Goal: Task Accomplishment & Management: Use online tool/utility

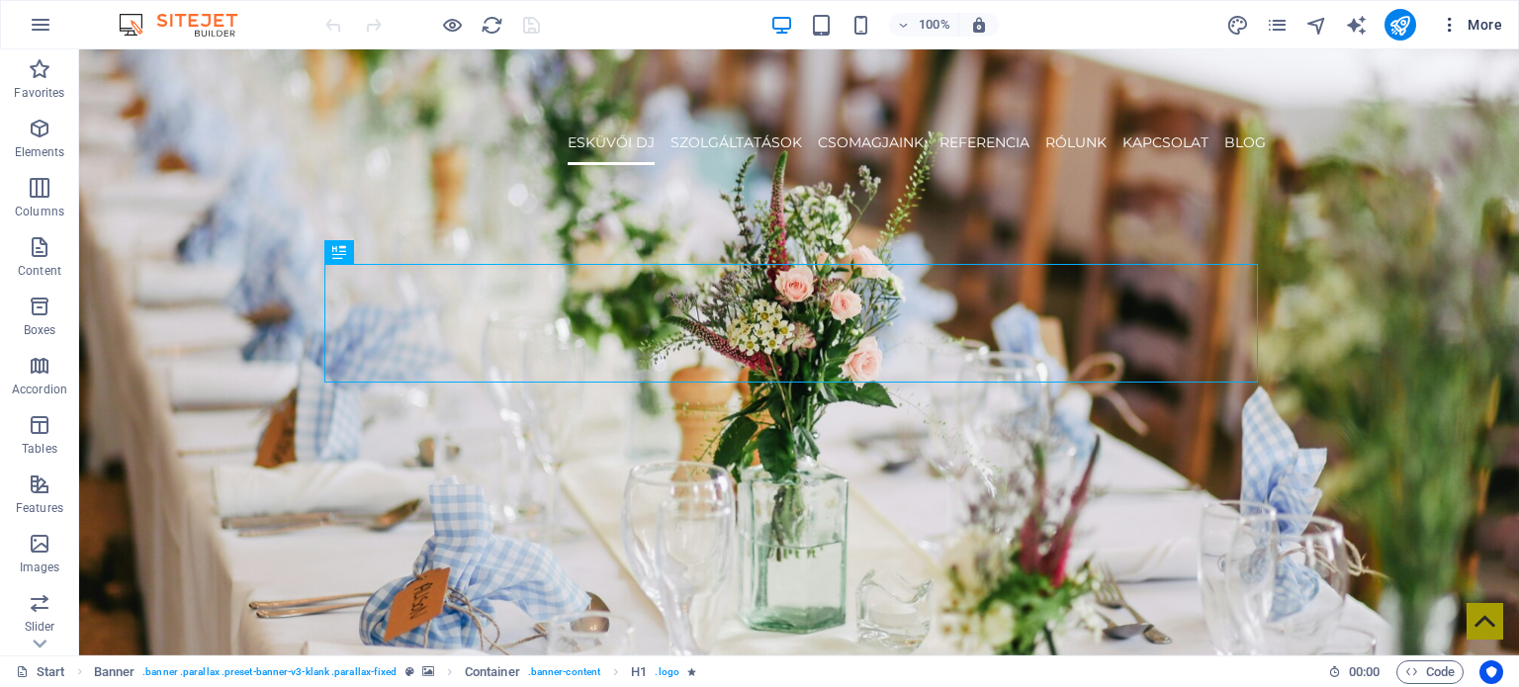
click at [1478, 21] on span "More" at bounding box center [1470, 25] width 62 height 20
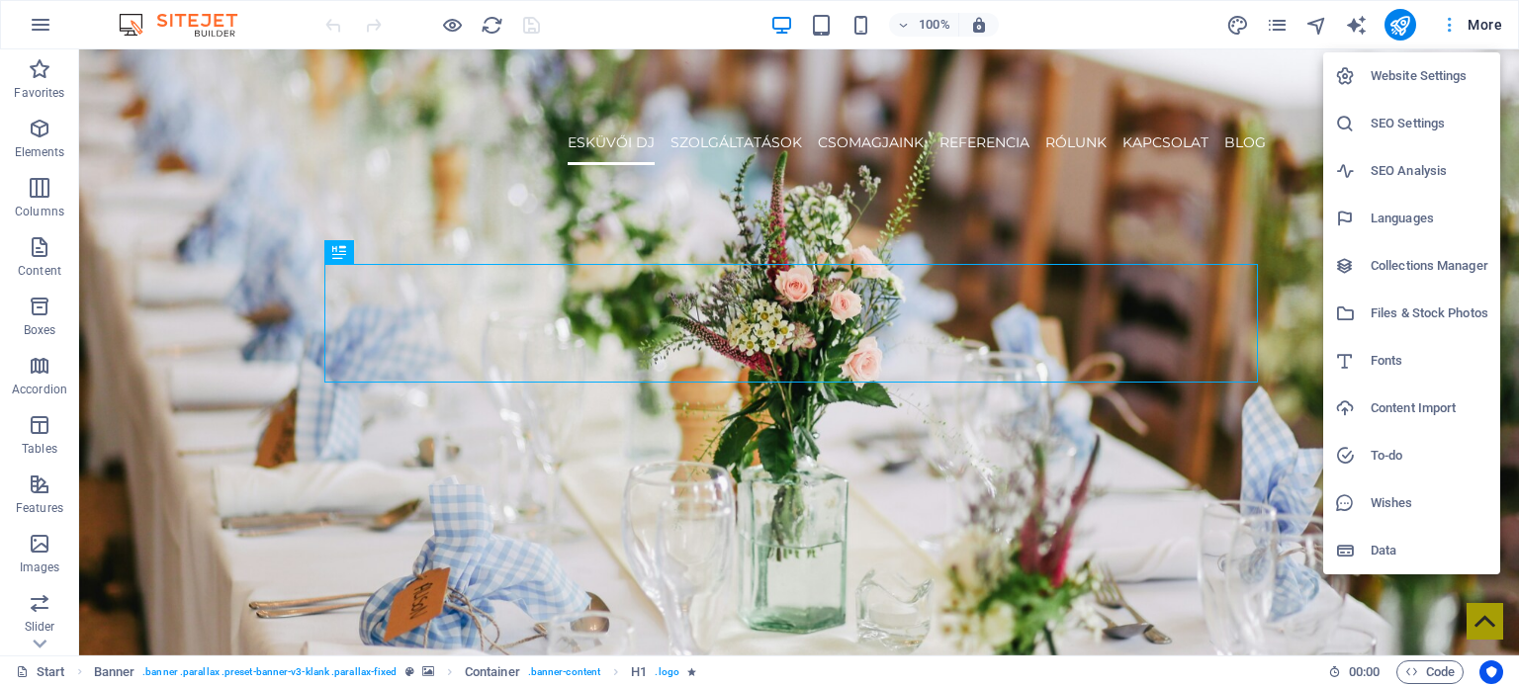
click at [1478, 21] on div at bounding box center [759, 343] width 1519 height 687
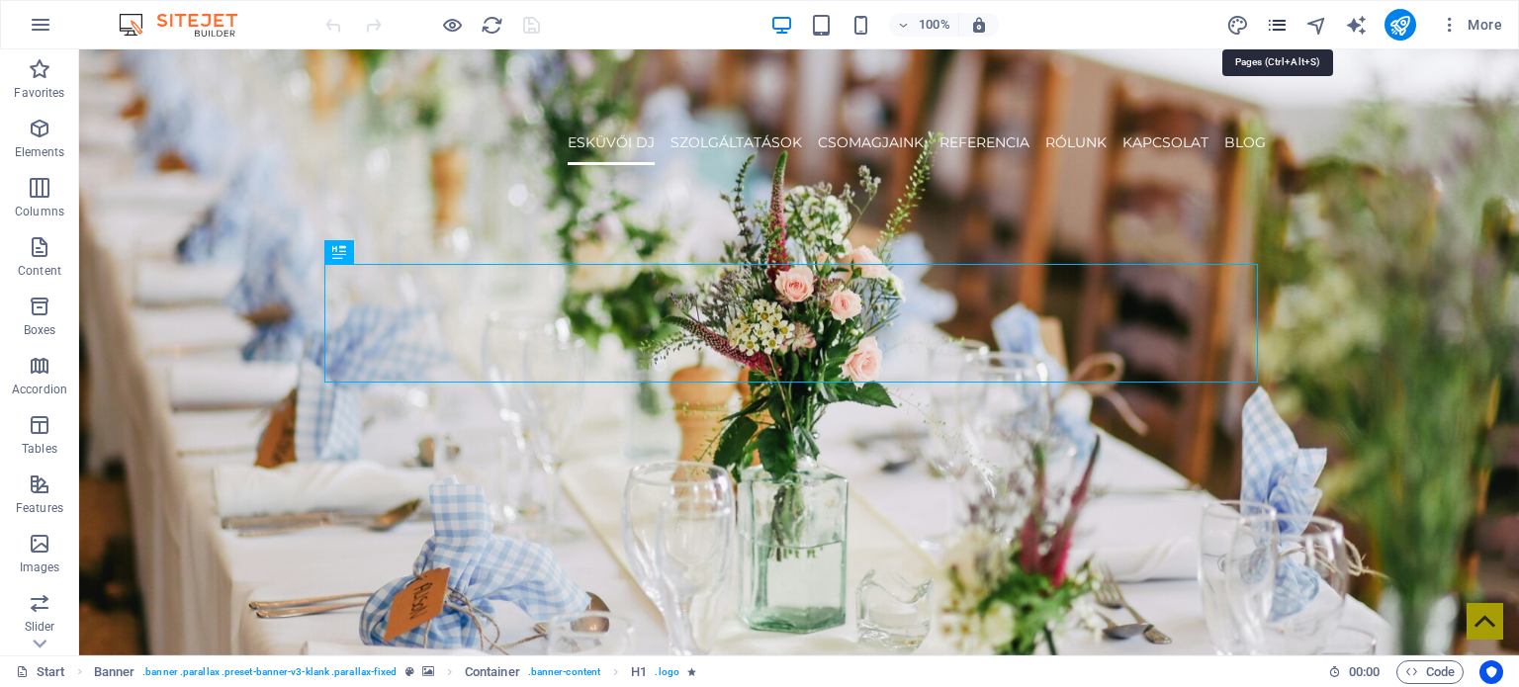
click at [1273, 23] on icon "pages" at bounding box center [1276, 25] width 23 height 23
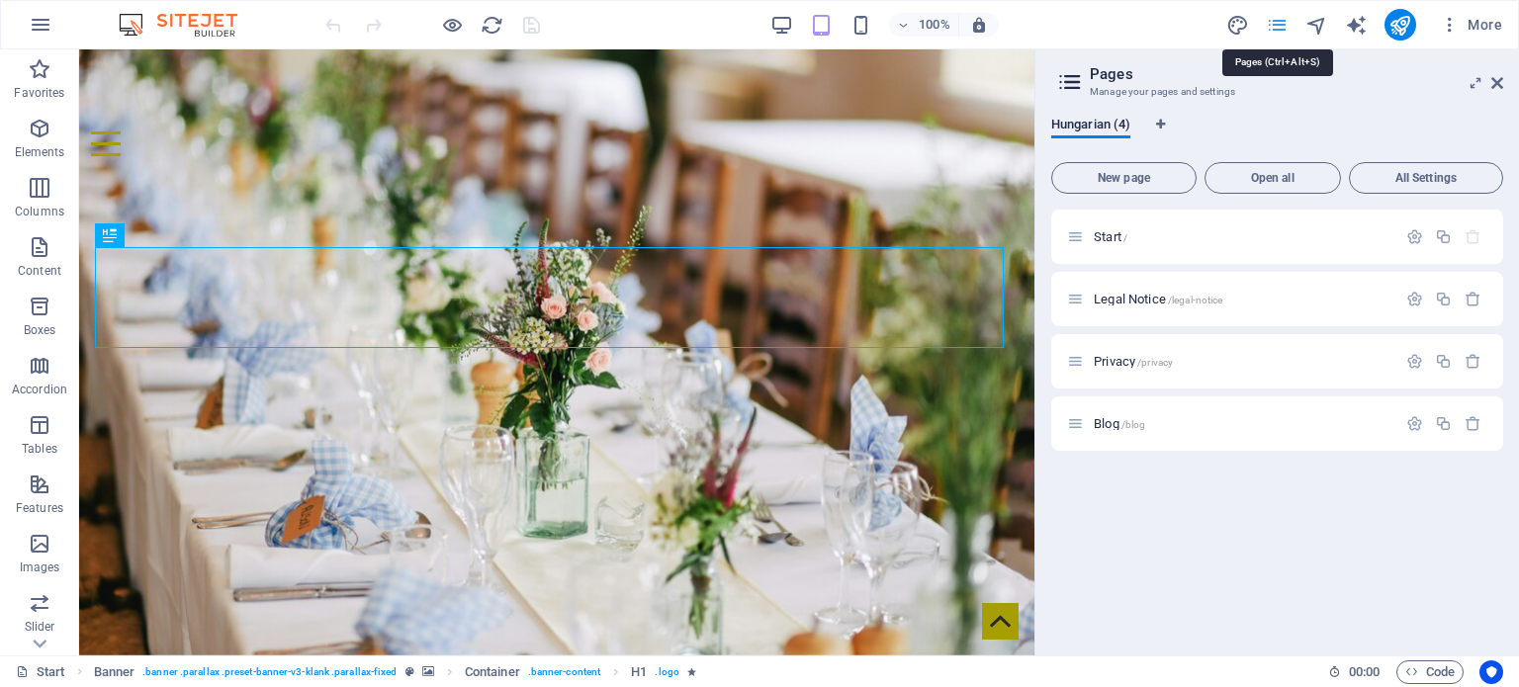
click at [1273, 23] on icon "pages" at bounding box center [1276, 25] width 23 height 23
click at [1106, 455] on div "Start / Legal Notice /legal-notice Privacy /privacy Blog /blog" at bounding box center [1277, 425] width 452 height 430
click at [1107, 434] on div "Blog /blog" at bounding box center [1231, 423] width 329 height 23
click at [1113, 402] on div "Blog /blog" at bounding box center [1277, 423] width 452 height 54
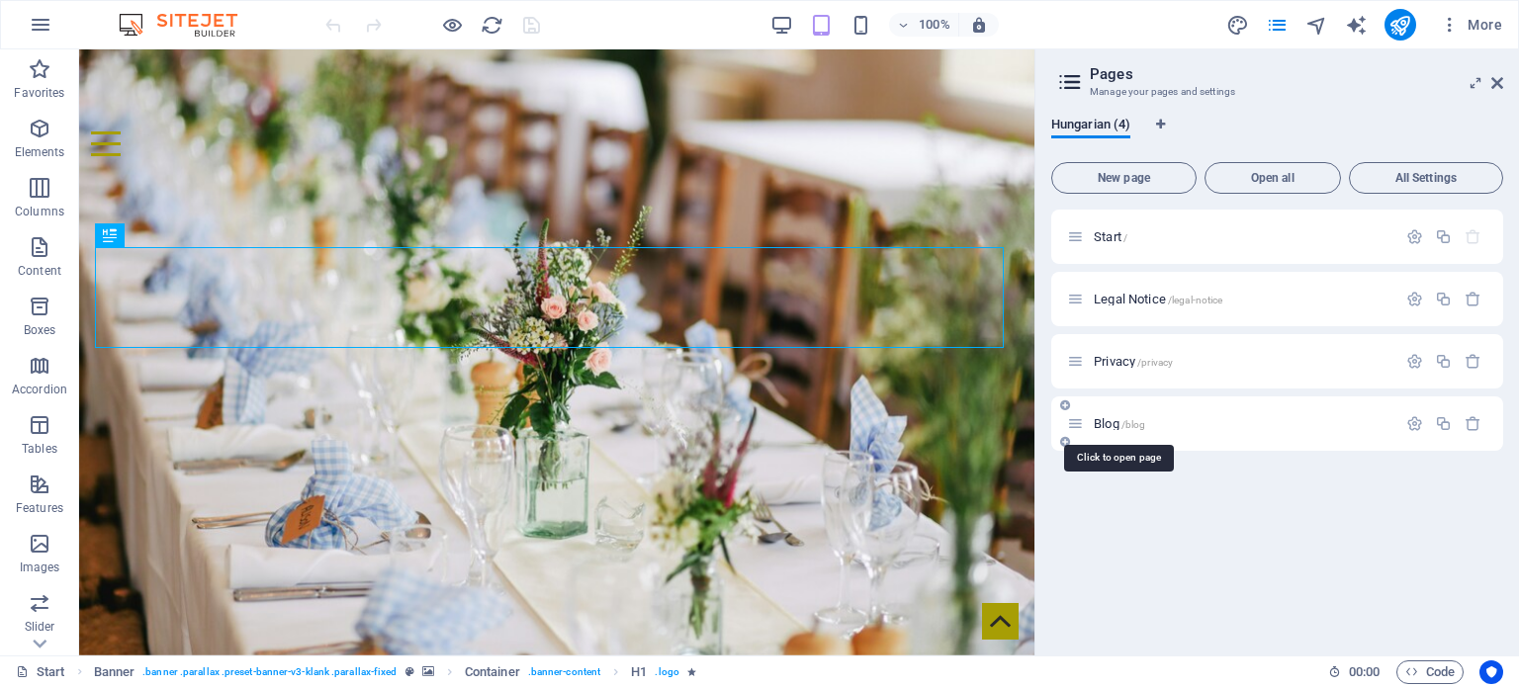
click at [1097, 435] on div "Blog /blog" at bounding box center [1277, 423] width 452 height 54
click at [1107, 423] on span "Blog /blog" at bounding box center [1118, 423] width 51 height 15
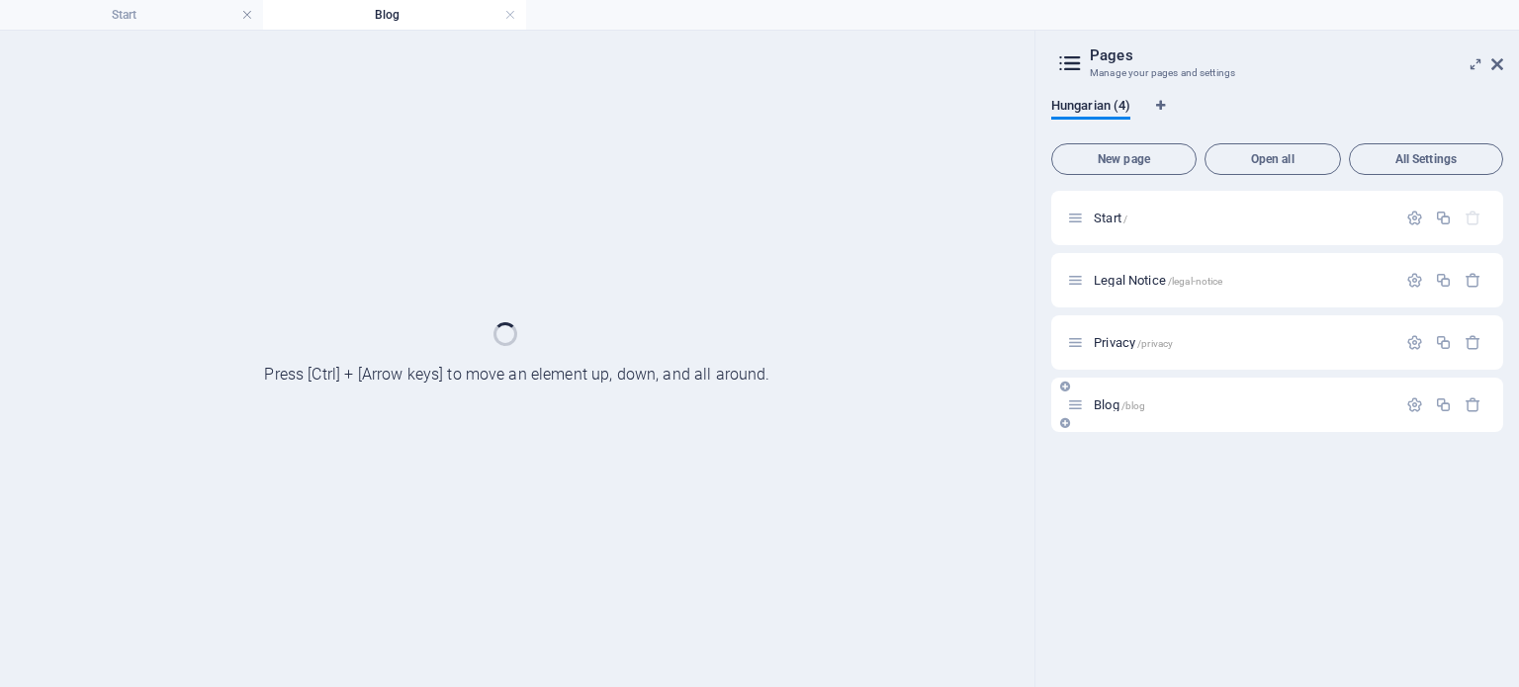
click at [1107, 422] on div "Blog /blog" at bounding box center [1277, 405] width 452 height 54
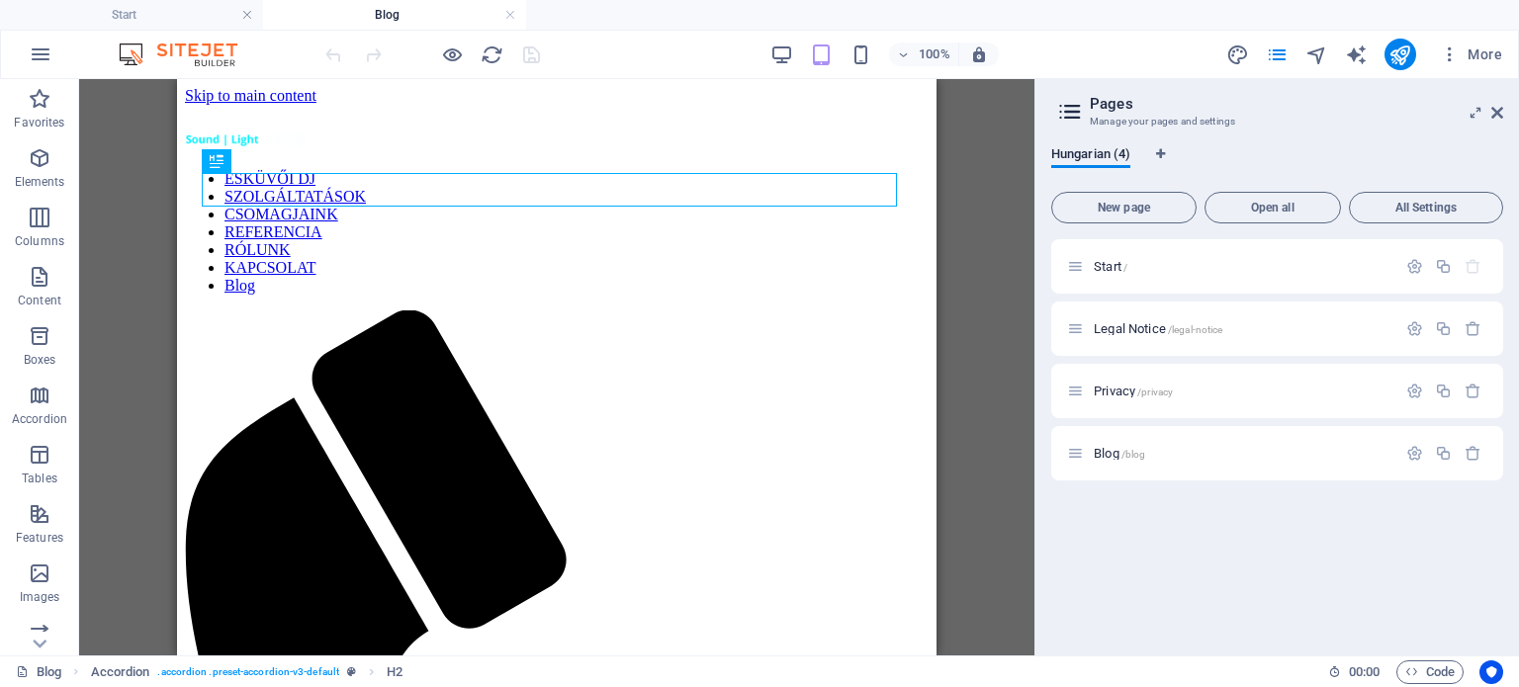
click at [1487, 115] on header "Pages Manage your pages and settings" at bounding box center [1279, 104] width 448 height 51
click at [1495, 116] on icon at bounding box center [1497, 113] width 12 height 16
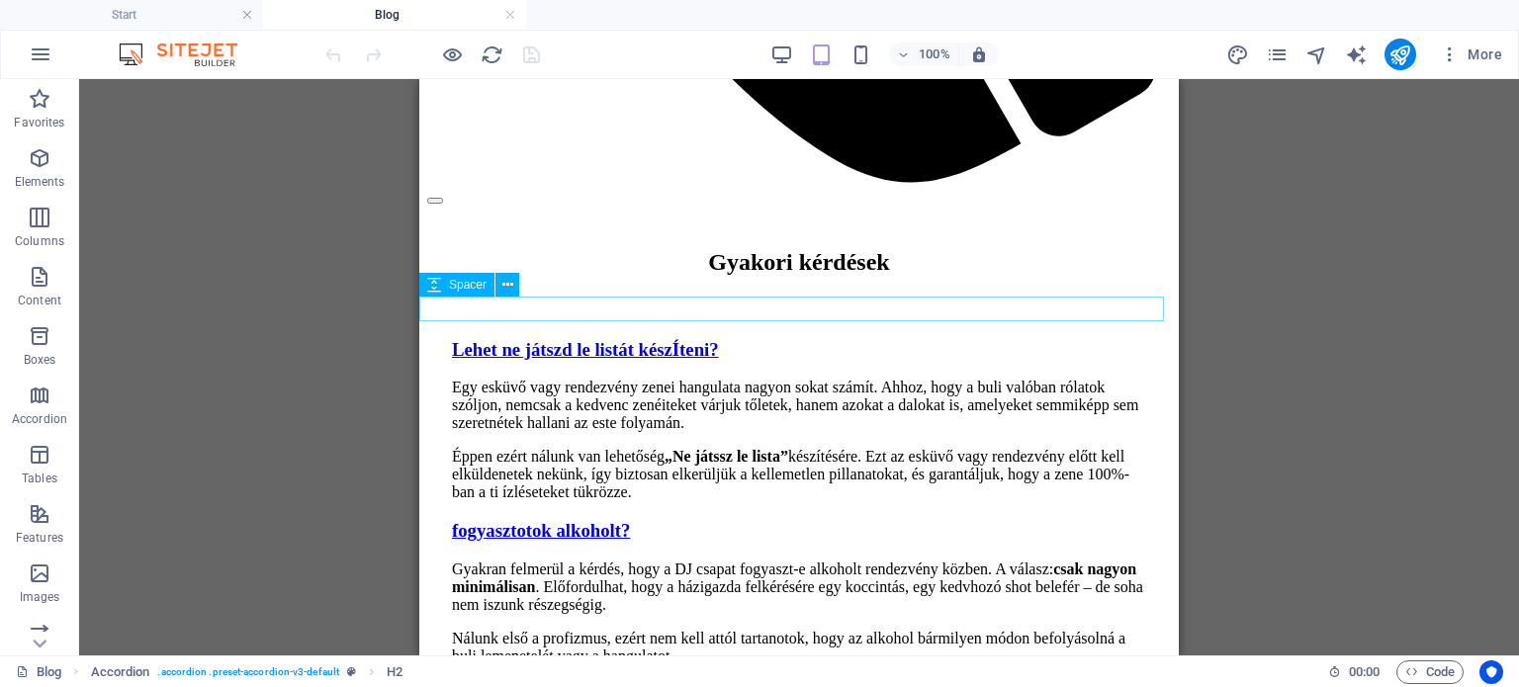
scroll to position [1186, 0]
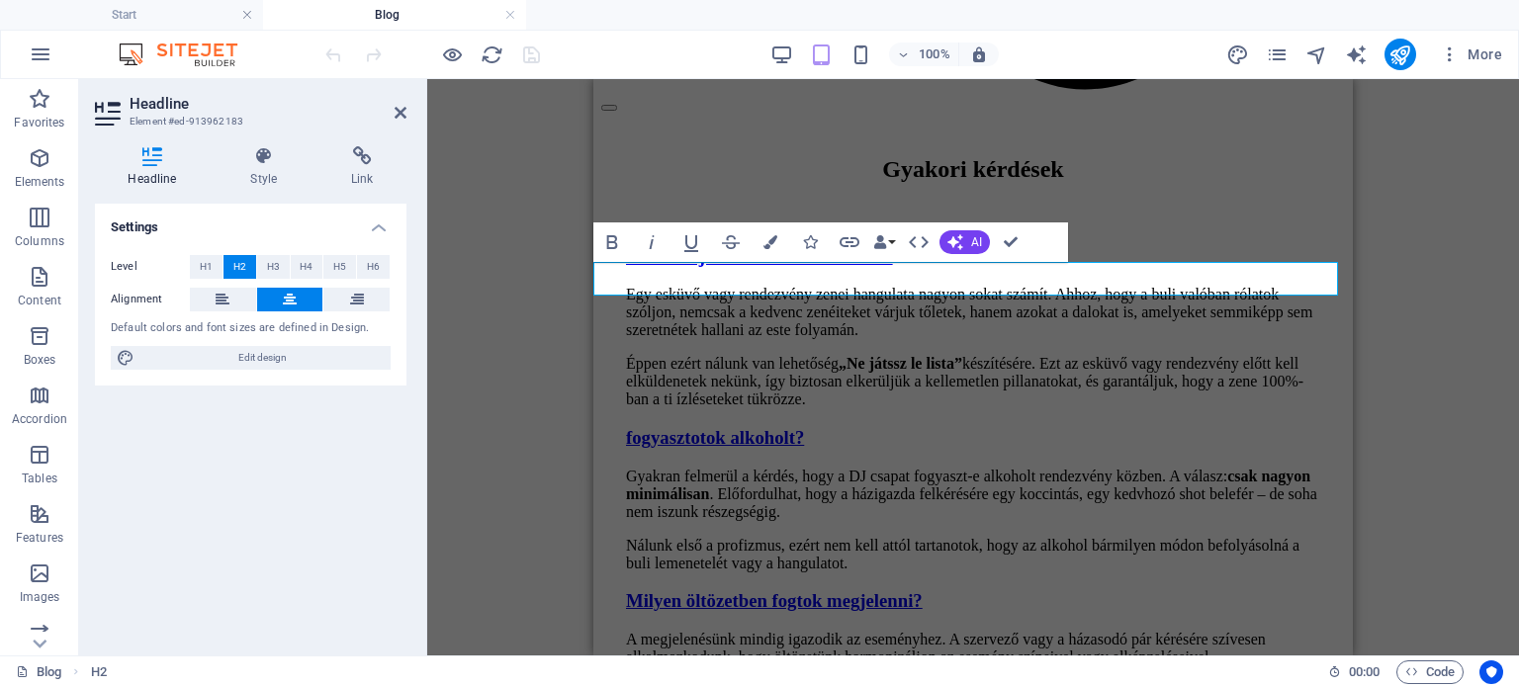
click at [1406, 316] on div "H2 Accordion Container Container Spacer H3 Container Text Container H3 Containe…" at bounding box center [972, 367] width 1091 height 576
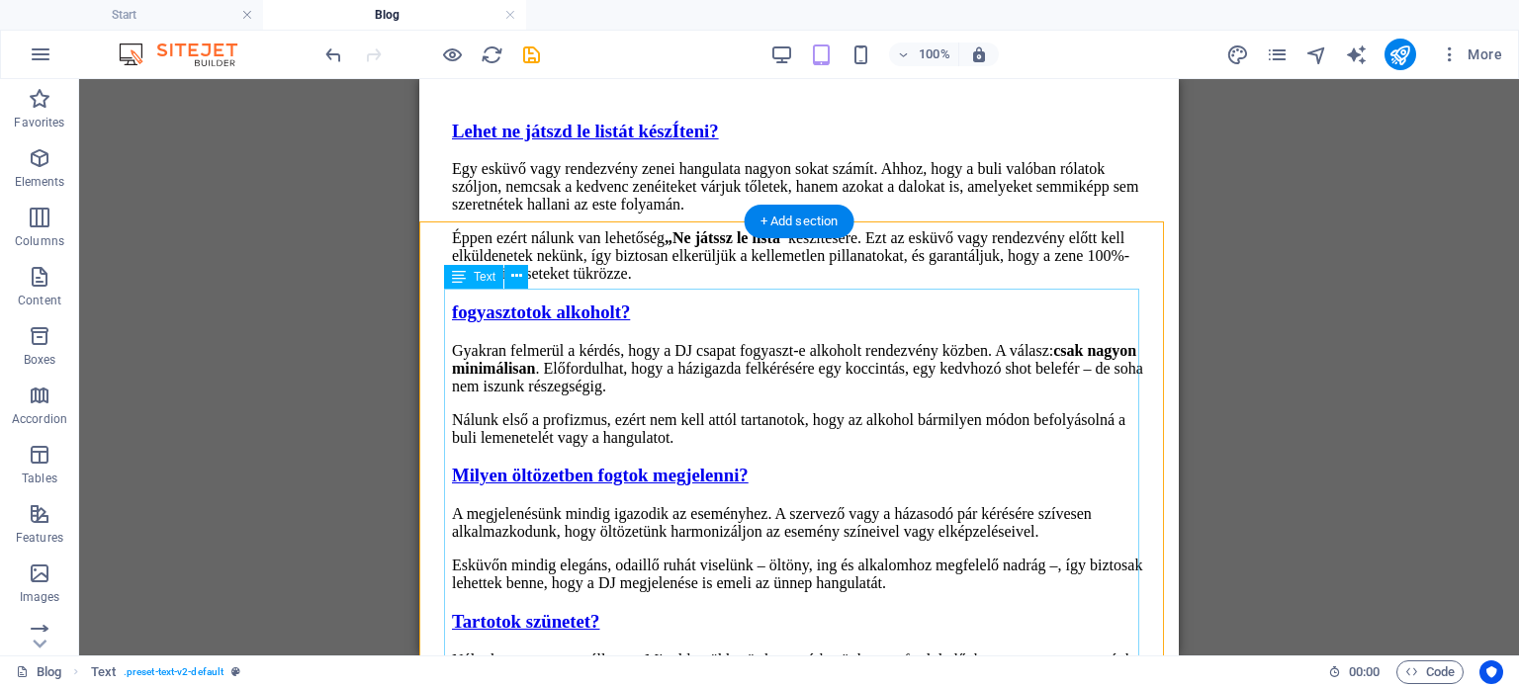
scroll to position [1285, 0]
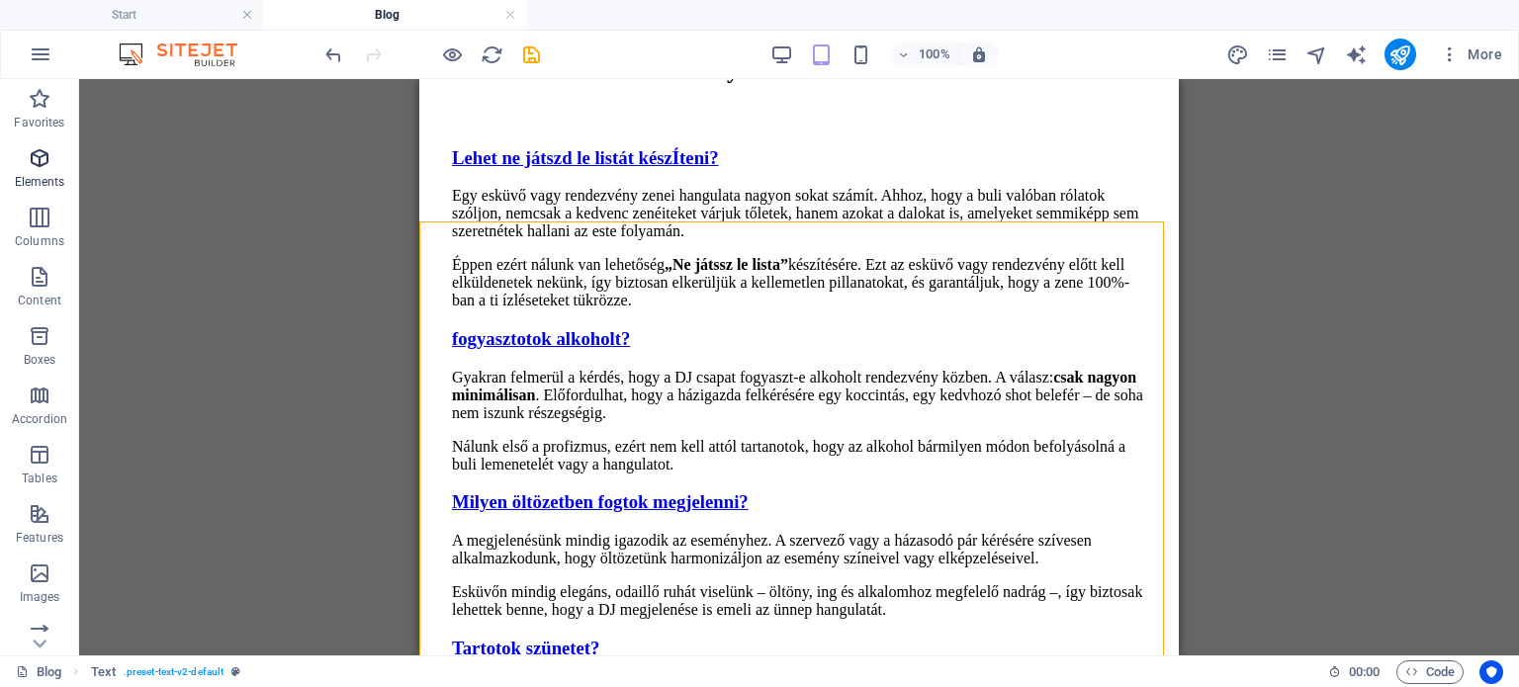
drag, startPoint x: 36, startPoint y: 124, endPoint x: 36, endPoint y: 165, distance: 41.5
click at [36, 123] on p "Favorites" at bounding box center [39, 123] width 50 height 16
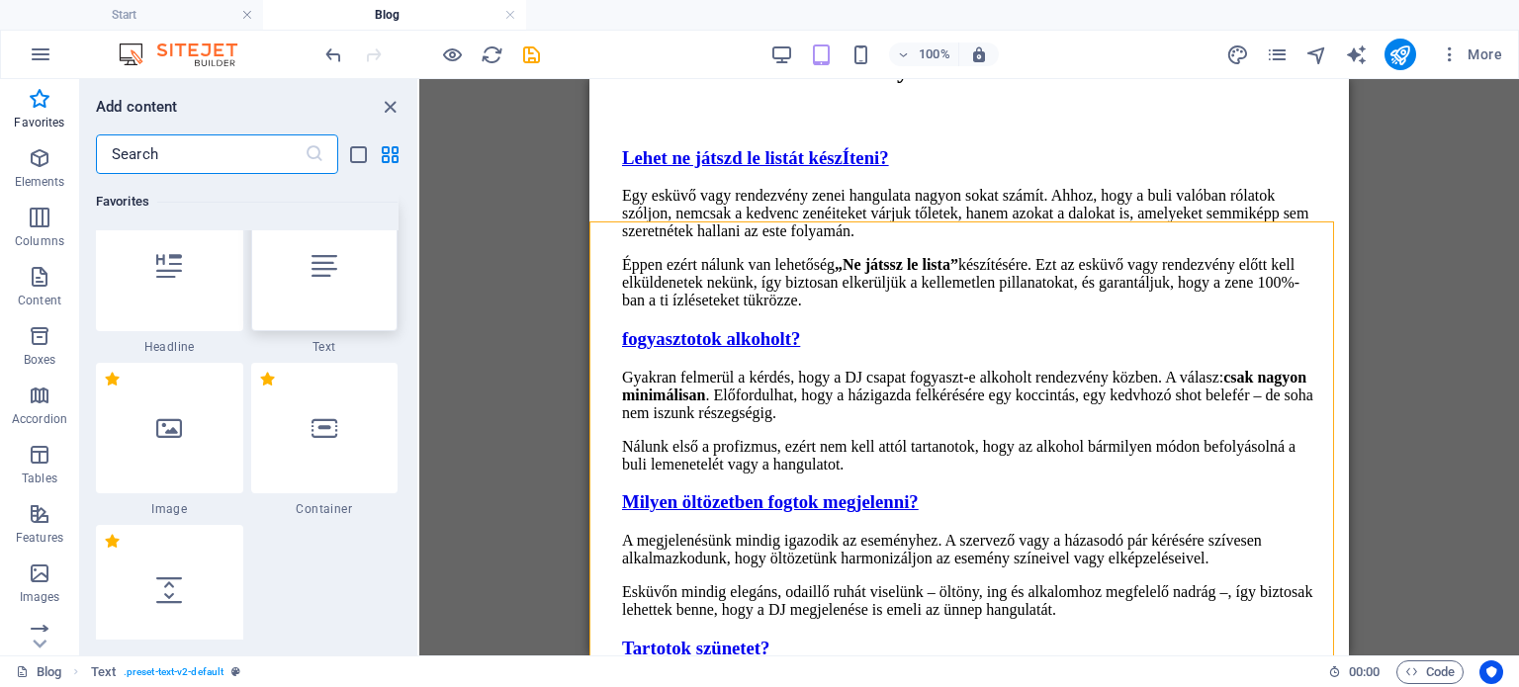
scroll to position [0, 0]
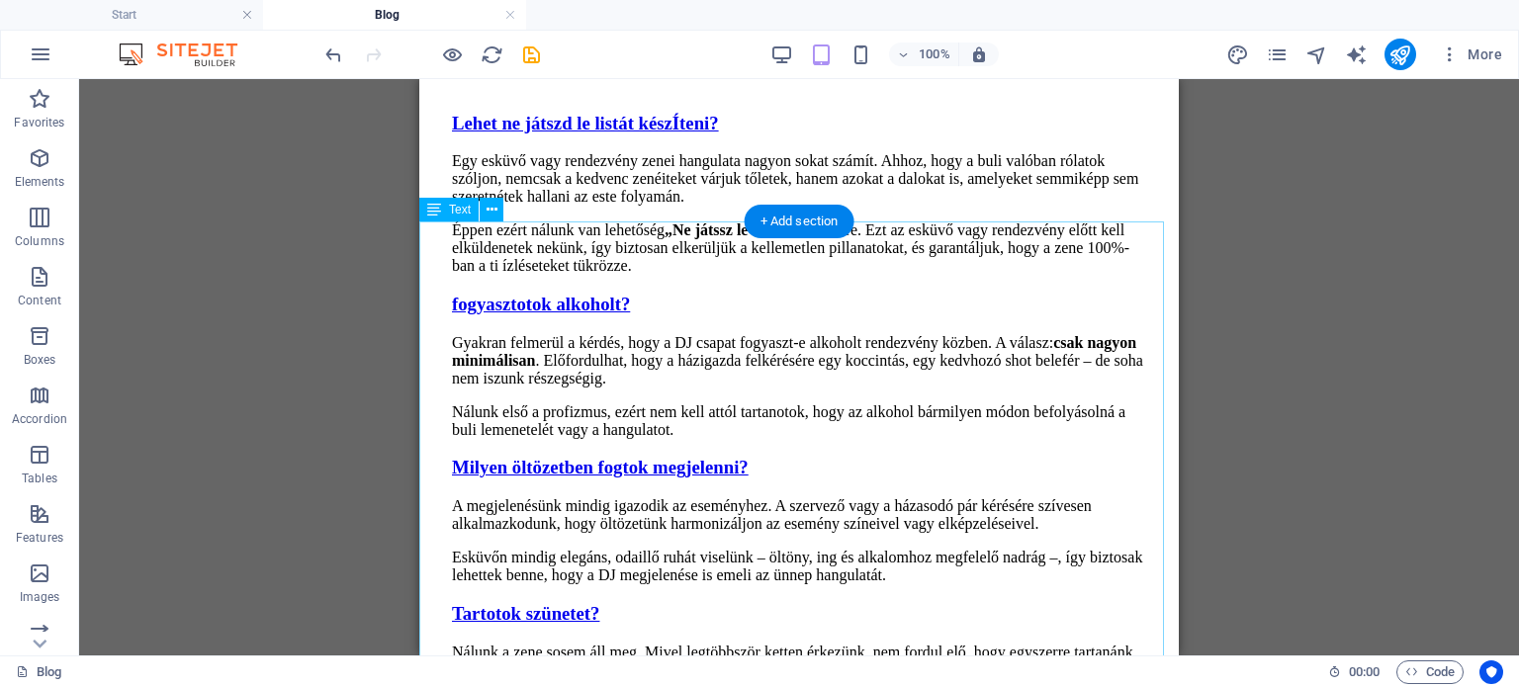
scroll to position [1285, 0]
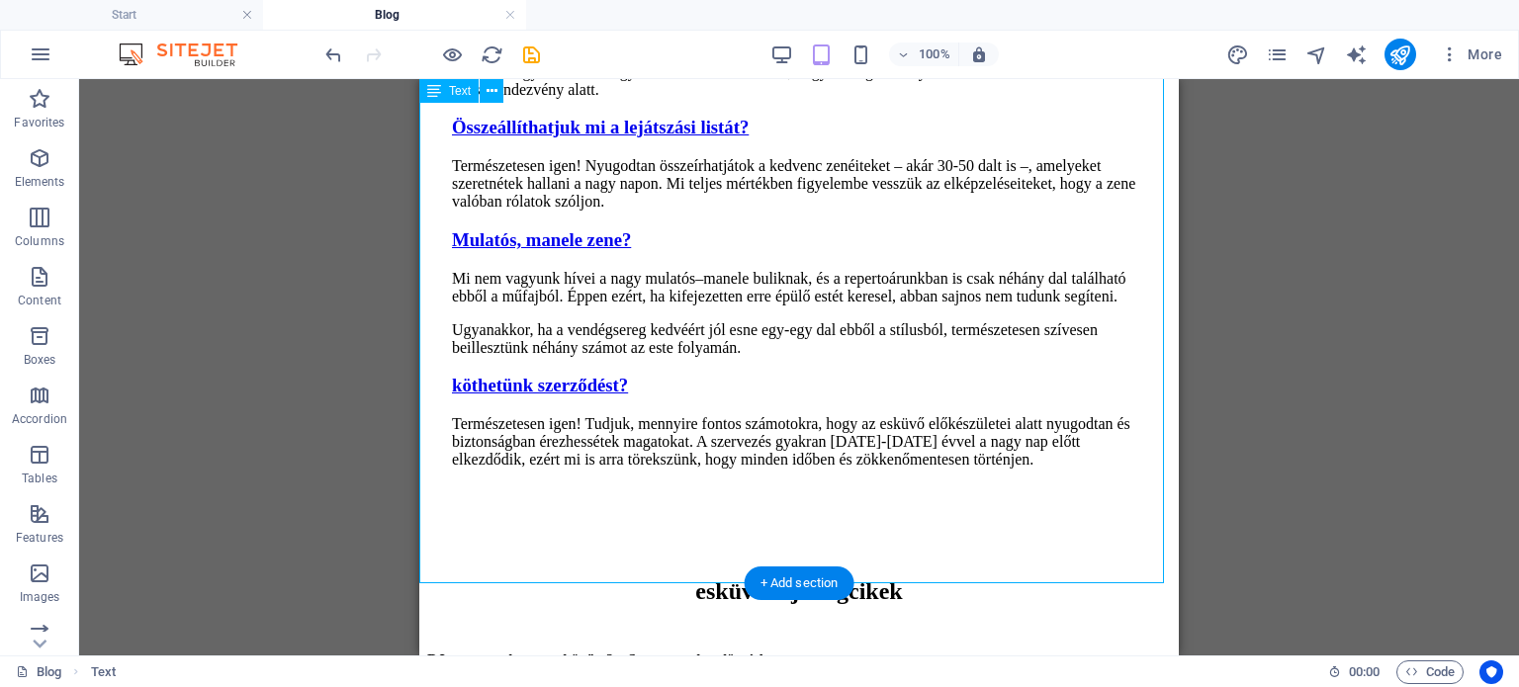
scroll to position [2373, 0]
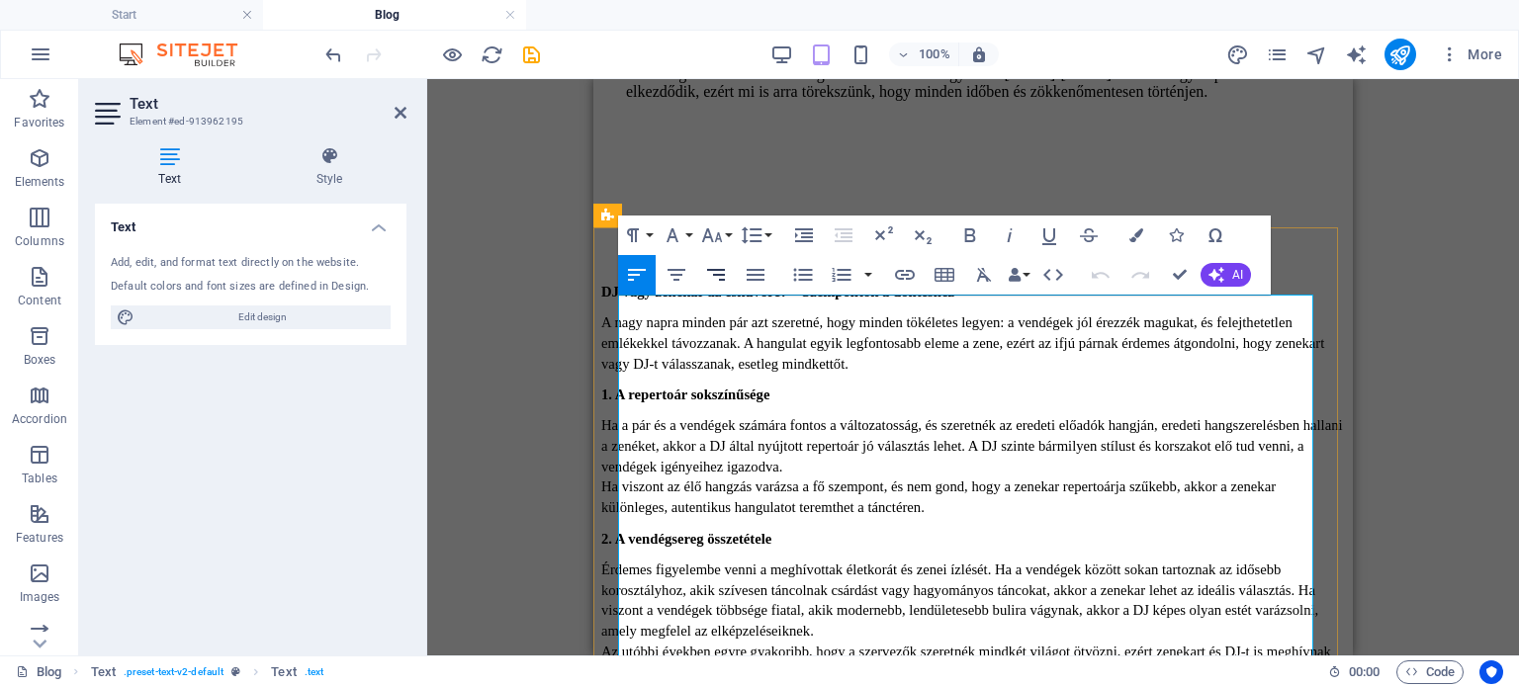
scroll to position [2175, 0]
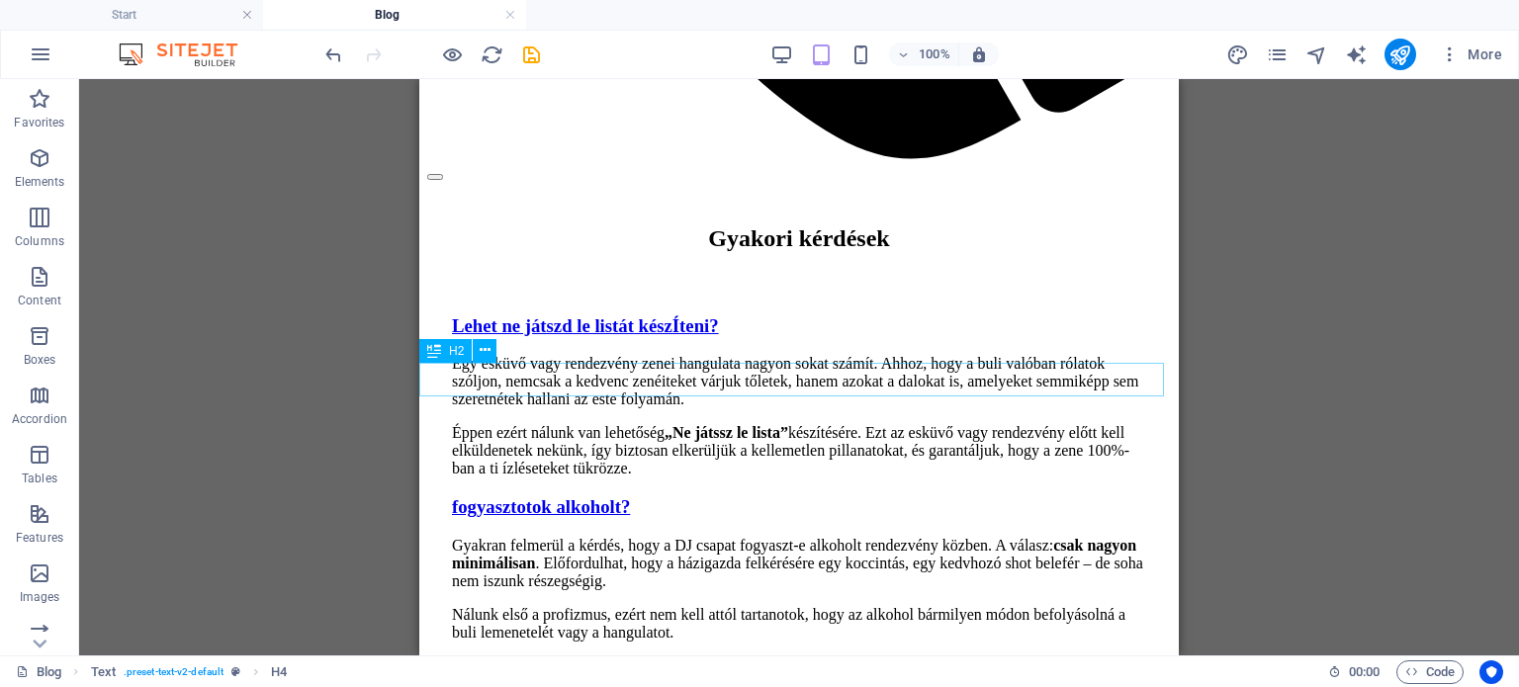
scroll to position [1186, 0]
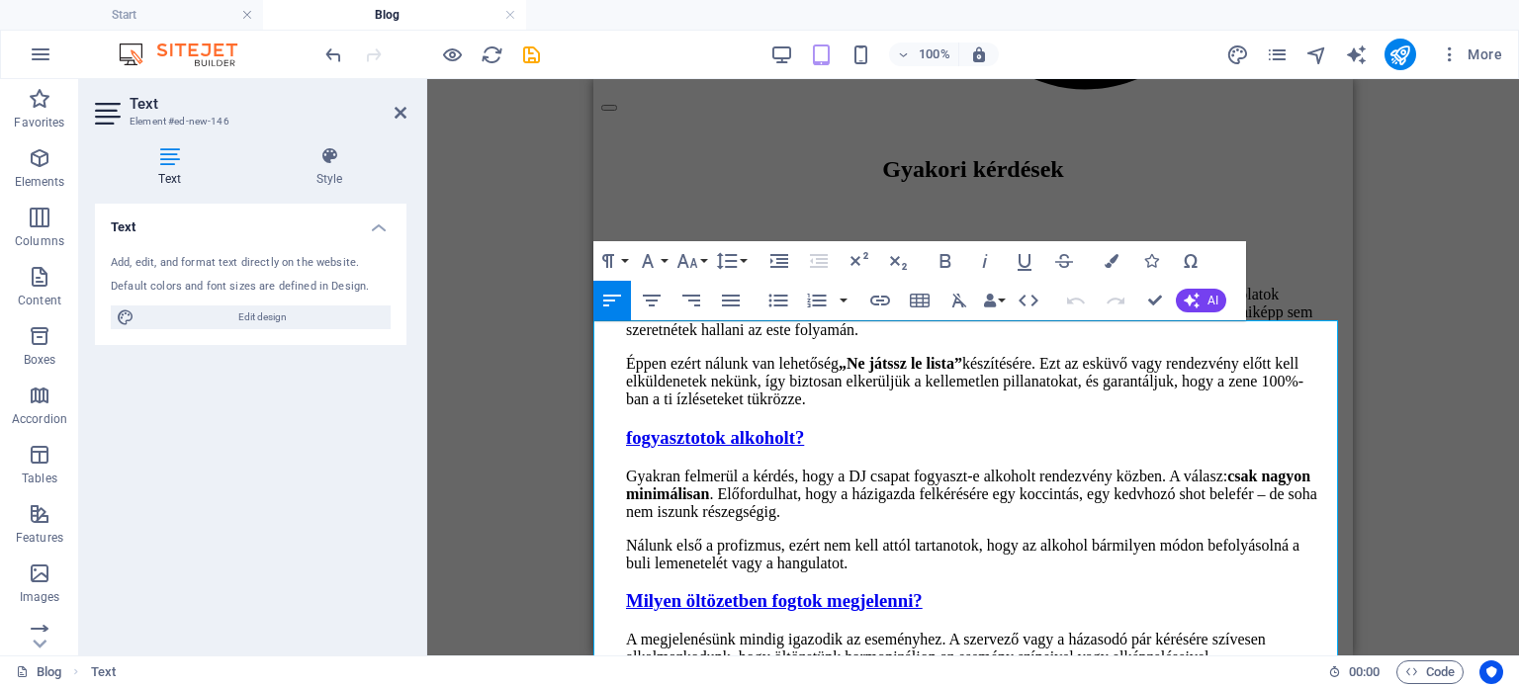
drag, startPoint x: 1014, startPoint y: 337, endPoint x: 1170, endPoint y: 400, distance: 167.6
click at [660, 264] on button "Font Family" at bounding box center [652, 261] width 38 height 40
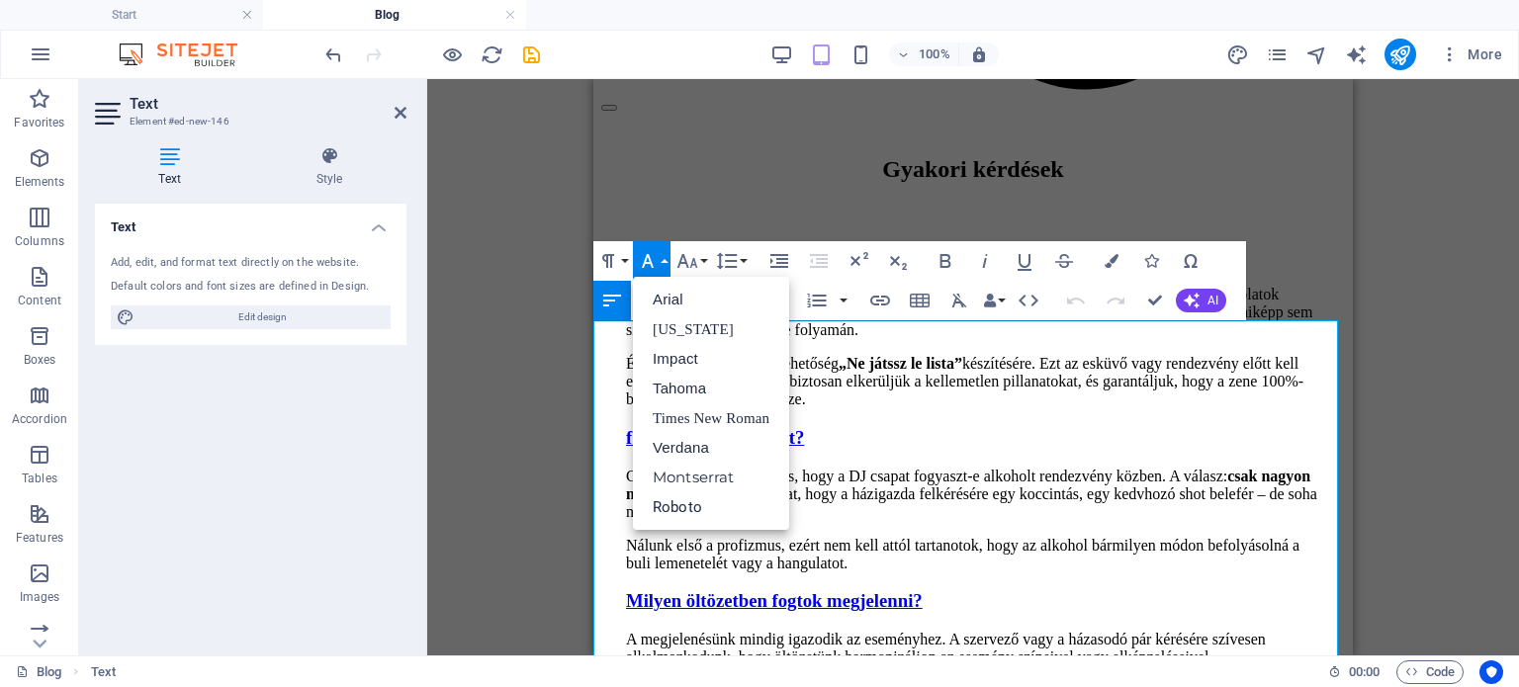
click at [660, 264] on button "Font Family" at bounding box center [652, 261] width 38 height 40
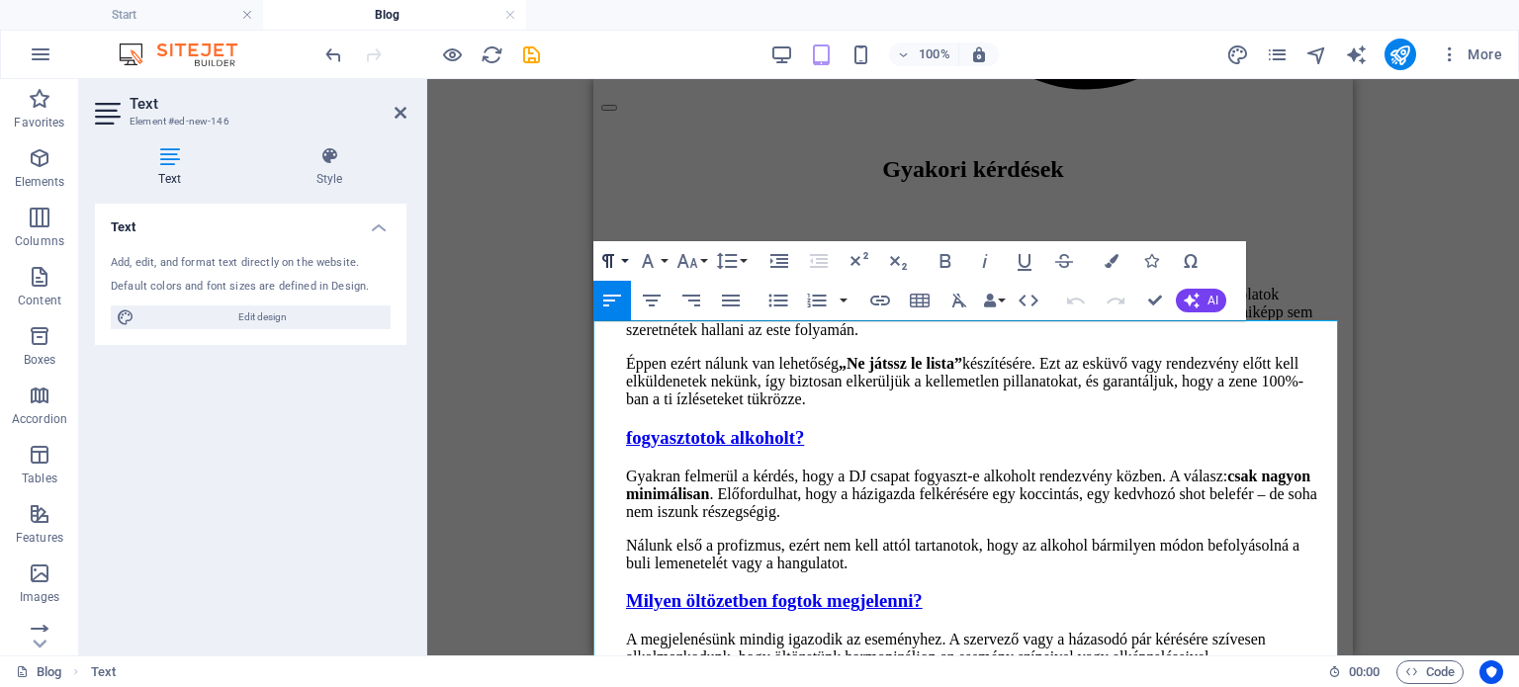
click at [602, 266] on icon "button" at bounding box center [608, 261] width 24 height 24
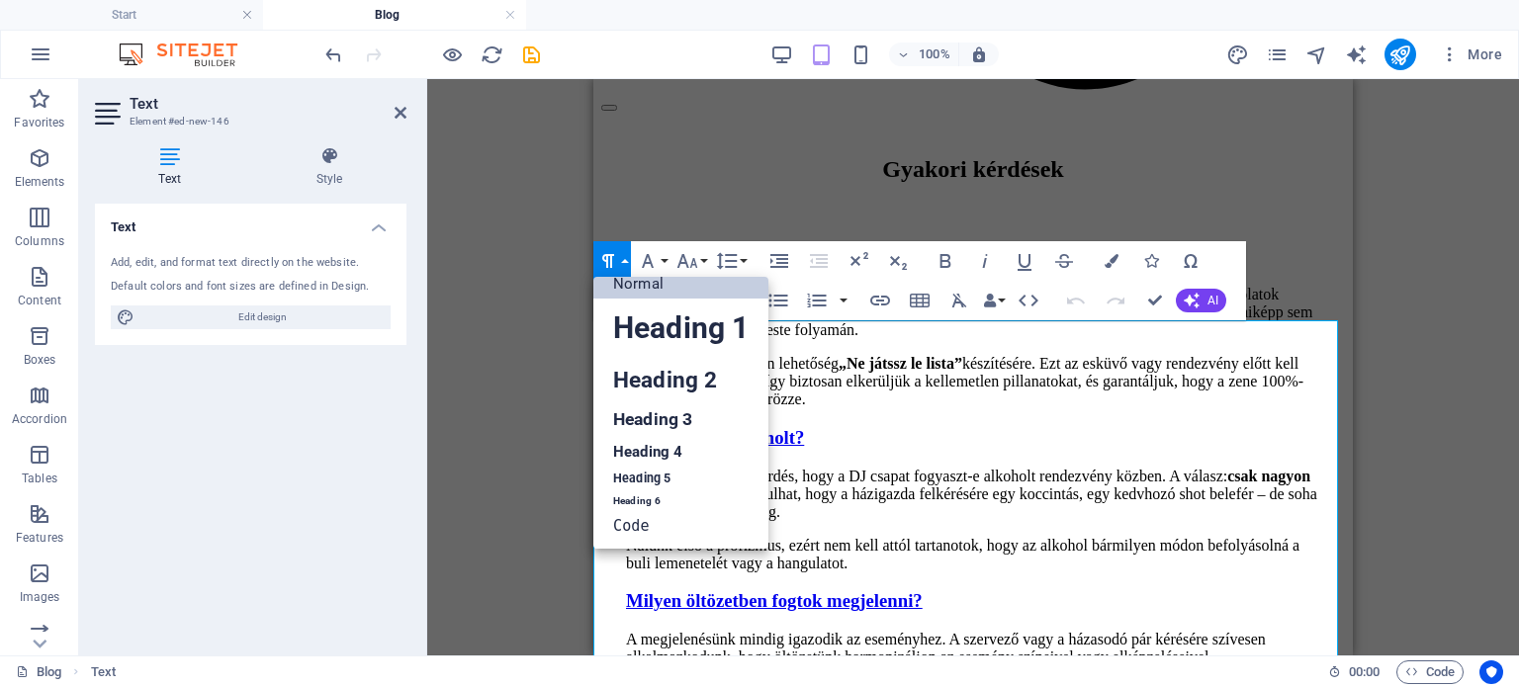
scroll to position [16, 0]
click at [664, 454] on link "Heading 4" at bounding box center [680, 452] width 175 height 30
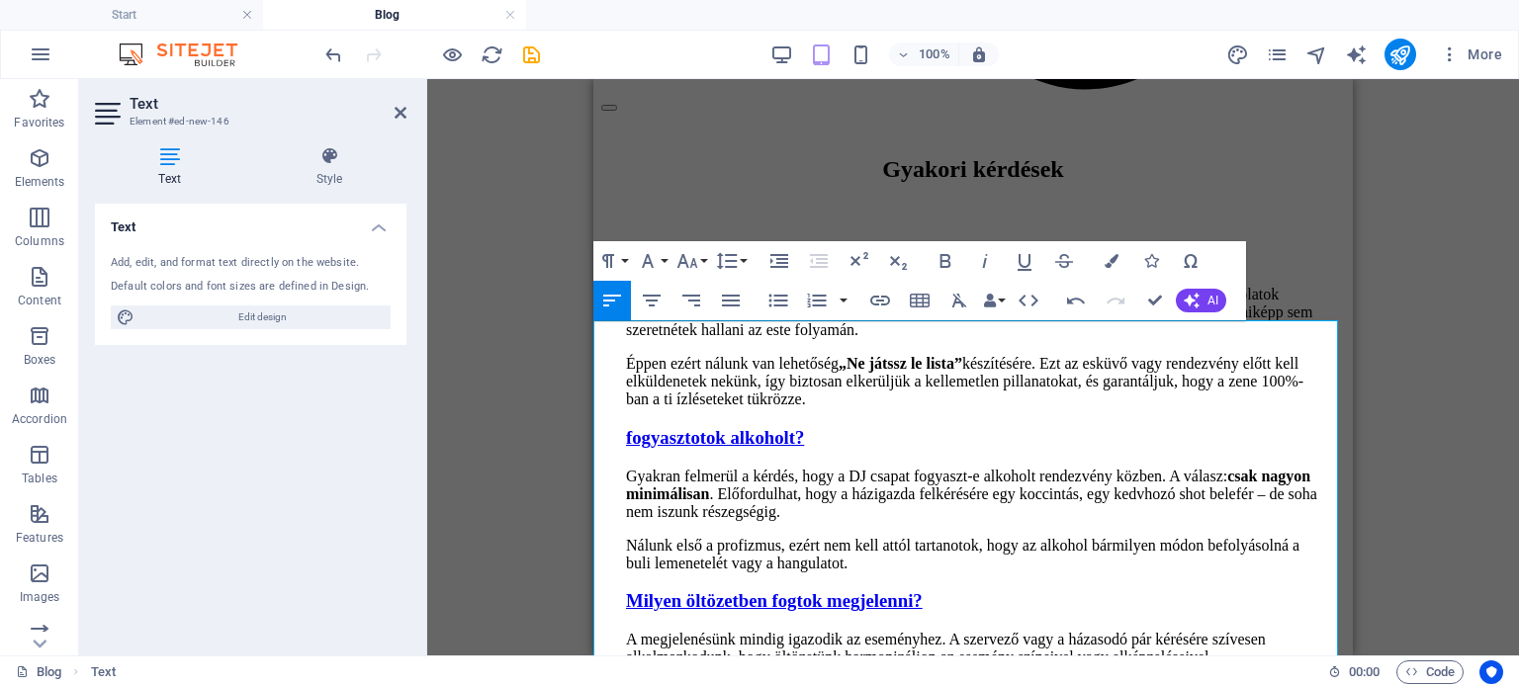
drag, startPoint x: 1083, startPoint y: 336, endPoint x: 1116, endPoint y: 334, distance: 33.7
drag, startPoint x: 1129, startPoint y: 332, endPoint x: 463, endPoint y: 328, distance: 666.3
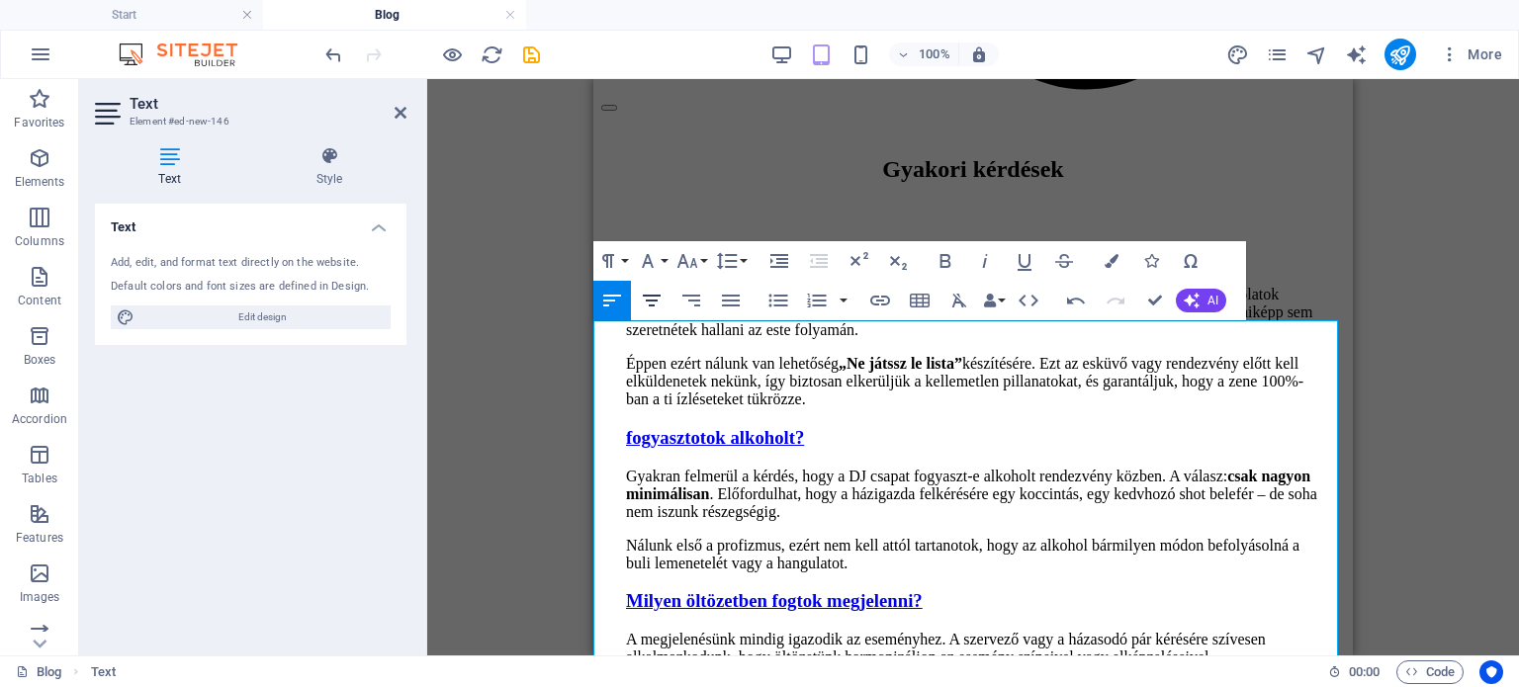
click at [661, 304] on icon "button" at bounding box center [652, 301] width 24 height 24
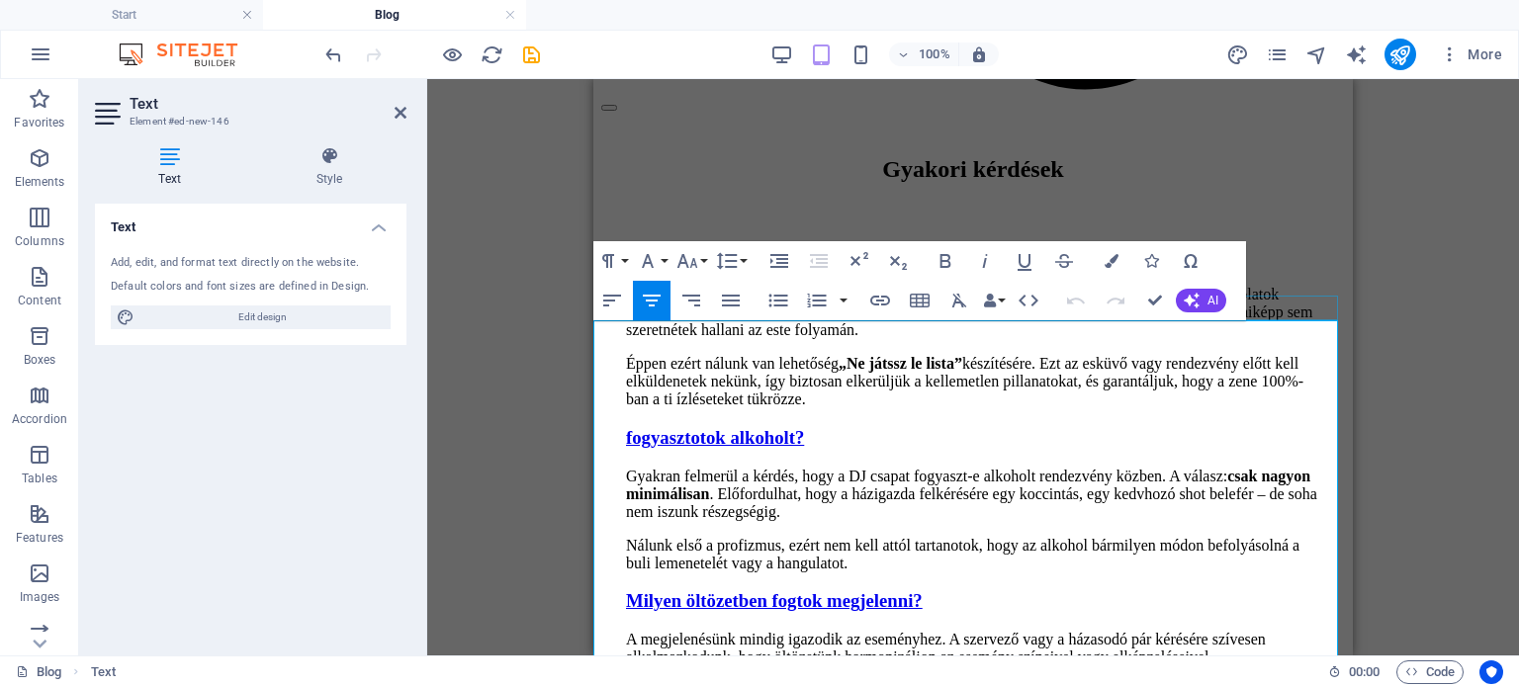
drag, startPoint x: 1238, startPoint y: 335, endPoint x: 1285, endPoint y: 397, distance: 78.3
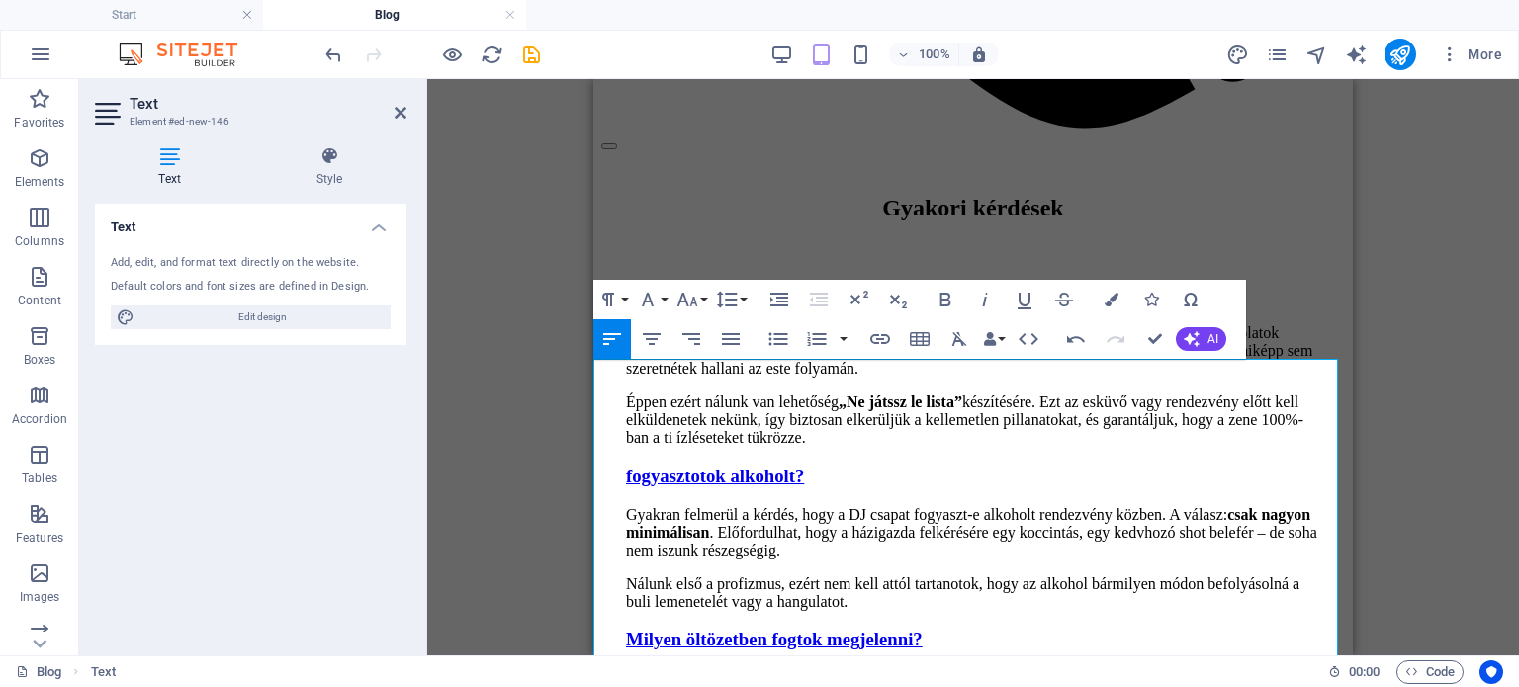
click at [465, 303] on div "Drag here to replace the existing content. Press “Ctrl” if you want to create a…" at bounding box center [972, 367] width 1091 height 576
click at [1442, 294] on div "Drag here to replace the existing content. Press “Ctrl” if you want to create a…" at bounding box center [972, 367] width 1091 height 576
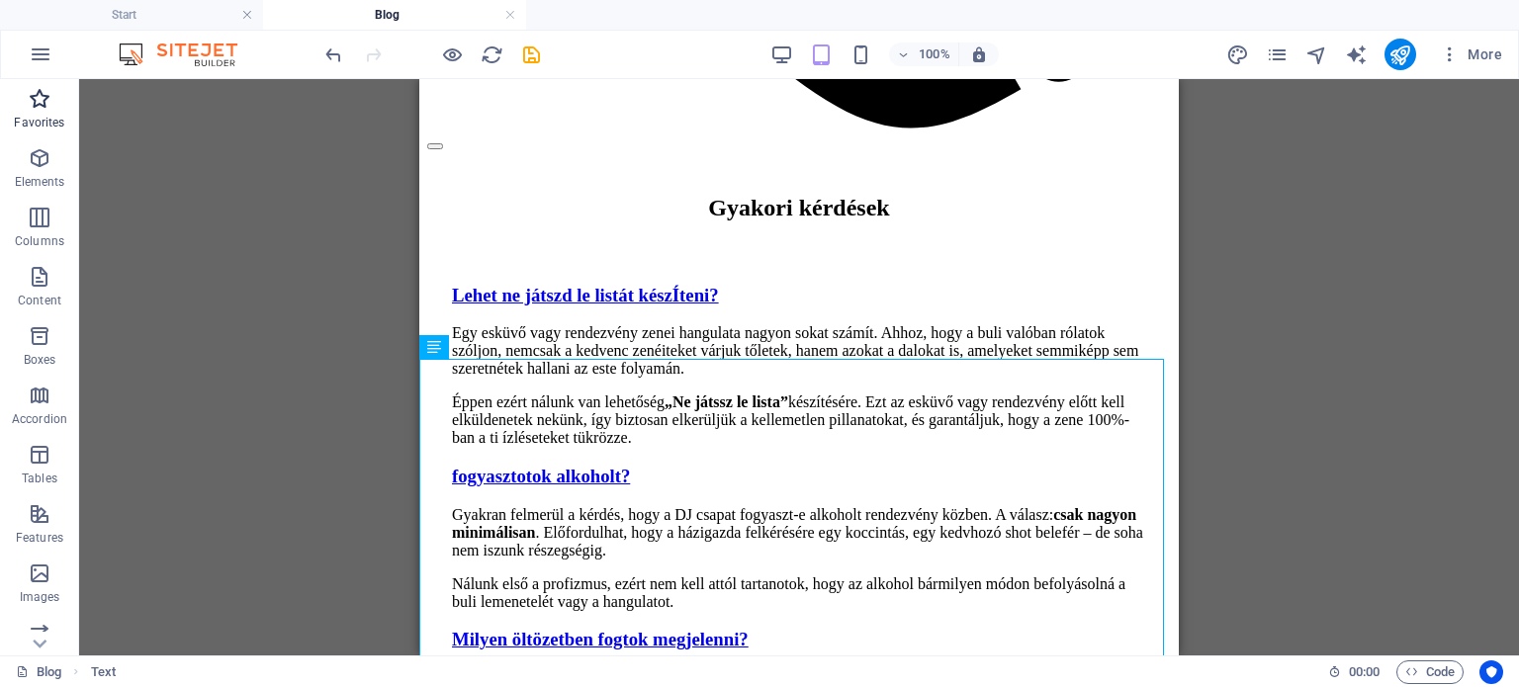
click at [50, 118] on p "Favorites" at bounding box center [39, 123] width 50 height 16
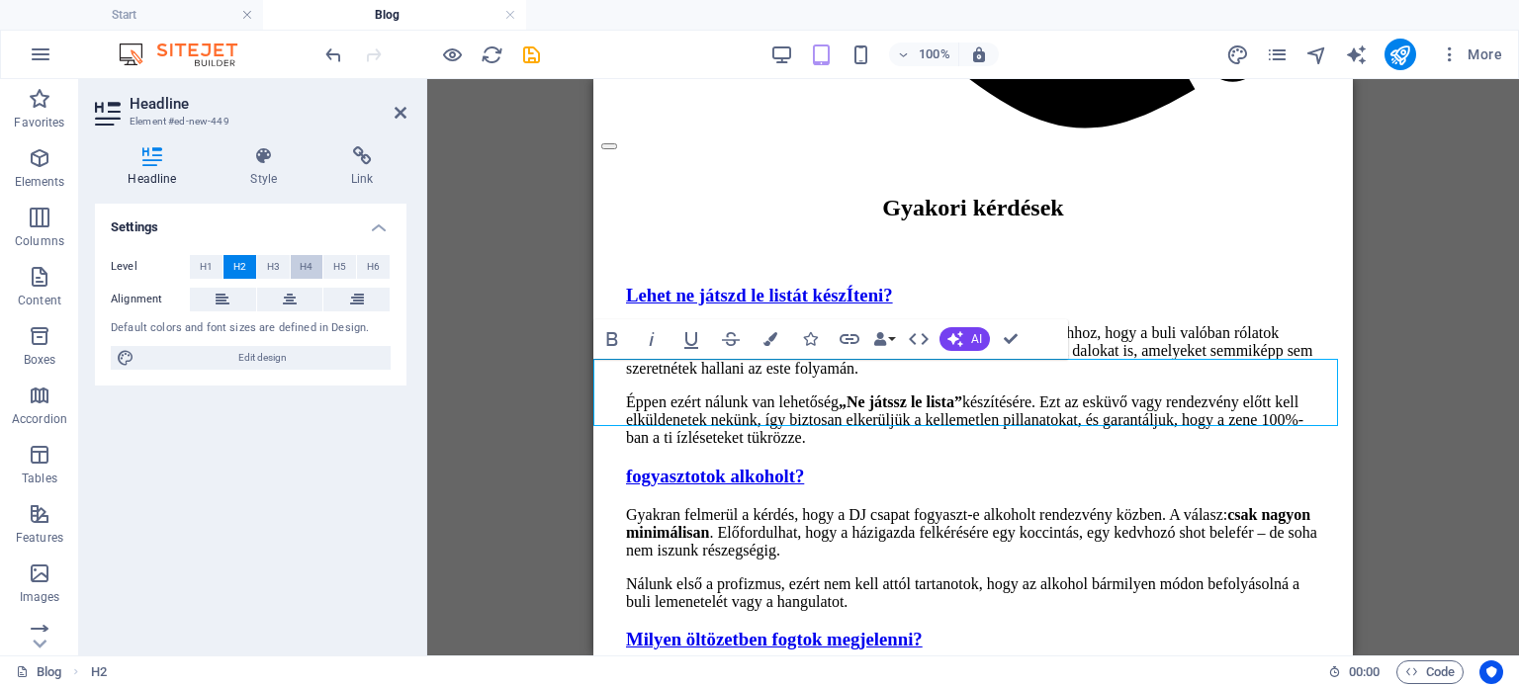
click at [310, 264] on span "H4" at bounding box center [306, 267] width 13 height 24
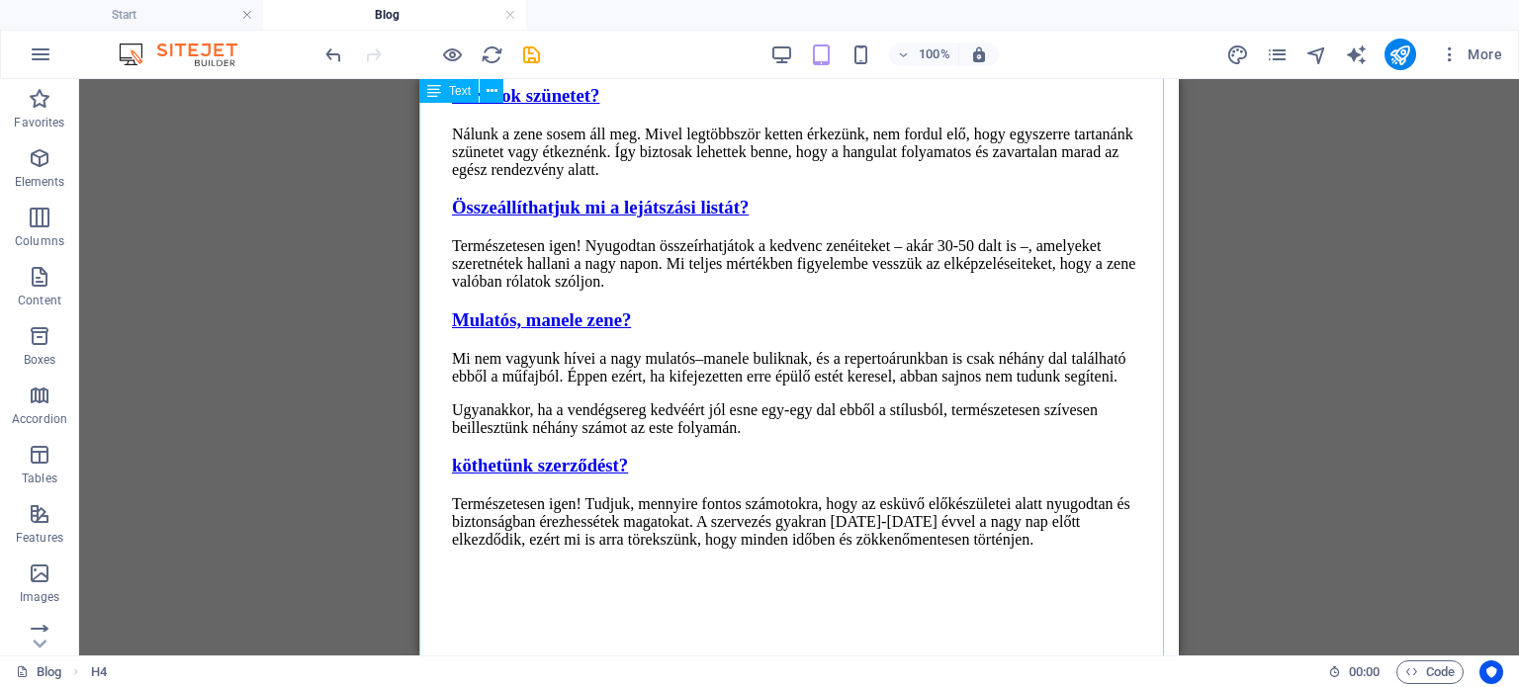
scroll to position [2235, 0]
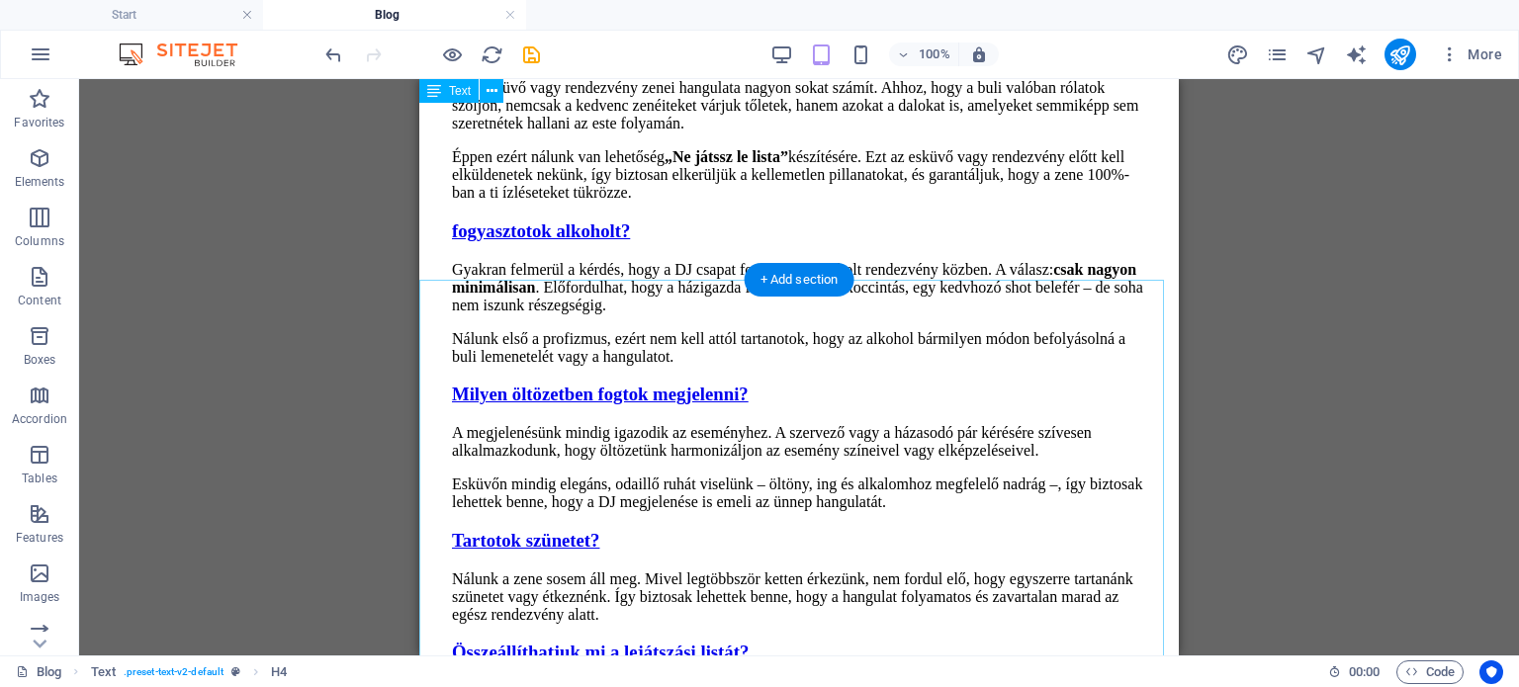
scroll to position [1247, 0]
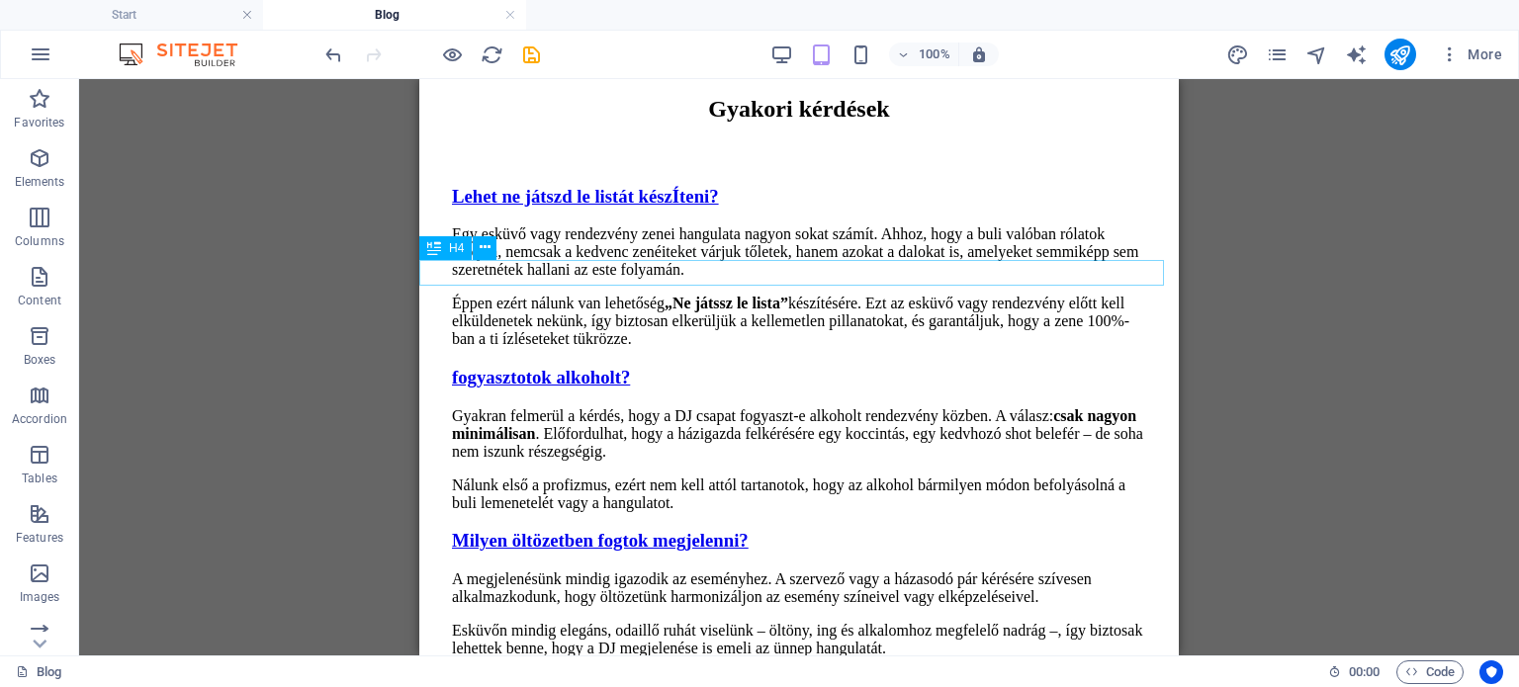
click at [43, 129] on p "Favorites" at bounding box center [39, 123] width 50 height 16
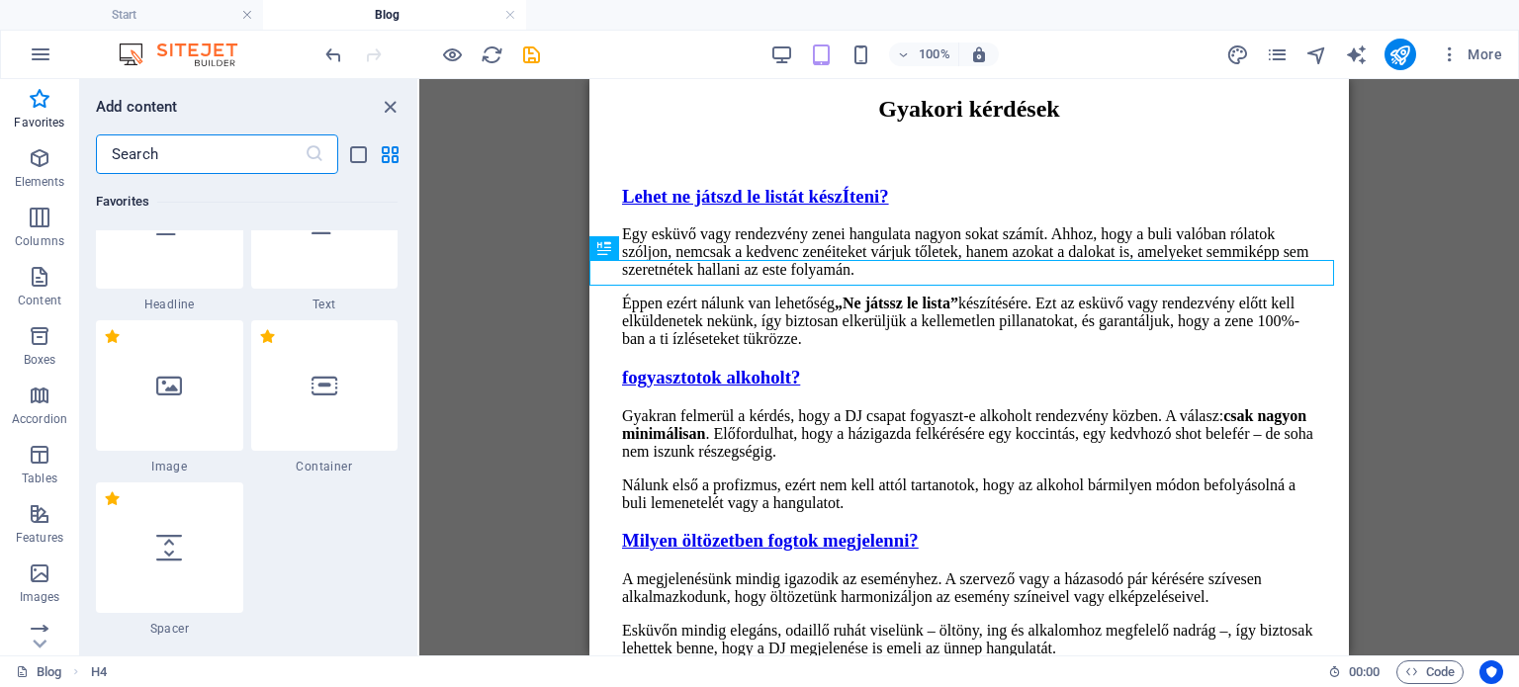
scroll to position [99, 0]
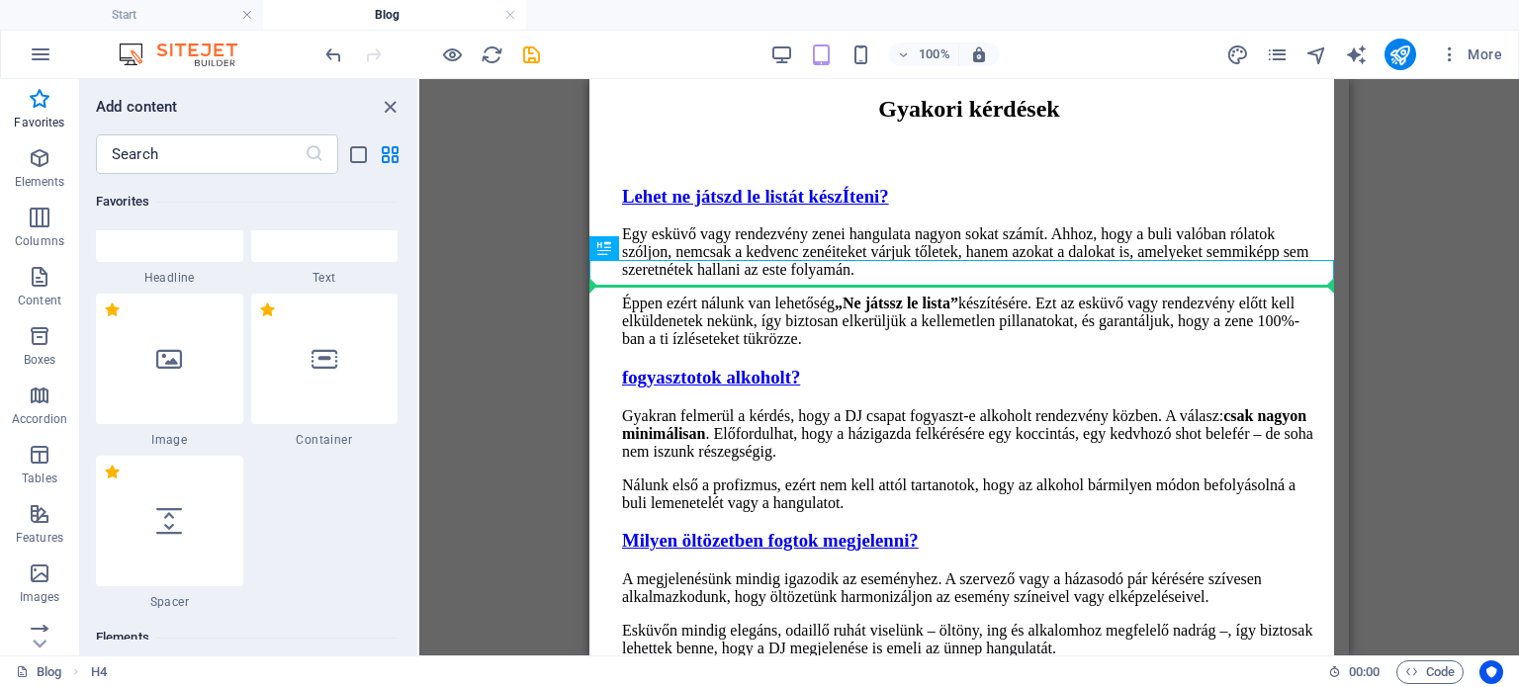
select select "px"
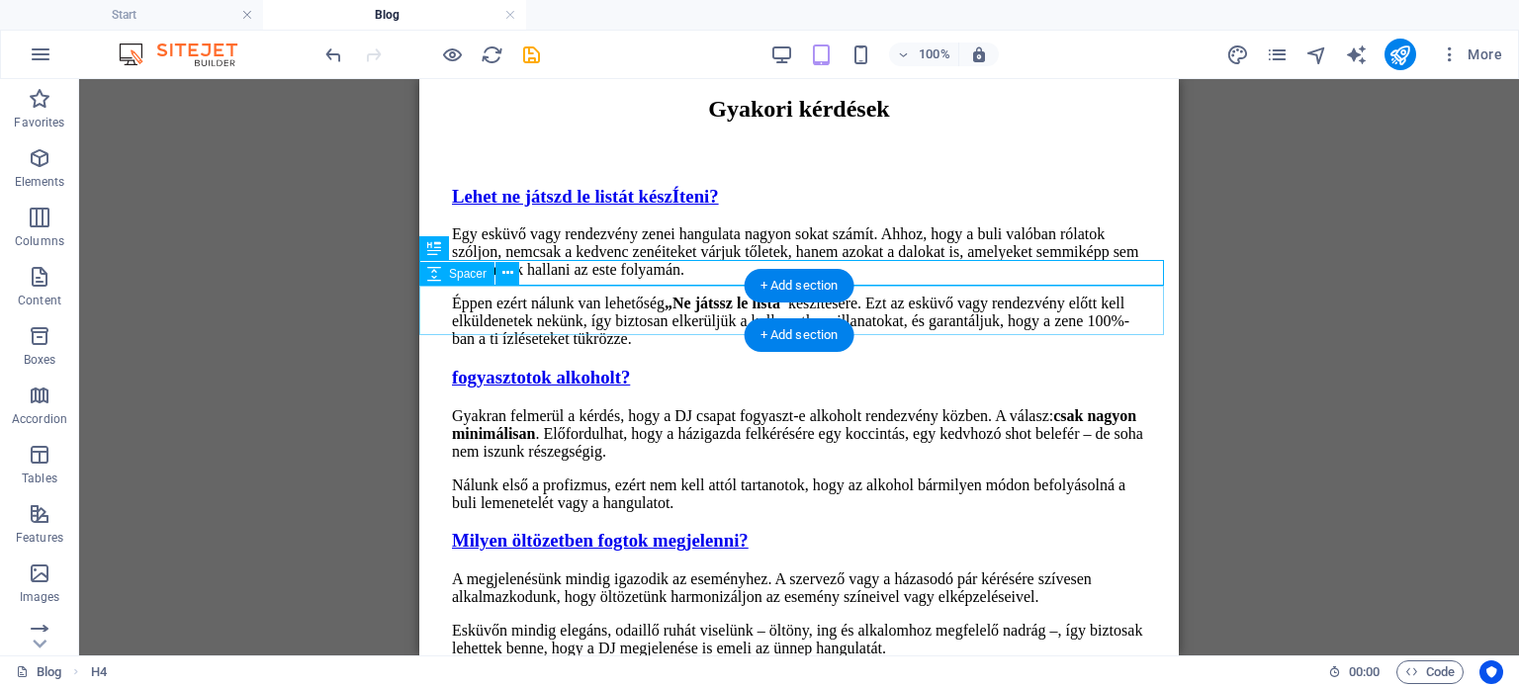
select select "px"
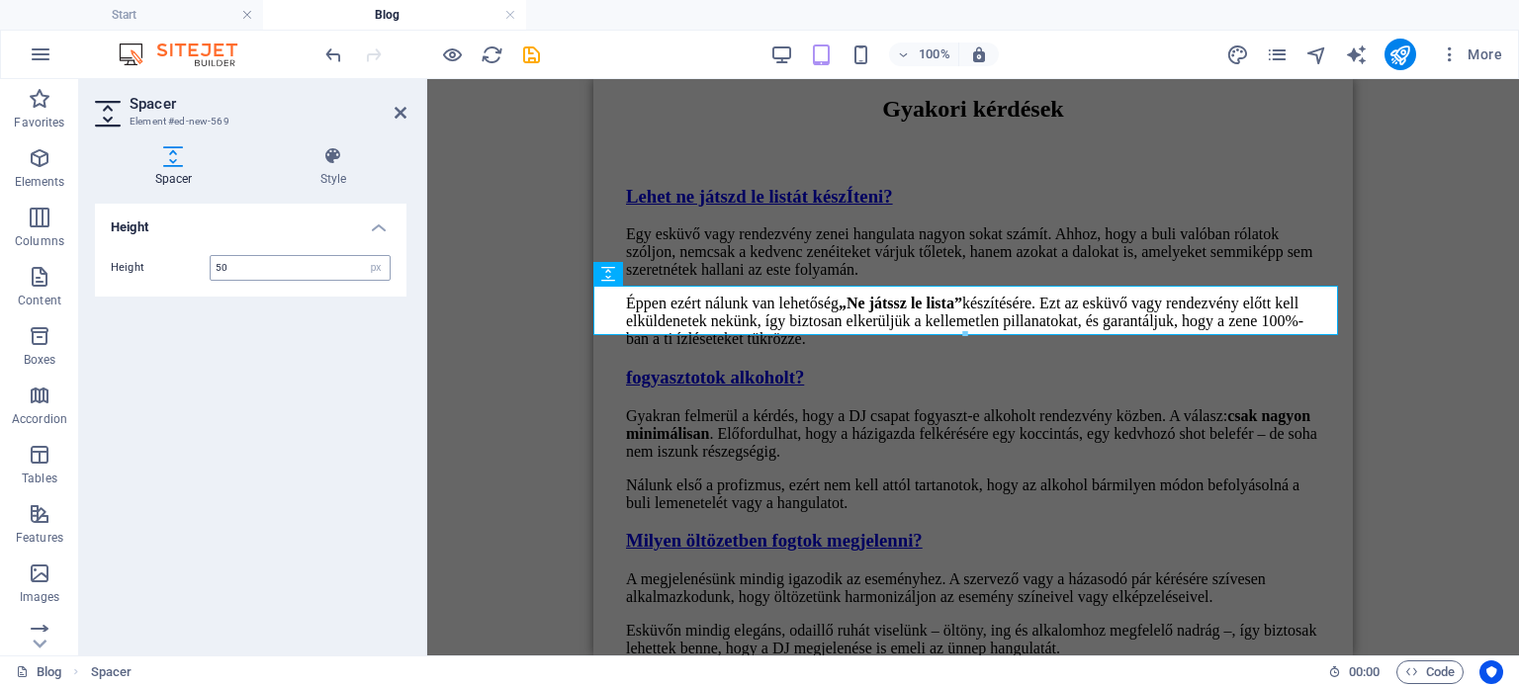
click at [280, 277] on div "Height 50 px rem vh vw" at bounding box center [250, 267] width 311 height 57
drag, startPoint x: 289, startPoint y: 256, endPoint x: 130, endPoint y: 252, distance: 159.2
click at [130, 252] on div "Height 50 px rem vh vw" at bounding box center [250, 267] width 311 height 57
type input "20"
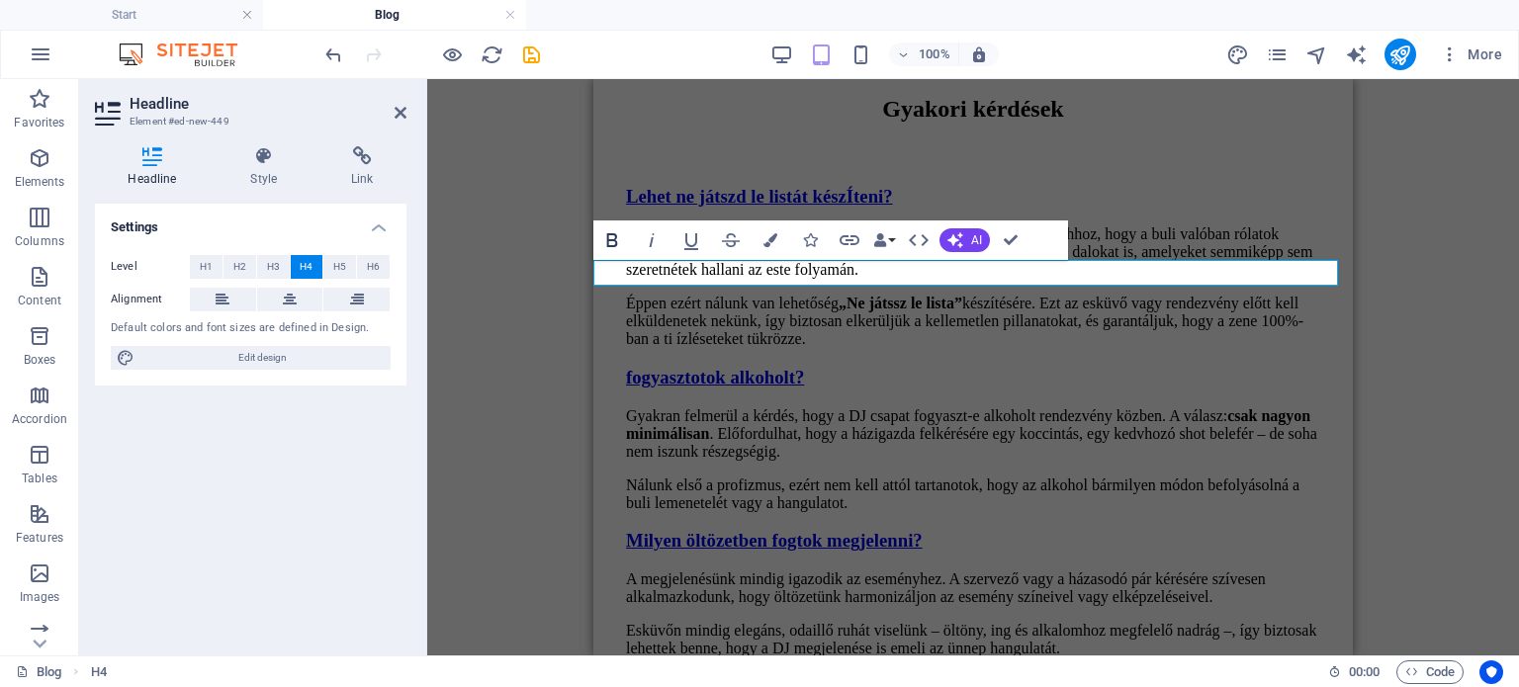
click at [614, 235] on icon "button" at bounding box center [612, 240] width 11 height 14
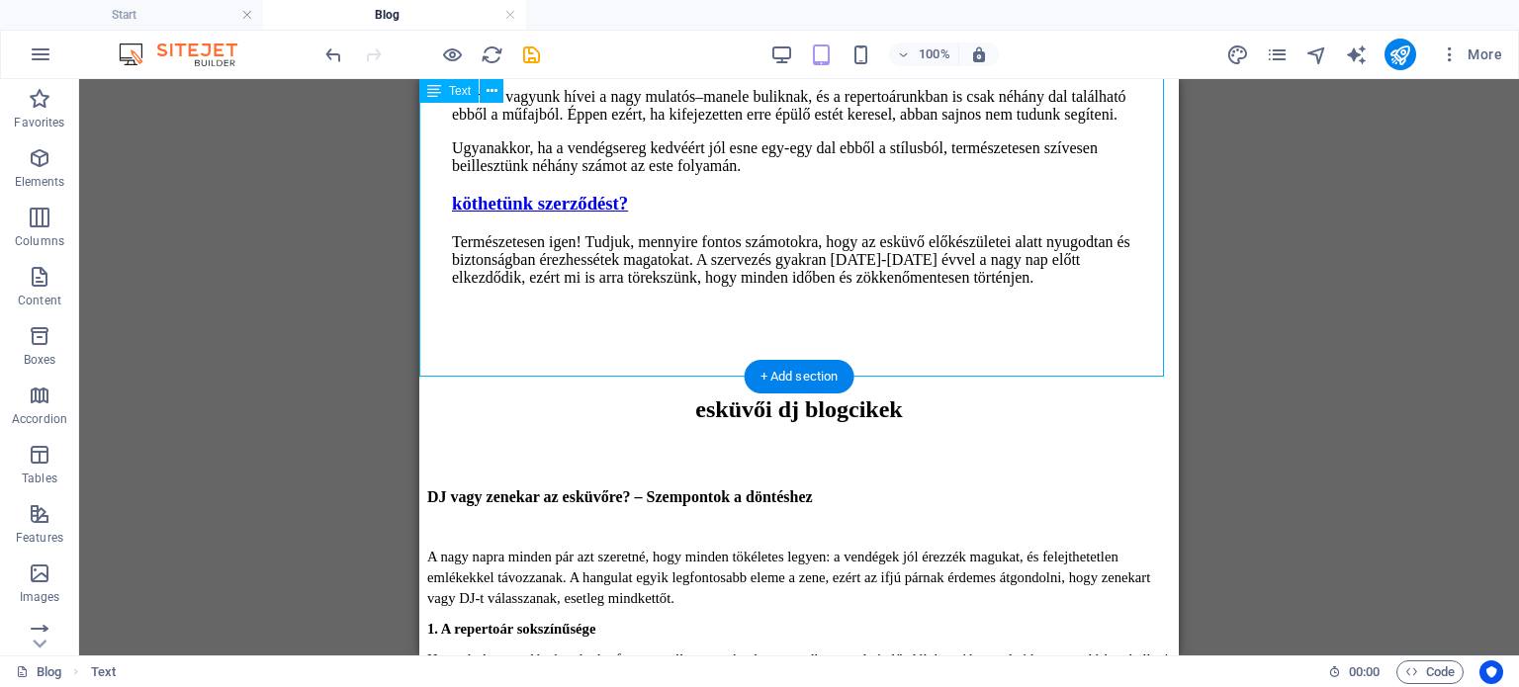
scroll to position [2235, 0]
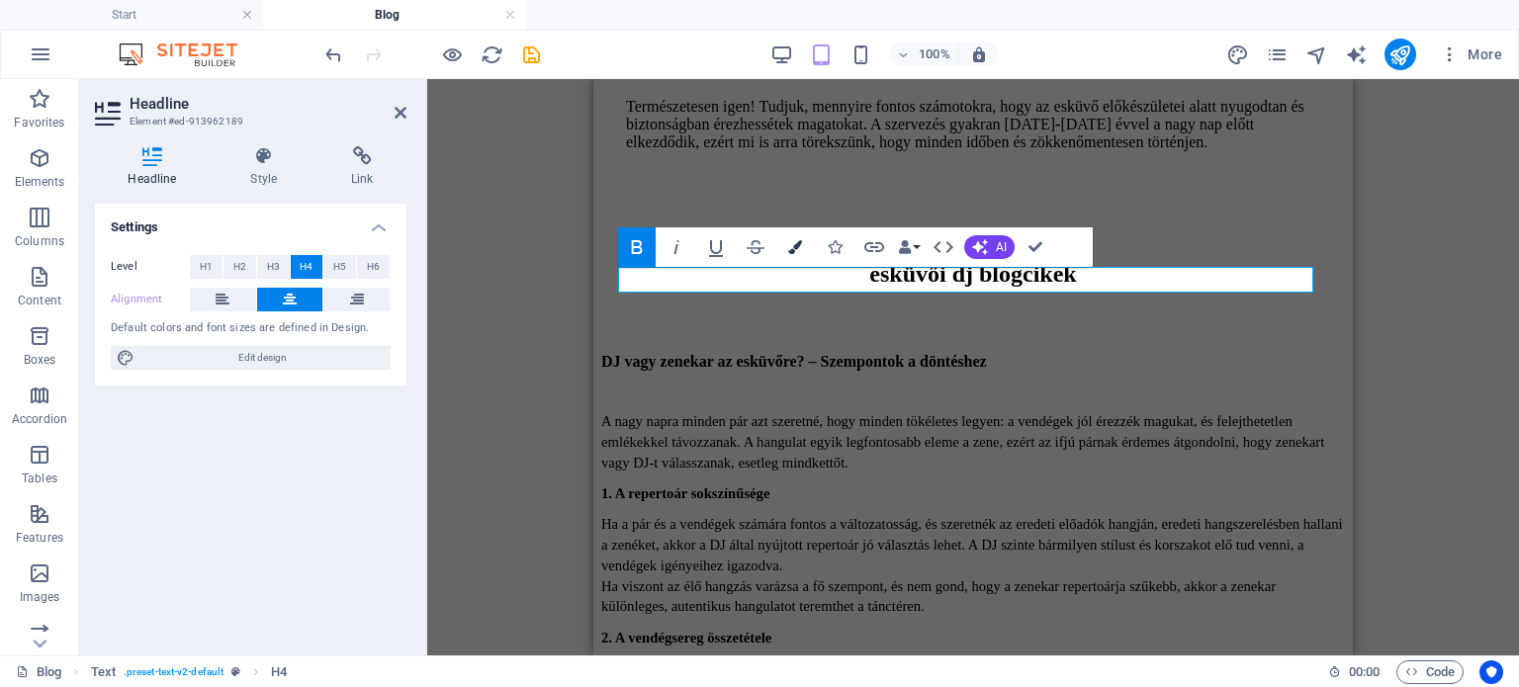
click at [799, 241] on icon "button" at bounding box center [795, 247] width 14 height 14
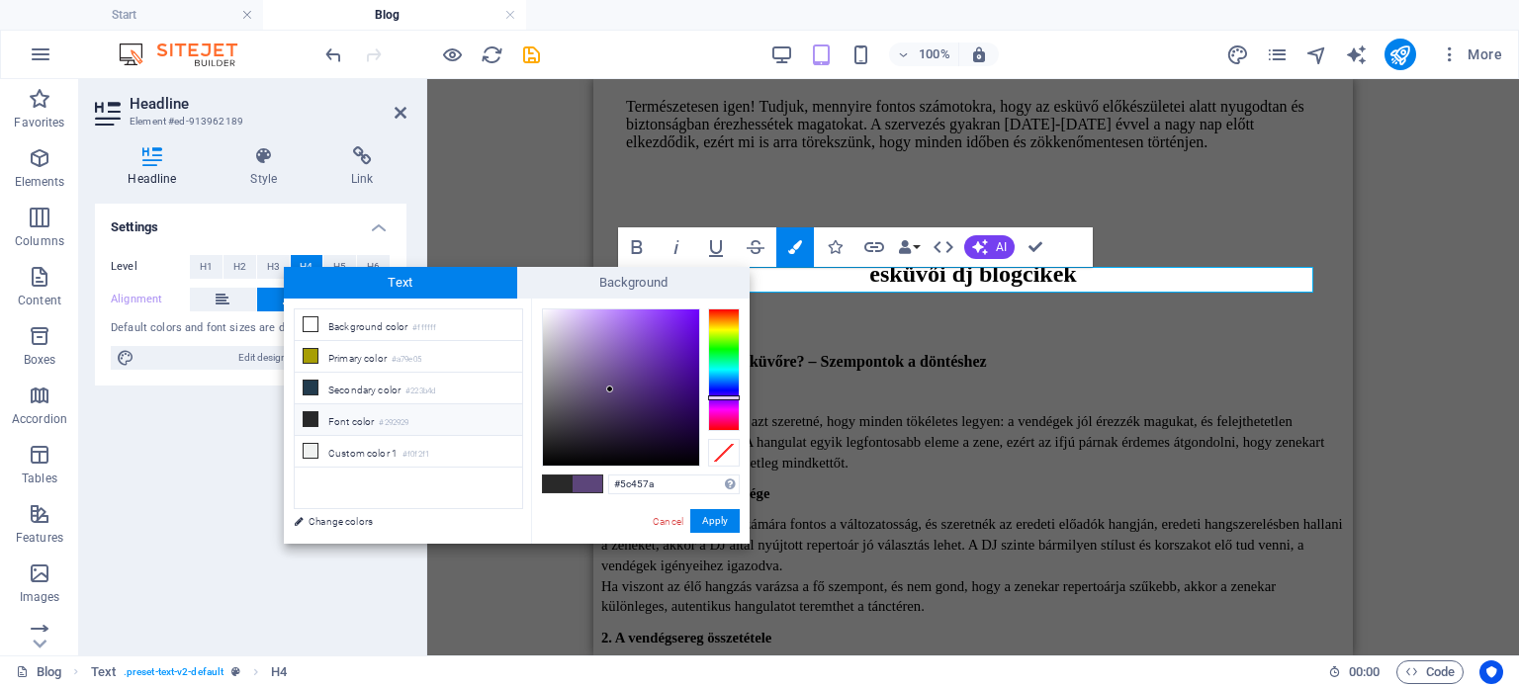
drag, startPoint x: 674, startPoint y: 486, endPoint x: 545, endPoint y: 492, distance: 129.6
click at [545, 492] on div "#5c457a Supported formats #0852ed rgb(8, 82, 237) rgba(8, 82, 237, 90%) hsv(221…" at bounding box center [640, 565] width 218 height 532
click at [674, 520] on link "Cancel" at bounding box center [668, 521] width 35 height 15
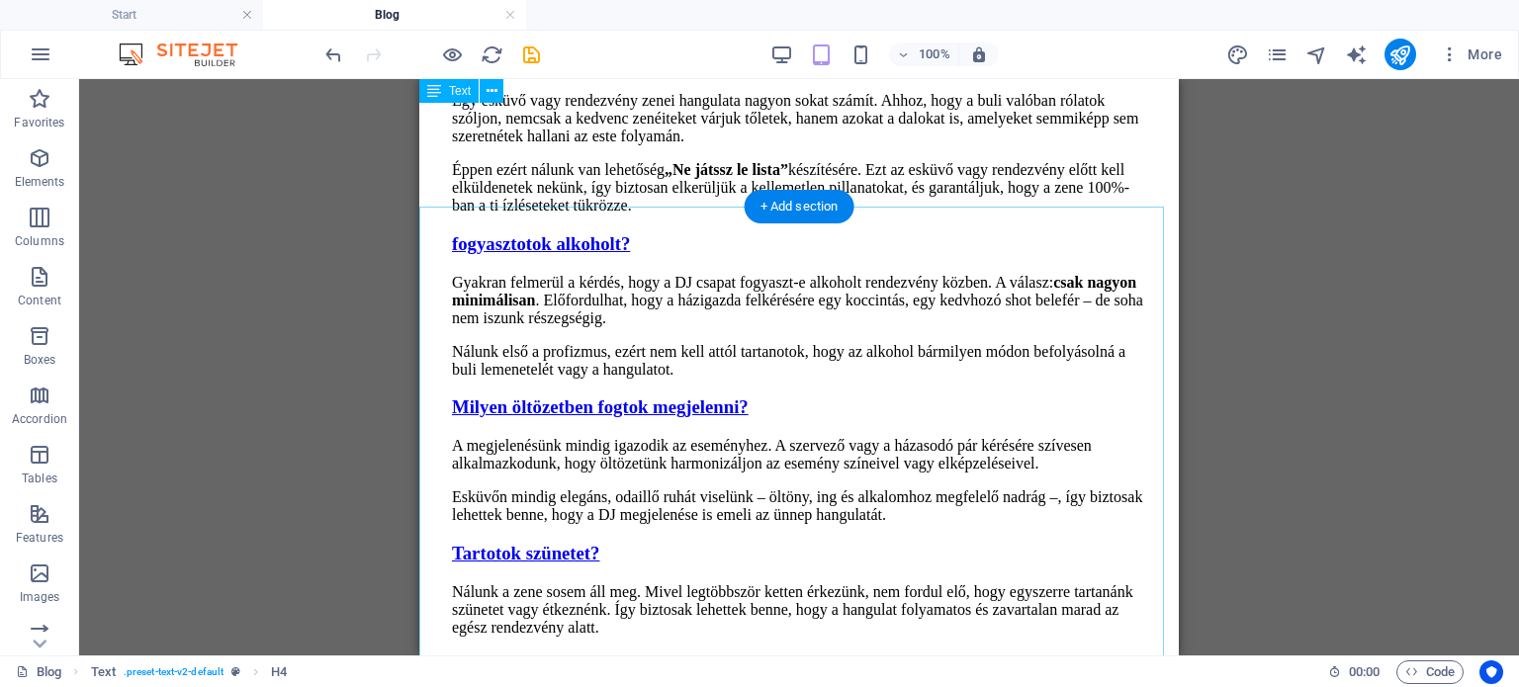
scroll to position [1346, 0]
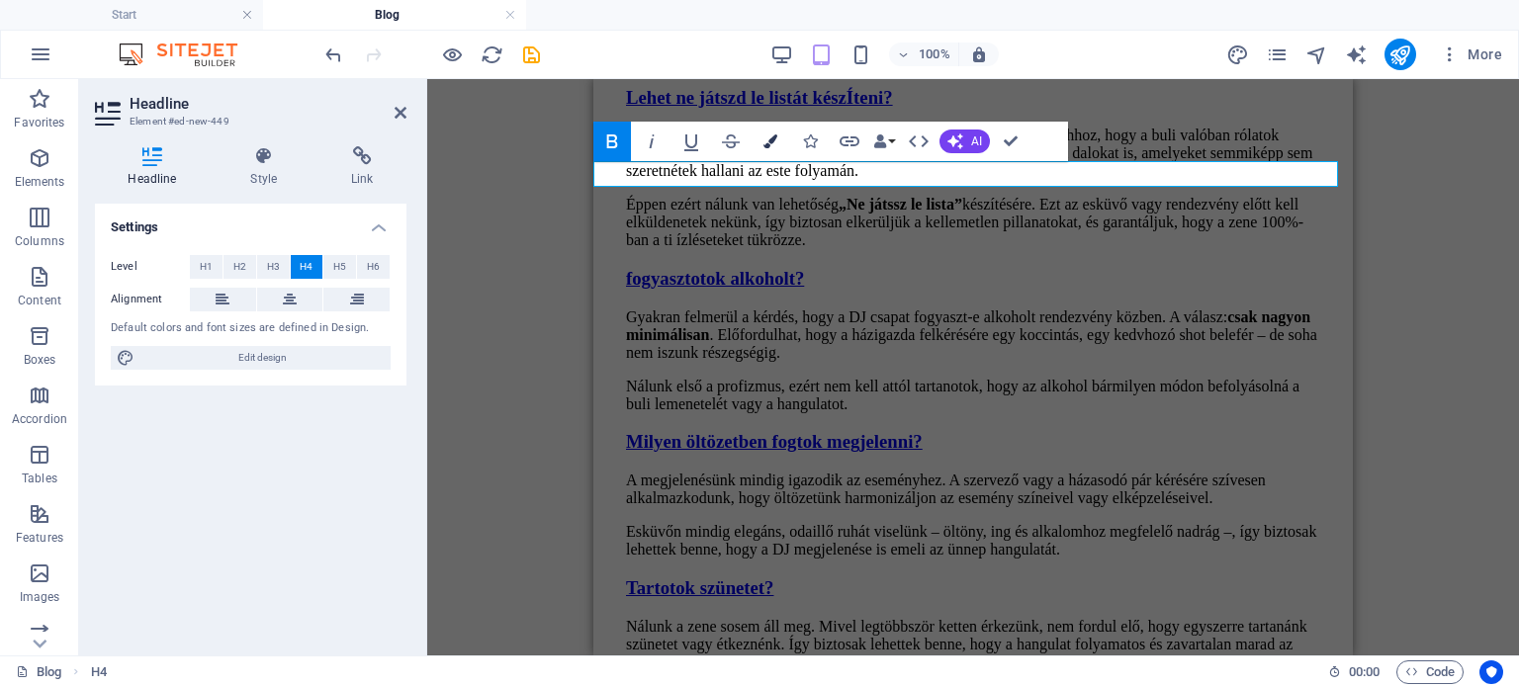
click at [764, 137] on icon "button" at bounding box center [770, 141] width 14 height 14
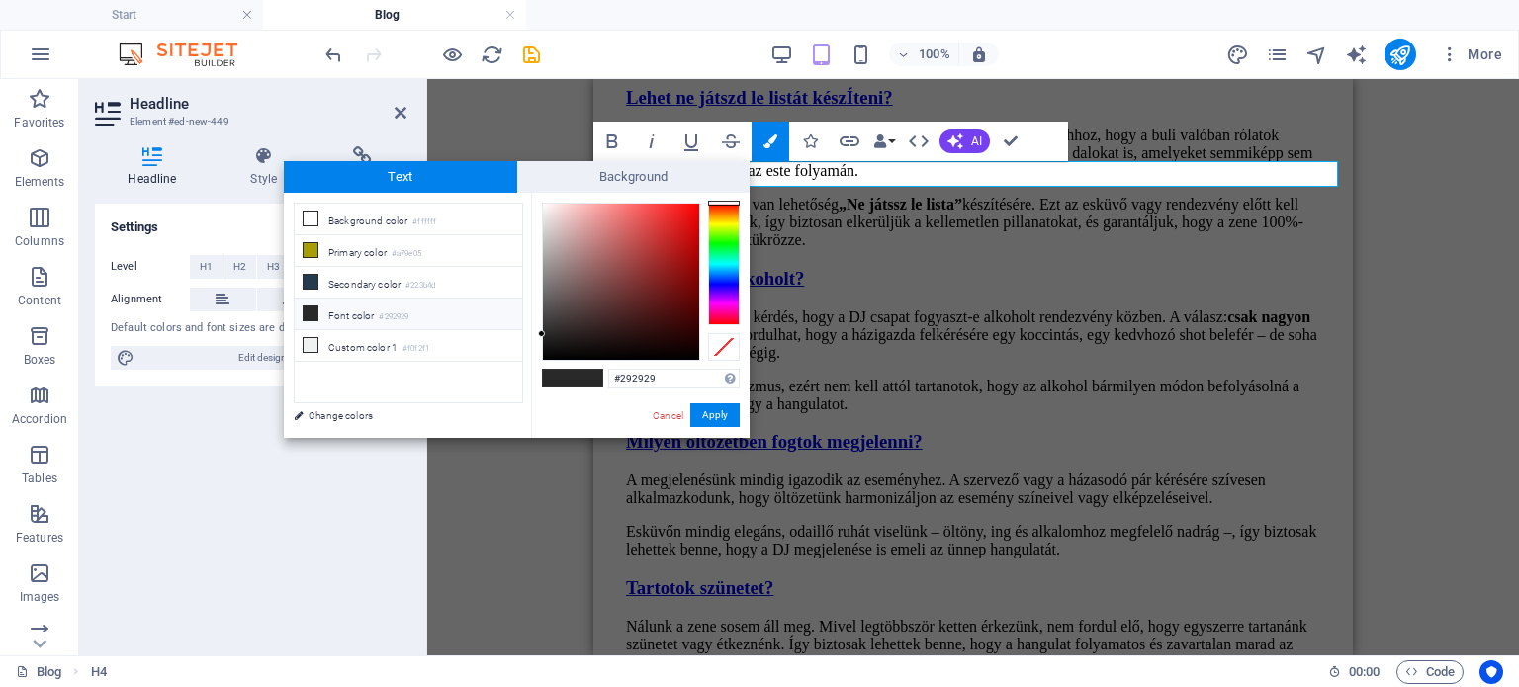
type input "#5c457a"
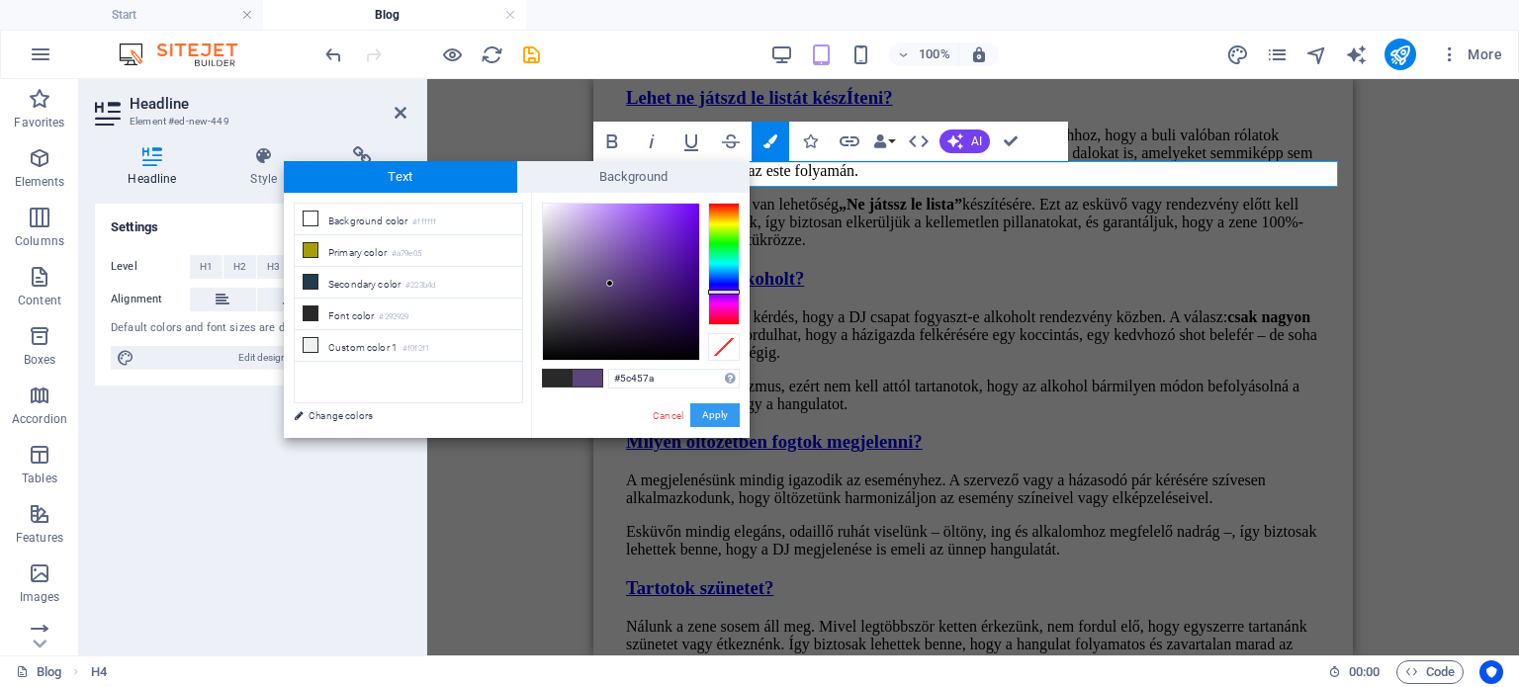
click at [696, 409] on button "Apply" at bounding box center [714, 415] width 49 height 24
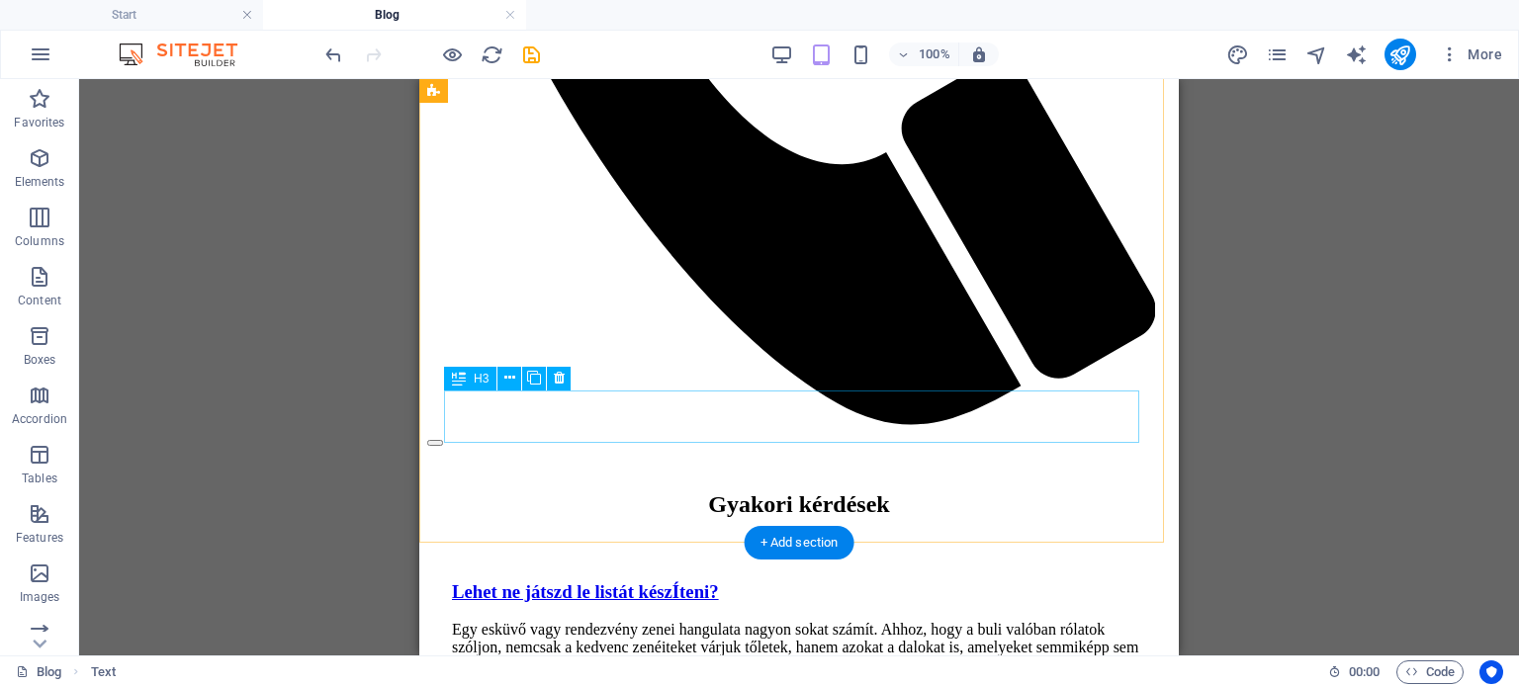
scroll to position [1148, 0]
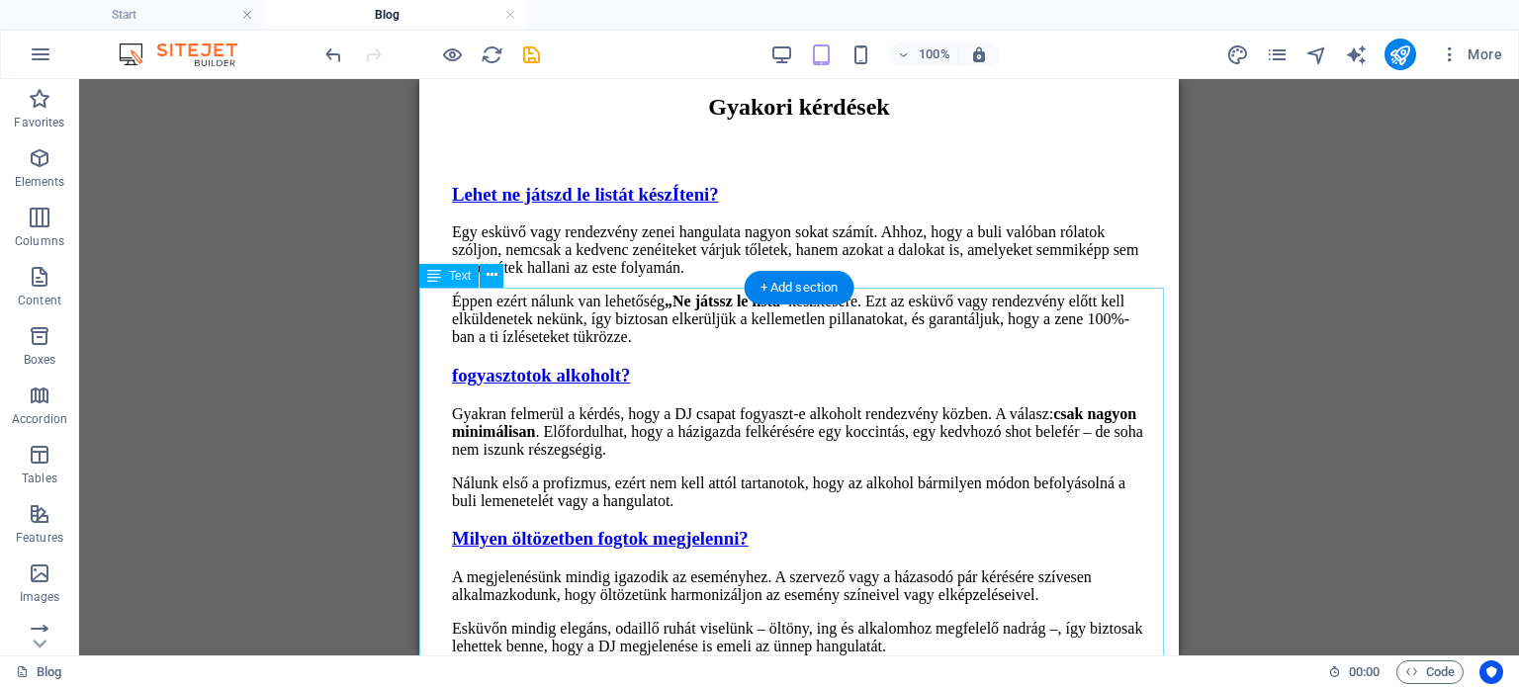
scroll to position [1247, 0]
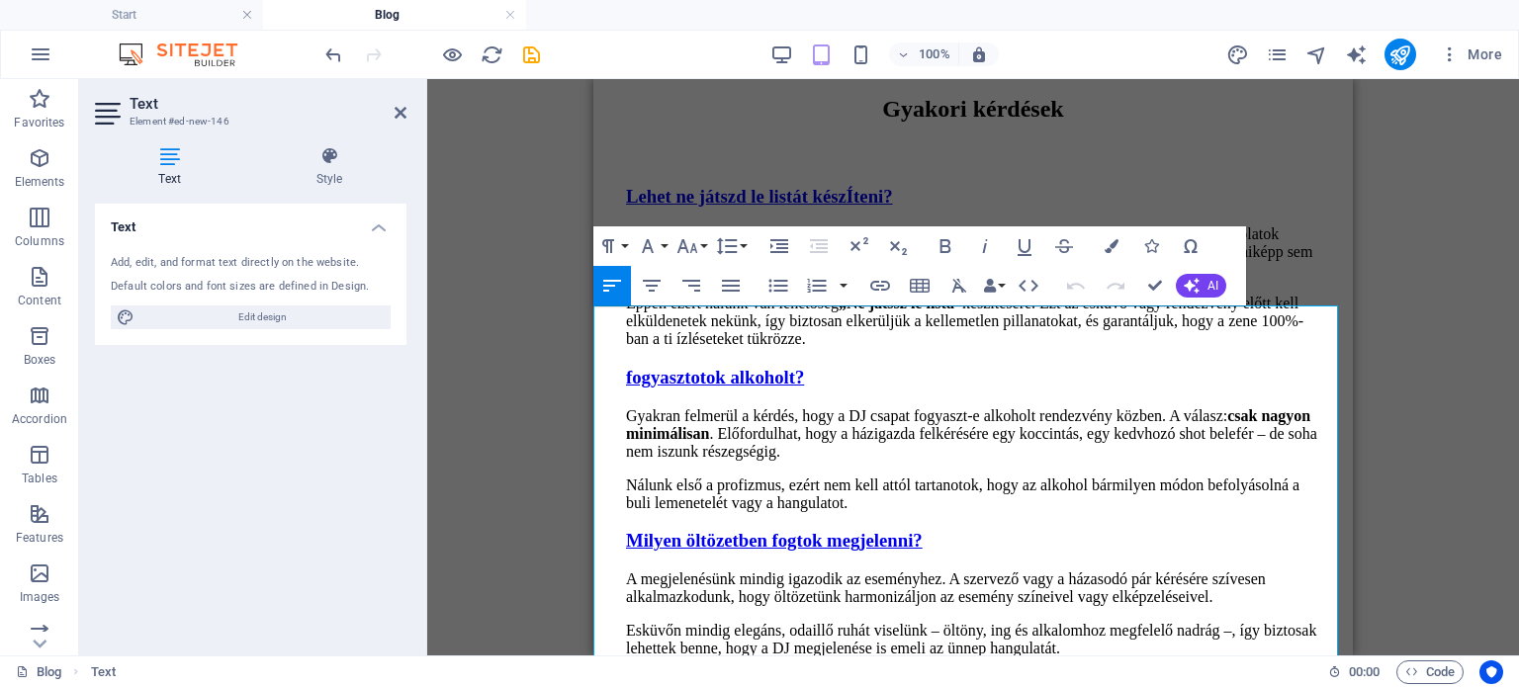
click at [474, 315] on div "Drag here to replace the existing content. Press “Ctrl” if you want to create a…" at bounding box center [972, 367] width 1091 height 576
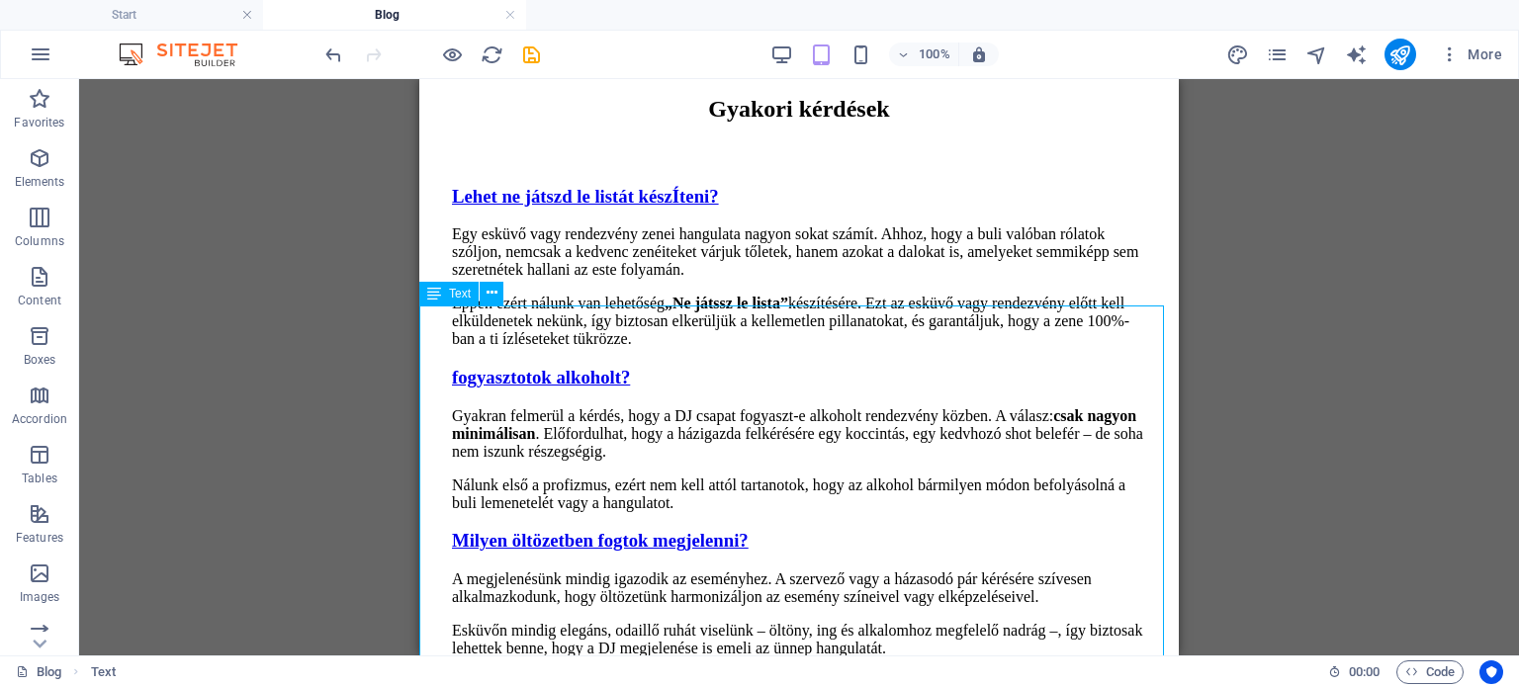
click at [429, 296] on icon at bounding box center [434, 294] width 14 height 24
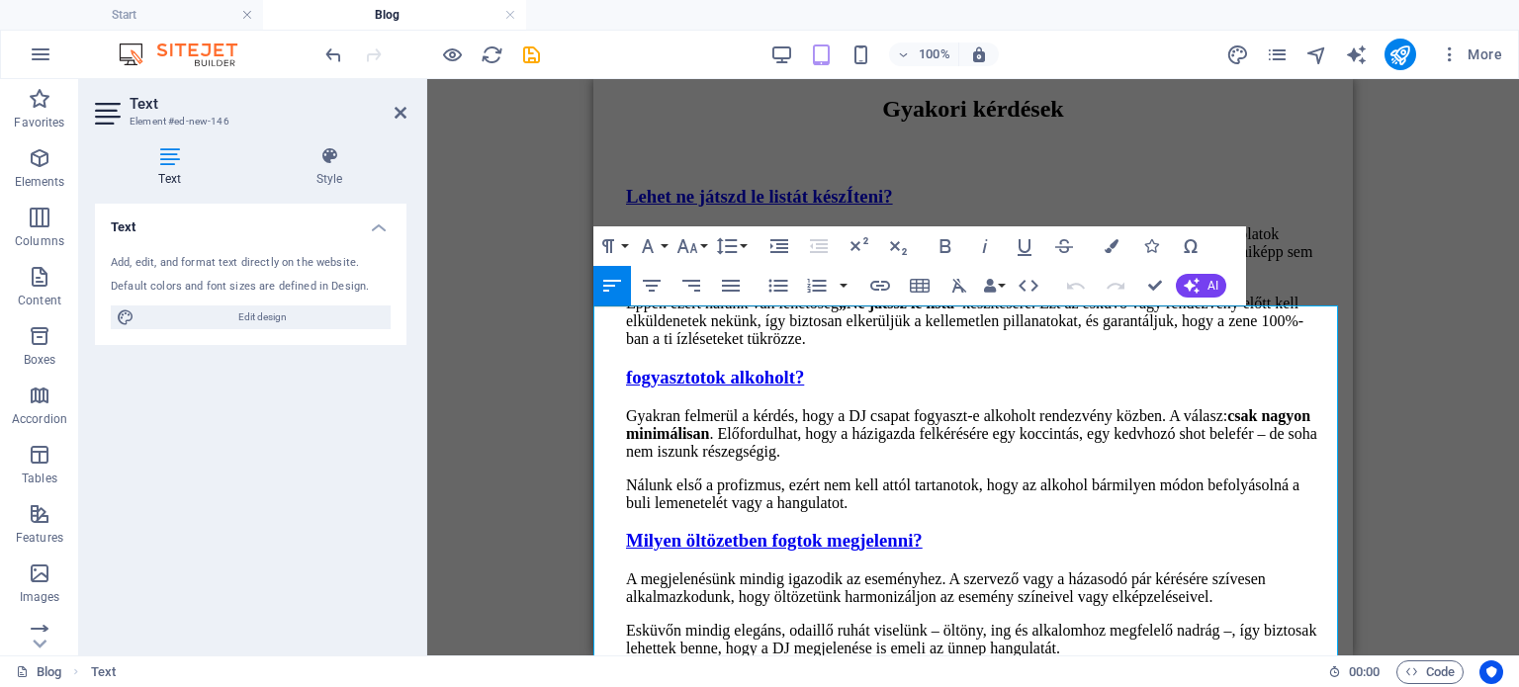
click at [346, 126] on h3 "Element #ed-new-146" at bounding box center [248, 122] width 237 height 18
click at [309, 157] on icon at bounding box center [329, 156] width 154 height 20
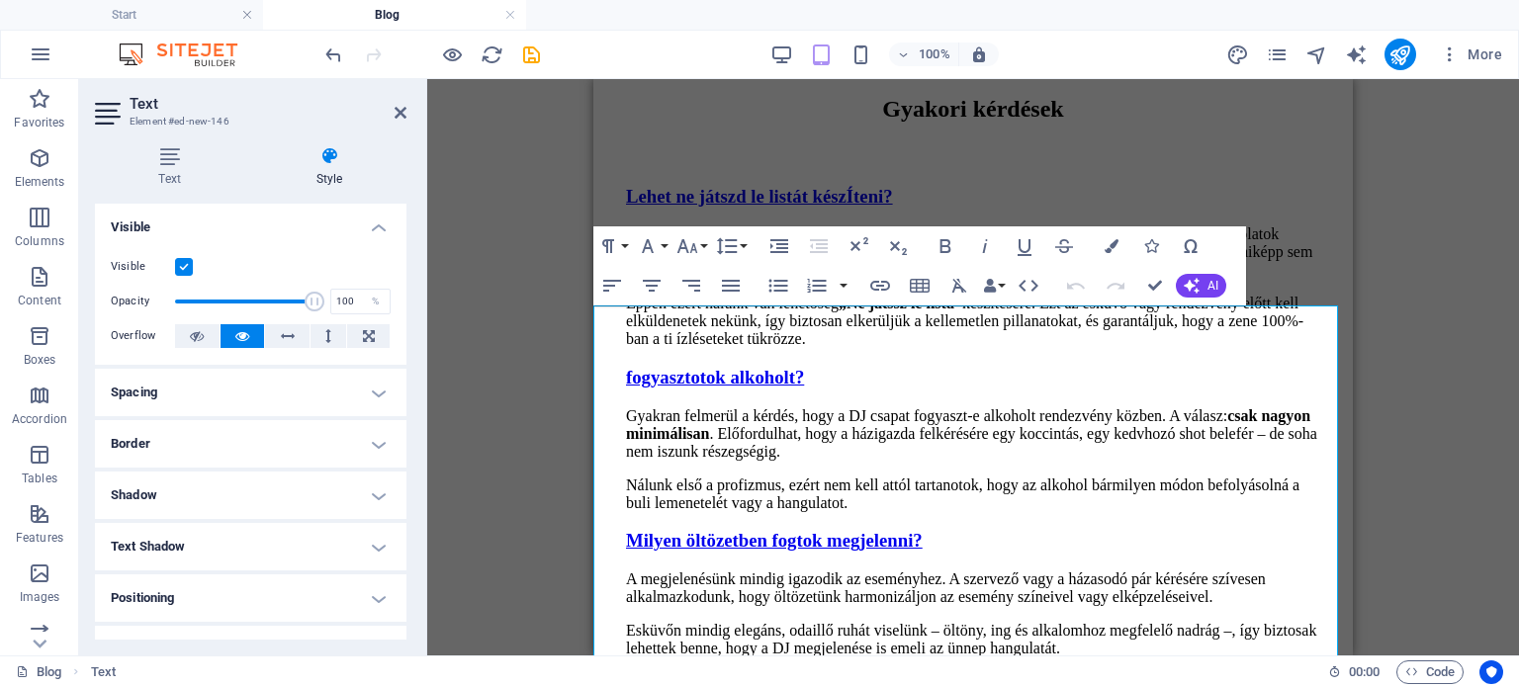
click at [191, 392] on h4 "Spacing" at bounding box center [250, 392] width 311 height 47
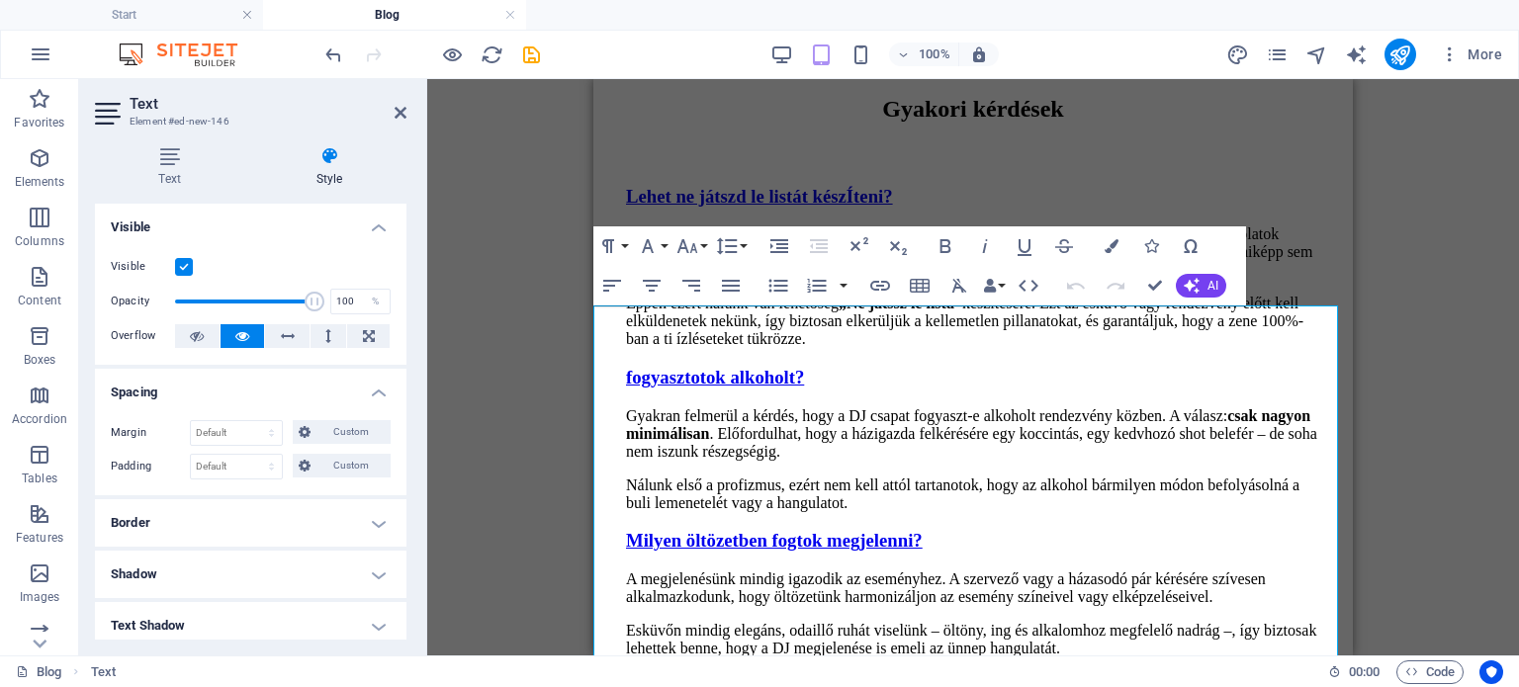
click at [191, 392] on h4 "Spacing" at bounding box center [250, 387] width 311 height 36
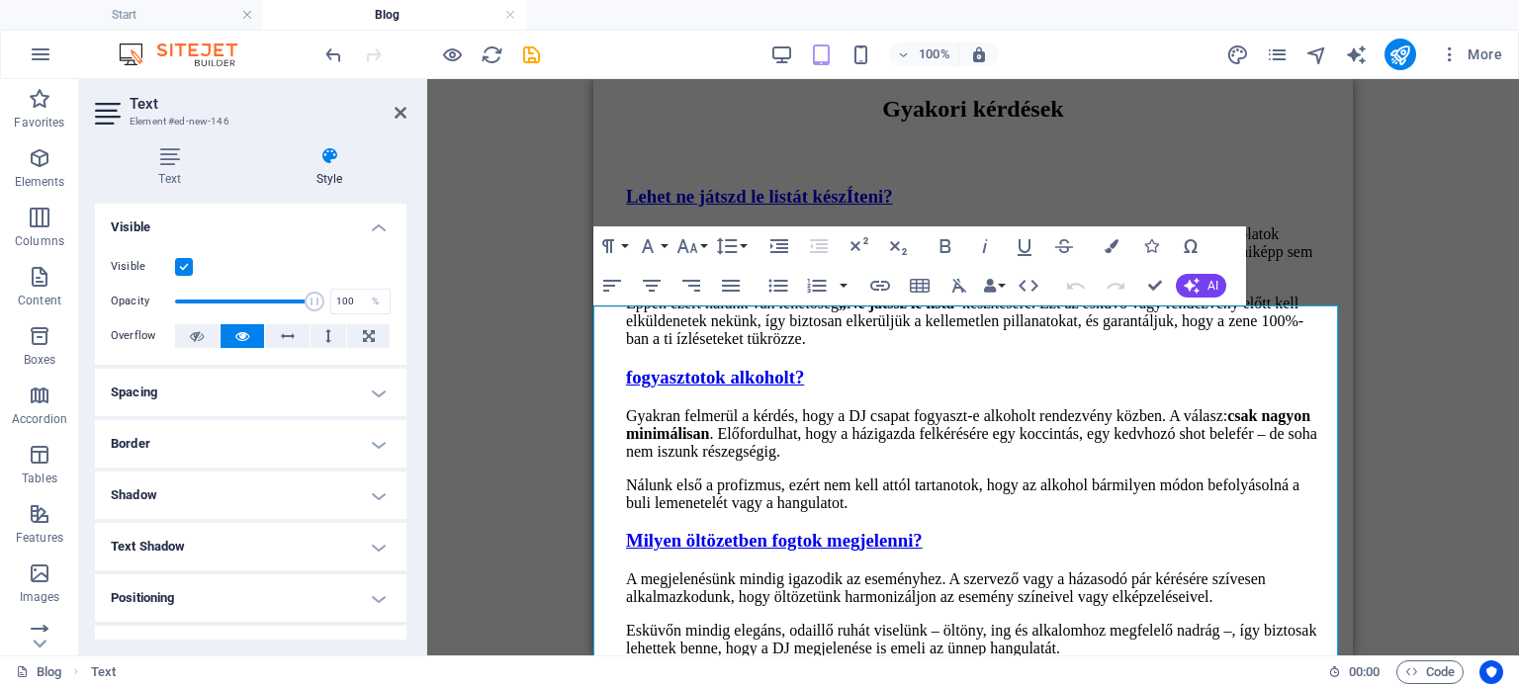
click at [203, 394] on h4 "Spacing" at bounding box center [250, 392] width 311 height 47
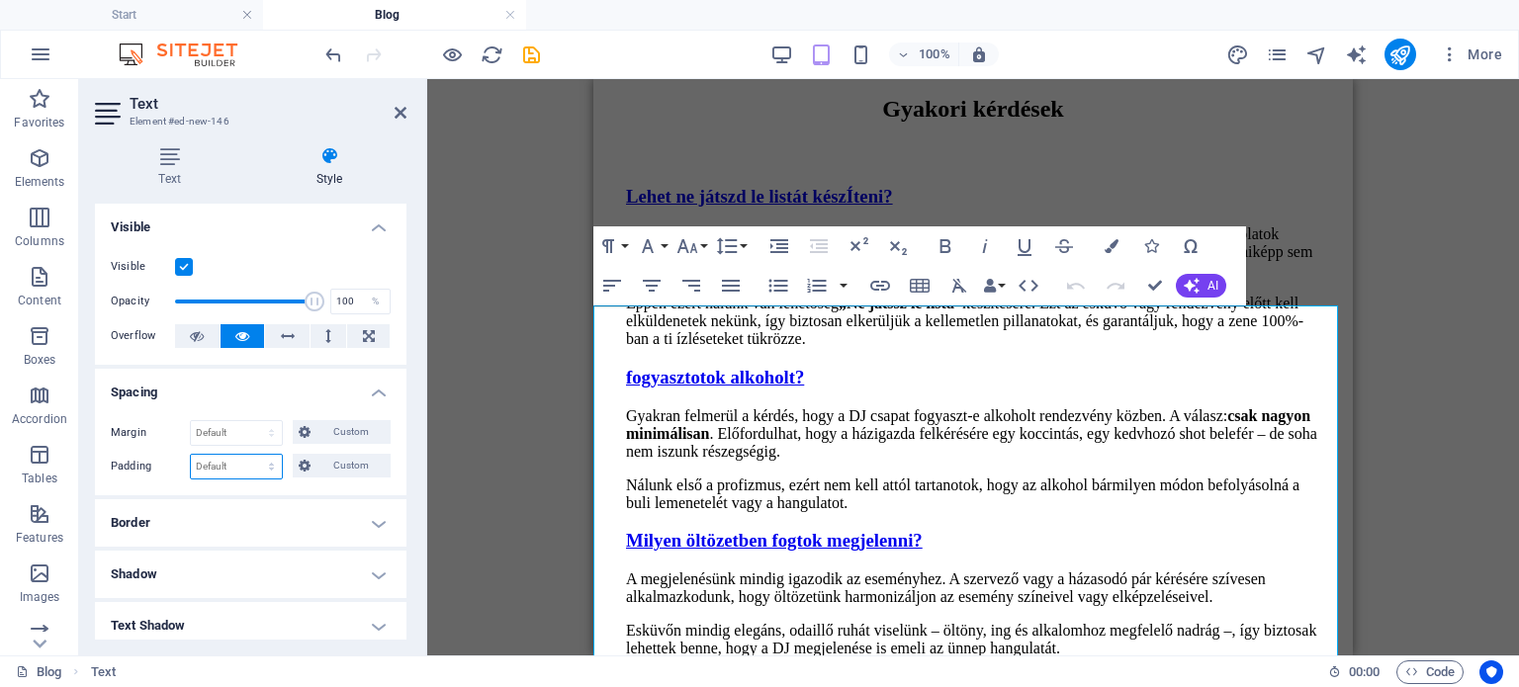
click at [278, 463] on select "Default px rem % vh vw Custom" at bounding box center [236, 467] width 91 height 24
click at [191, 455] on select "Default px rem % vh vw Custom" at bounding box center [236, 467] width 91 height 24
click at [234, 462] on select "Default px rem % vh vw Custom" at bounding box center [236, 467] width 91 height 24
select select "px"
click at [252, 455] on select "Default px rem % vh vw Custom" at bounding box center [236, 467] width 91 height 24
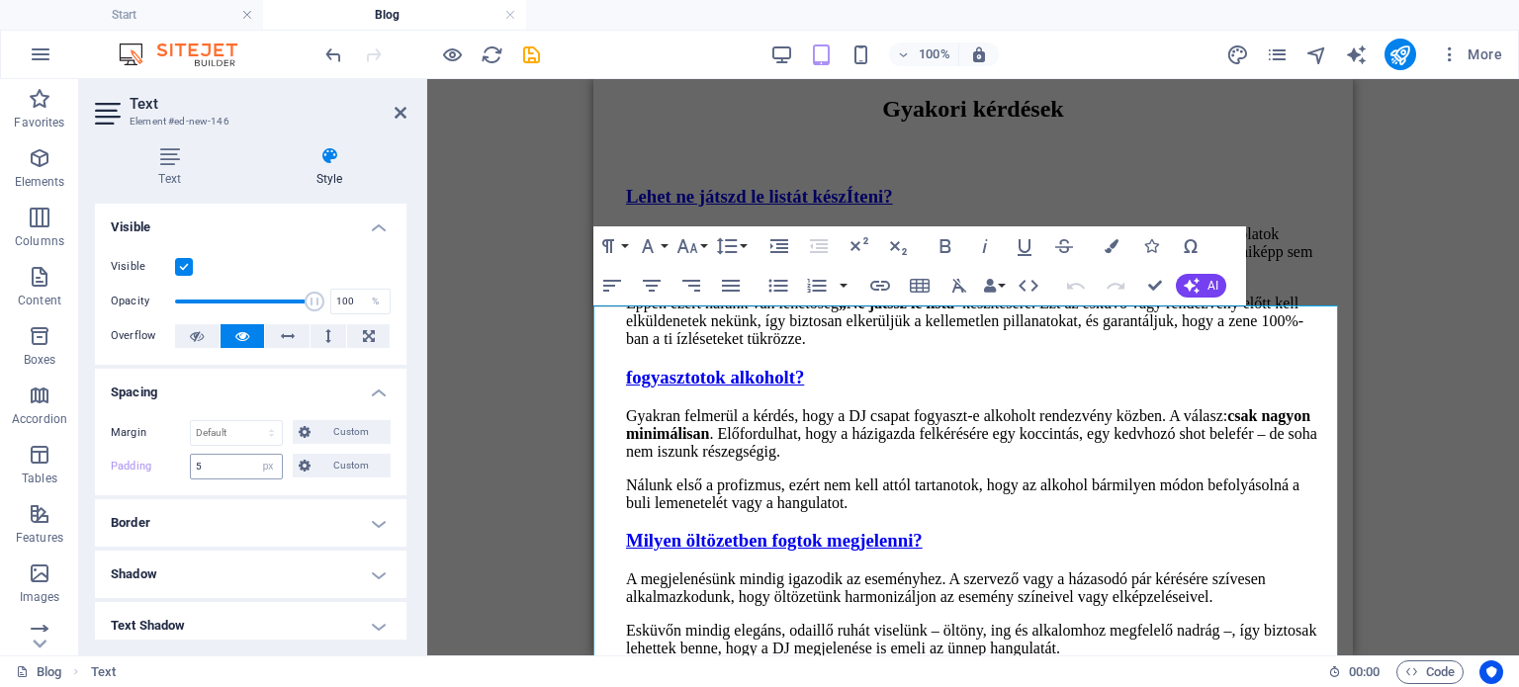
drag, startPoint x: 226, startPoint y: 478, endPoint x: 221, endPoint y: 454, distance: 24.2
click at [226, 476] on div "5 Default px rem % vh vw Custom" at bounding box center [236, 467] width 93 height 26
drag, startPoint x: 221, startPoint y: 454, endPoint x: 83, endPoint y: 451, distance: 138.4
click at [95, 451] on div "Margin Default auto px % rem vw vh Custom Custom auto px % rem vw vh auto px % …" at bounding box center [250, 449] width 311 height 91
drag, startPoint x: 226, startPoint y: 470, endPoint x: 19, endPoint y: 474, distance: 207.6
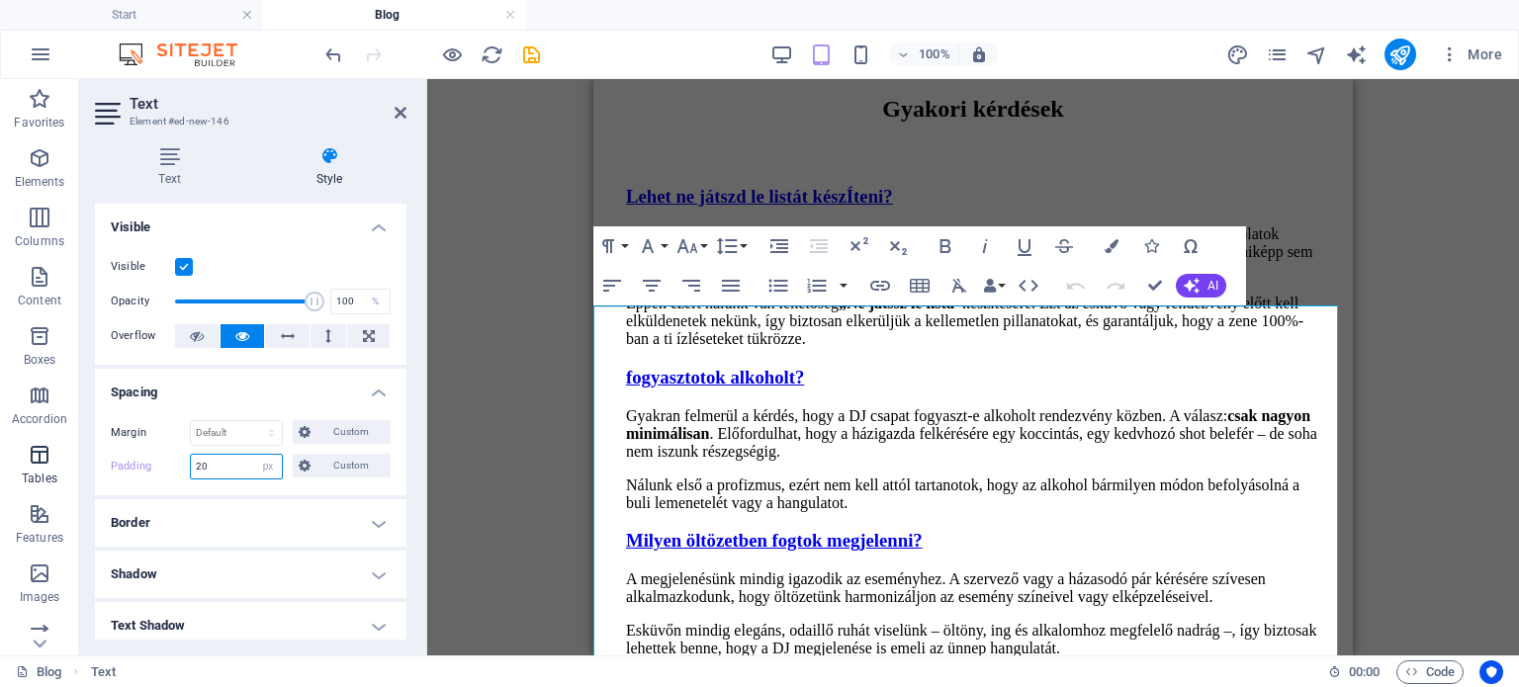
click at [33, 474] on section "Favorites Elements Columns Content Boxes Accordion Tables Features Images Slide…" at bounding box center [759, 367] width 1519 height 576
type input "30"
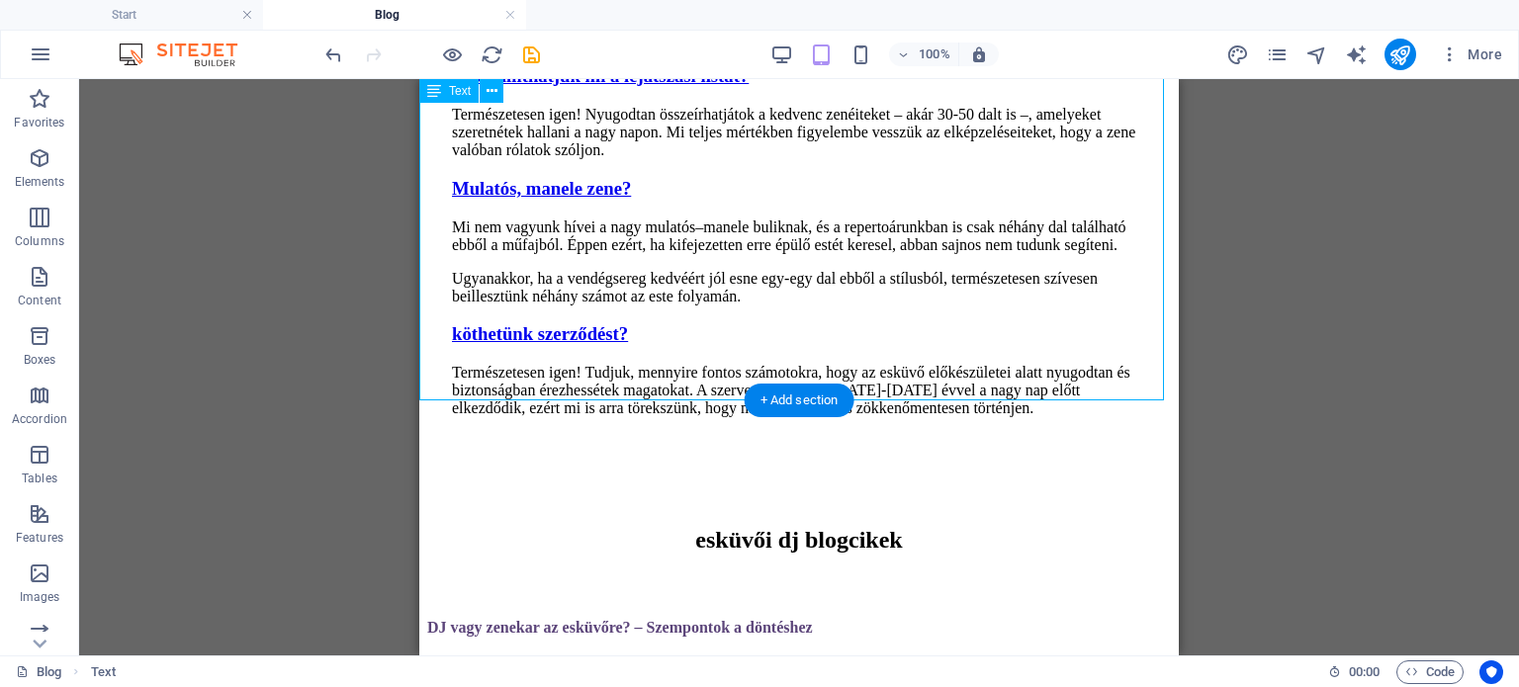
scroll to position [2136, 0]
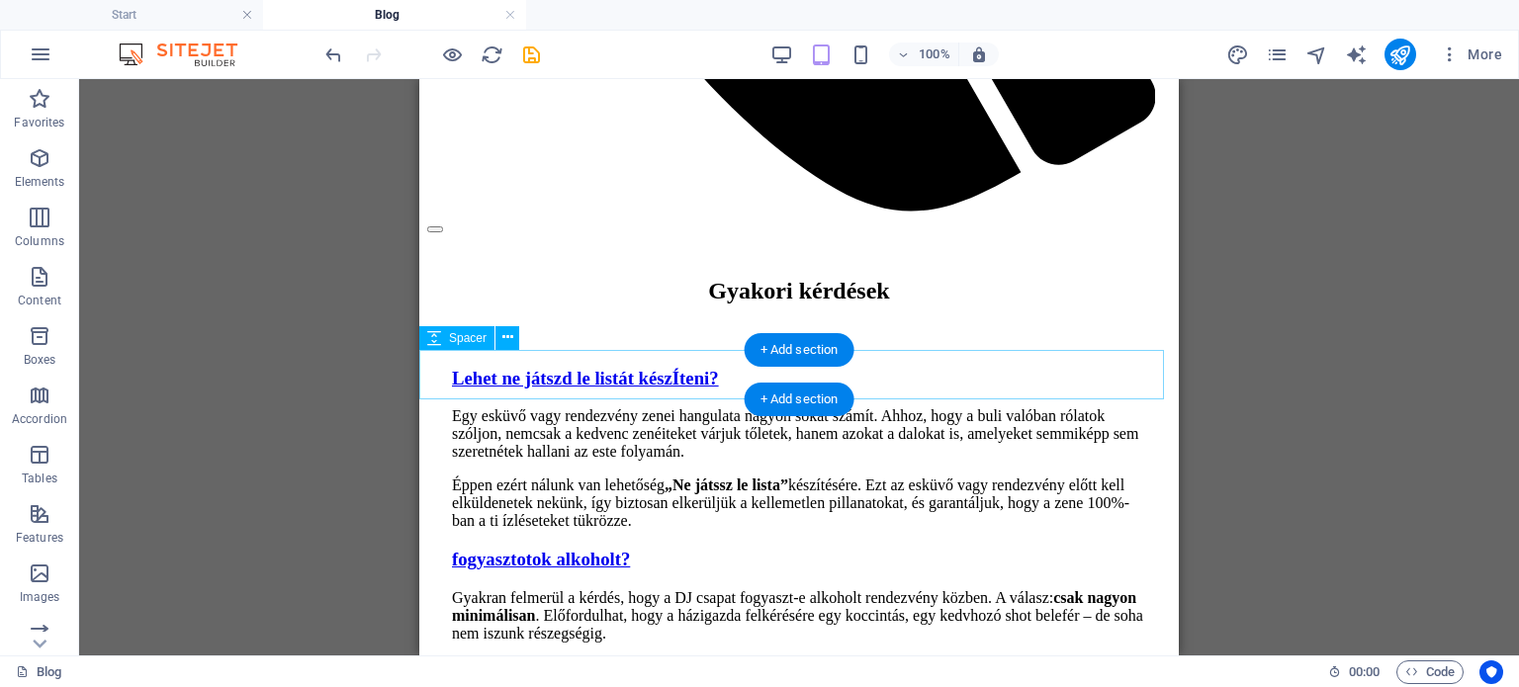
scroll to position [1049, 0]
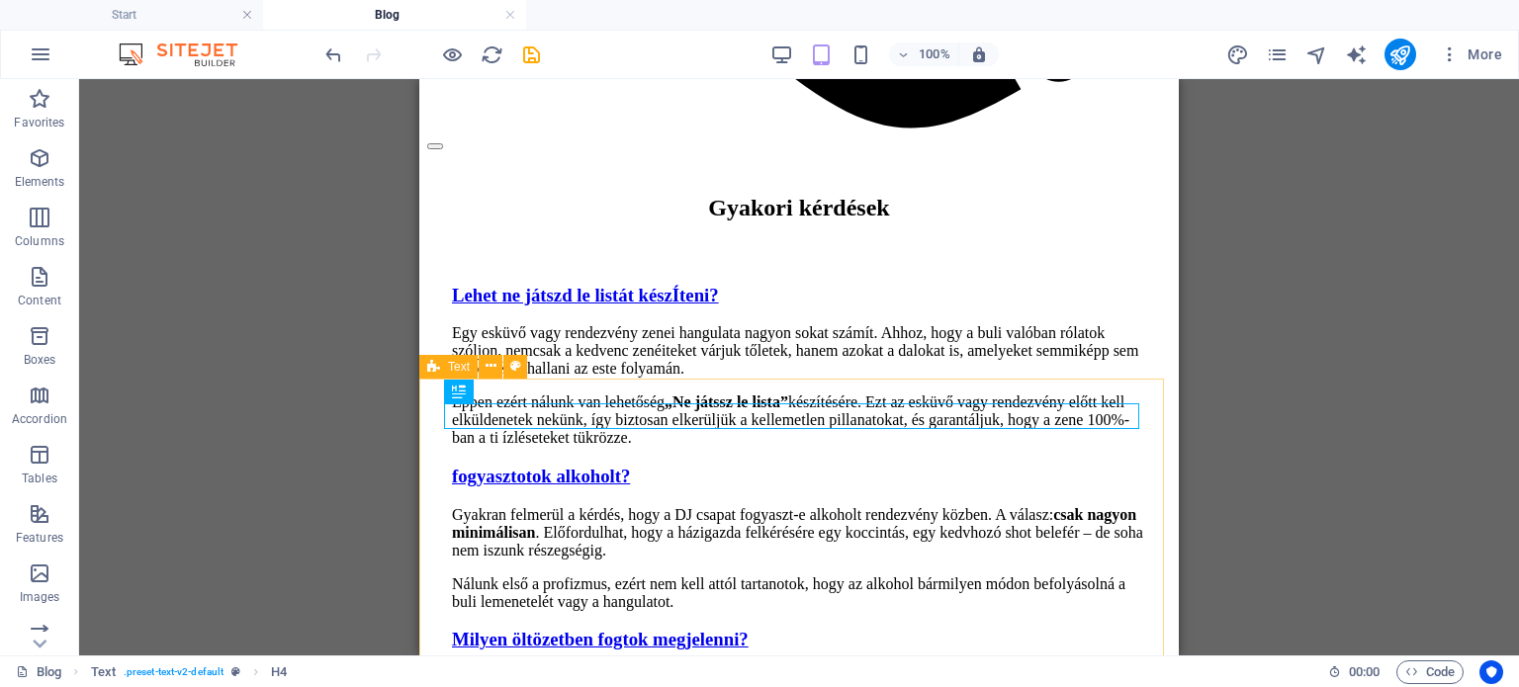
click at [453, 369] on span "Text" at bounding box center [459, 367] width 22 height 12
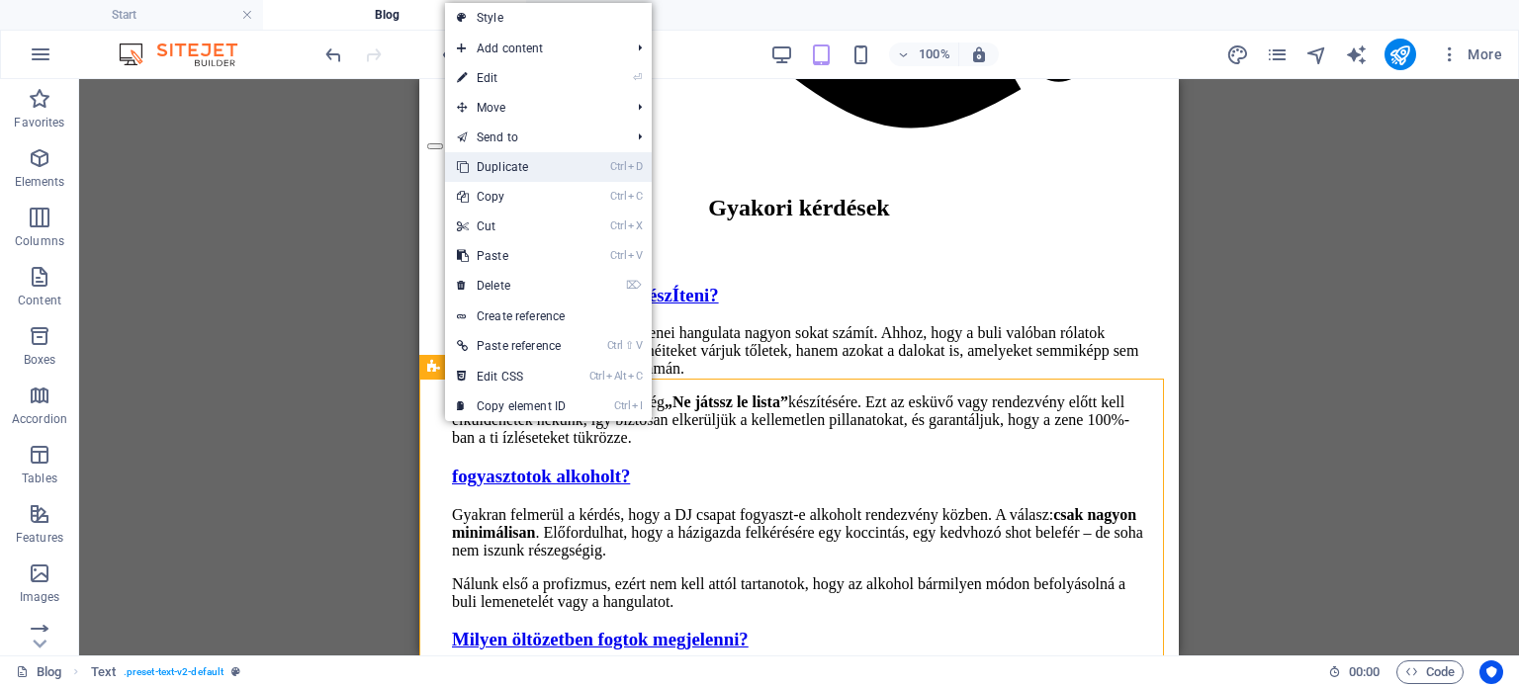
click at [529, 173] on link "Ctrl D Duplicate" at bounding box center [511, 167] width 132 height 30
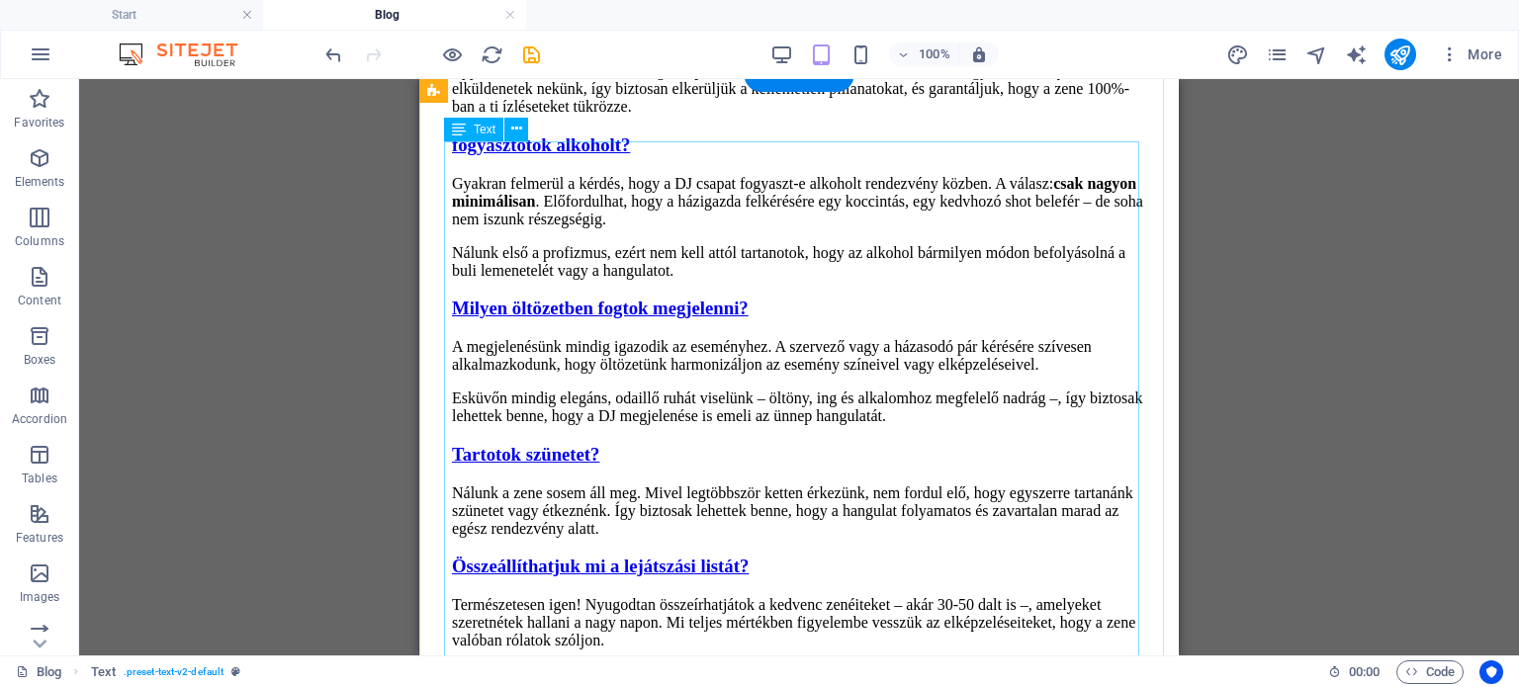
scroll to position [1281, 0]
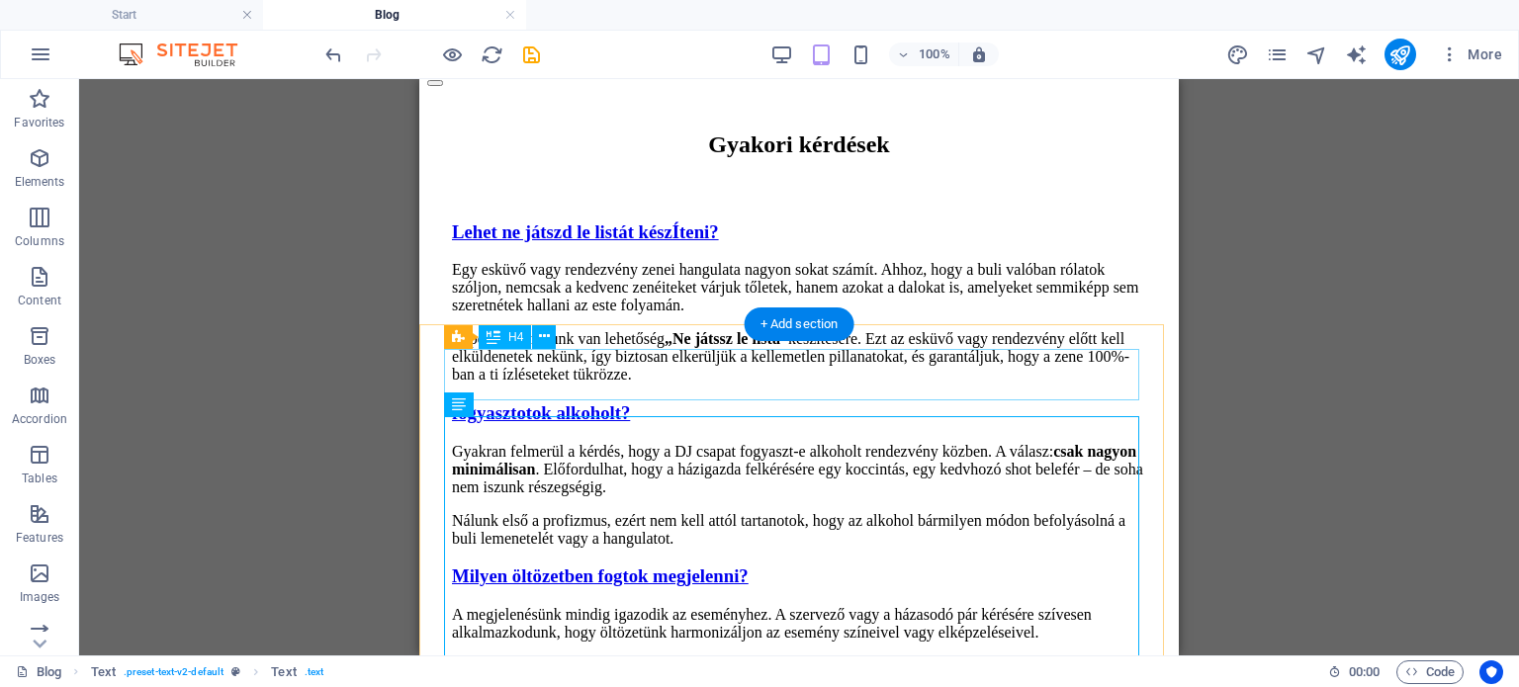
scroll to position [1182, 0]
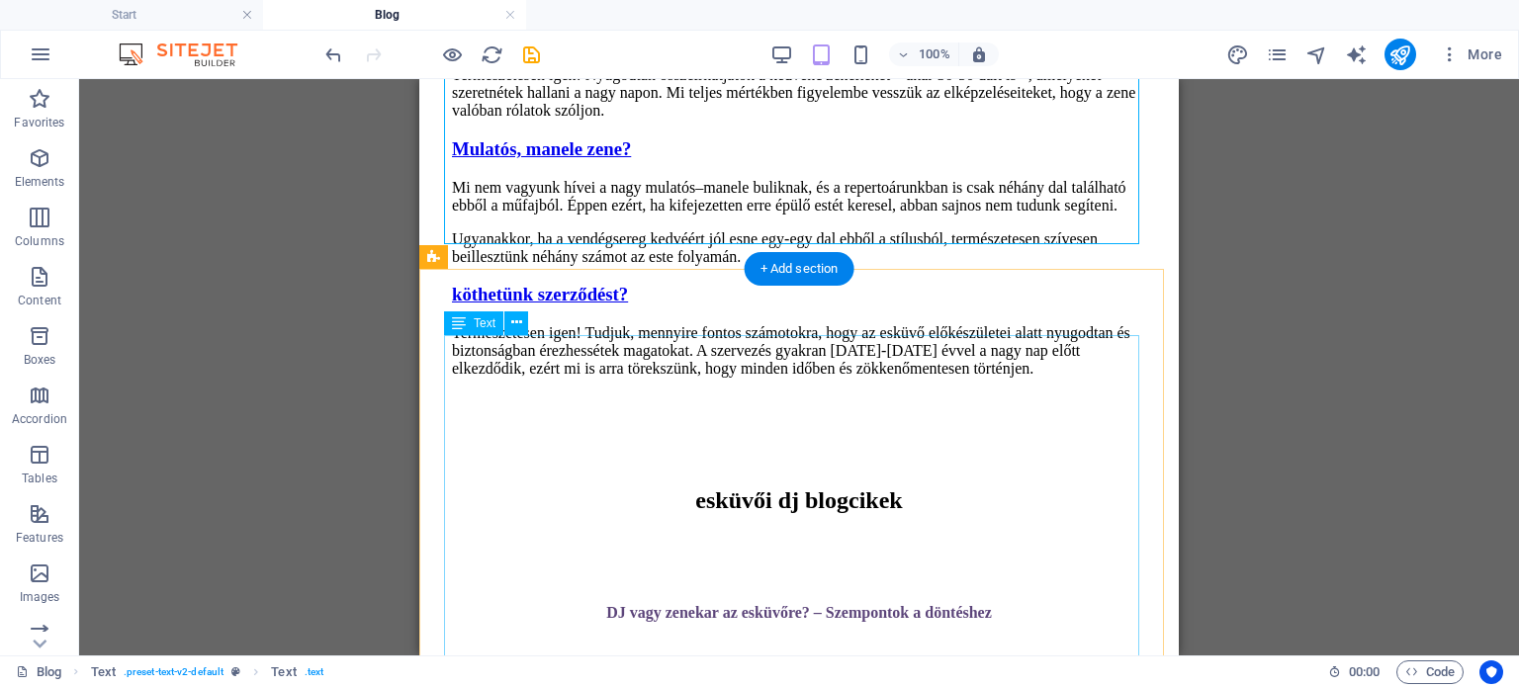
scroll to position [2270, 0]
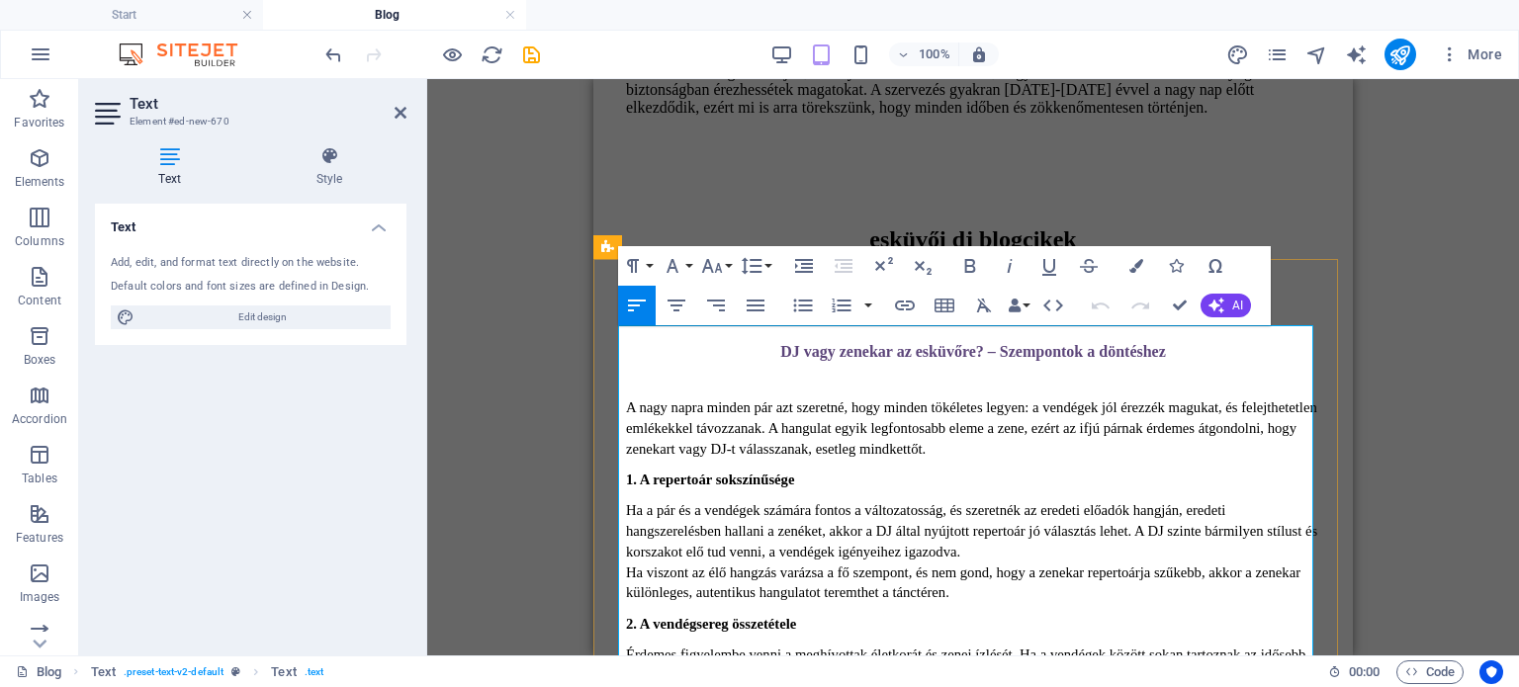
drag, startPoint x: 692, startPoint y: 372, endPoint x: 731, endPoint y: 370, distance: 38.6
drag, startPoint x: 774, startPoint y: 410, endPoint x: 1241, endPoint y: 373, distance: 468.1
click at [719, 268] on icon "button" at bounding box center [712, 266] width 24 height 24
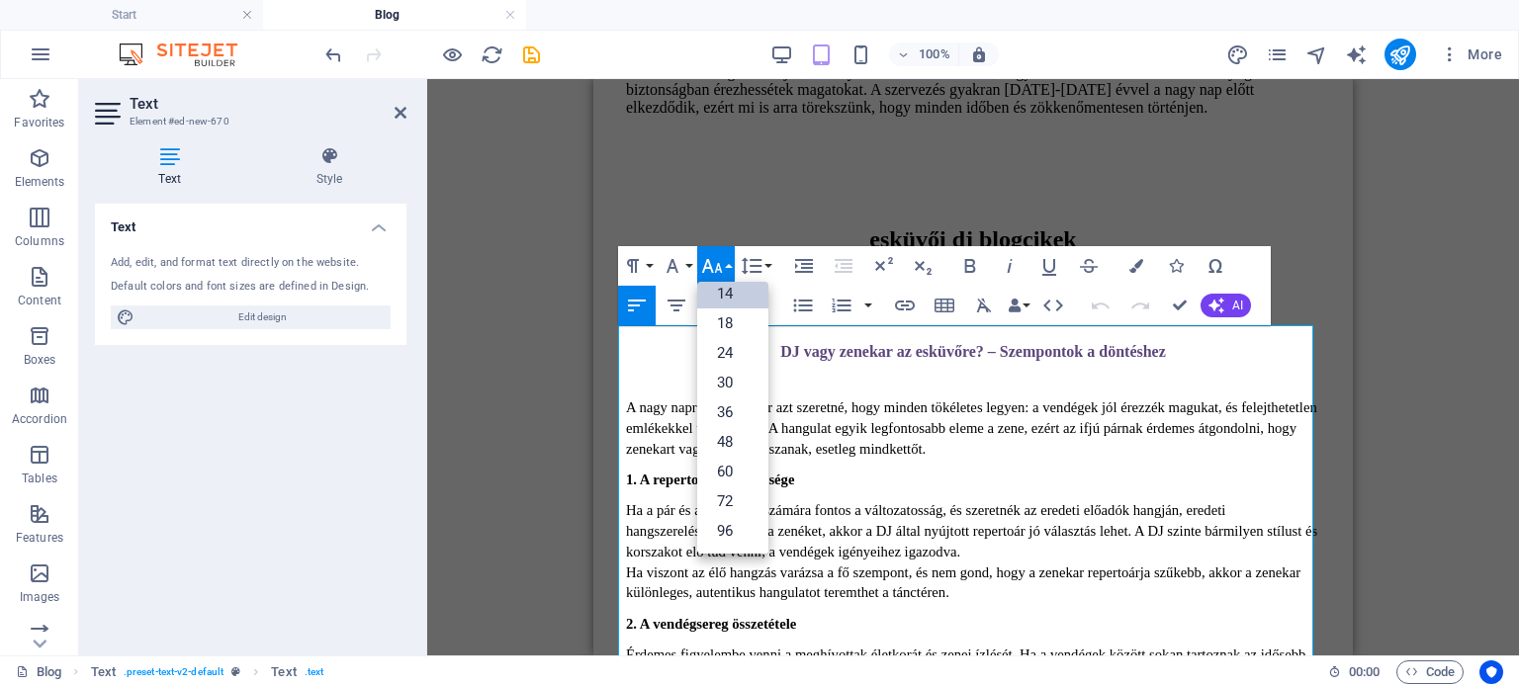
scroll to position [158, 0]
click at [725, 264] on button "Font Size" at bounding box center [716, 266] width 38 height 40
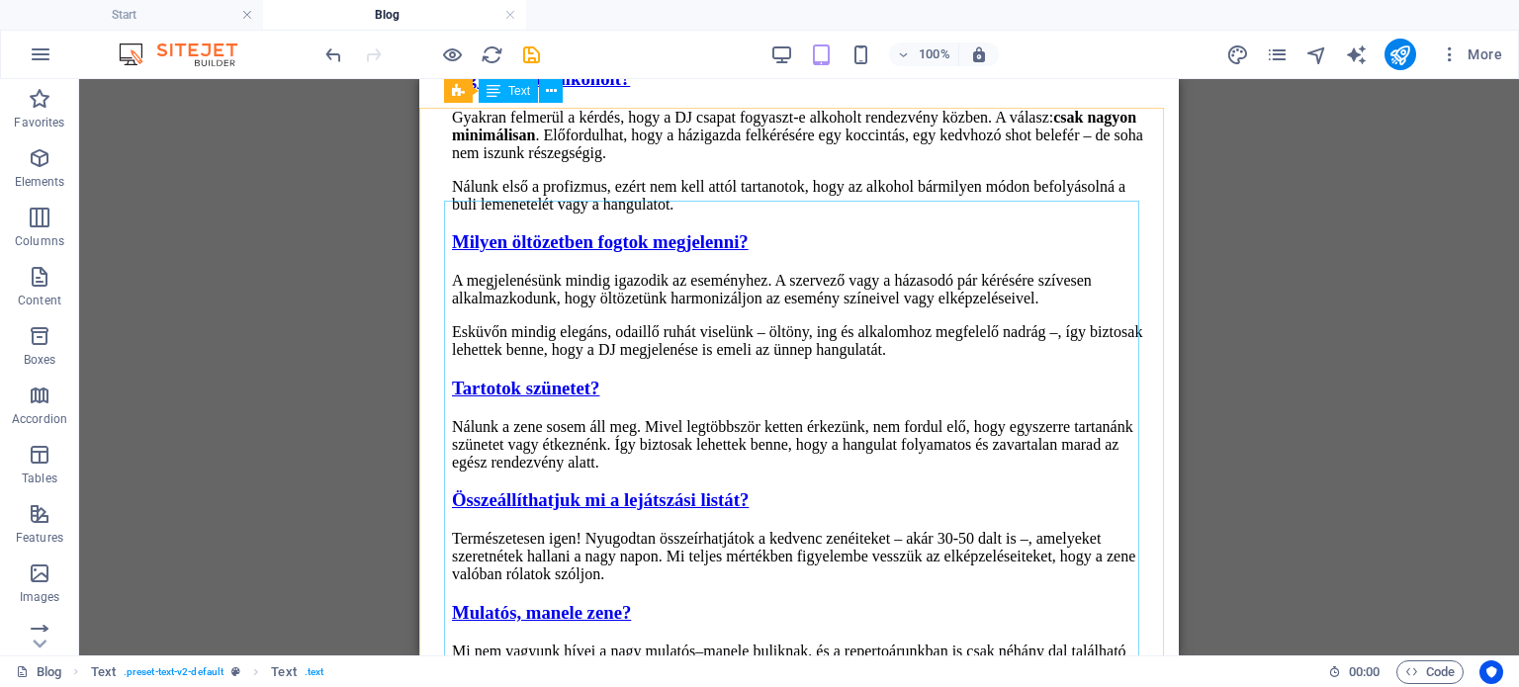
scroll to position [1380, 0]
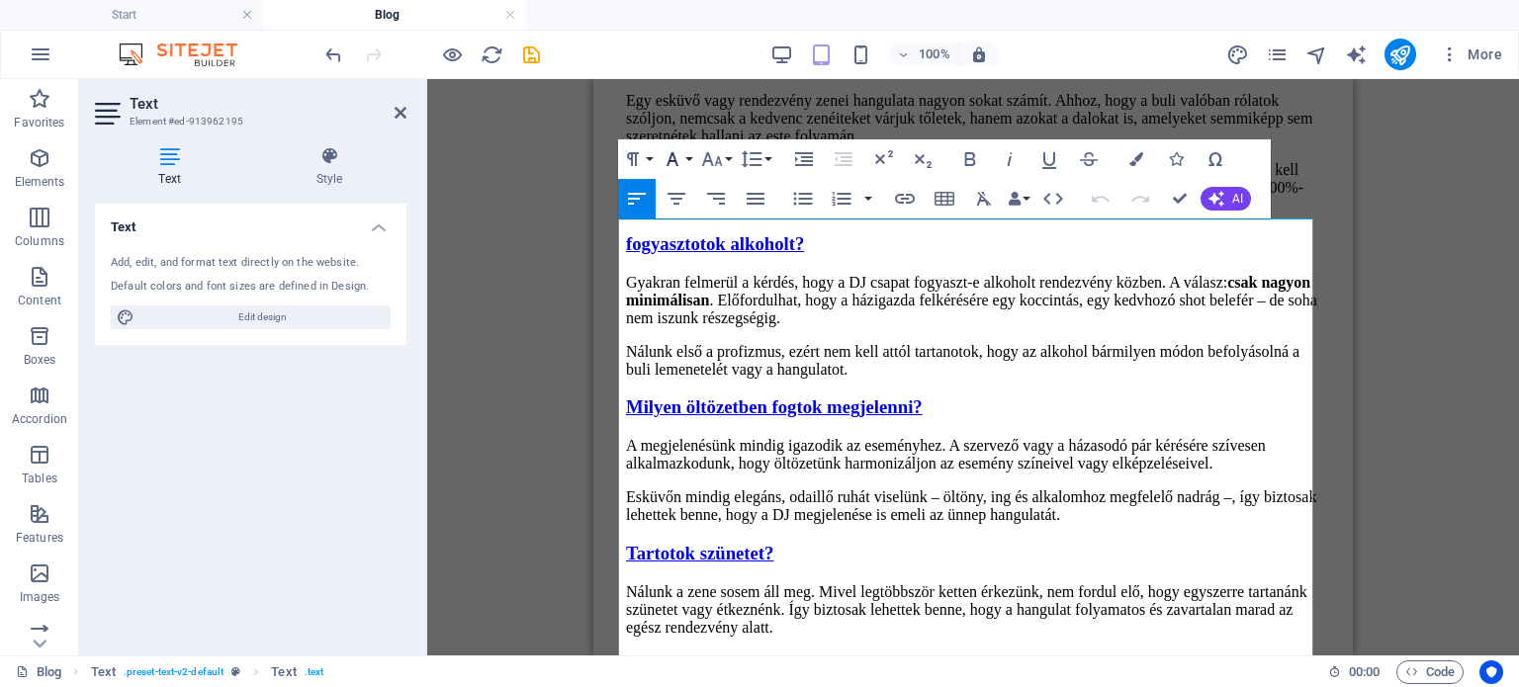
click at [687, 160] on button "Font Family" at bounding box center [676, 159] width 38 height 40
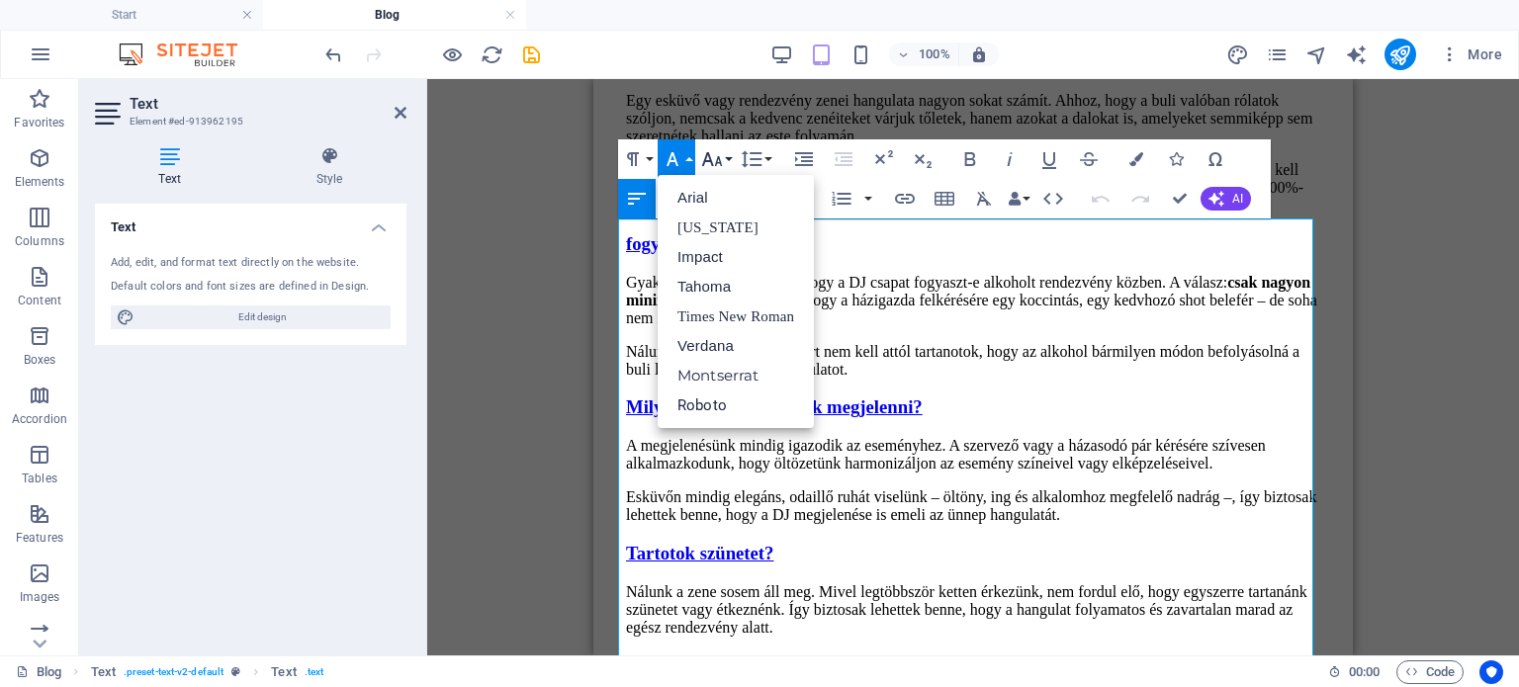
drag, startPoint x: 687, startPoint y: 160, endPoint x: 720, endPoint y: 157, distance: 32.8
click at [688, 160] on button "Font Family" at bounding box center [676, 159] width 38 height 40
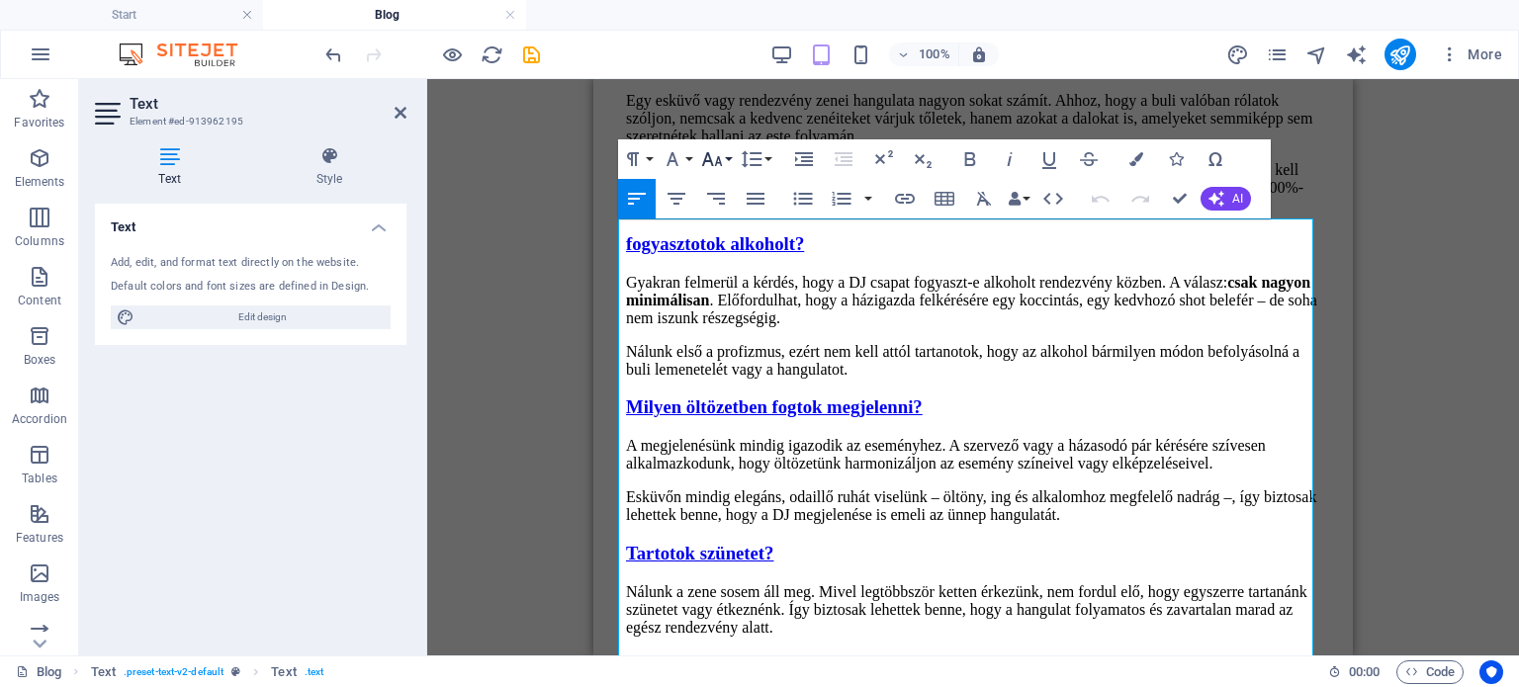
click at [721, 157] on icon "button" at bounding box center [712, 159] width 24 height 24
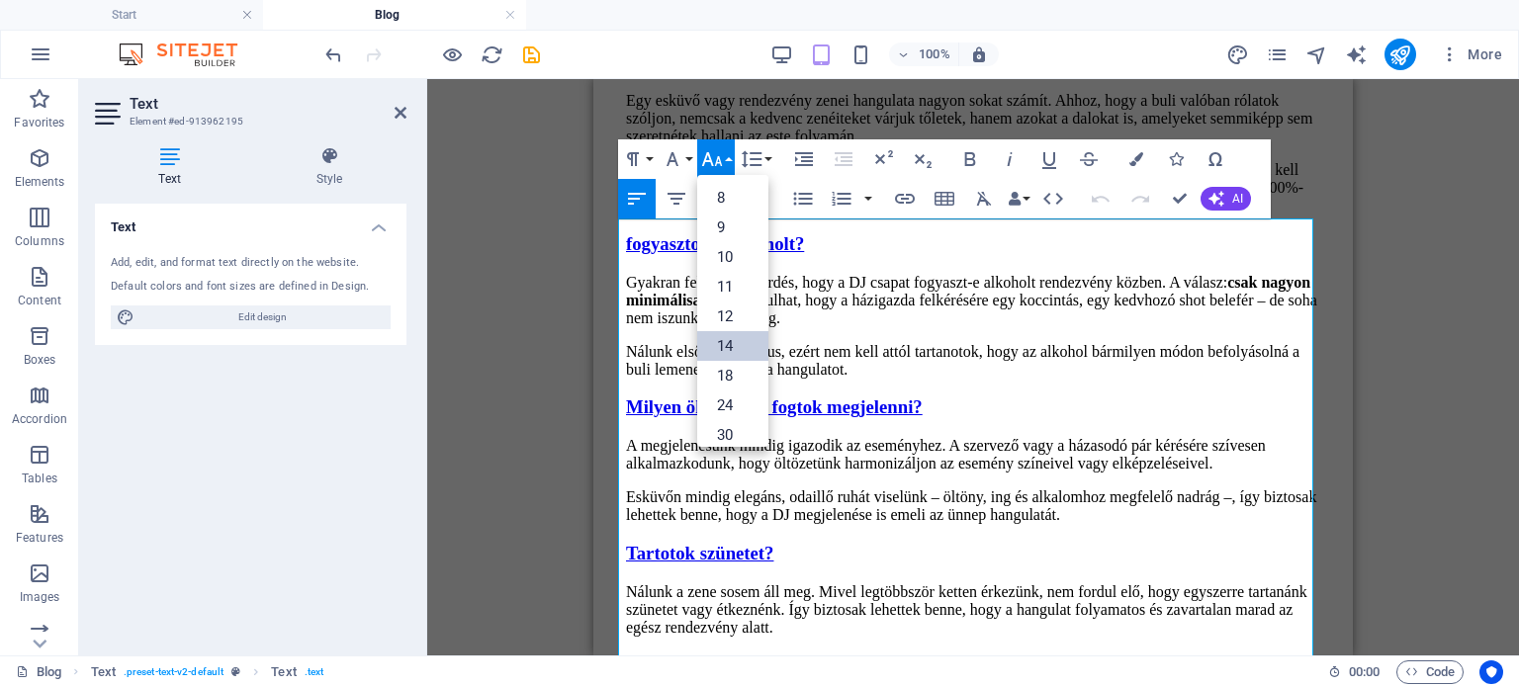
click at [717, 353] on link "14" at bounding box center [732, 346] width 71 height 30
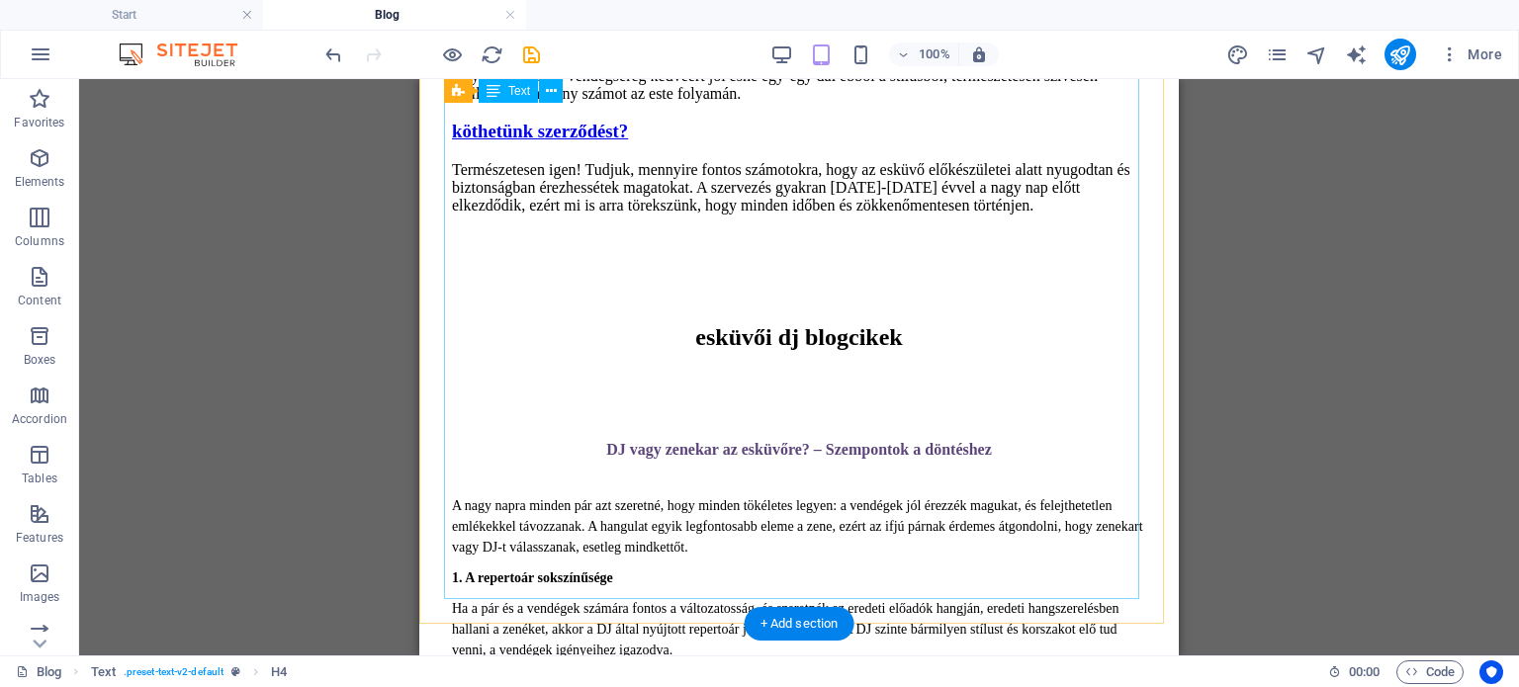
scroll to position [2270, 0]
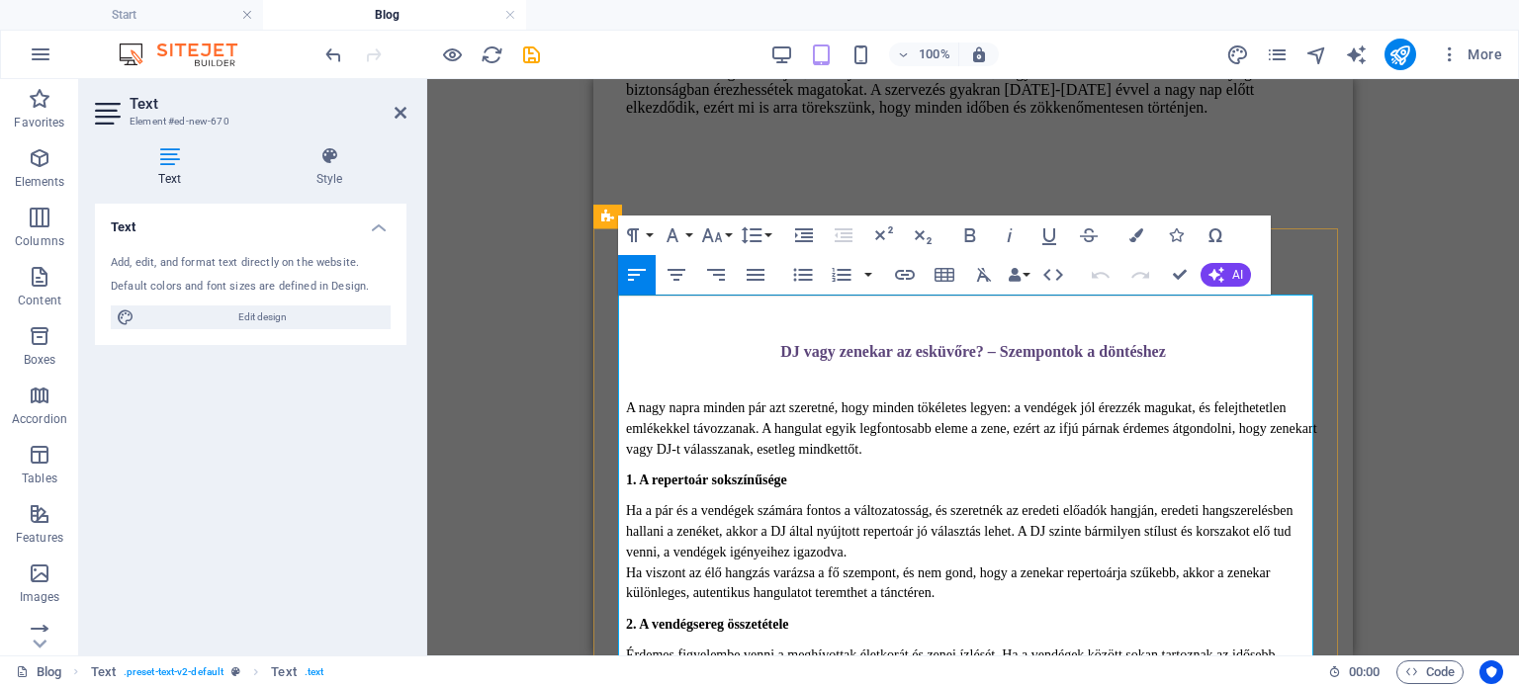
drag, startPoint x: 743, startPoint y: 337, endPoint x: 1230, endPoint y: 353, distance: 486.7
click at [650, 232] on button "Paragraph Format" at bounding box center [637, 236] width 38 height 40
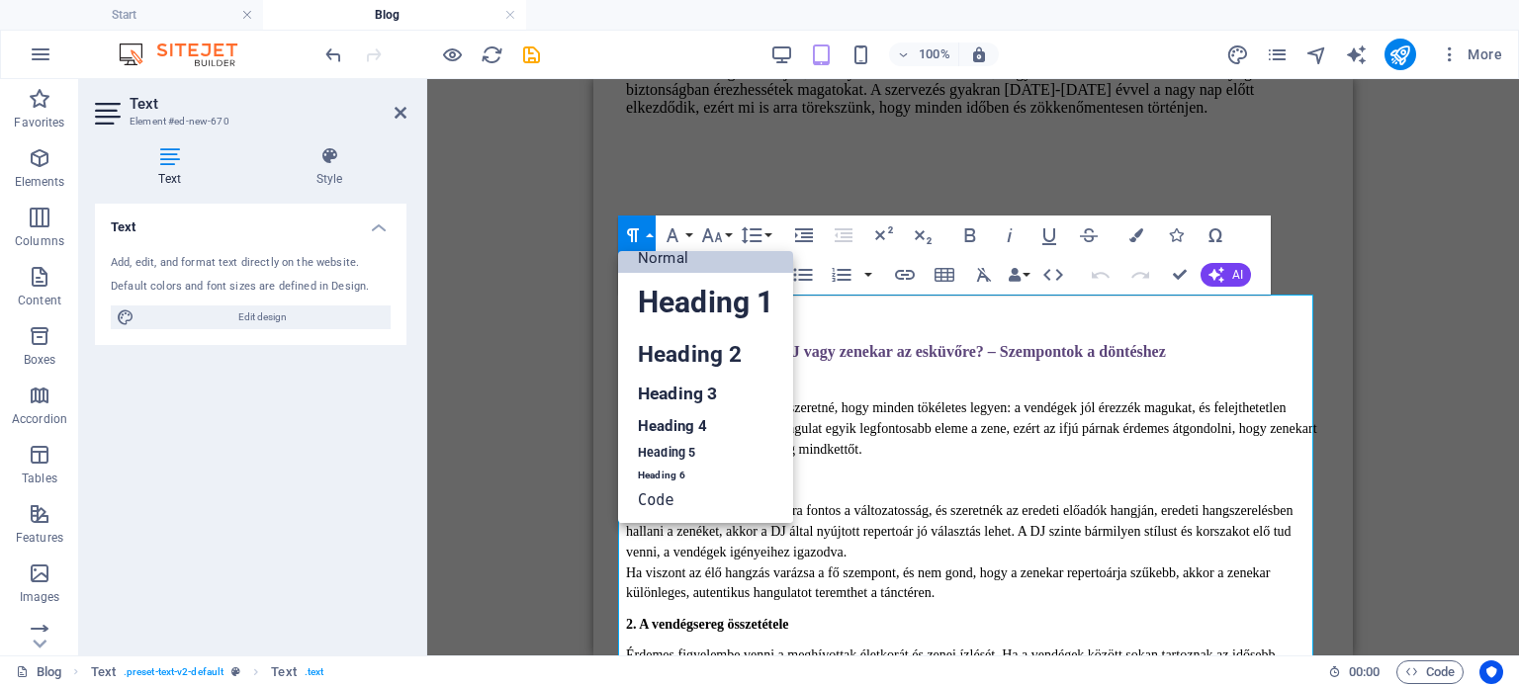
scroll to position [16, 0]
click at [650, 232] on button "Paragraph Format" at bounding box center [637, 236] width 38 height 40
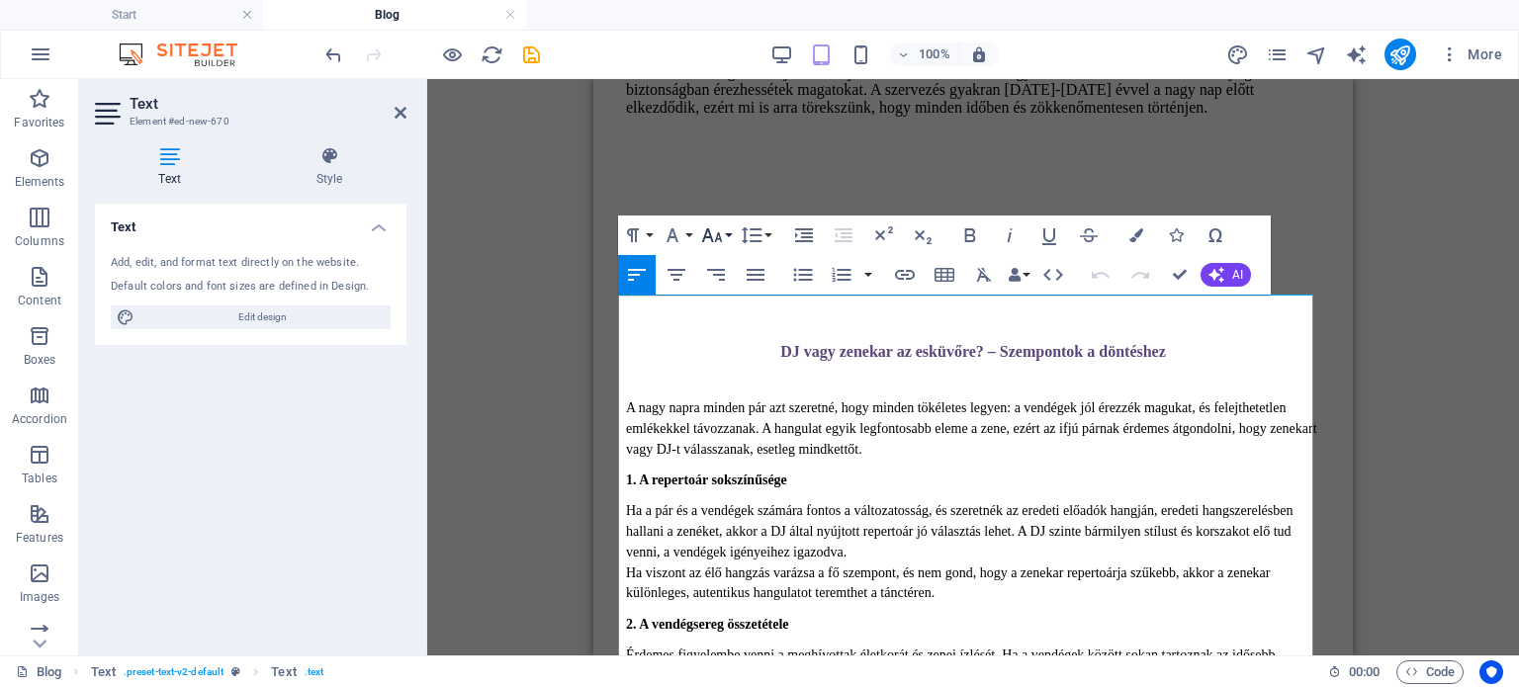
click at [704, 229] on icon "button" at bounding box center [712, 235] width 24 height 24
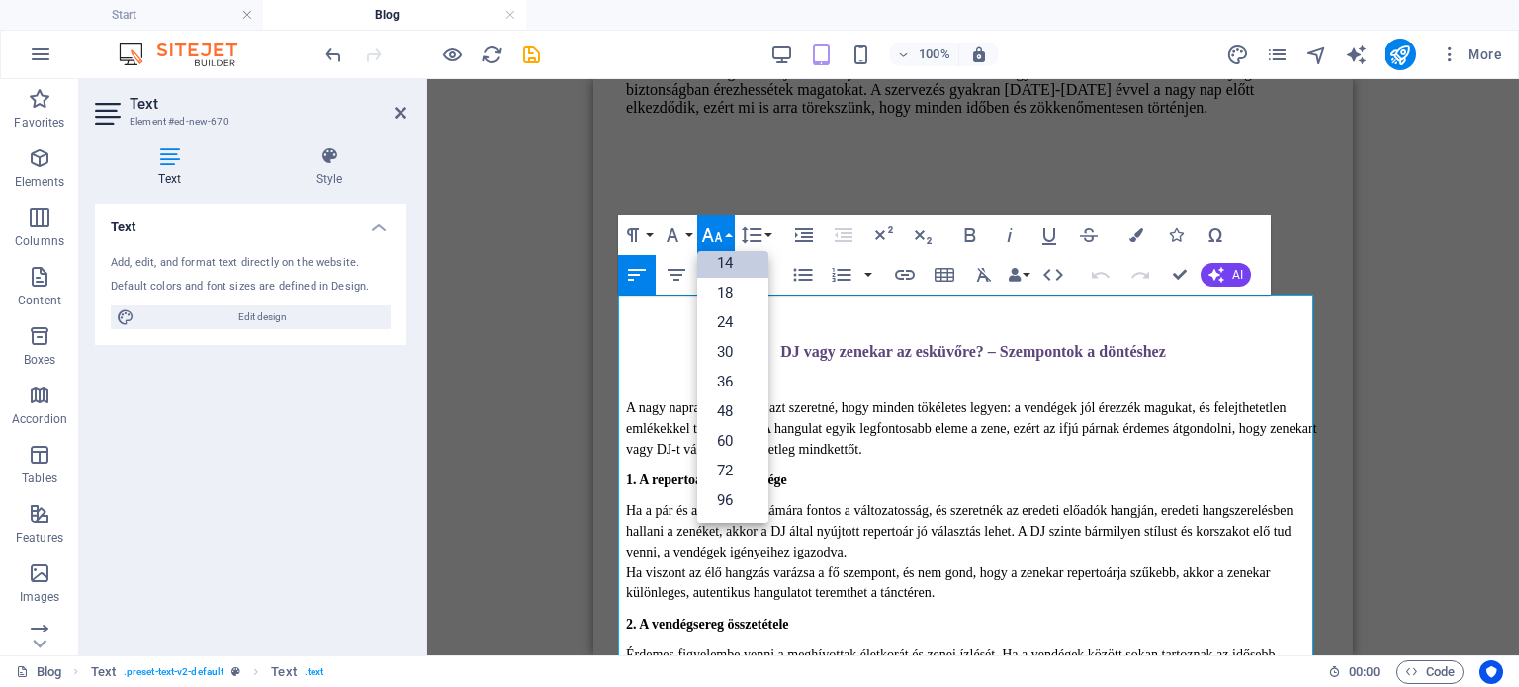
scroll to position [158, 0]
click at [704, 229] on icon "button" at bounding box center [712, 235] width 24 height 24
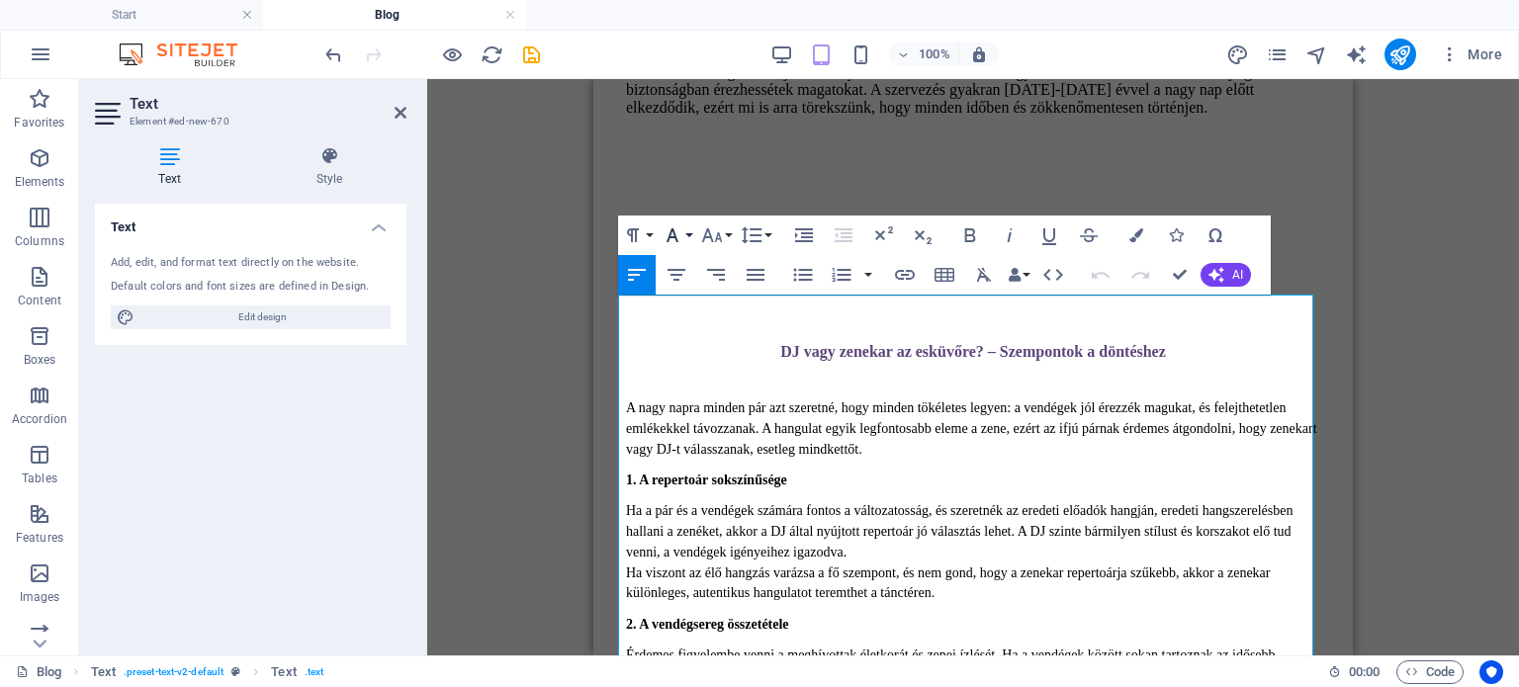
click at [681, 230] on icon "button" at bounding box center [672, 235] width 24 height 24
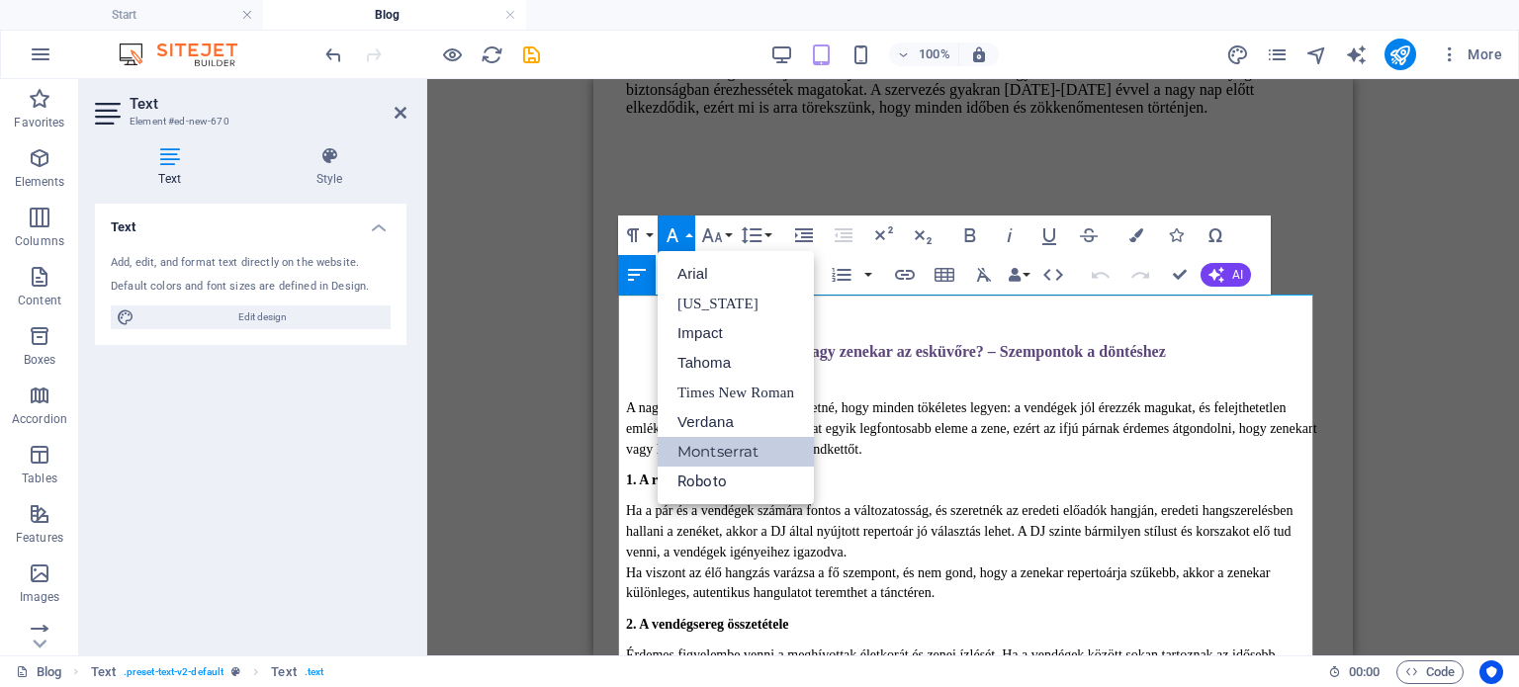
scroll to position [0, 0]
click at [681, 230] on icon "button" at bounding box center [672, 235] width 24 height 24
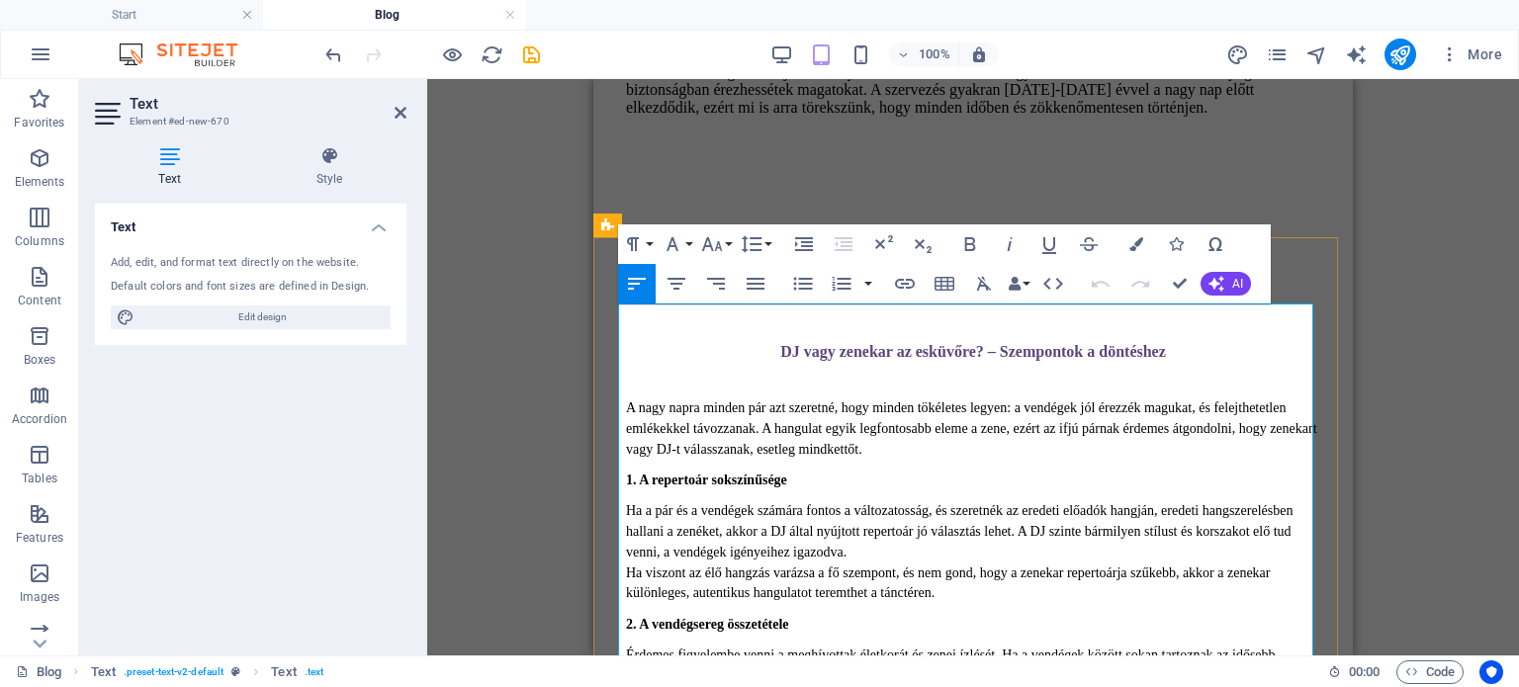
scroll to position [1973, 0]
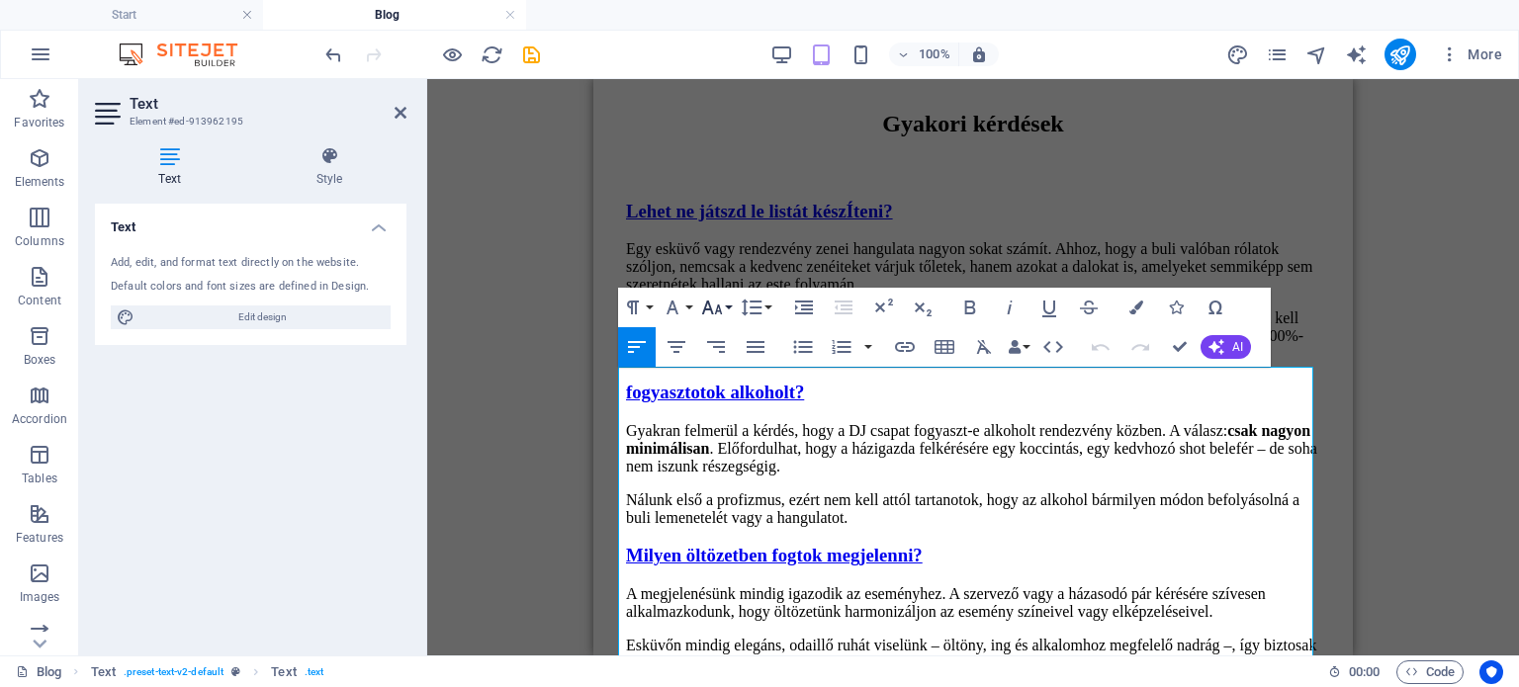
click at [724, 312] on button "Font Size" at bounding box center [716, 308] width 38 height 40
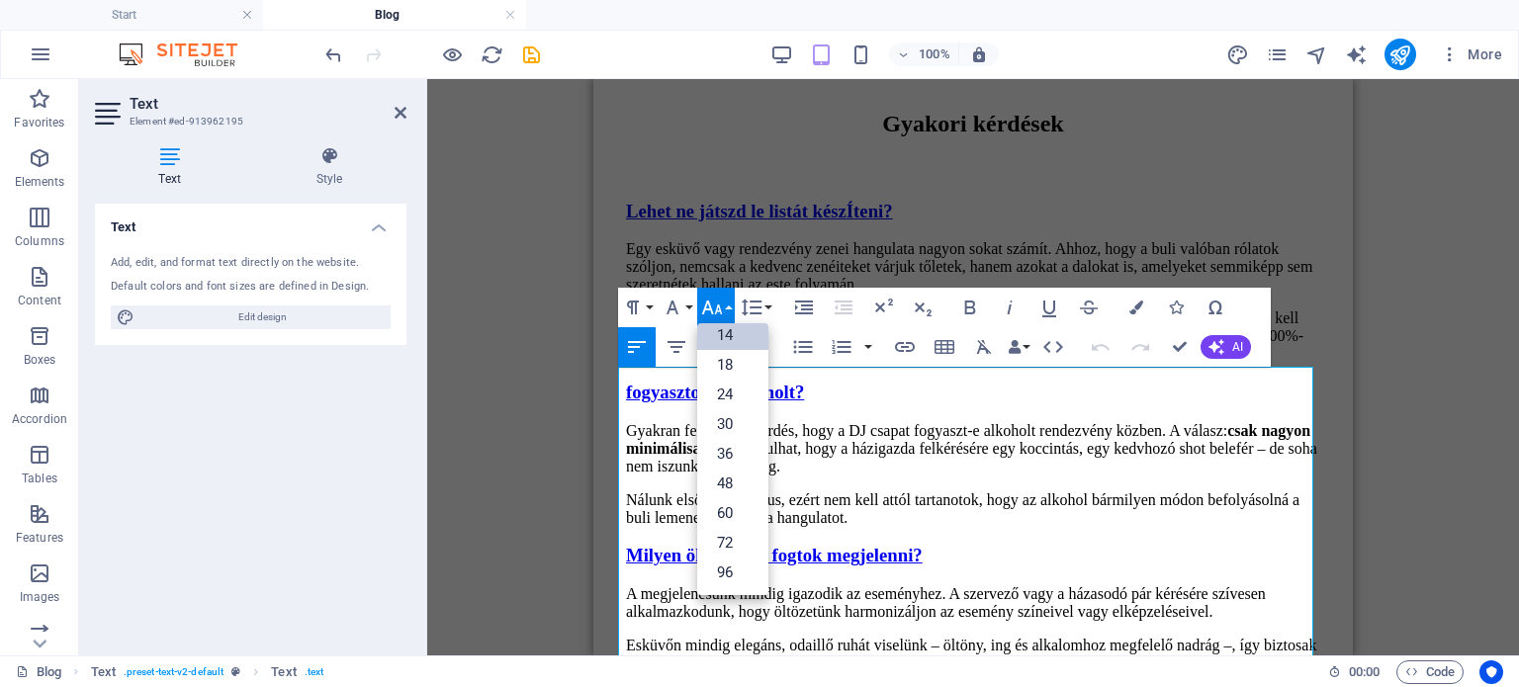
scroll to position [158, 0]
click at [724, 312] on button "Font Size" at bounding box center [716, 308] width 38 height 40
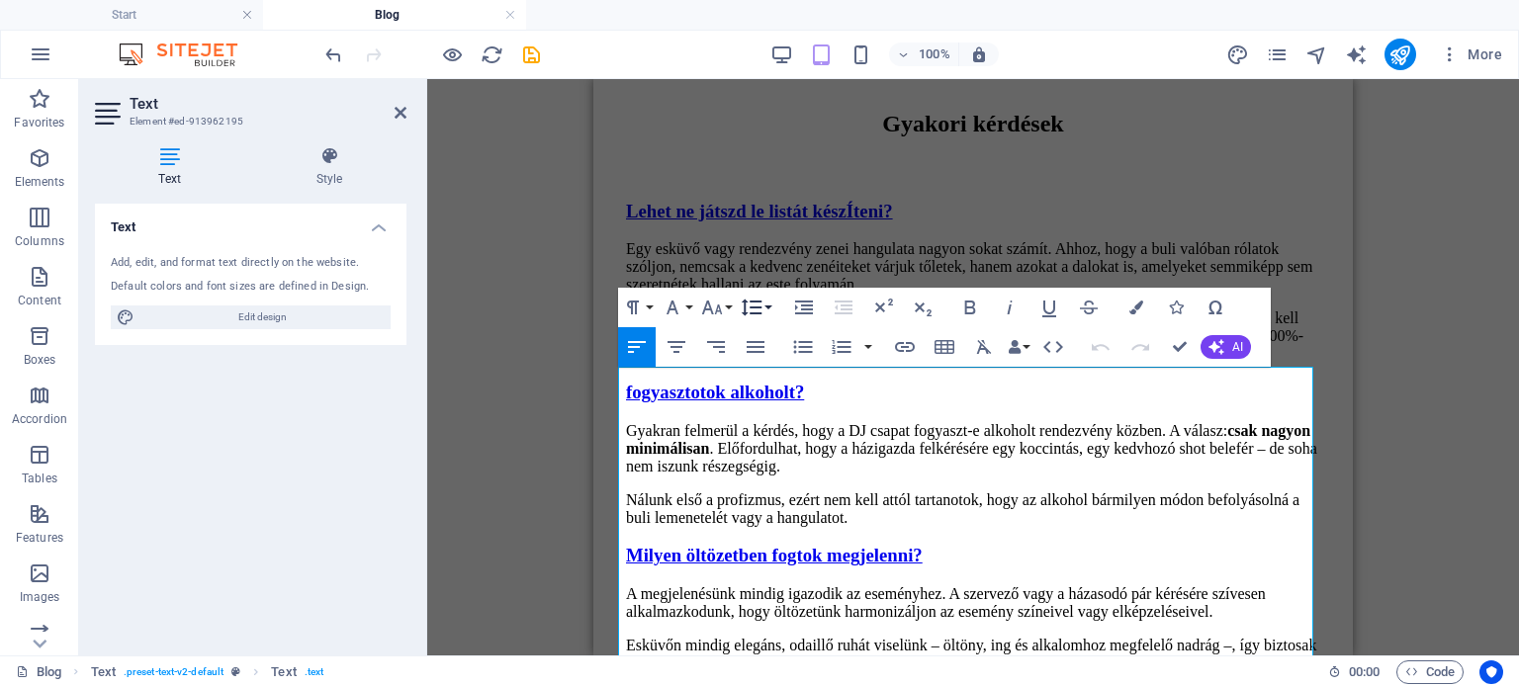
click at [763, 304] on button "Line Height" at bounding box center [756, 308] width 38 height 40
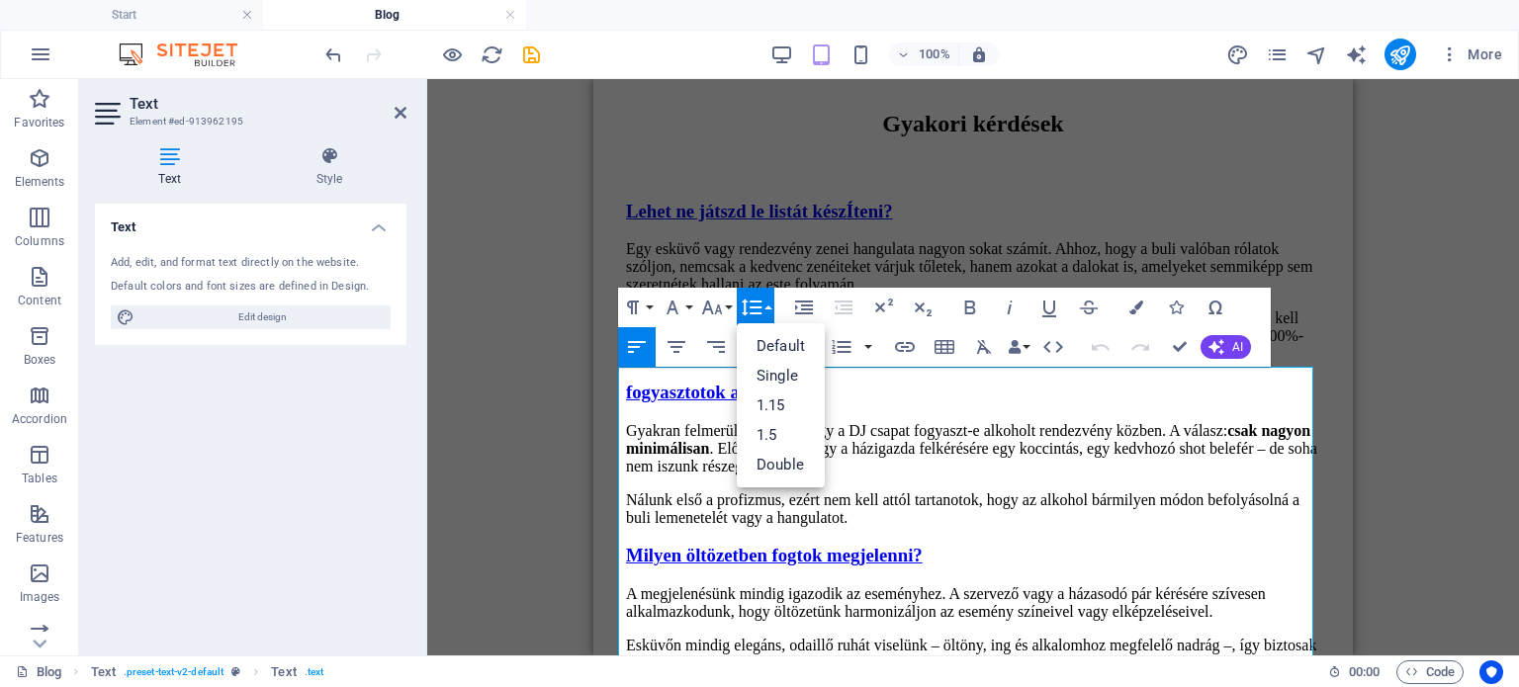
drag, startPoint x: 763, startPoint y: 304, endPoint x: 681, endPoint y: 304, distance: 82.1
click at [760, 304] on button "Line Height" at bounding box center [756, 308] width 38 height 40
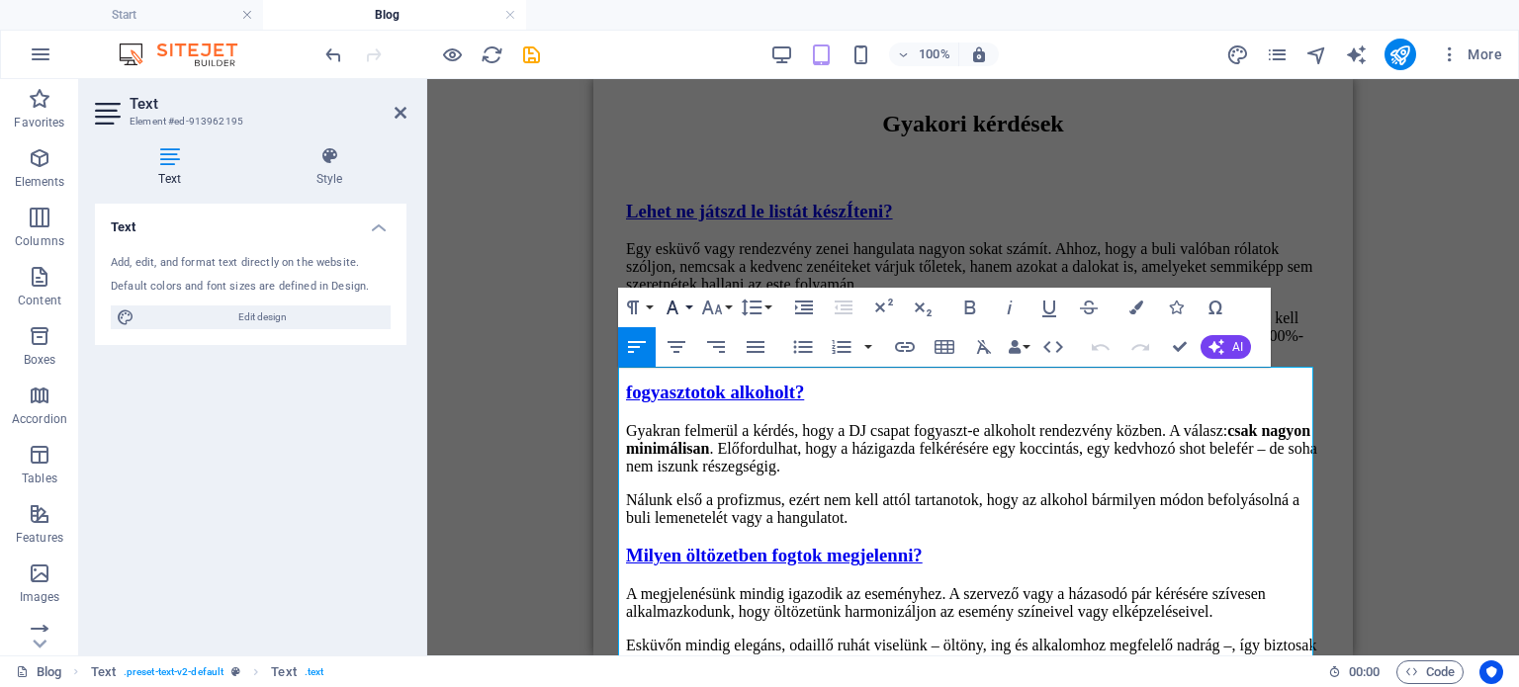
click at [668, 304] on icon "button" at bounding box center [672, 308] width 24 height 24
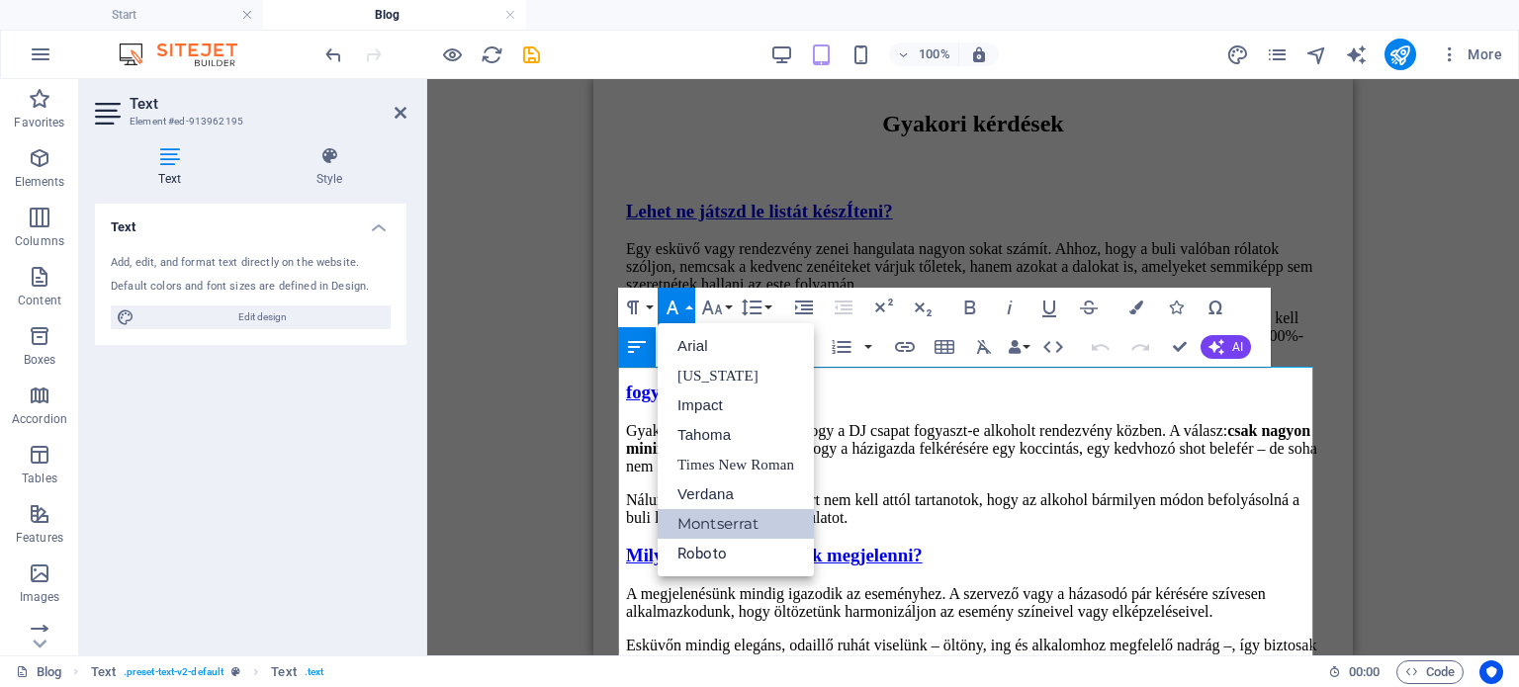
click at [716, 525] on link "Montserrat" at bounding box center [735, 524] width 156 height 30
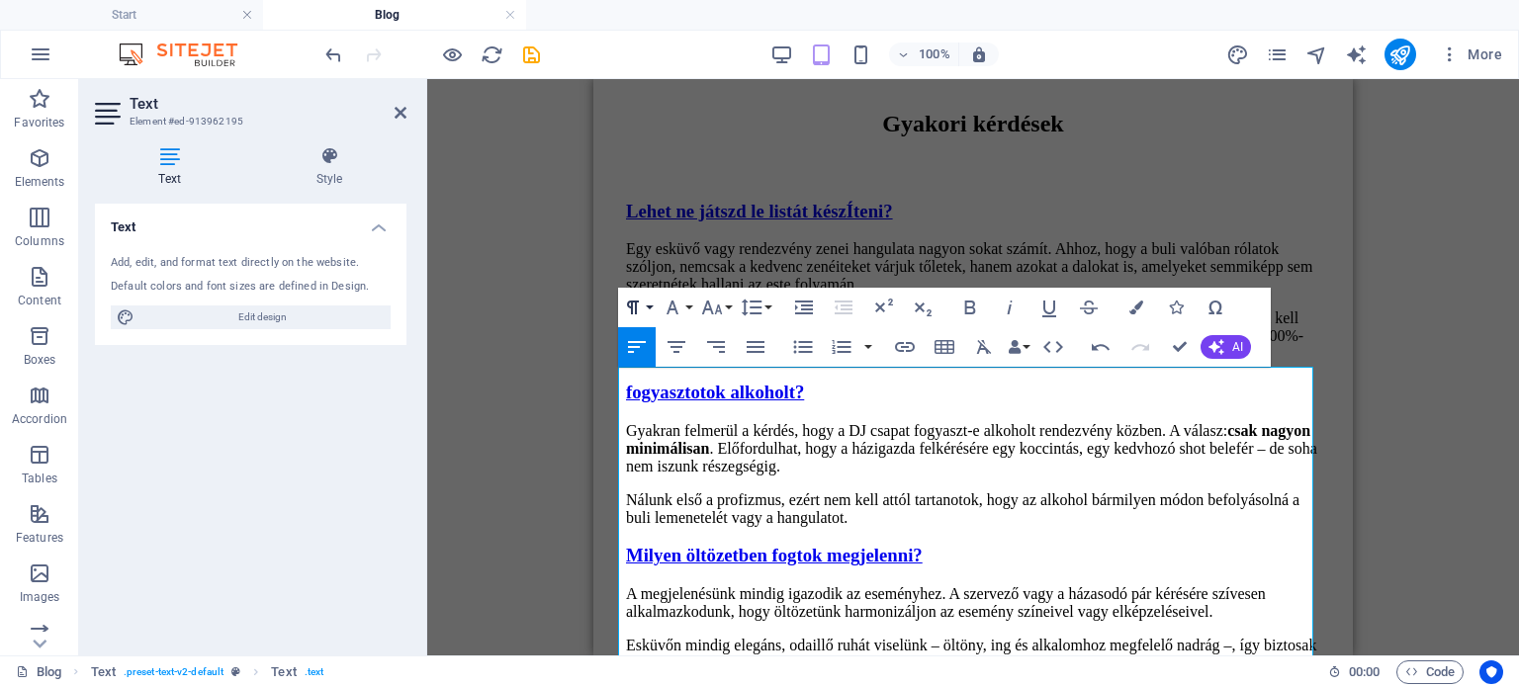
click at [653, 303] on button "Paragraph Format" at bounding box center [637, 308] width 38 height 40
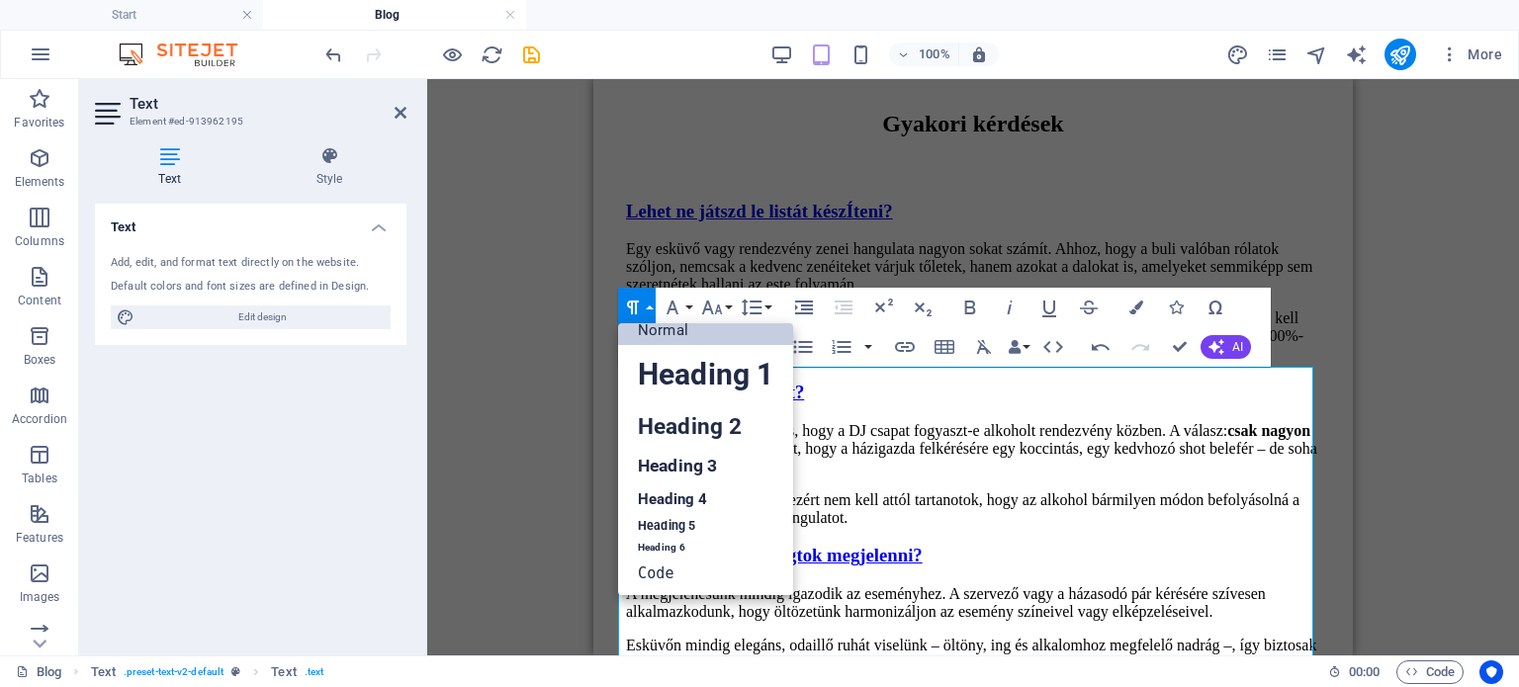
scroll to position [16, 0]
click at [653, 303] on button "Paragraph Format" at bounding box center [637, 308] width 38 height 40
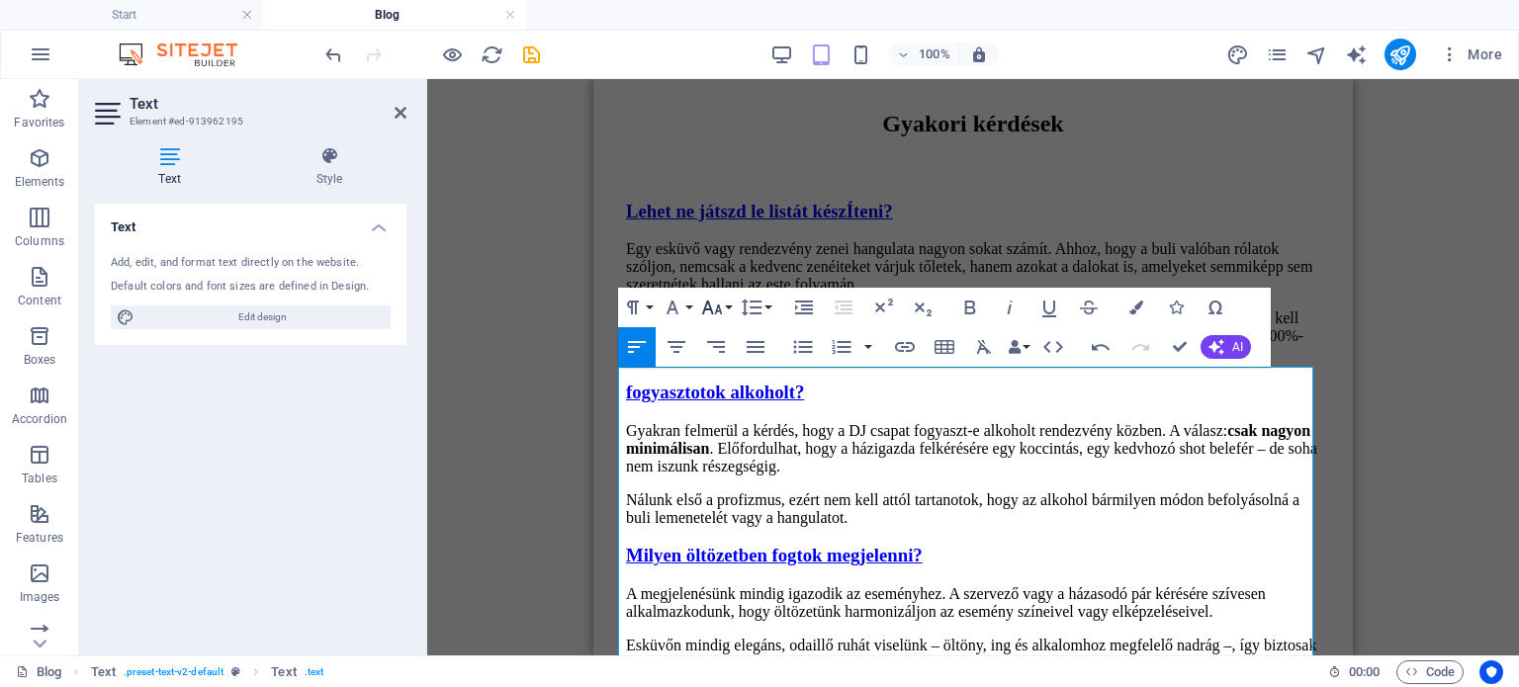
click at [710, 319] on button "Font Size" at bounding box center [716, 308] width 38 height 40
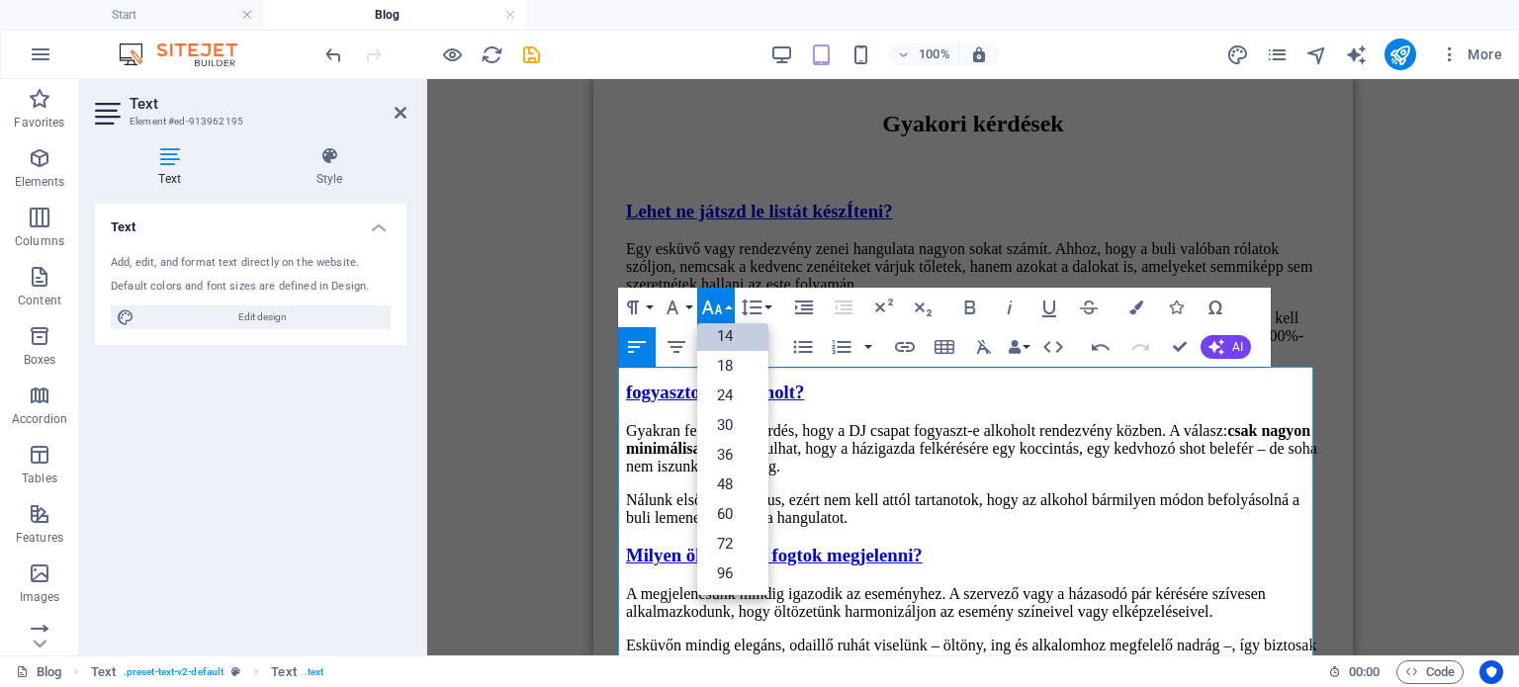
click at [710, 321] on button "Font Size" at bounding box center [716, 308] width 38 height 40
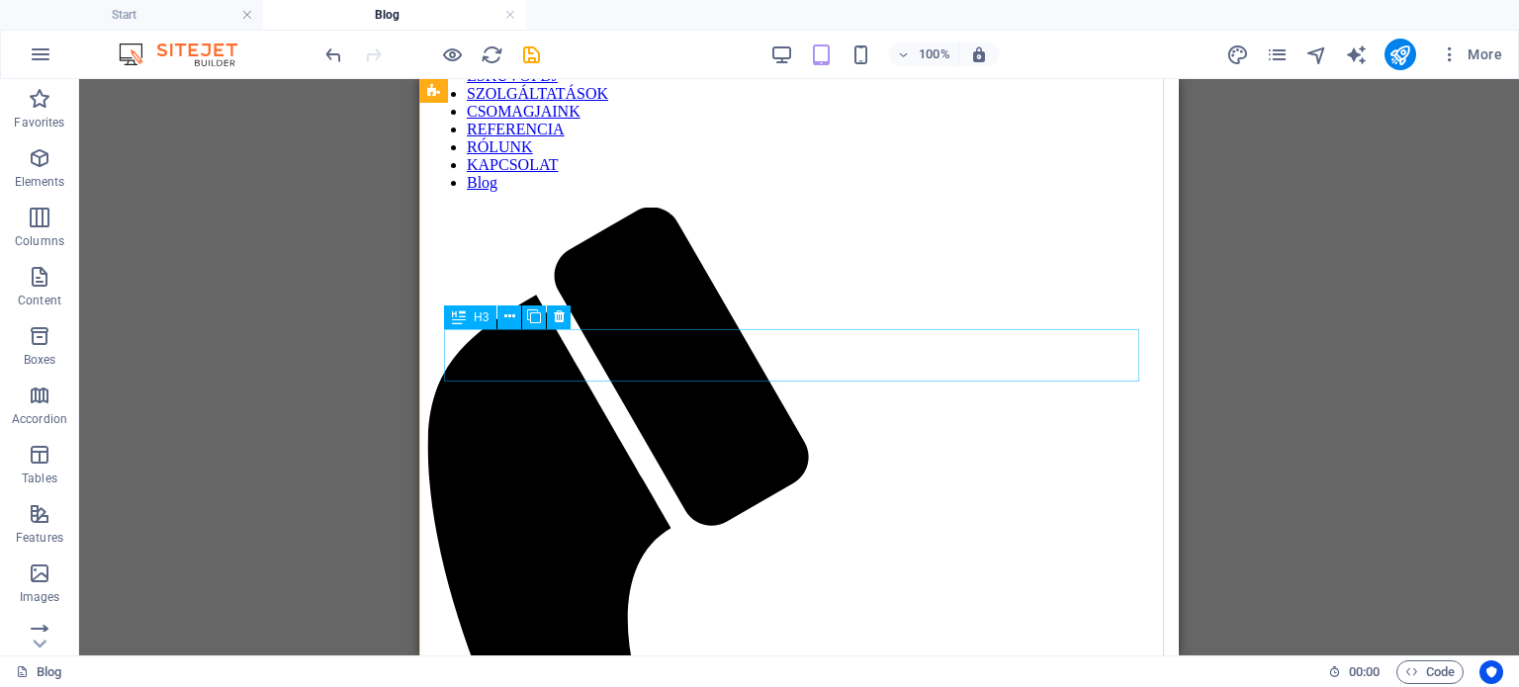
scroll to position [0, 0]
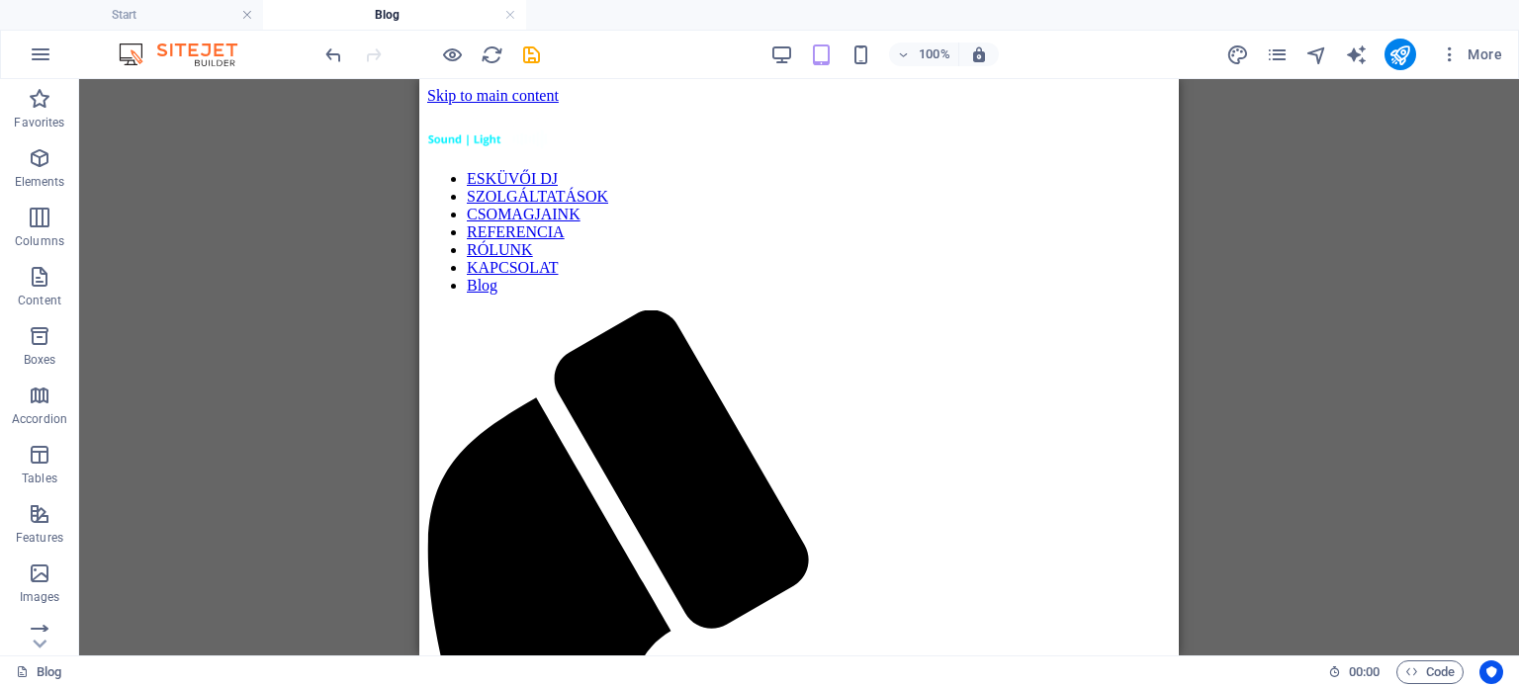
click at [1301, 290] on div "Drag here to replace the existing content. Press “Ctrl” if you want to create a…" at bounding box center [798, 367] width 1439 height 576
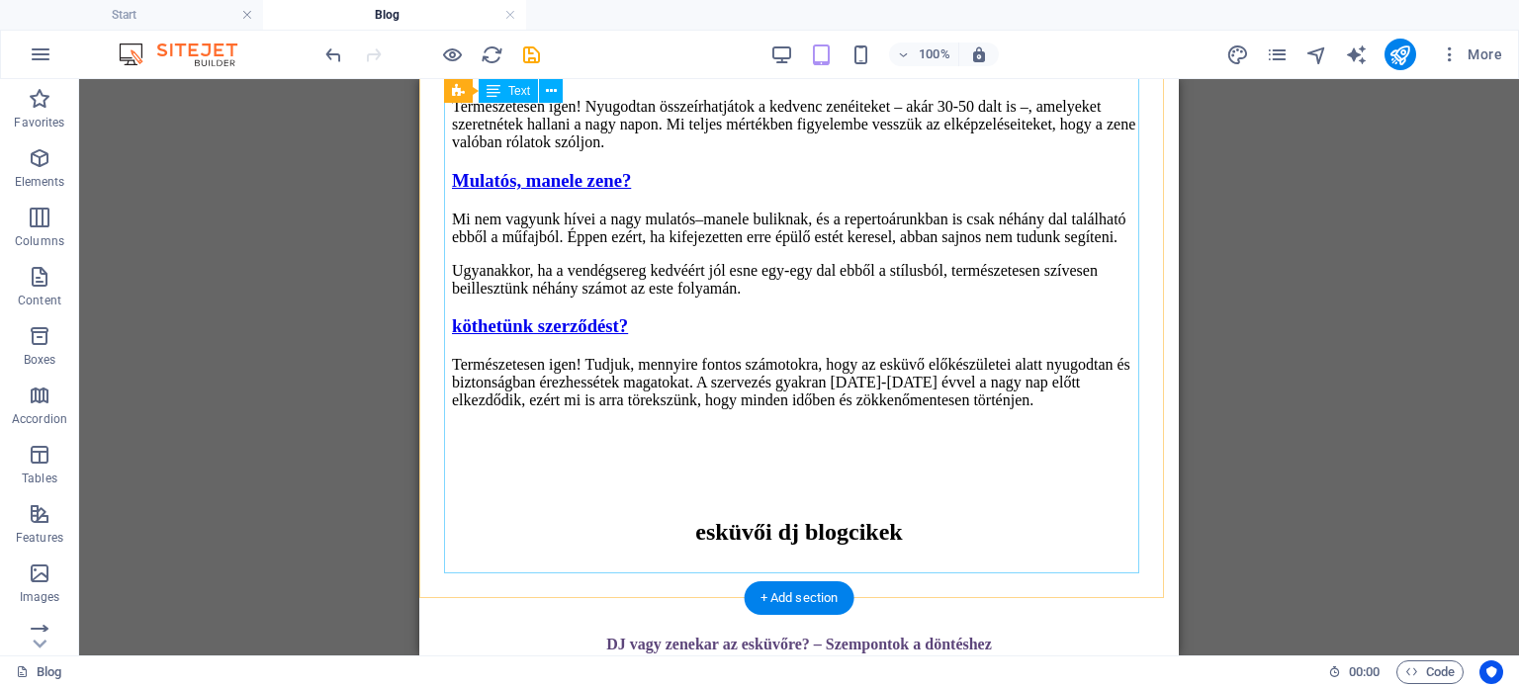
scroll to position [1878, 0]
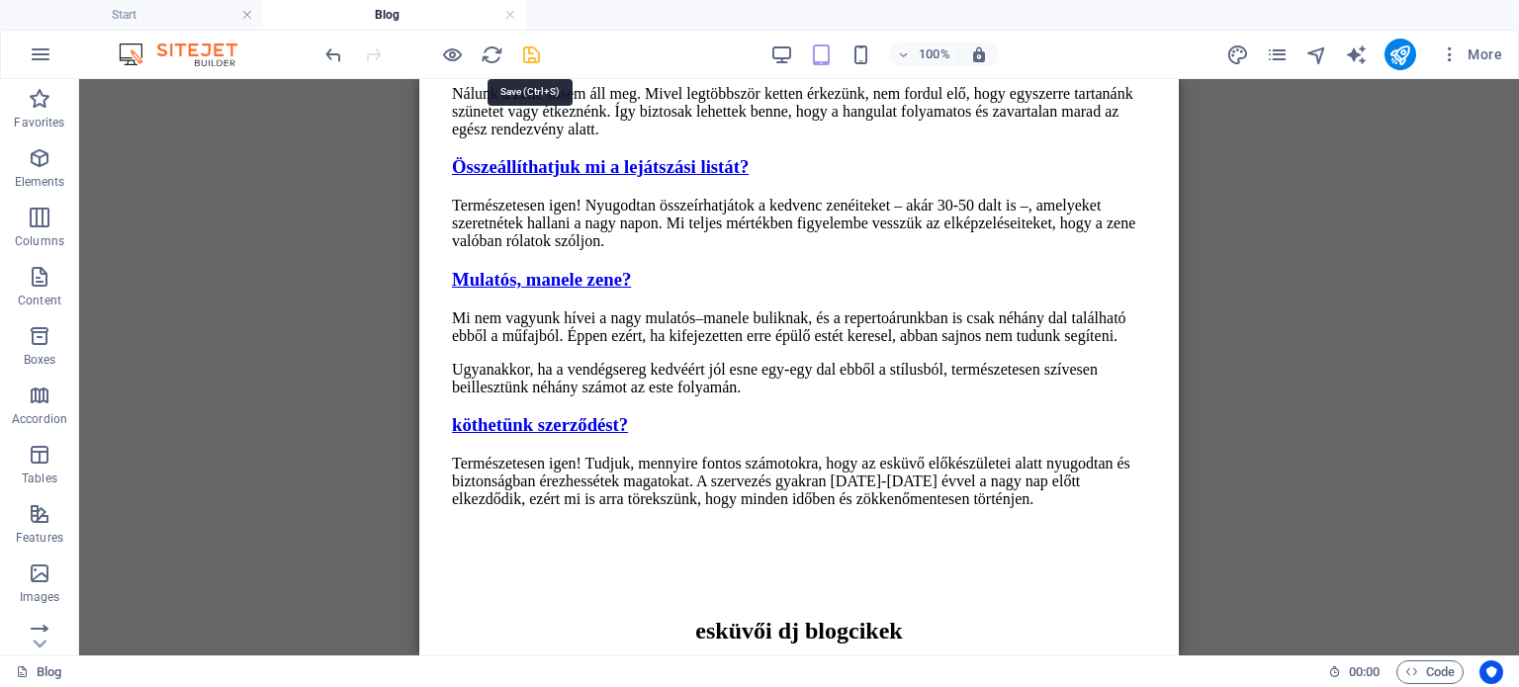
click at [535, 51] on icon "save" at bounding box center [531, 54] width 23 height 23
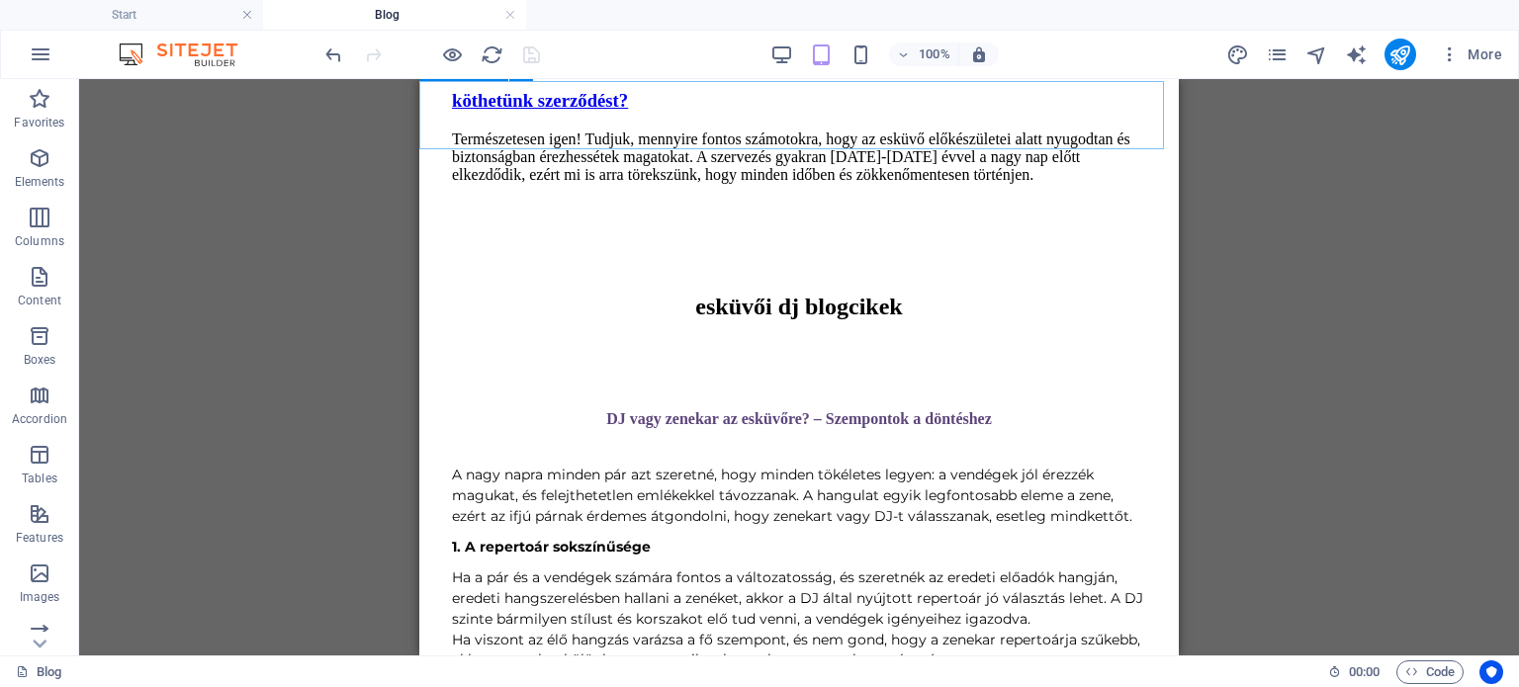
scroll to position [2175, 0]
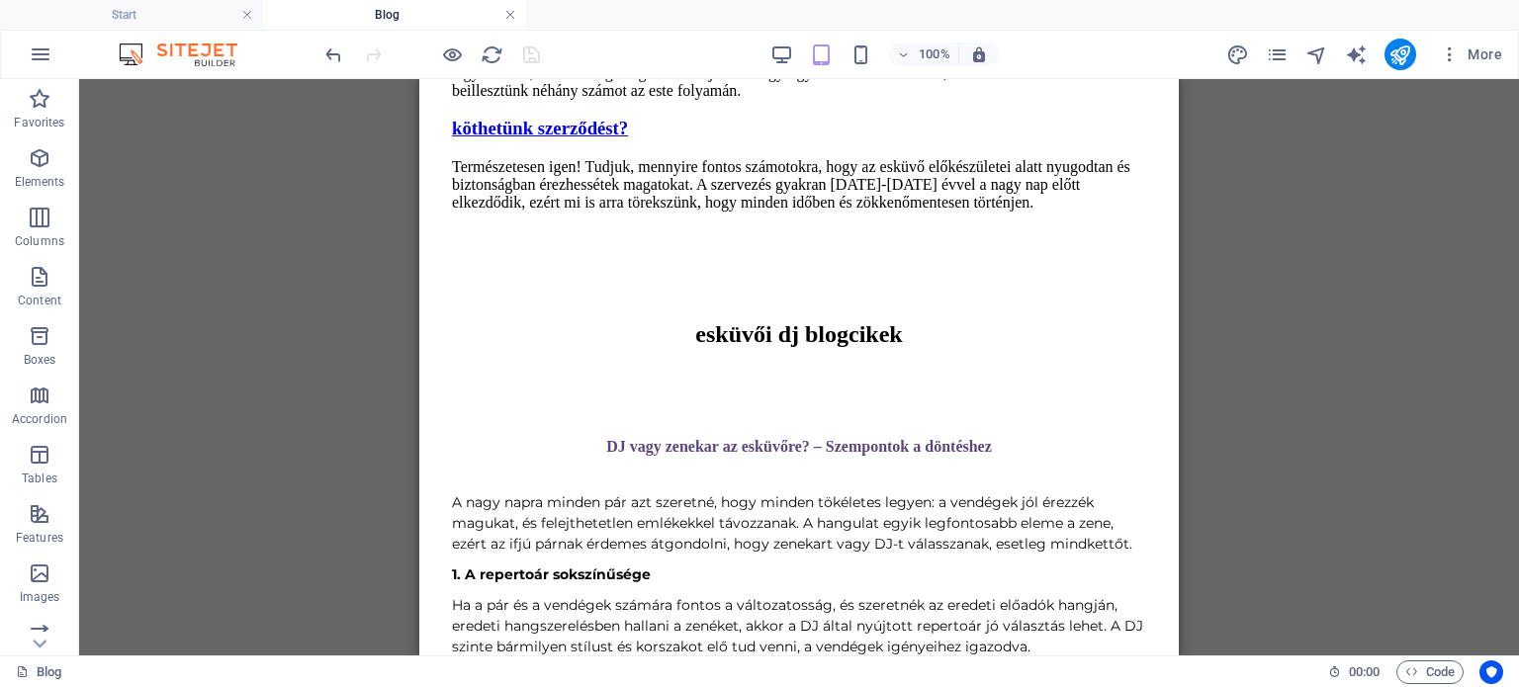
click at [510, 15] on link at bounding box center [510, 15] width 12 height 19
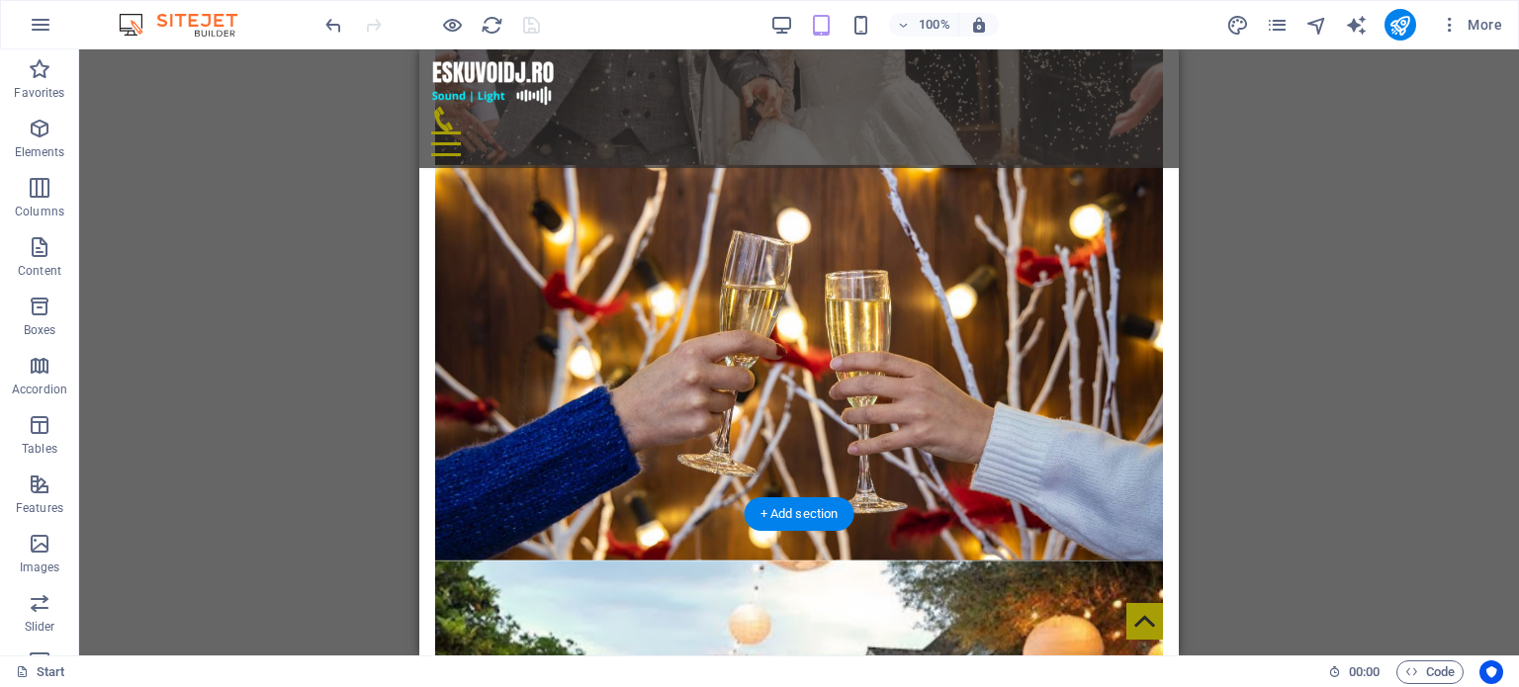
scroll to position [1780, 0]
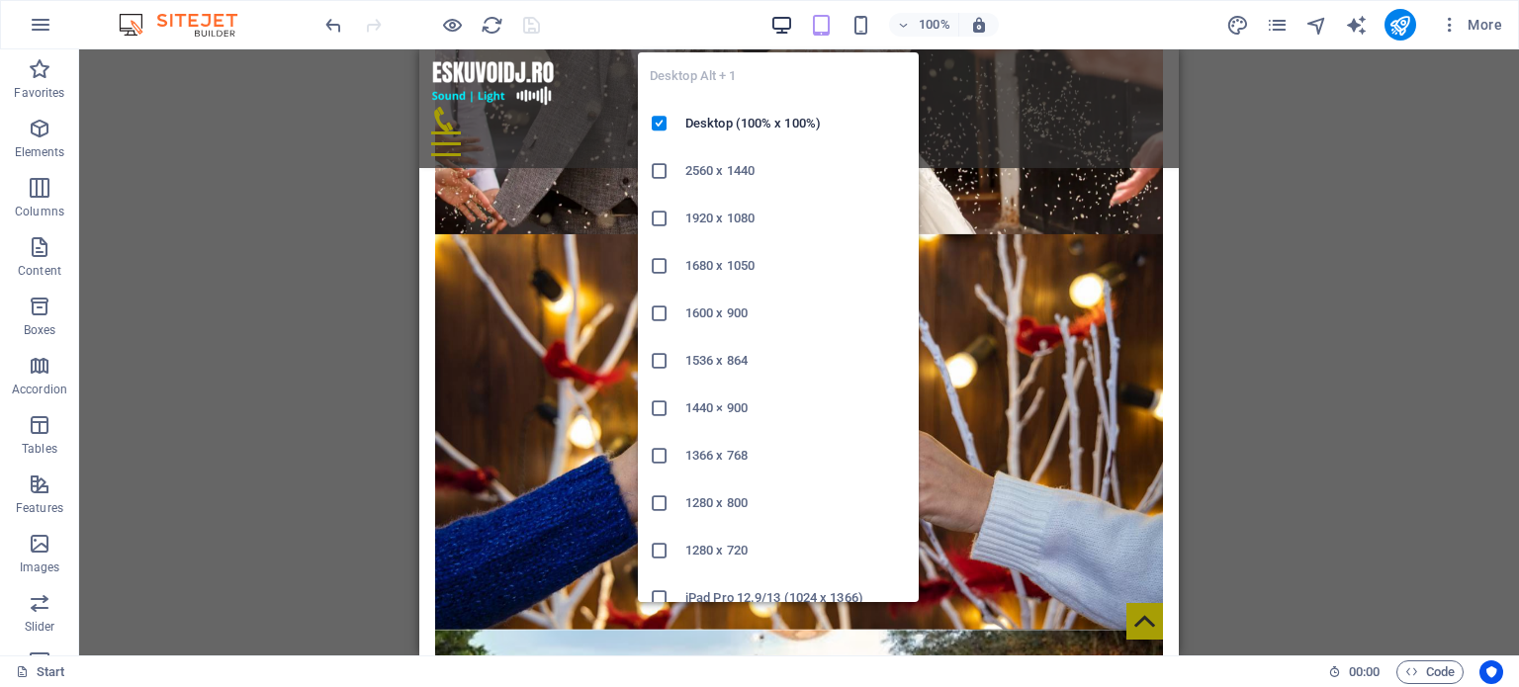
click at [770, 22] on icon "button" at bounding box center [781, 25] width 23 height 23
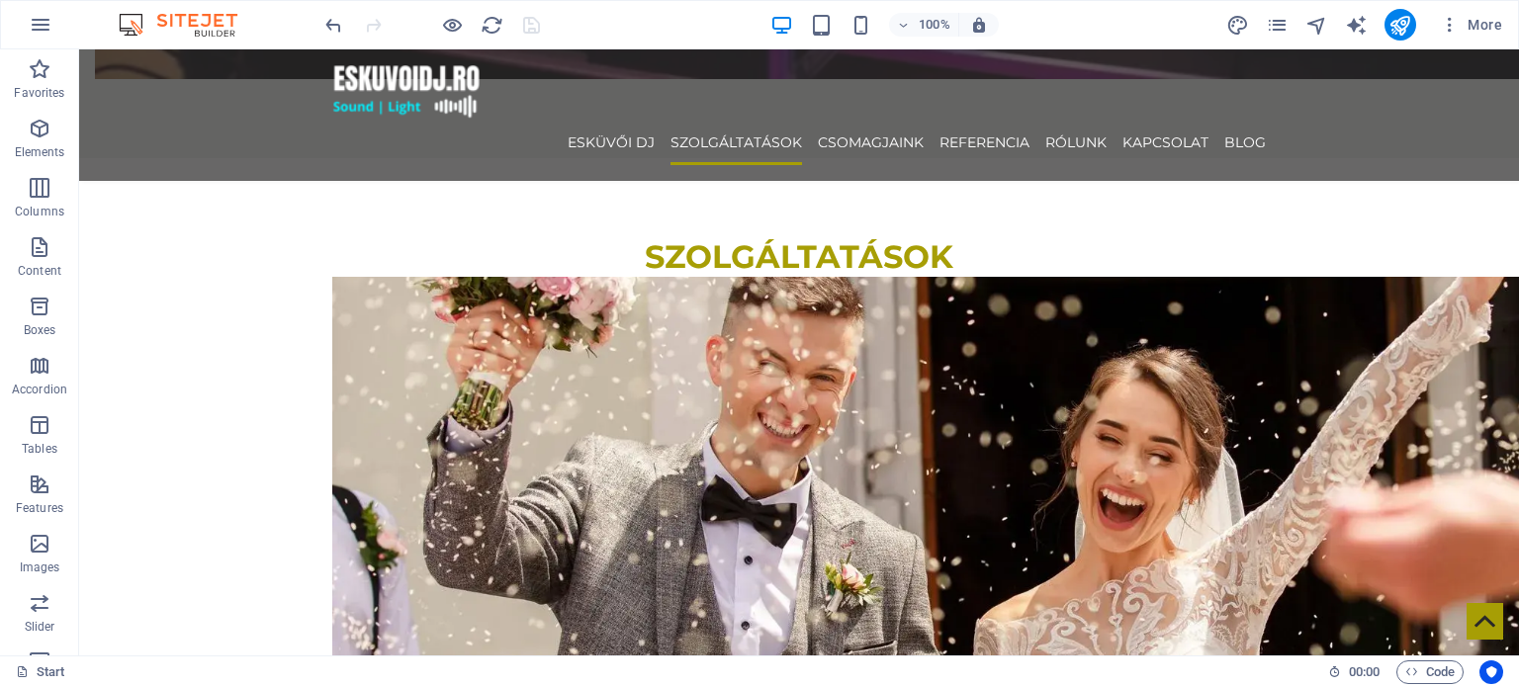
click at [874, 25] on div "100%" at bounding box center [884, 25] width 228 height 32
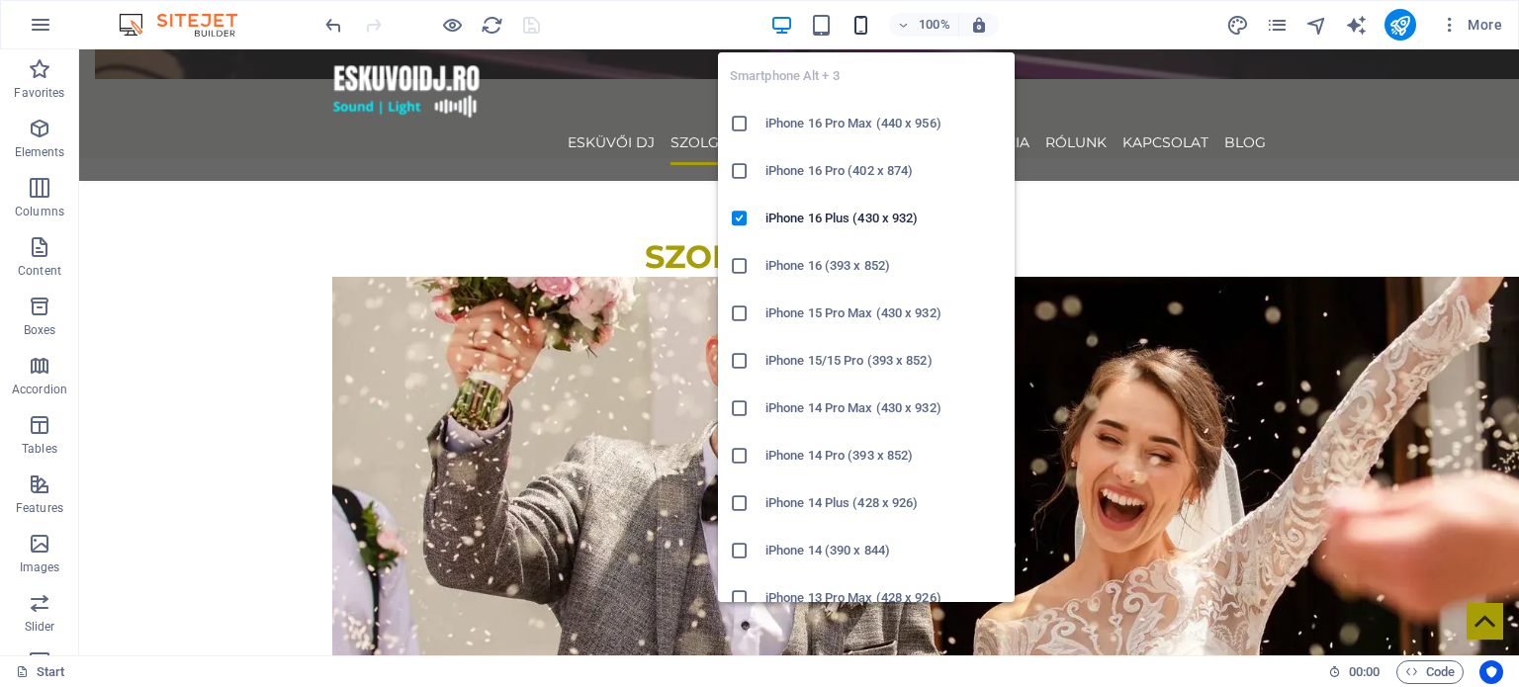
click at [854, 27] on icon "button" at bounding box center [860, 25] width 23 height 23
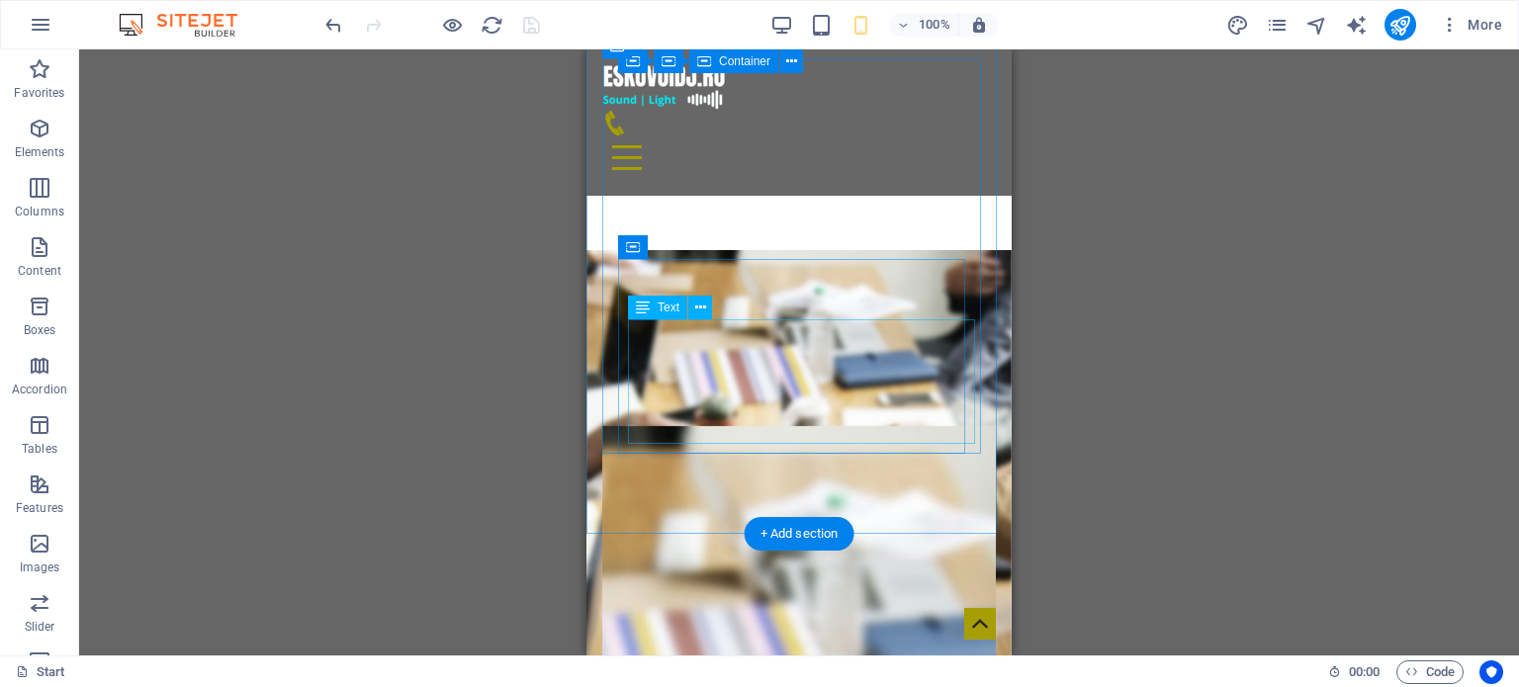
scroll to position [3955, 0]
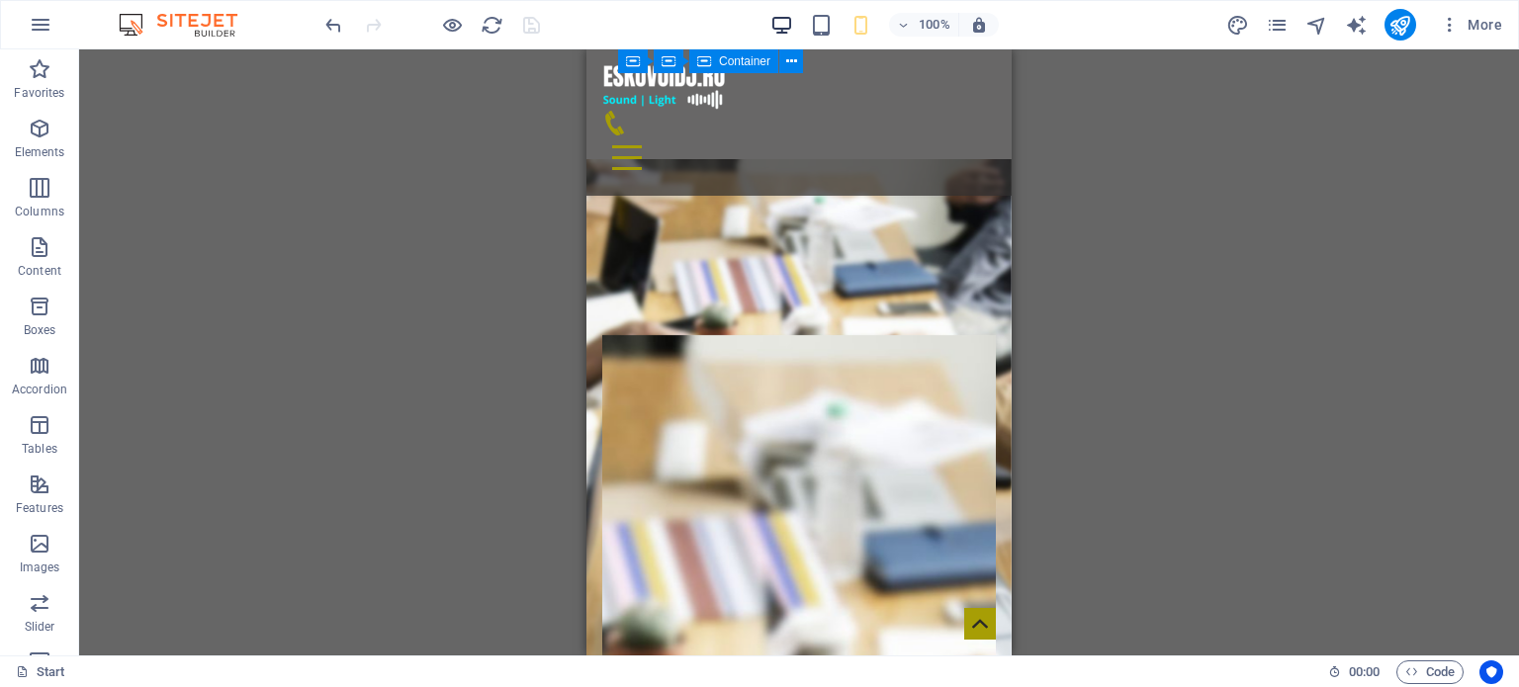
click at [778, 27] on icon "button" at bounding box center [781, 25] width 23 height 23
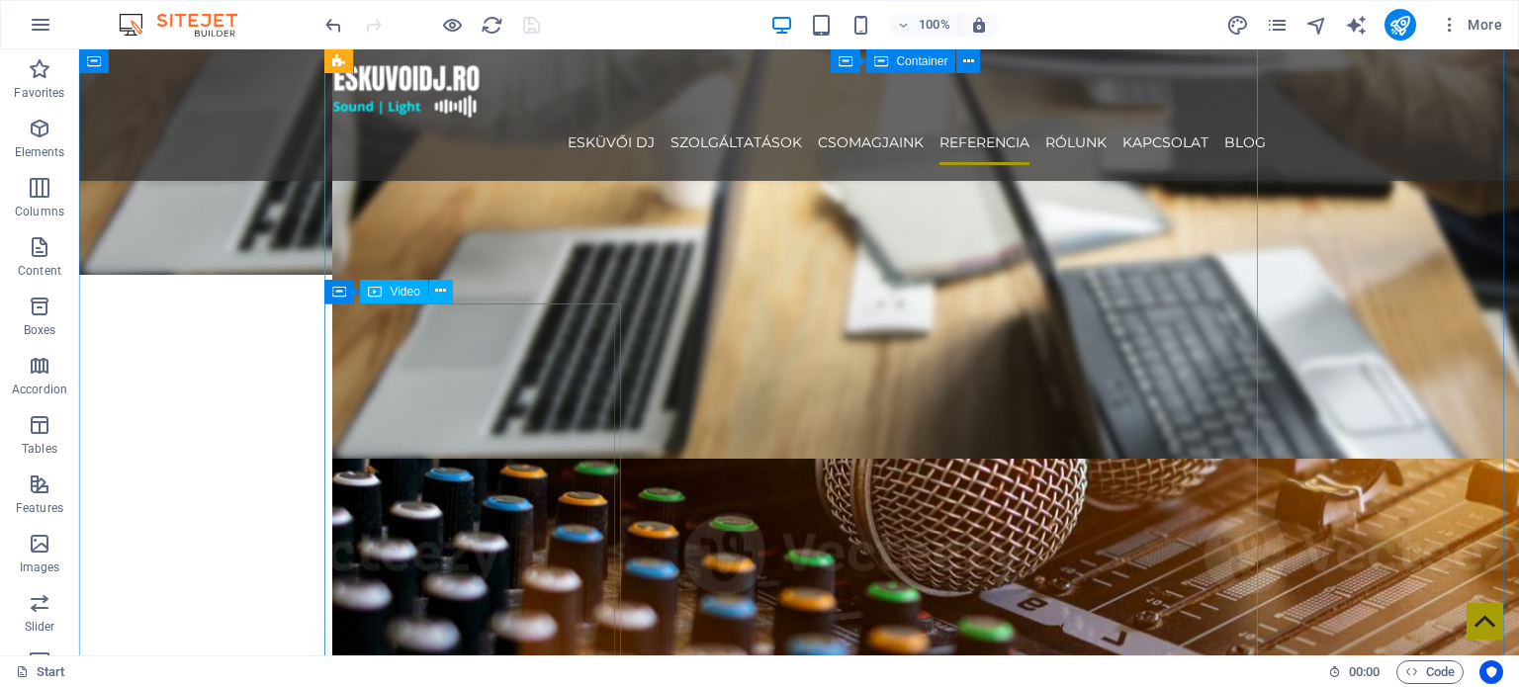
scroll to position [3658, 0]
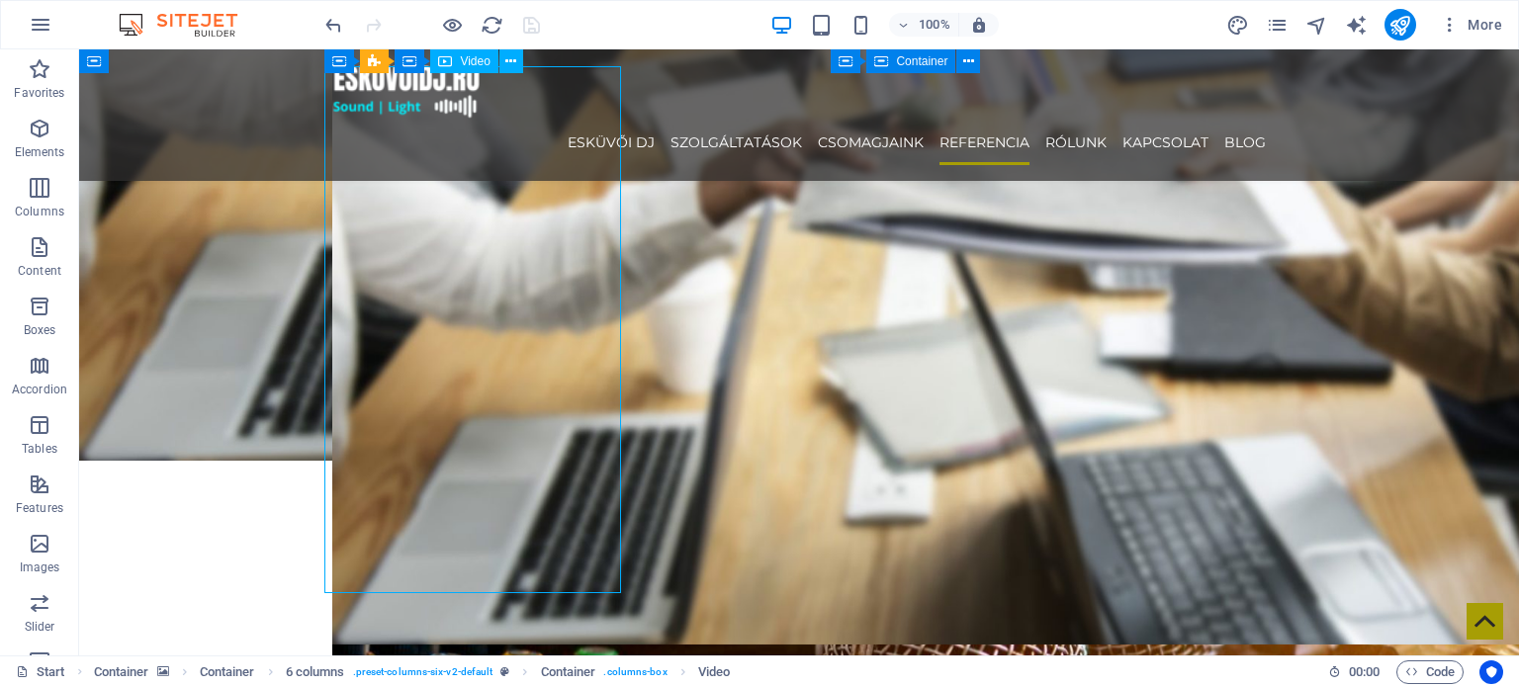
scroll to position [3460, 0]
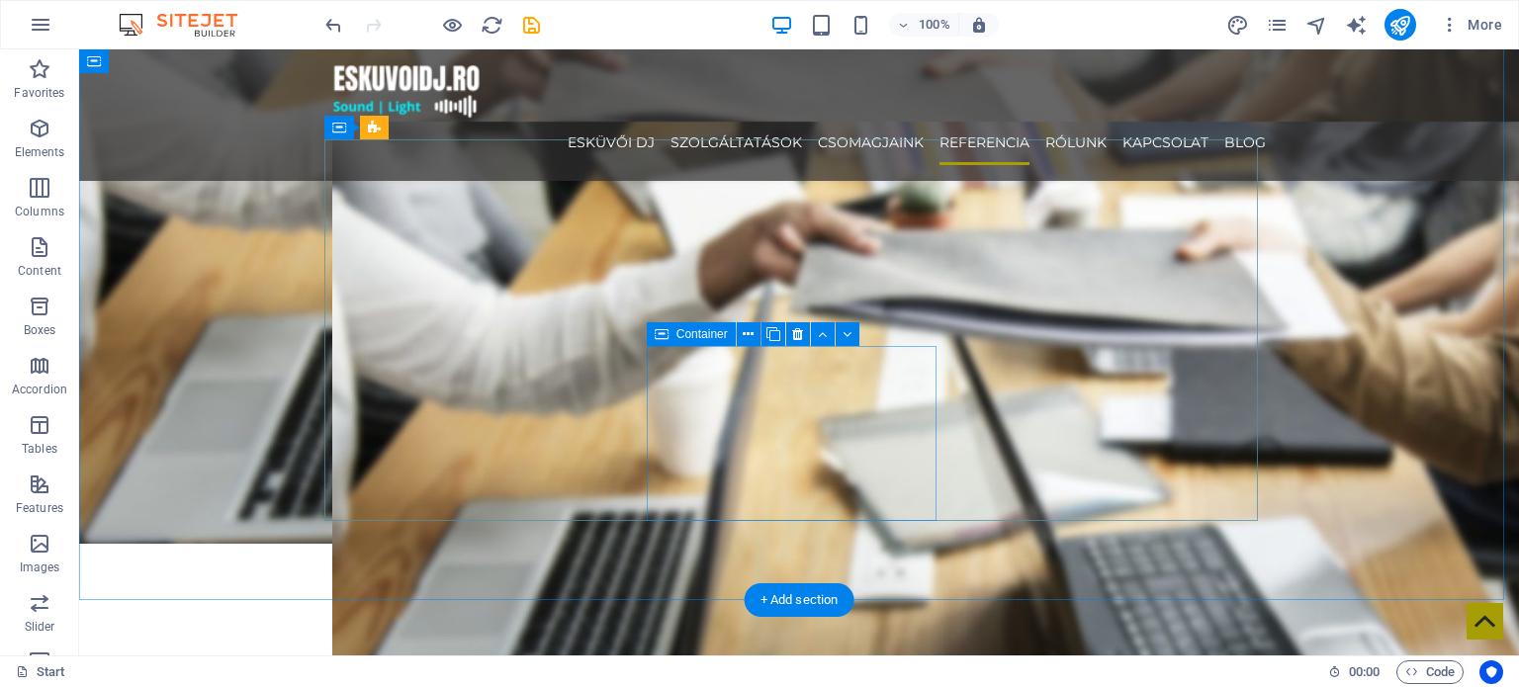
scroll to position [3361, 0]
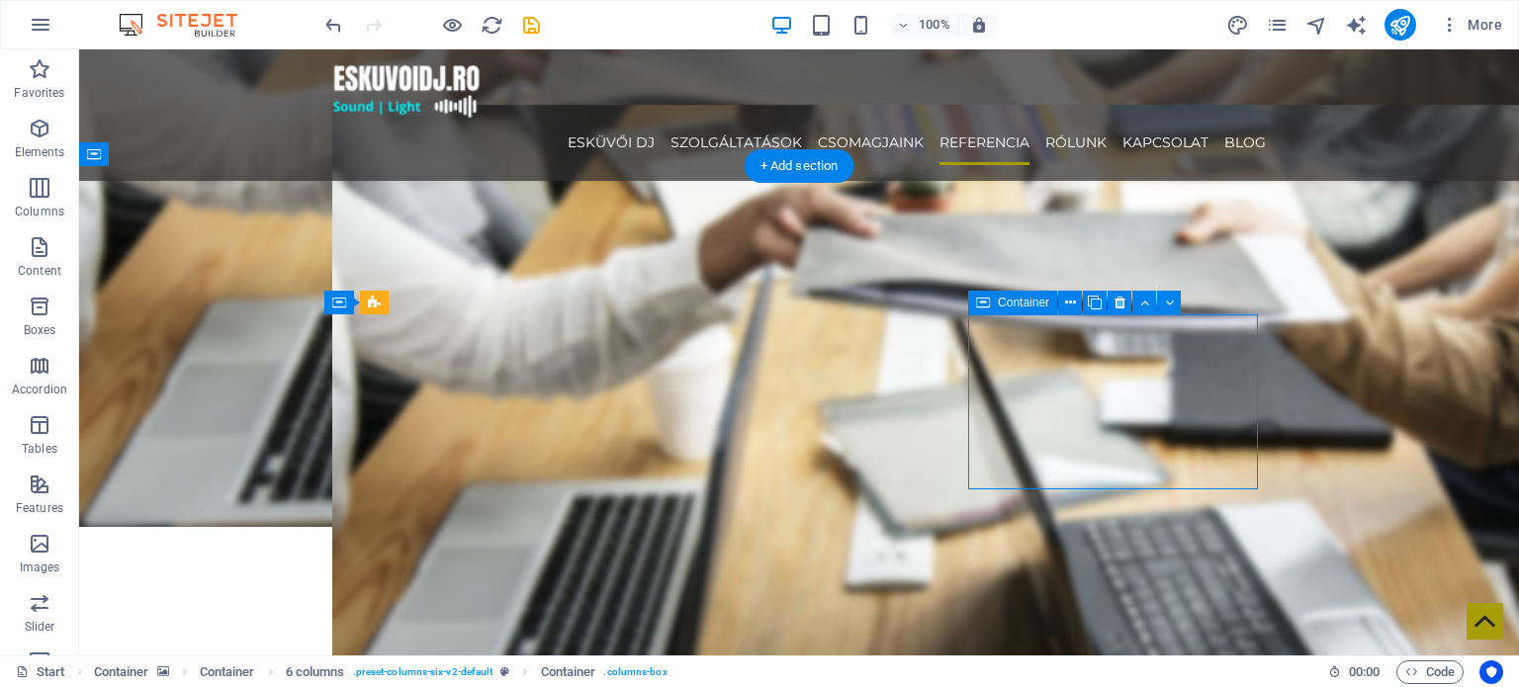
scroll to position [3559, 0]
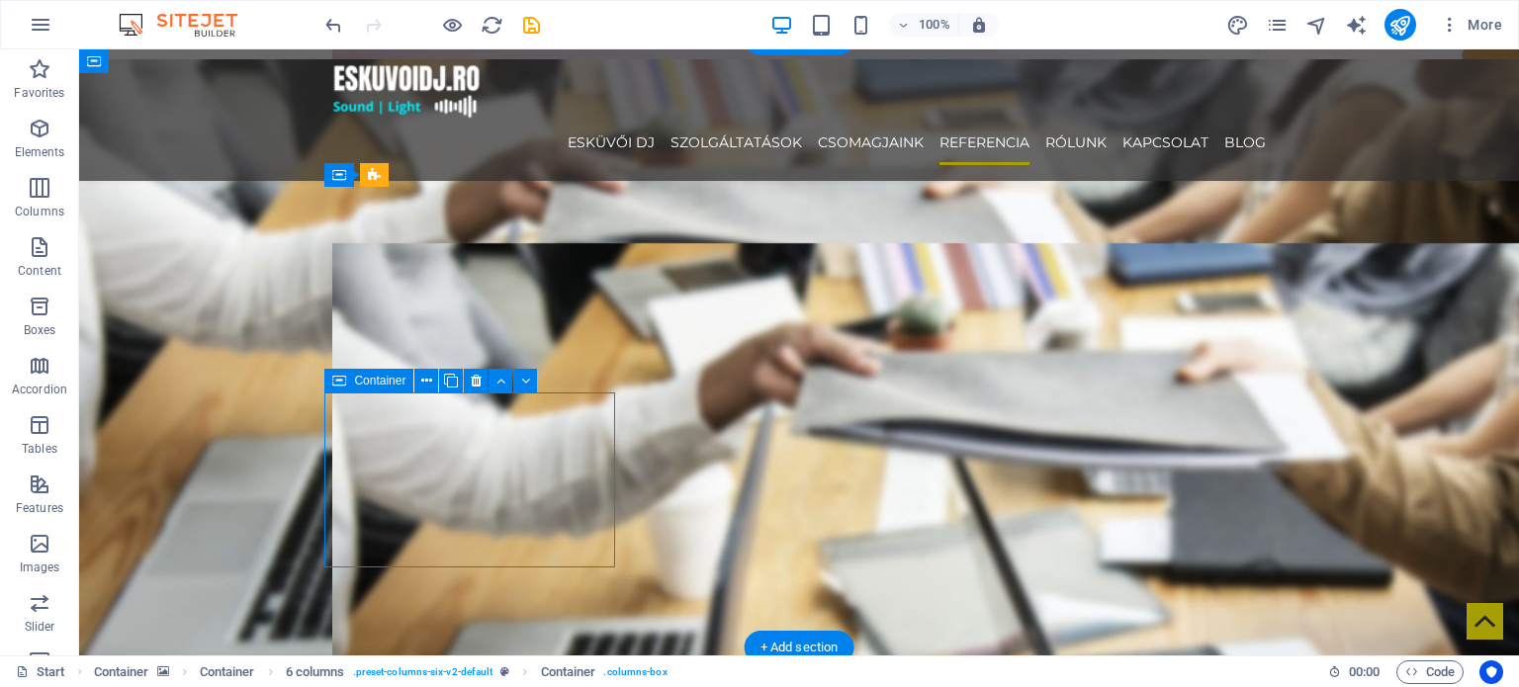
scroll to position [3361, 0]
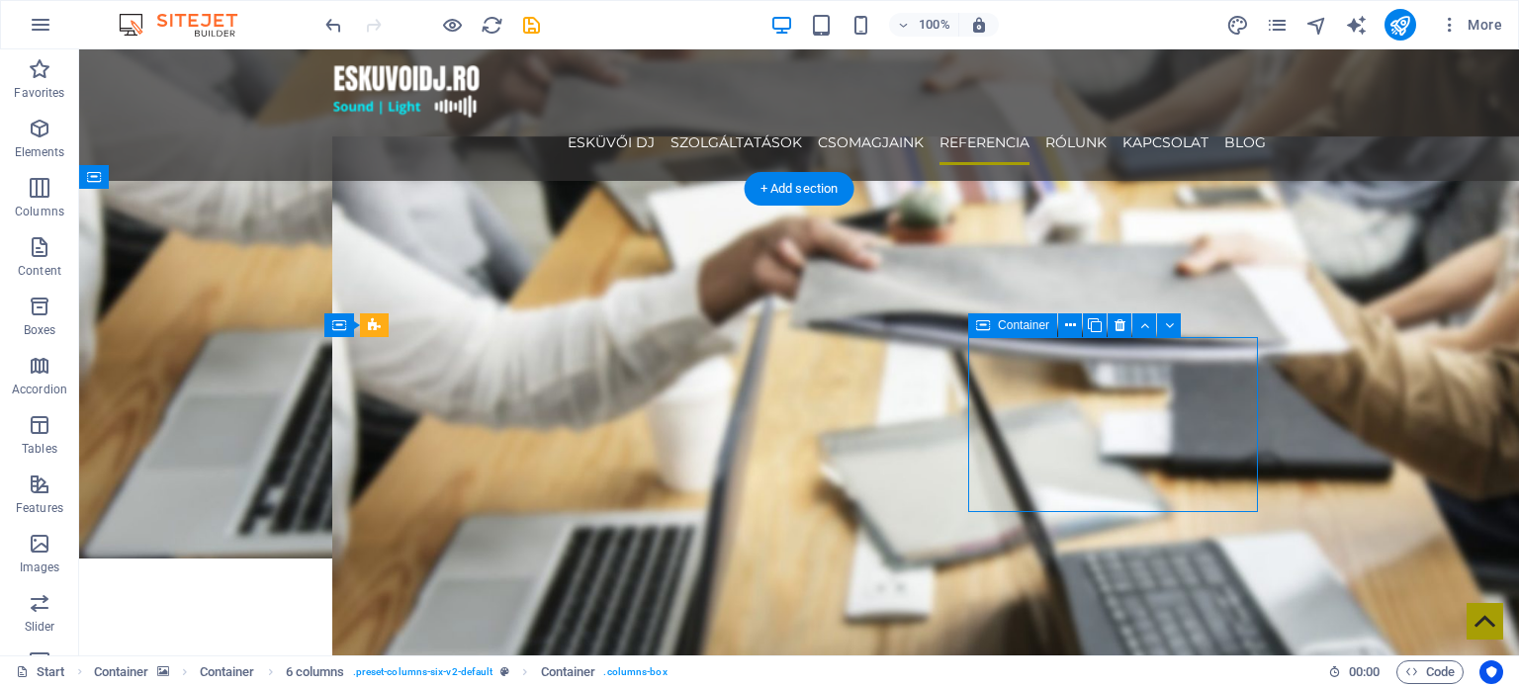
scroll to position [3559, 0]
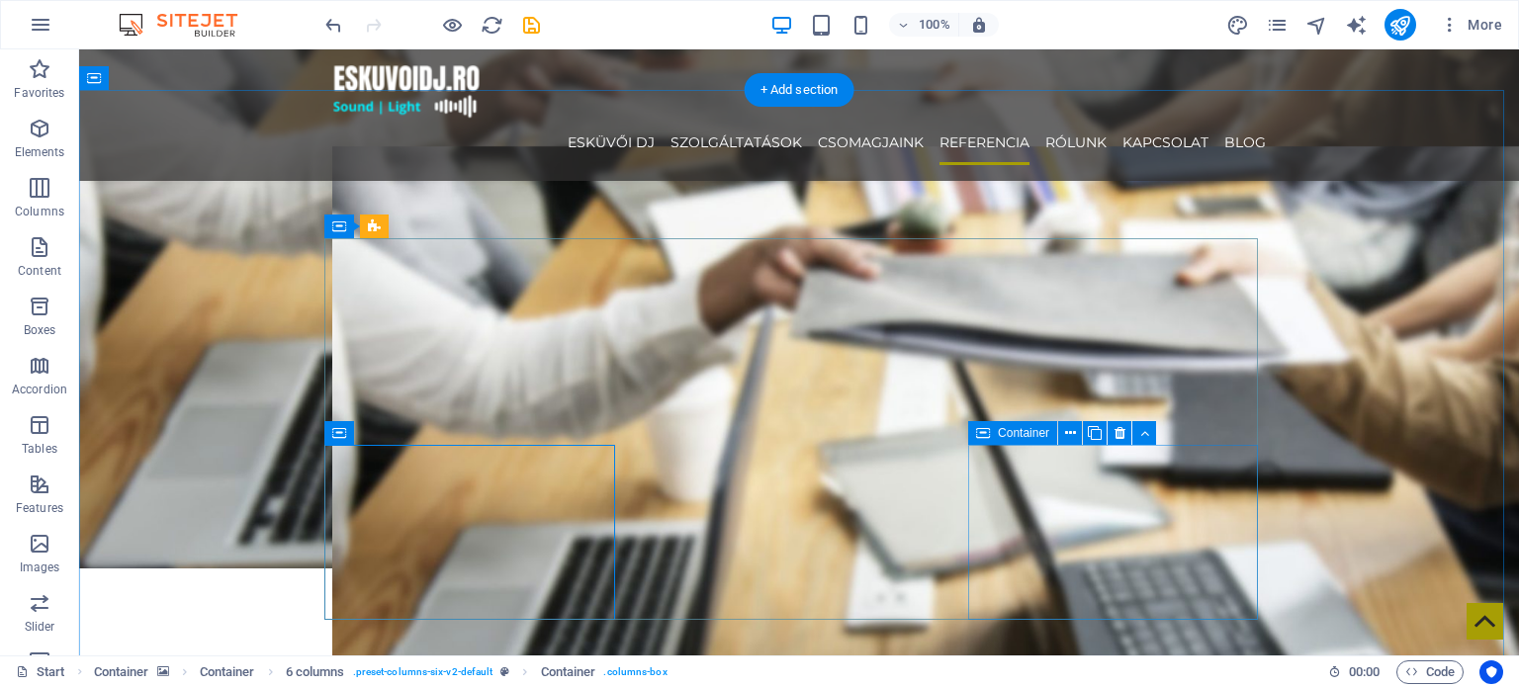
scroll to position [3460, 0]
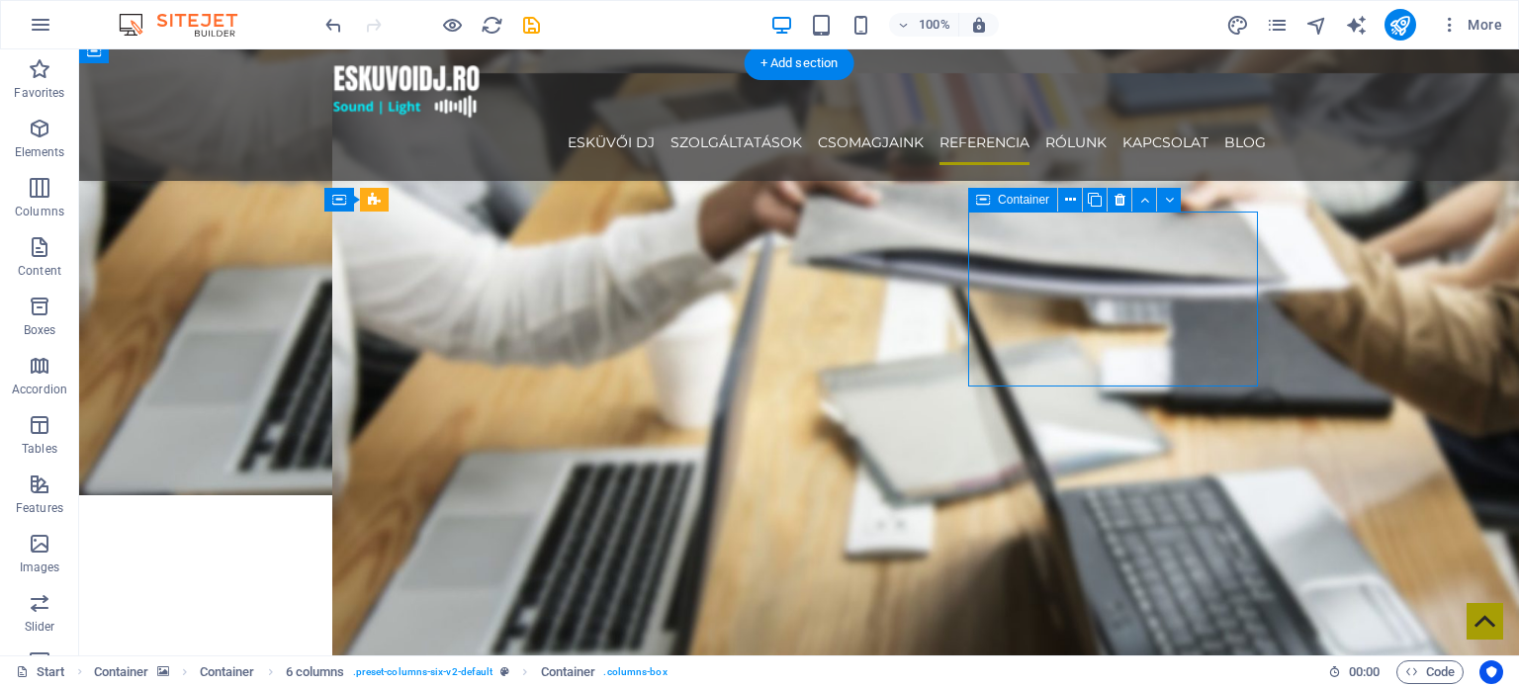
scroll to position [3559, 0]
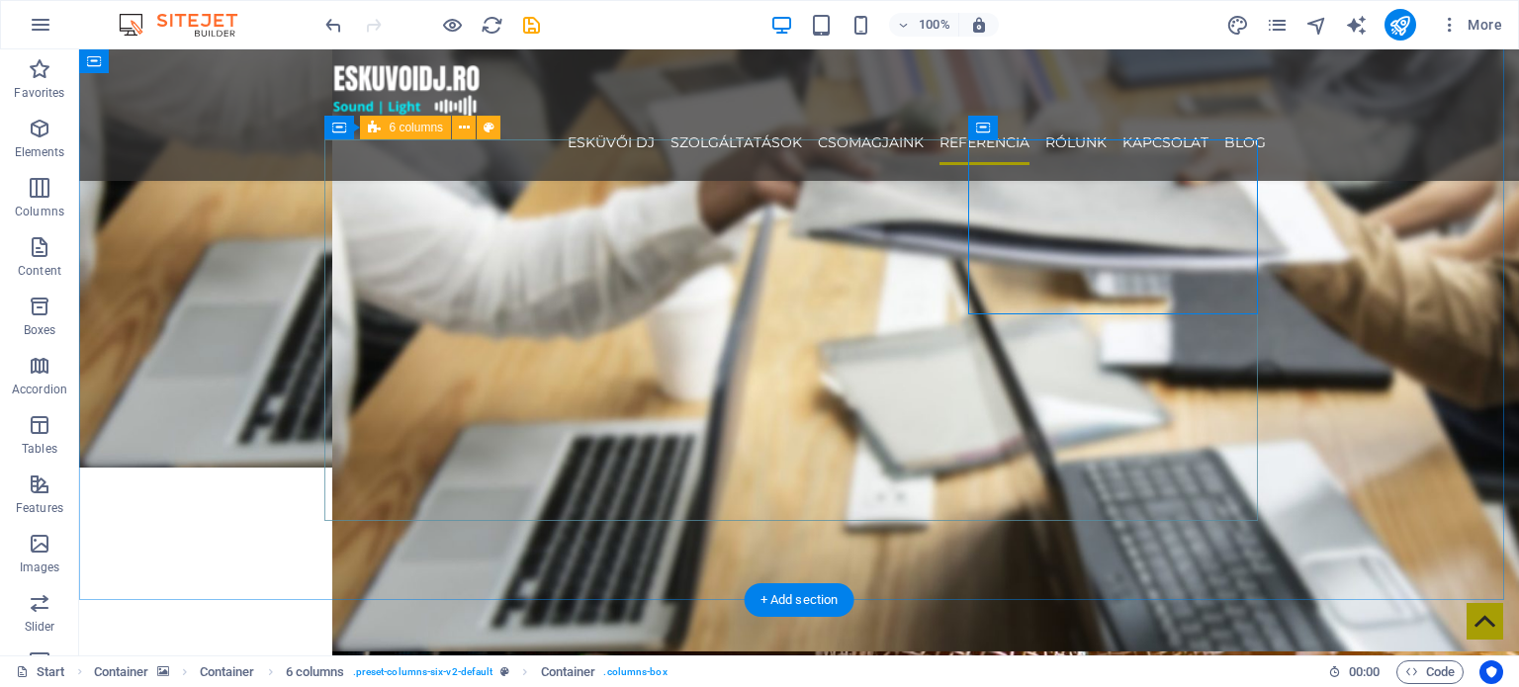
drag, startPoint x: 1018, startPoint y: 343, endPoint x: 1005, endPoint y: 351, distance: 15.1
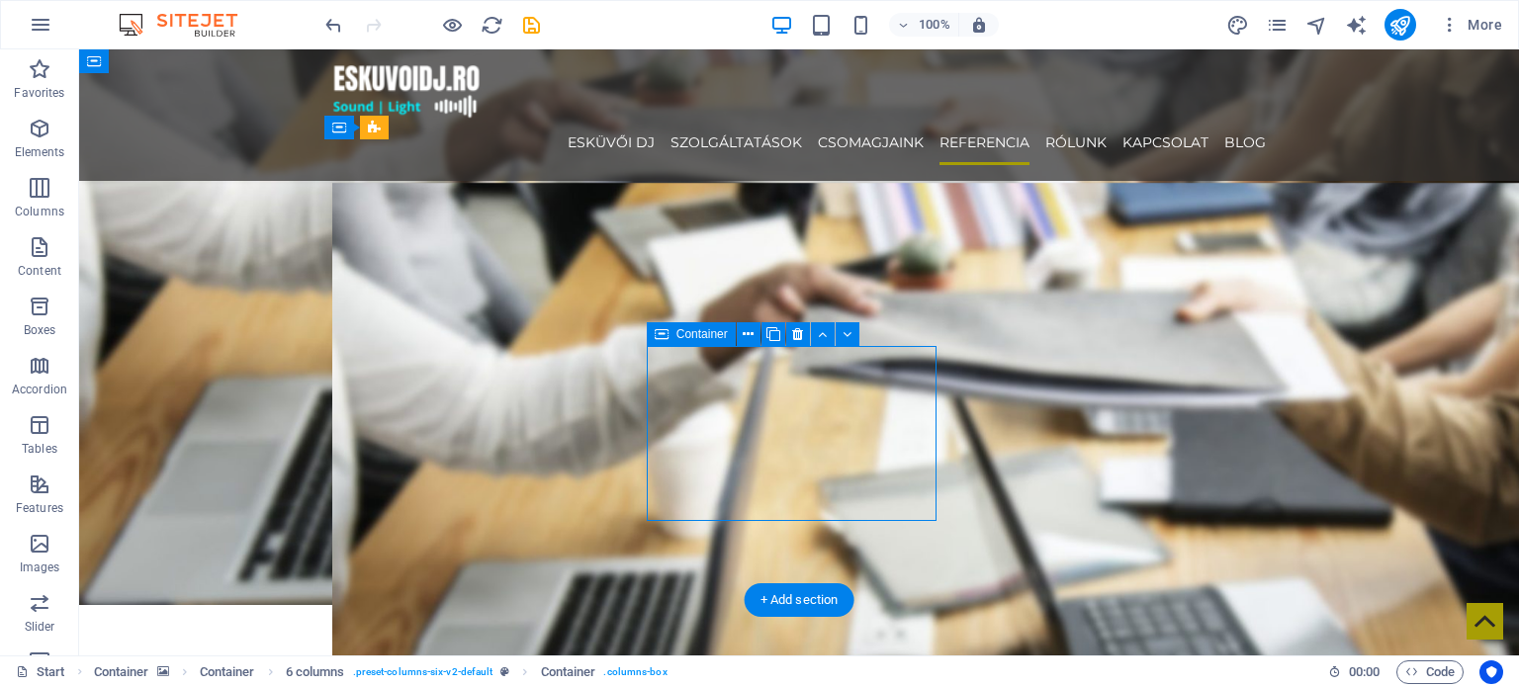
scroll to position [3361, 0]
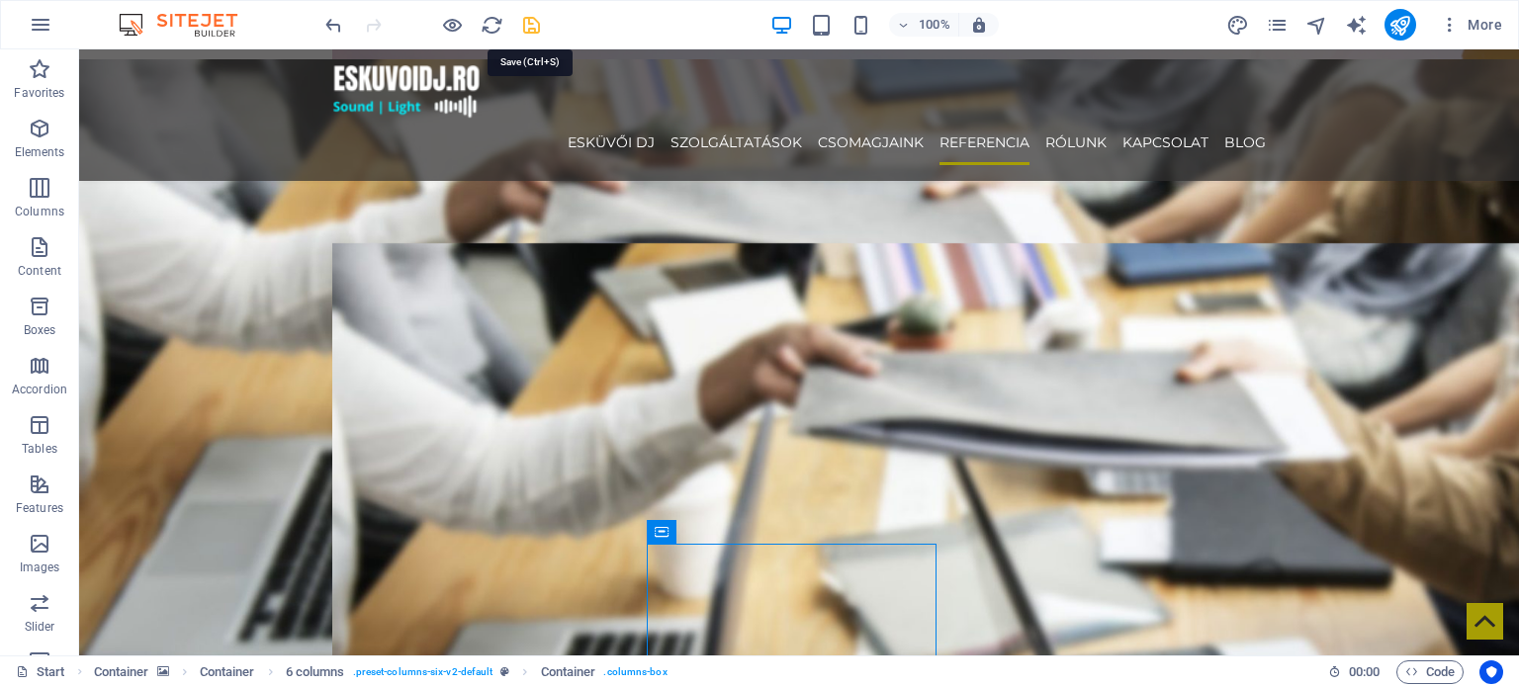
click at [541, 30] on icon "save" at bounding box center [531, 25] width 23 height 23
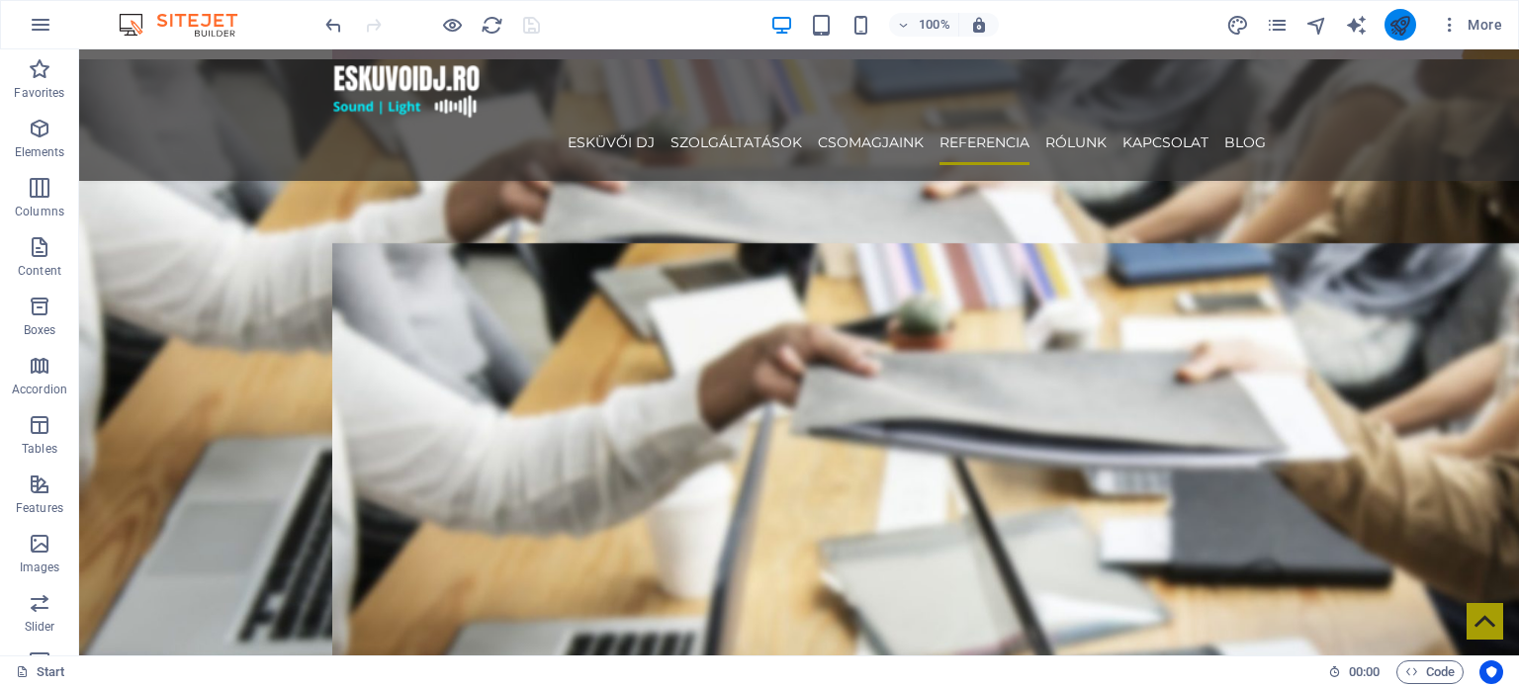
click at [1397, 39] on button "publish" at bounding box center [1400, 25] width 32 height 32
click at [1407, 28] on icon "publish" at bounding box center [1399, 25] width 23 height 23
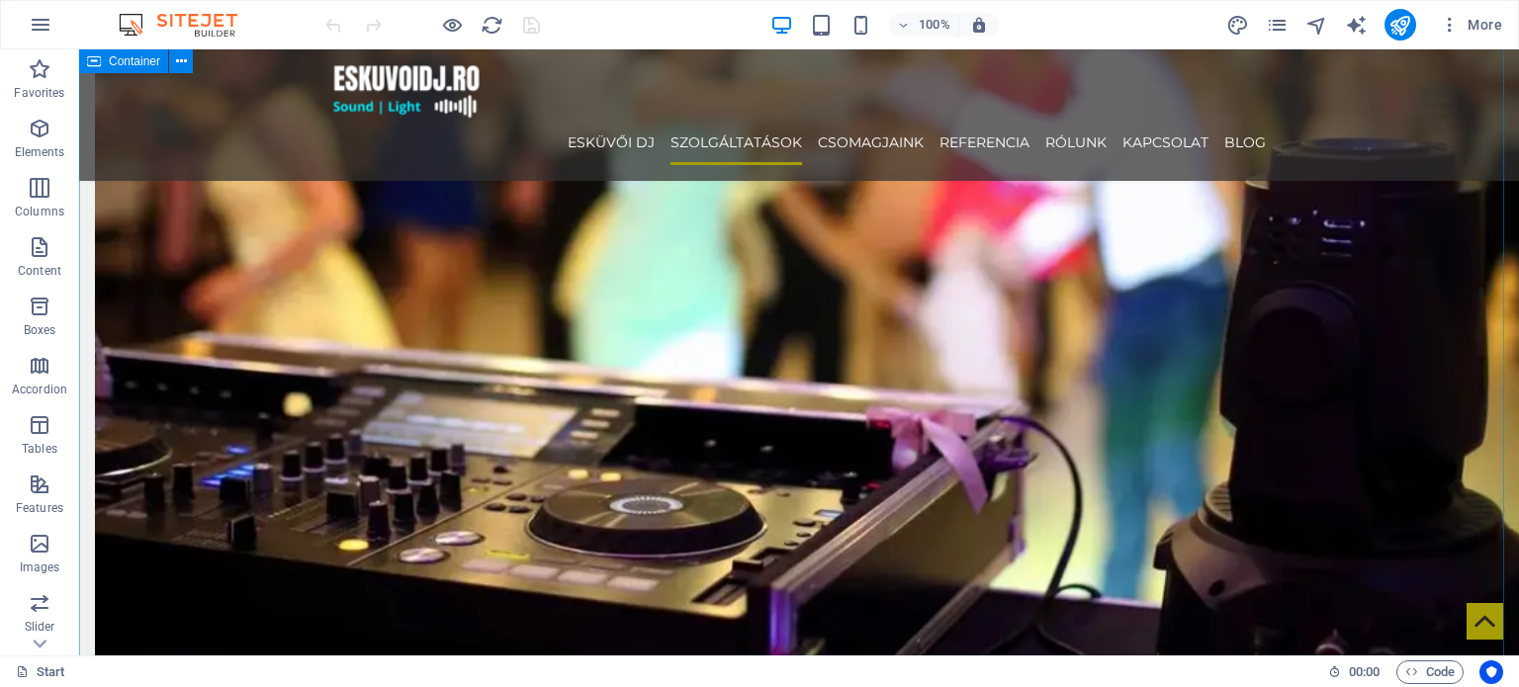
scroll to position [989, 0]
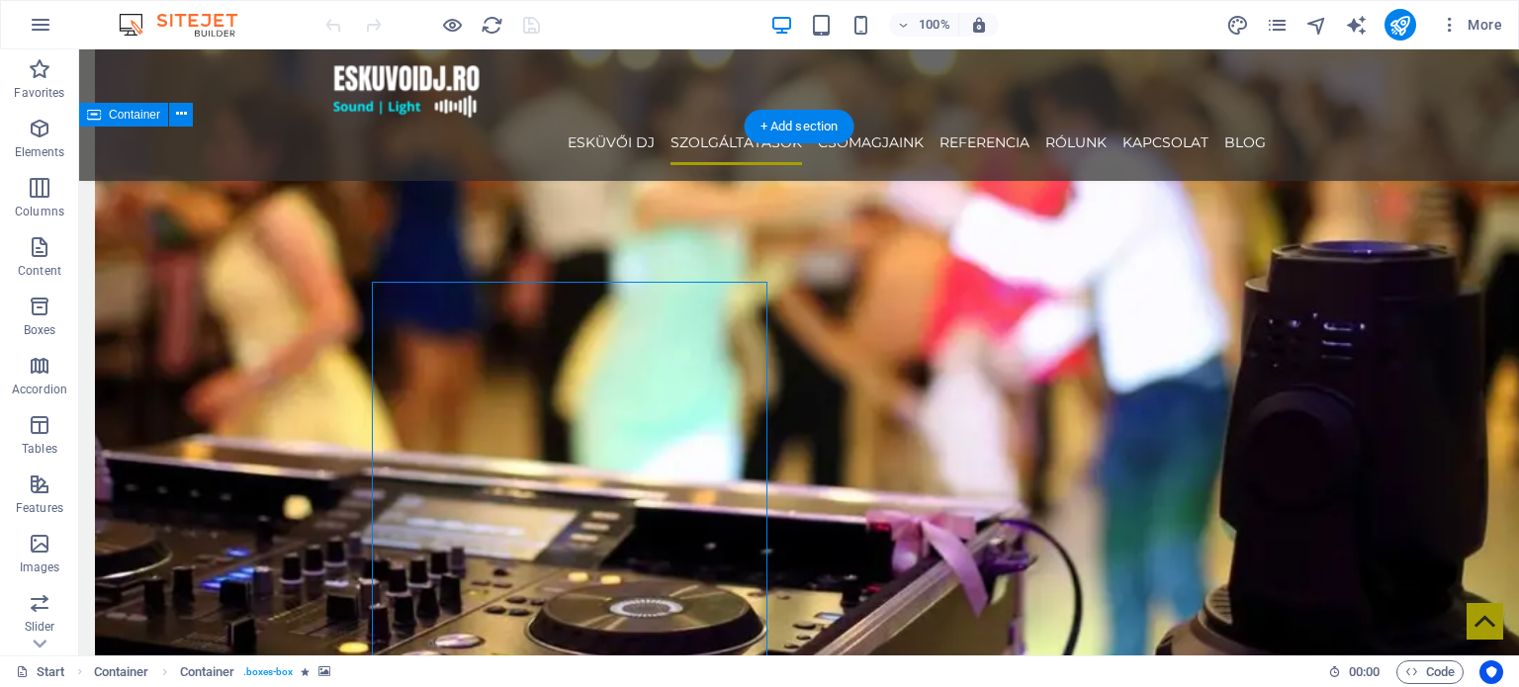
select select "px"
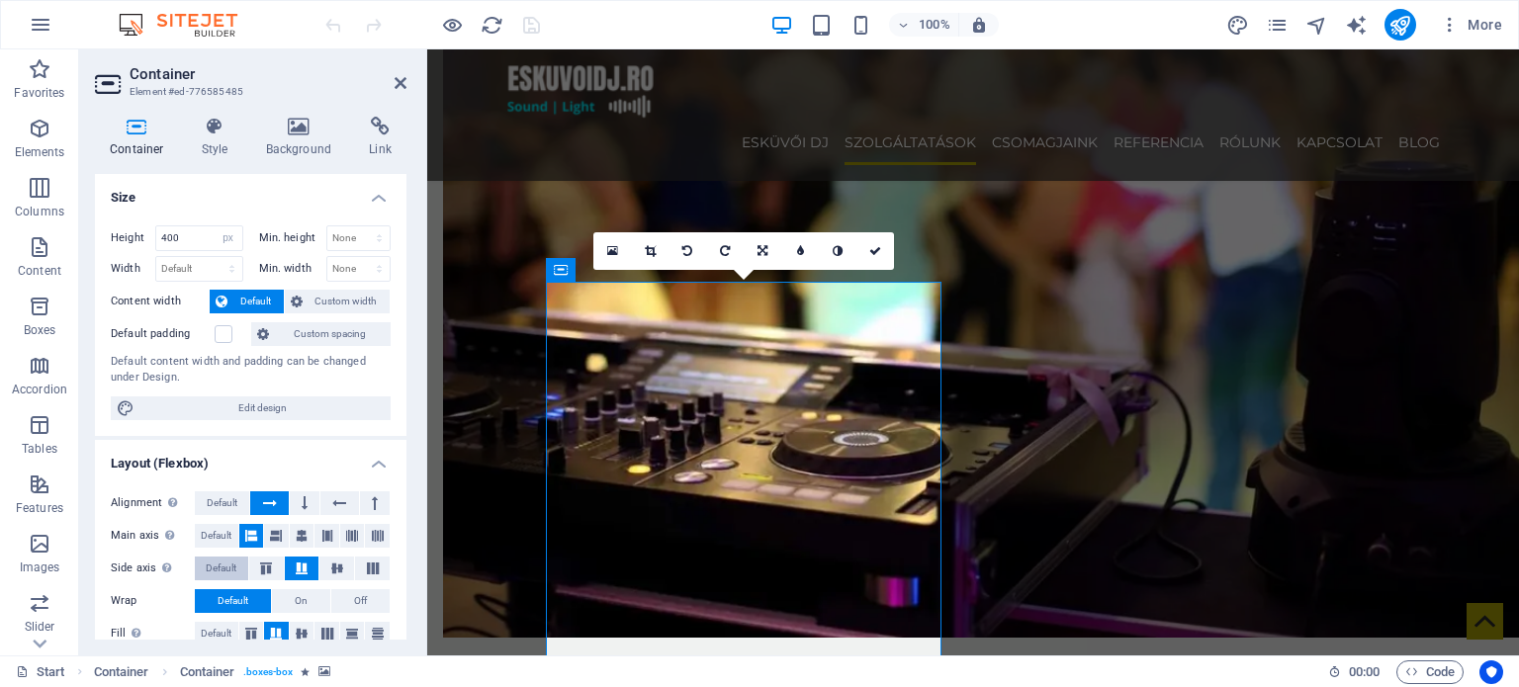
scroll to position [299, 0]
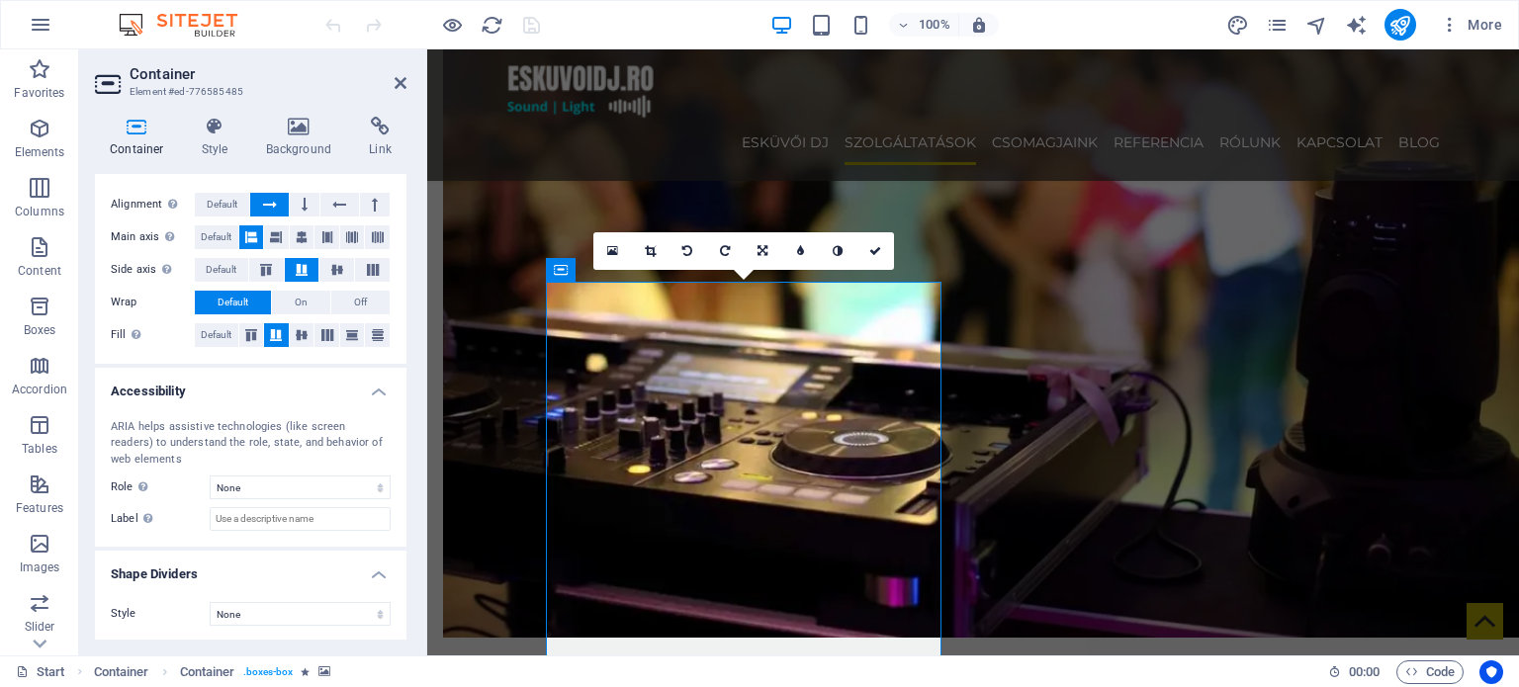
click at [176, 139] on h4 "Container" at bounding box center [141, 138] width 92 height 42
click at [181, 139] on h4 "Container" at bounding box center [141, 138] width 92 height 42
click at [208, 132] on icon at bounding box center [215, 127] width 56 height 20
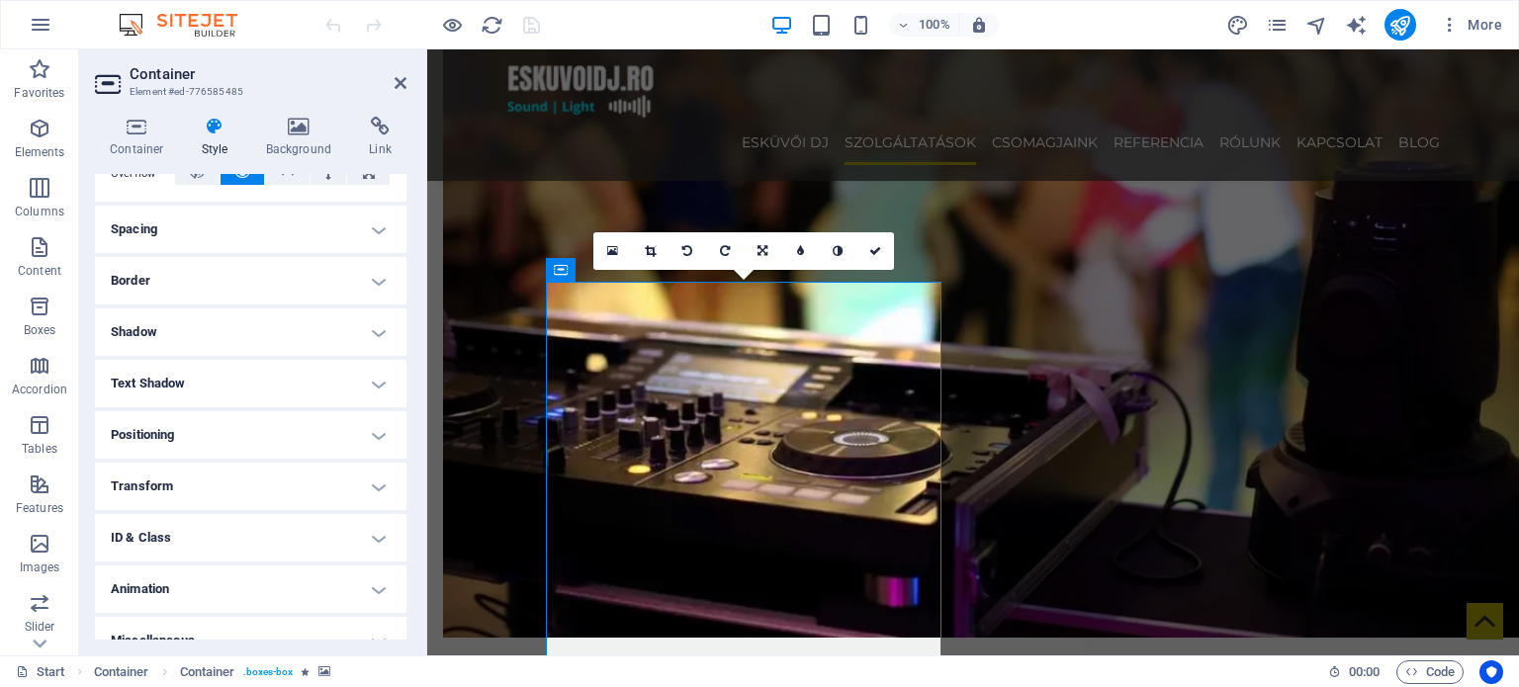
scroll to position [368, 0]
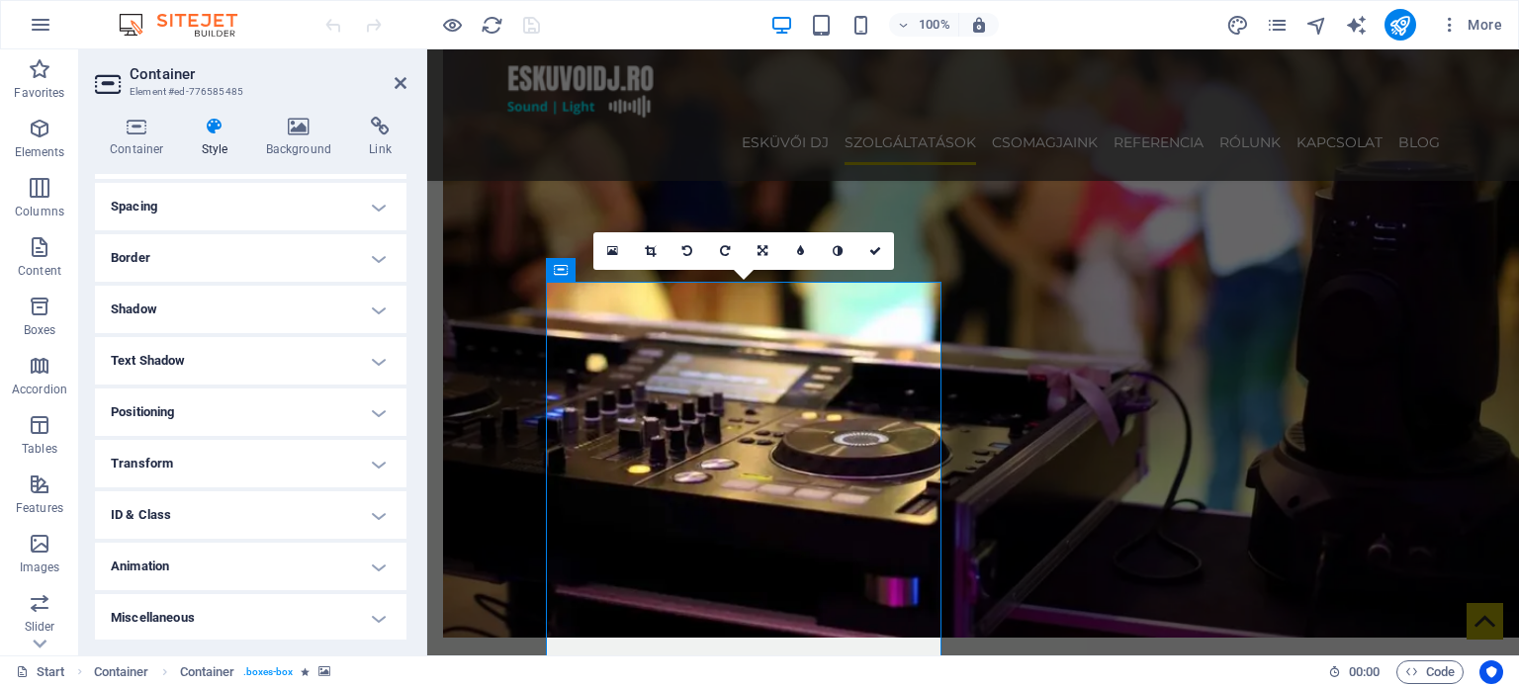
click at [221, 567] on h4 "Animation" at bounding box center [250, 566] width 311 height 47
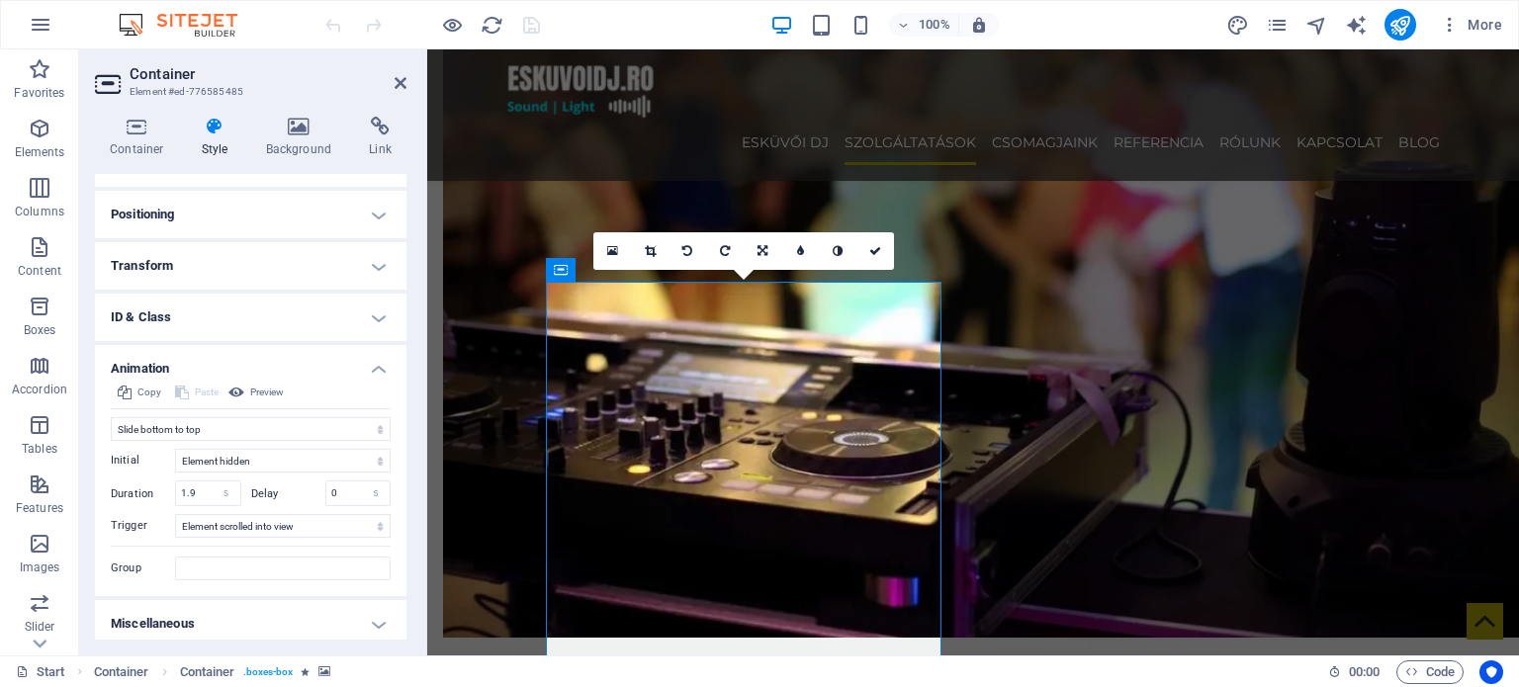
scroll to position [571, 0]
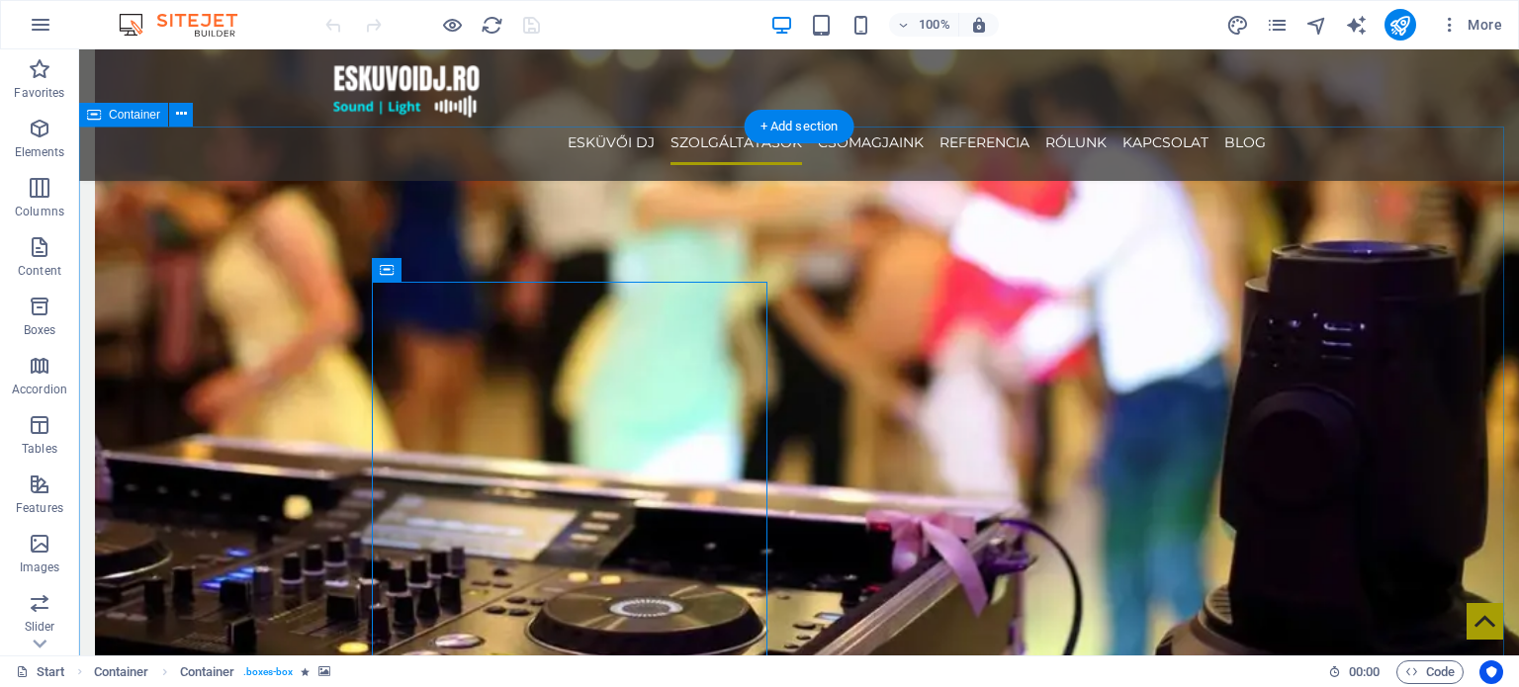
select select "px"
select select "move-bottom-to-top"
select select "s"
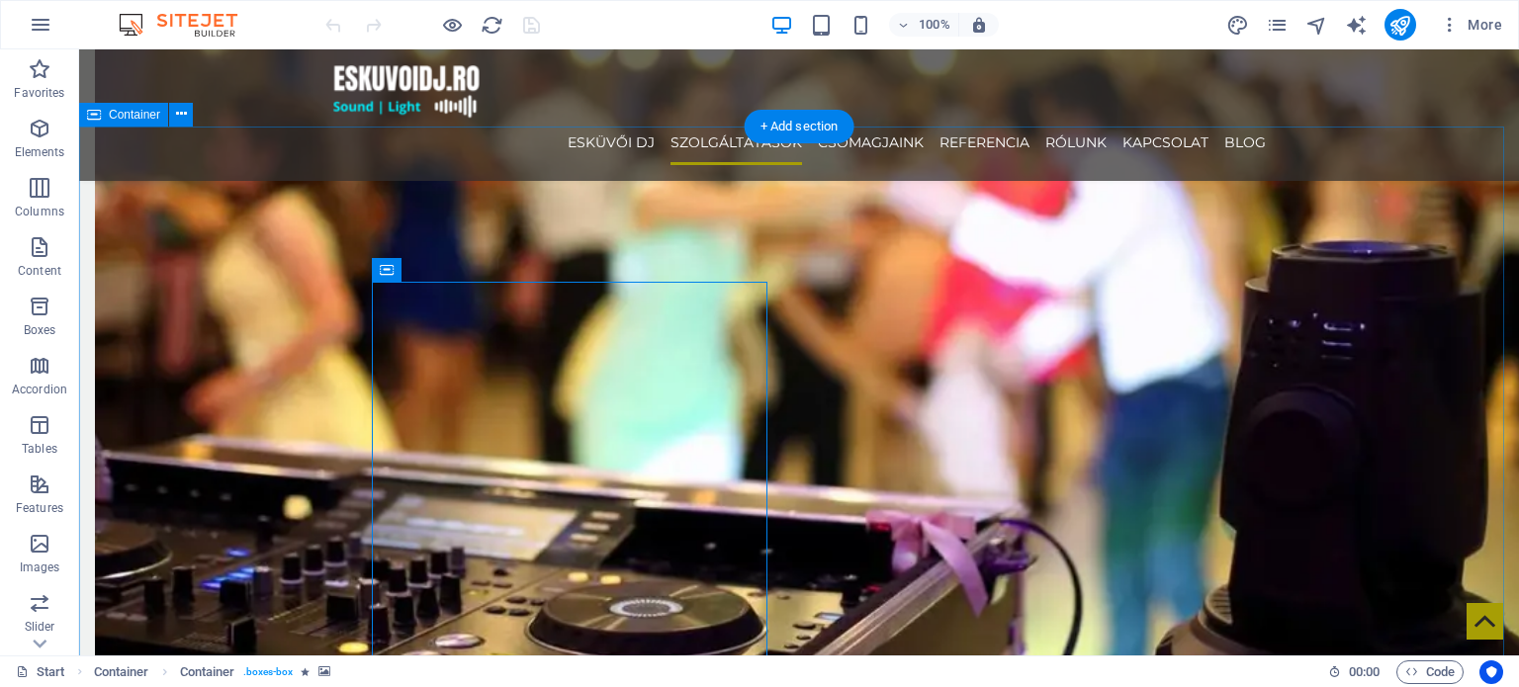
select select "s"
select select "scroll"
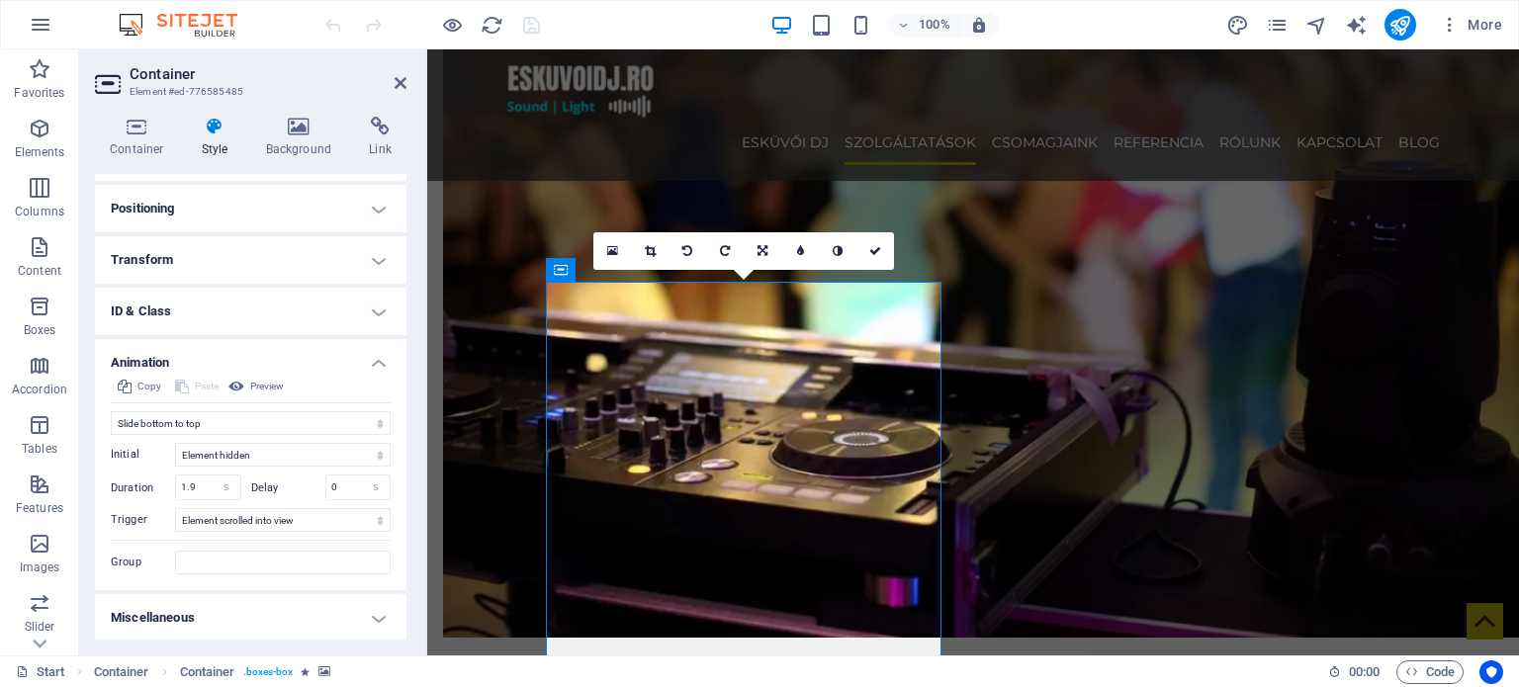
click at [211, 357] on h4 "Animation" at bounding box center [250, 357] width 311 height 36
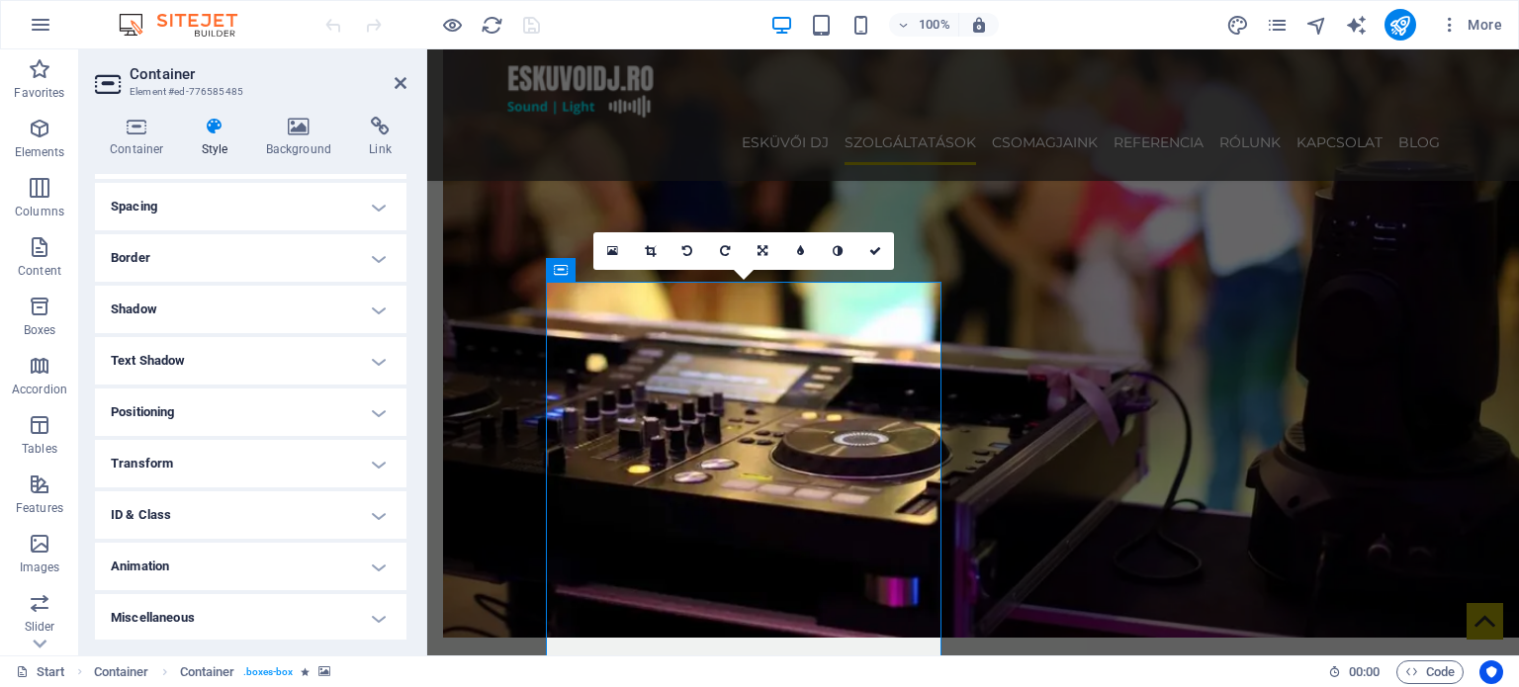
click at [190, 563] on h4 "Animation" at bounding box center [250, 566] width 311 height 47
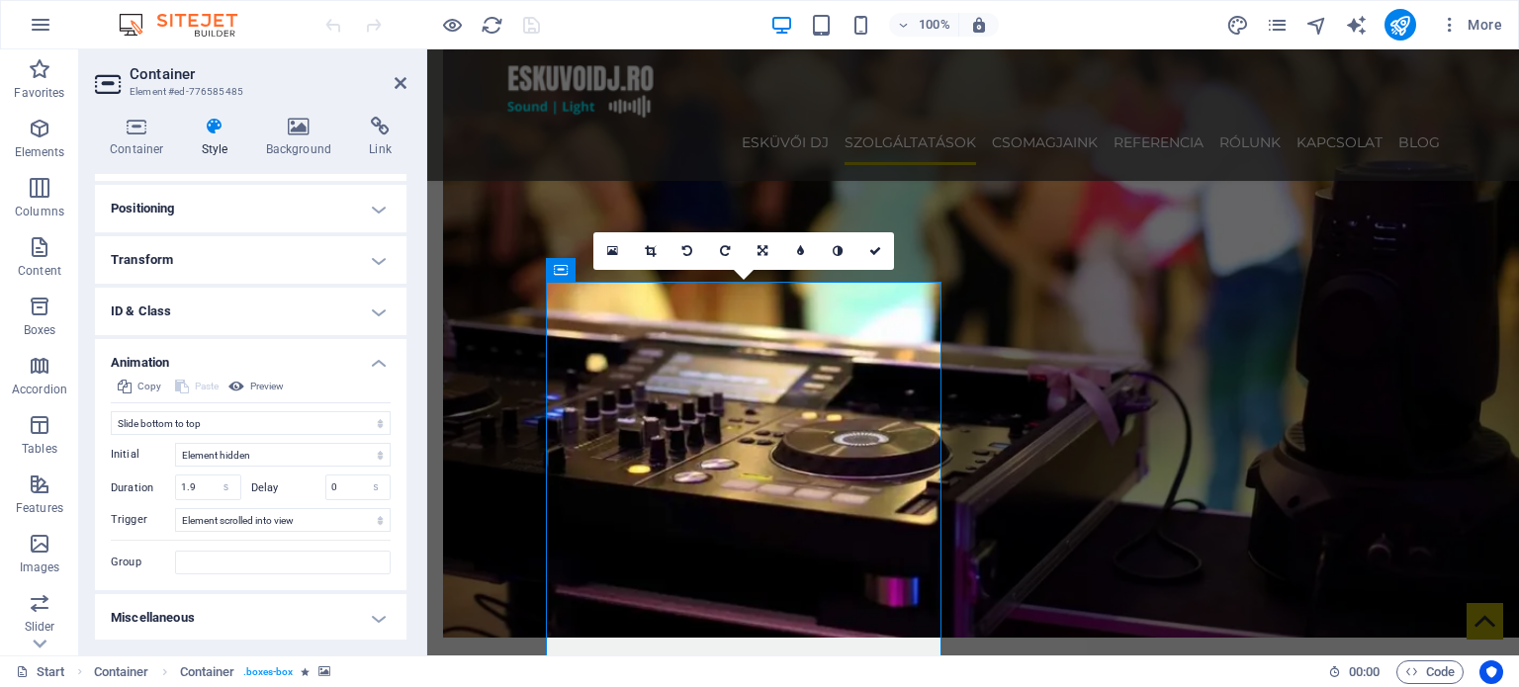
click at [139, 316] on h4 "ID & Class" at bounding box center [250, 311] width 311 height 47
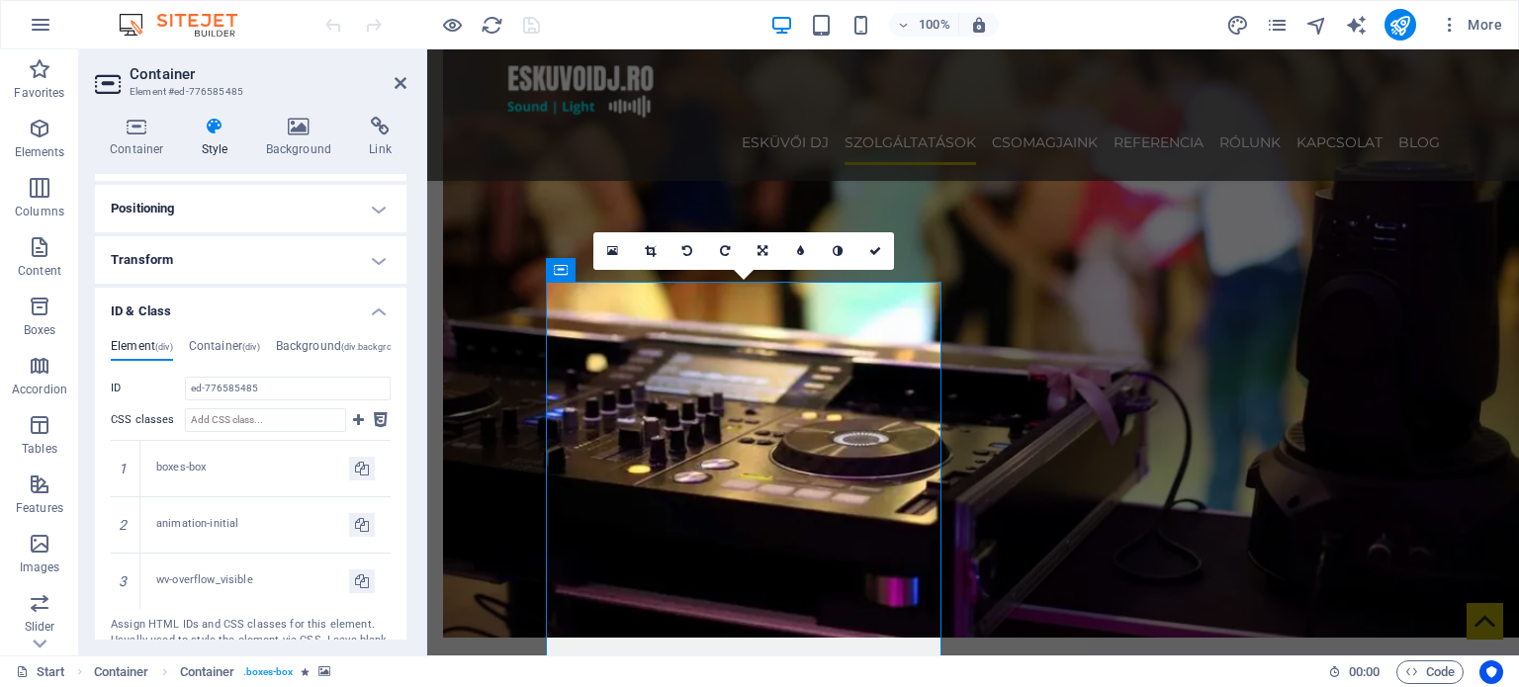
click at [186, 304] on h4 "ID & Class" at bounding box center [250, 306] width 311 height 36
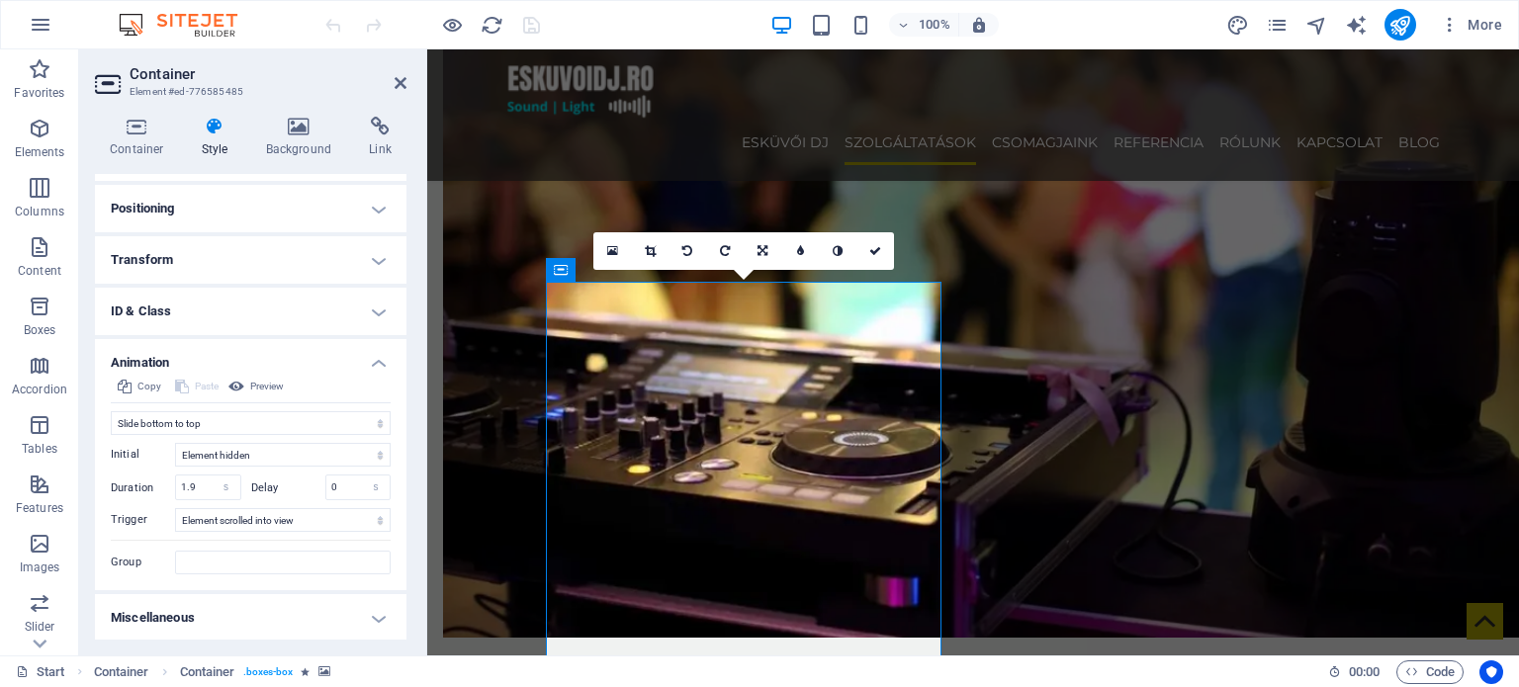
click at [187, 260] on h4 "Transform" at bounding box center [250, 259] width 311 height 47
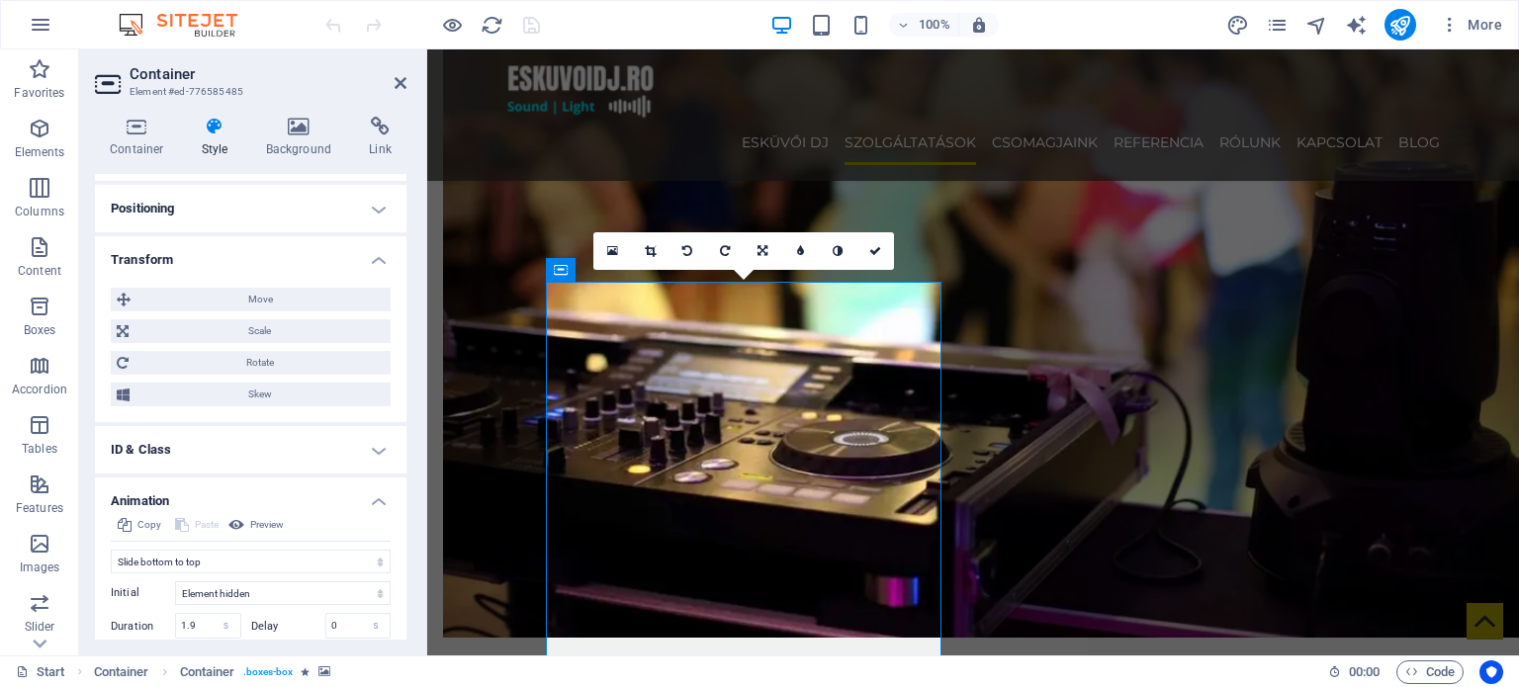
click at [187, 260] on h4 "Transform" at bounding box center [250, 254] width 311 height 36
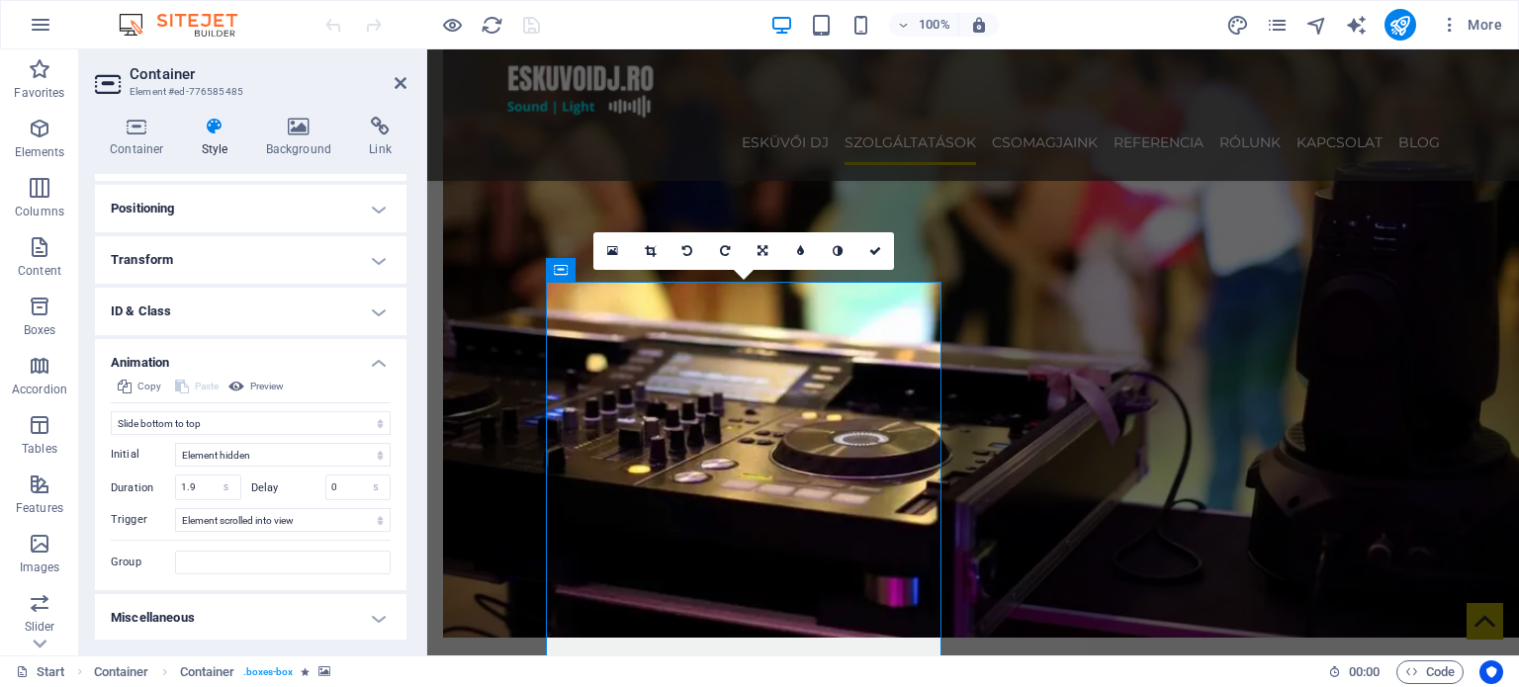
click at [187, 260] on h4 "Transform" at bounding box center [250, 259] width 311 height 47
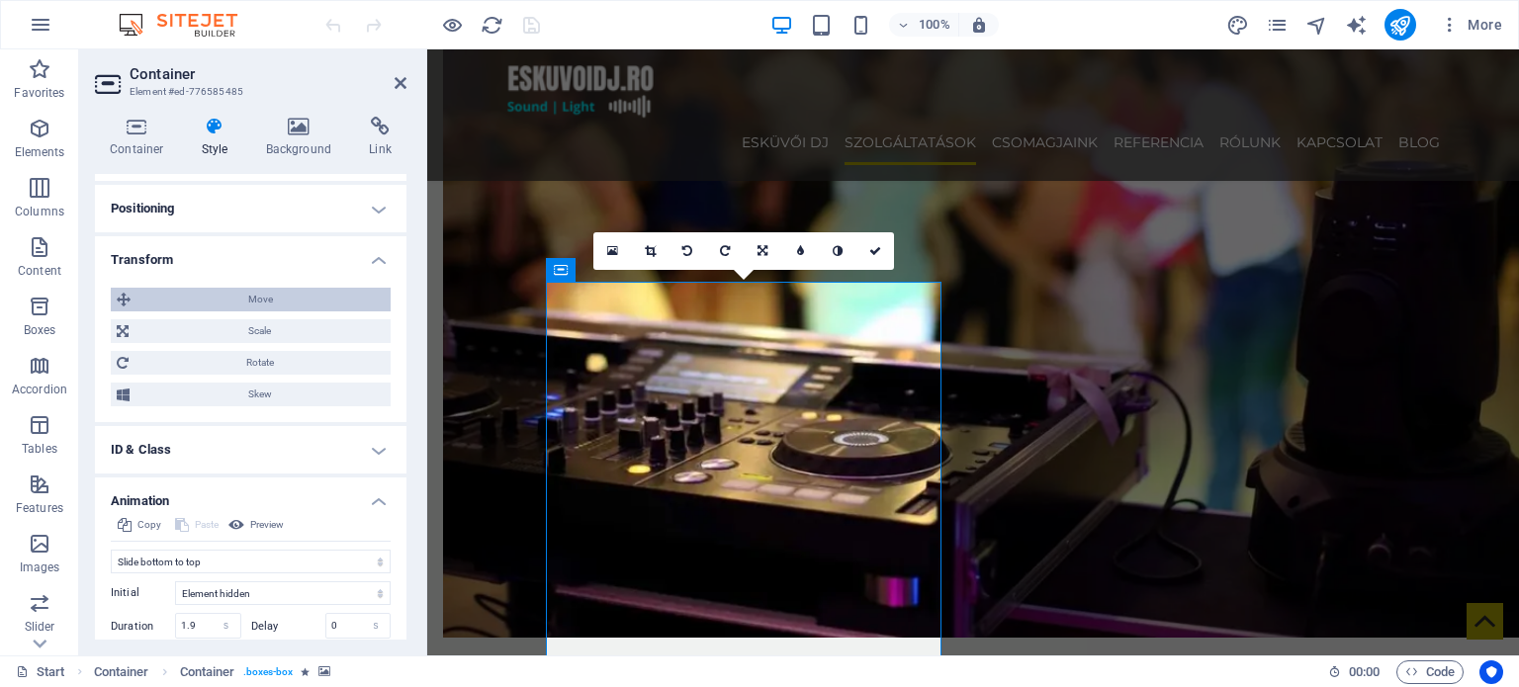
click at [205, 306] on span "Move" at bounding box center [260, 300] width 248 height 24
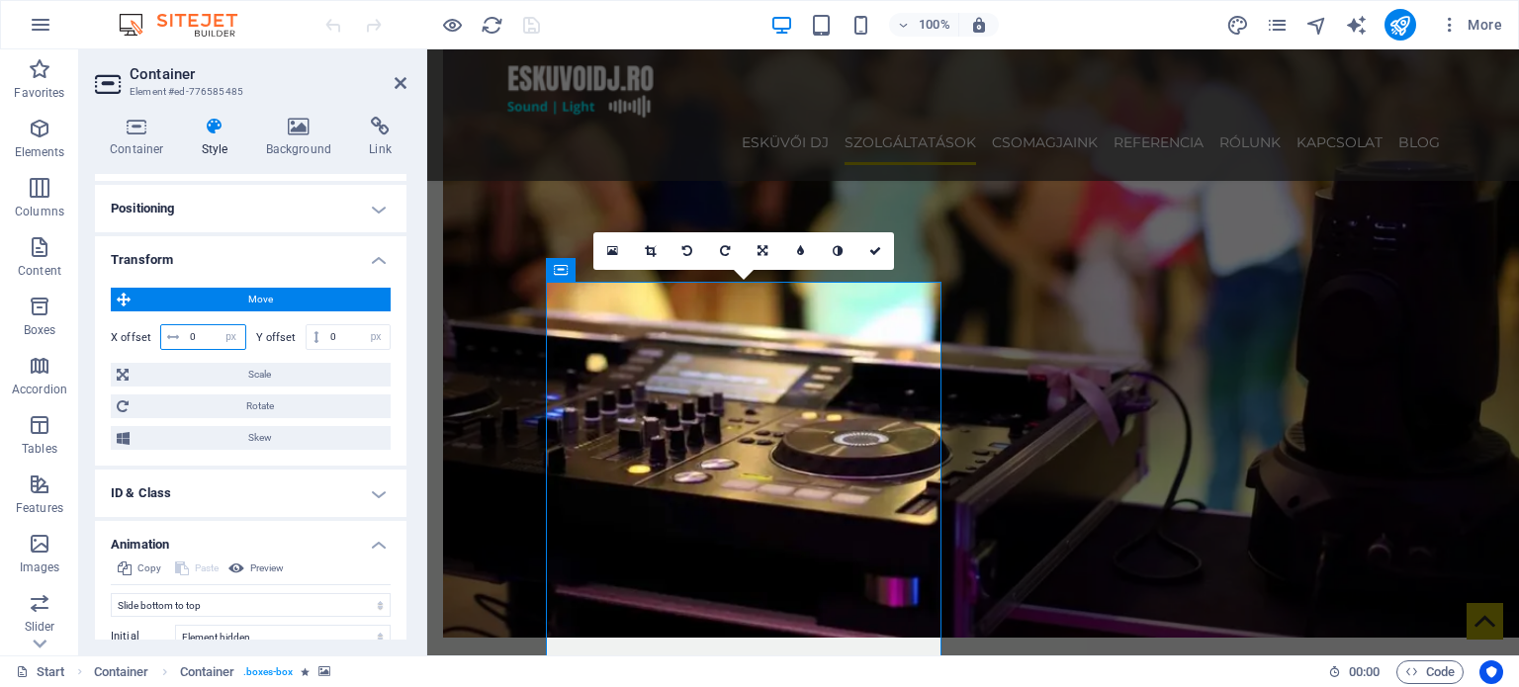
drag, startPoint x: 207, startPoint y: 339, endPoint x: 143, endPoint y: 348, distance: 63.9
click at [143, 348] on div "X offset 0 px rem % em vh vw" at bounding box center [178, 337] width 135 height 26
drag, startPoint x: 333, startPoint y: 335, endPoint x: 279, endPoint y: 339, distance: 54.5
click at [279, 339] on div "Y offset 0 px rem % em vh vw" at bounding box center [323, 337] width 135 height 26
type input "5"
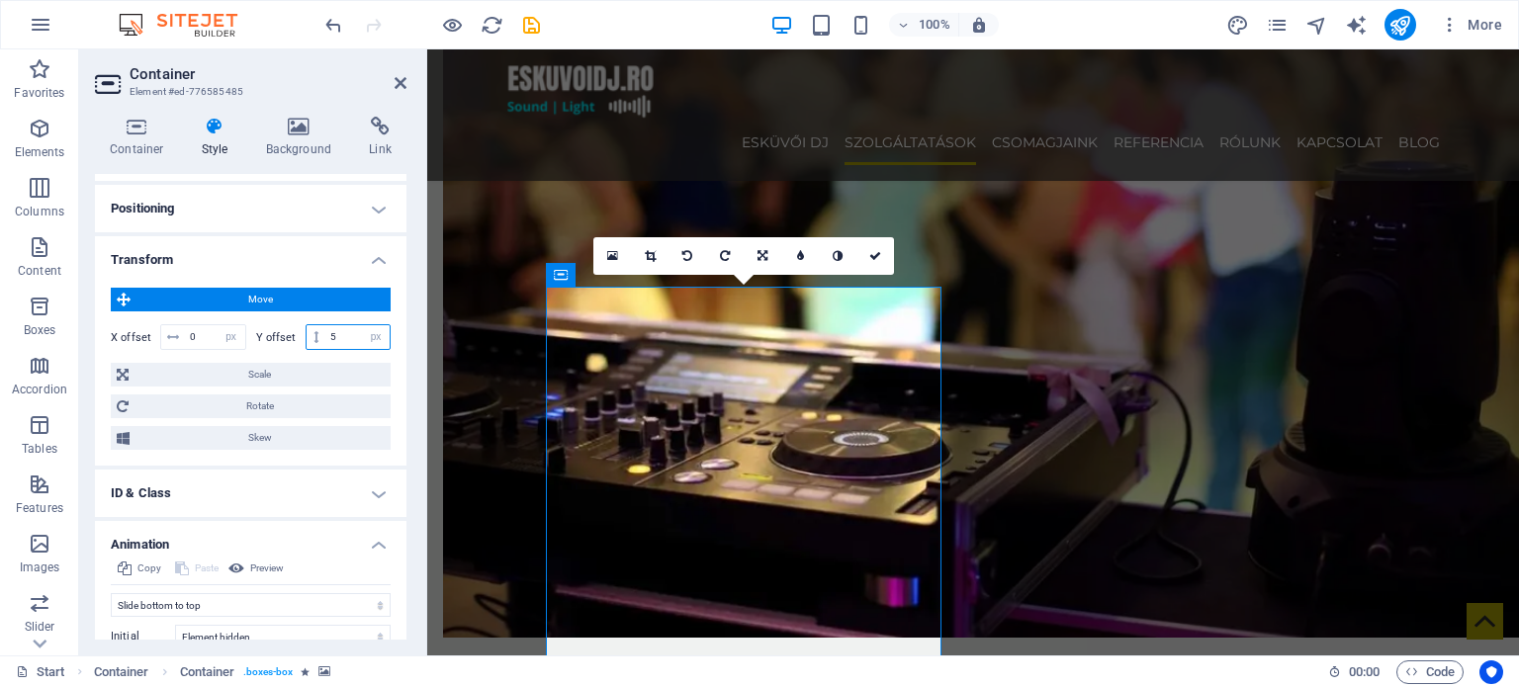
drag, startPoint x: 347, startPoint y: 335, endPoint x: 267, endPoint y: 338, distance: 80.1
click at [267, 338] on div "Y offset 5 px rem % em vh vw" at bounding box center [323, 337] width 135 height 26
type input "-15"
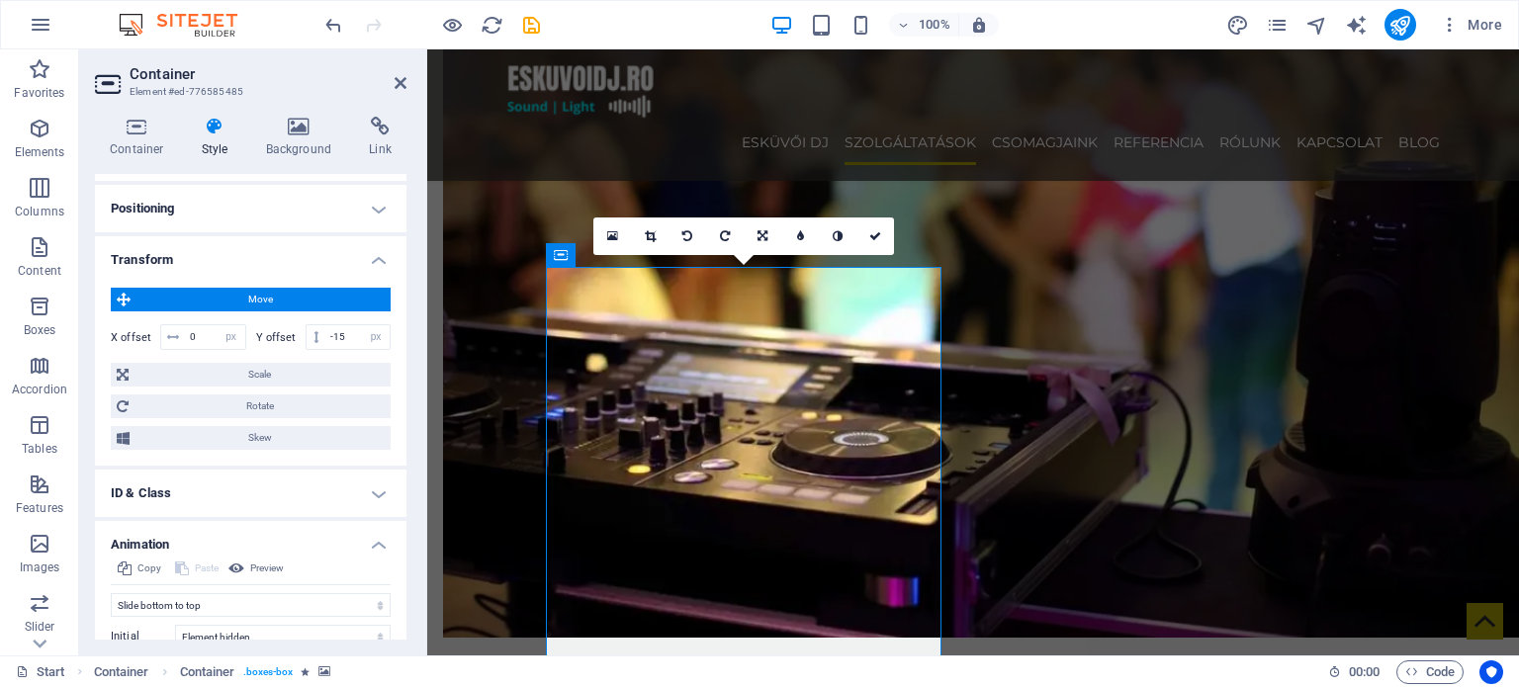
click at [275, 300] on span "Move" at bounding box center [260, 300] width 248 height 24
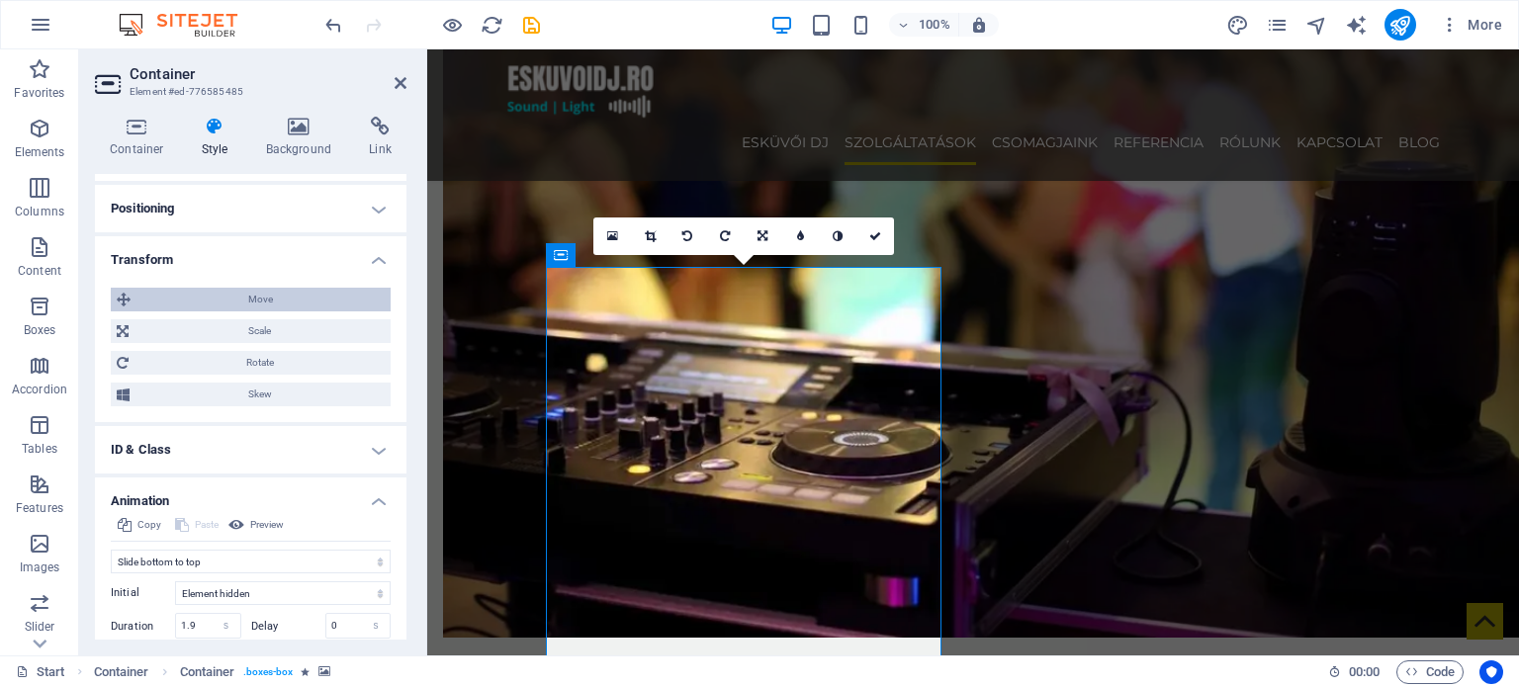
click at [275, 300] on span "Move" at bounding box center [260, 300] width 248 height 24
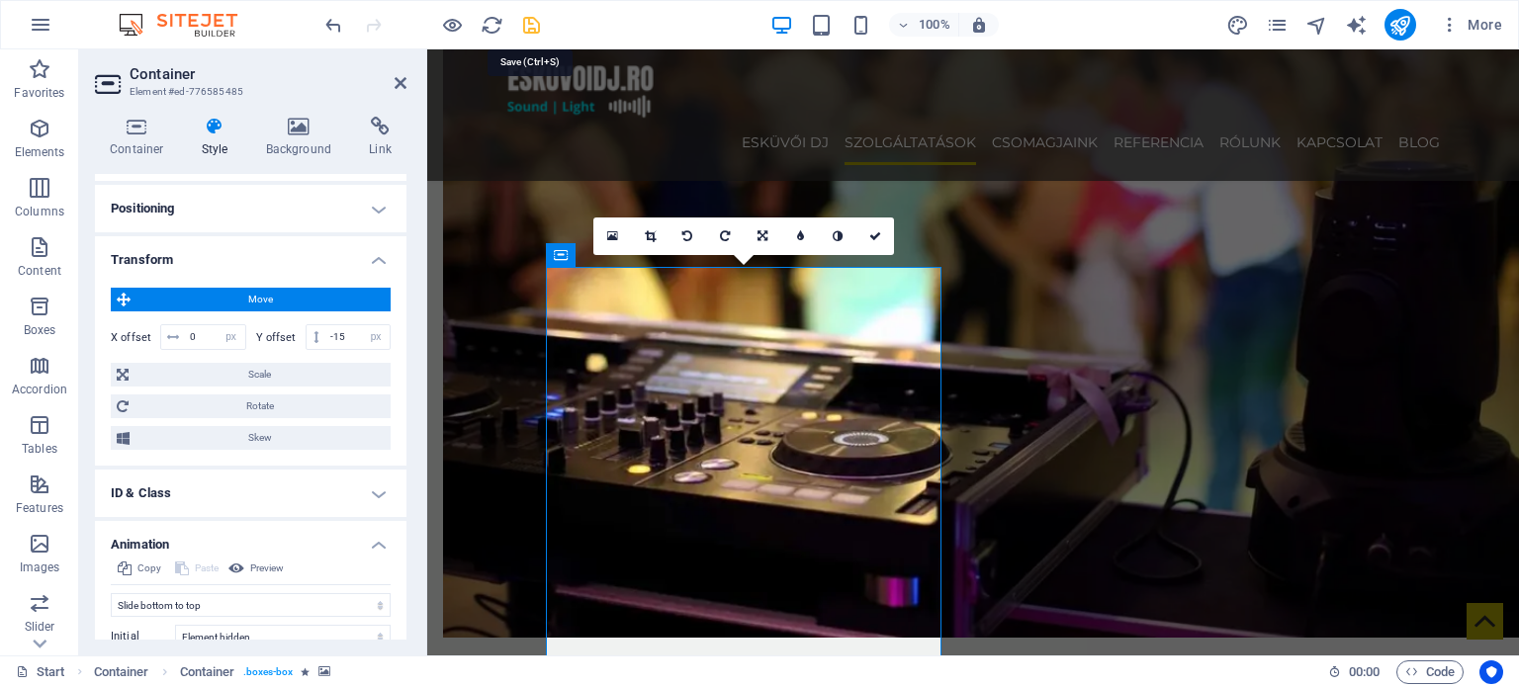
click at [537, 28] on icon "save" at bounding box center [531, 25] width 23 height 23
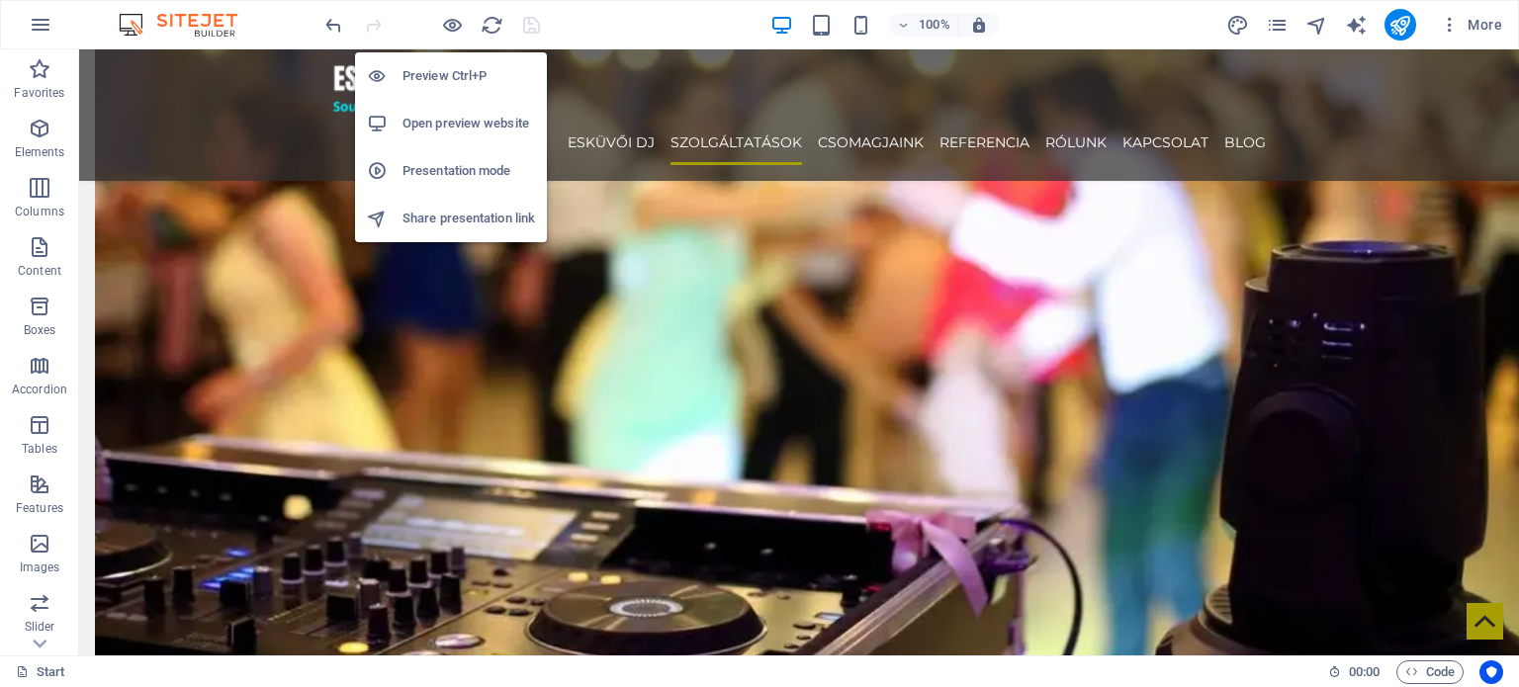
click at [462, 125] on h6 "Open preview website" at bounding box center [468, 124] width 132 height 24
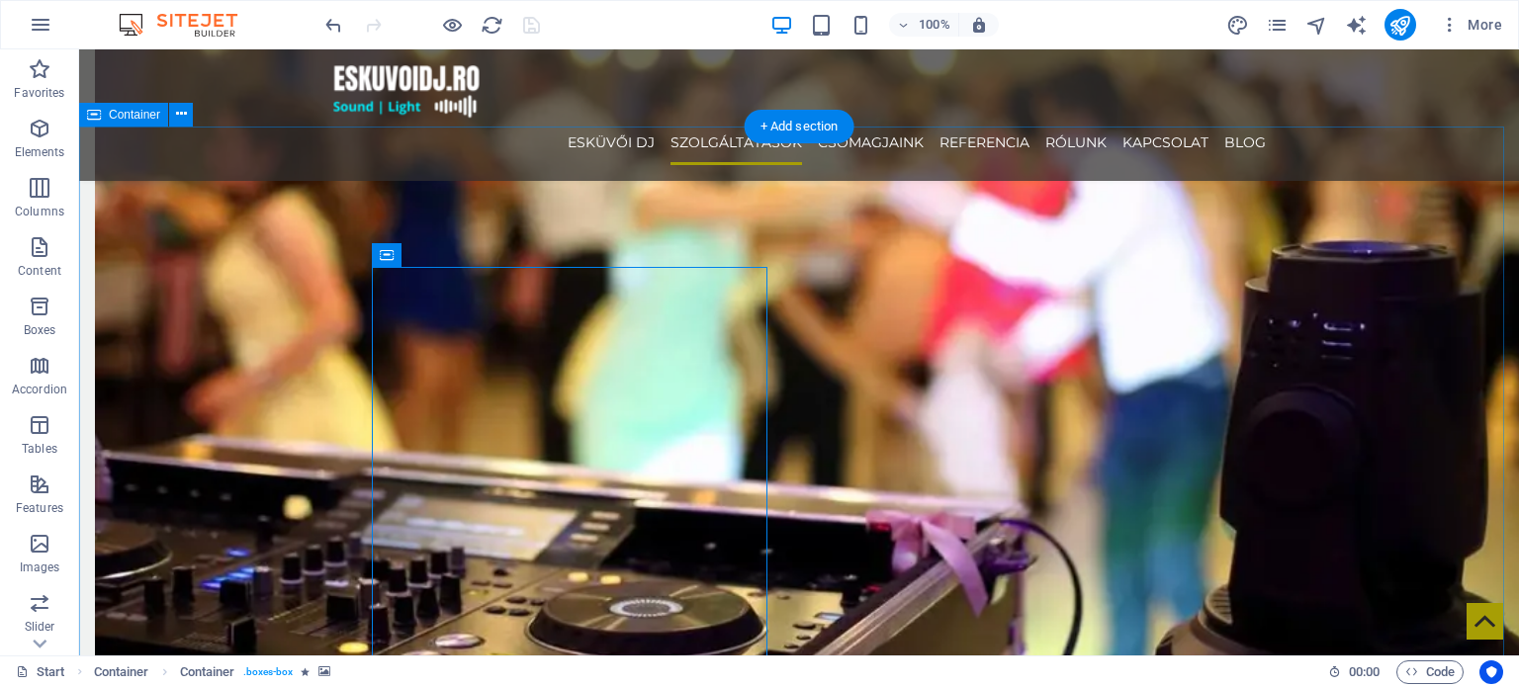
select select "px"
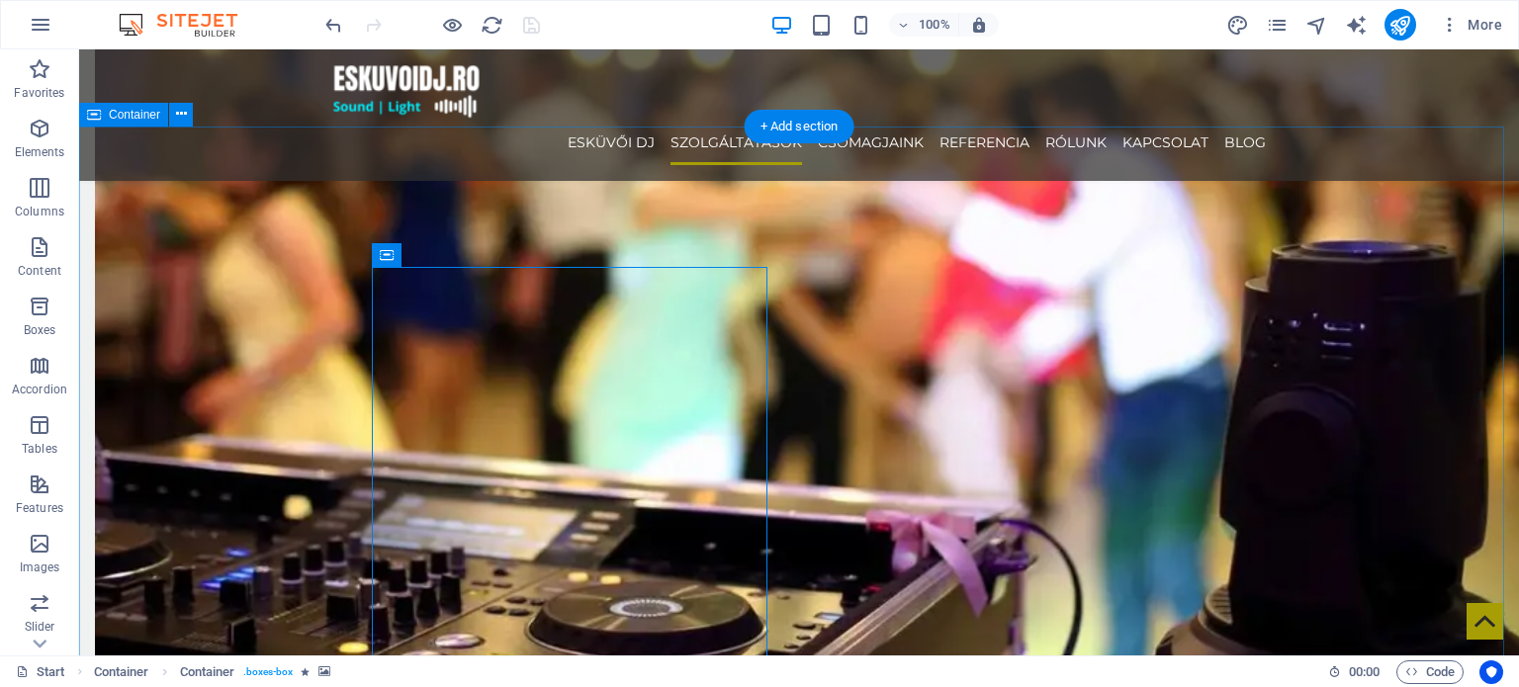
select select "move-bottom-to-top"
select select "s"
select select "scroll"
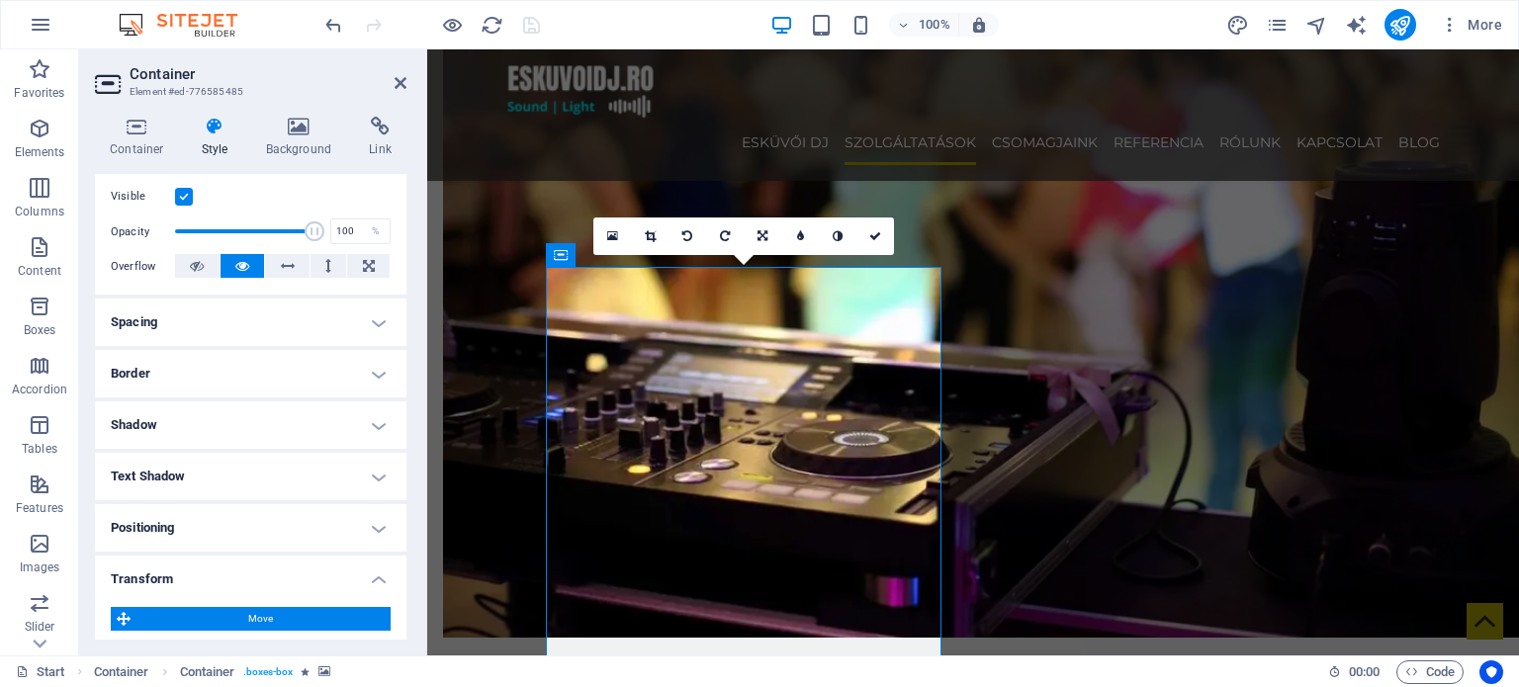
scroll to position [395, 0]
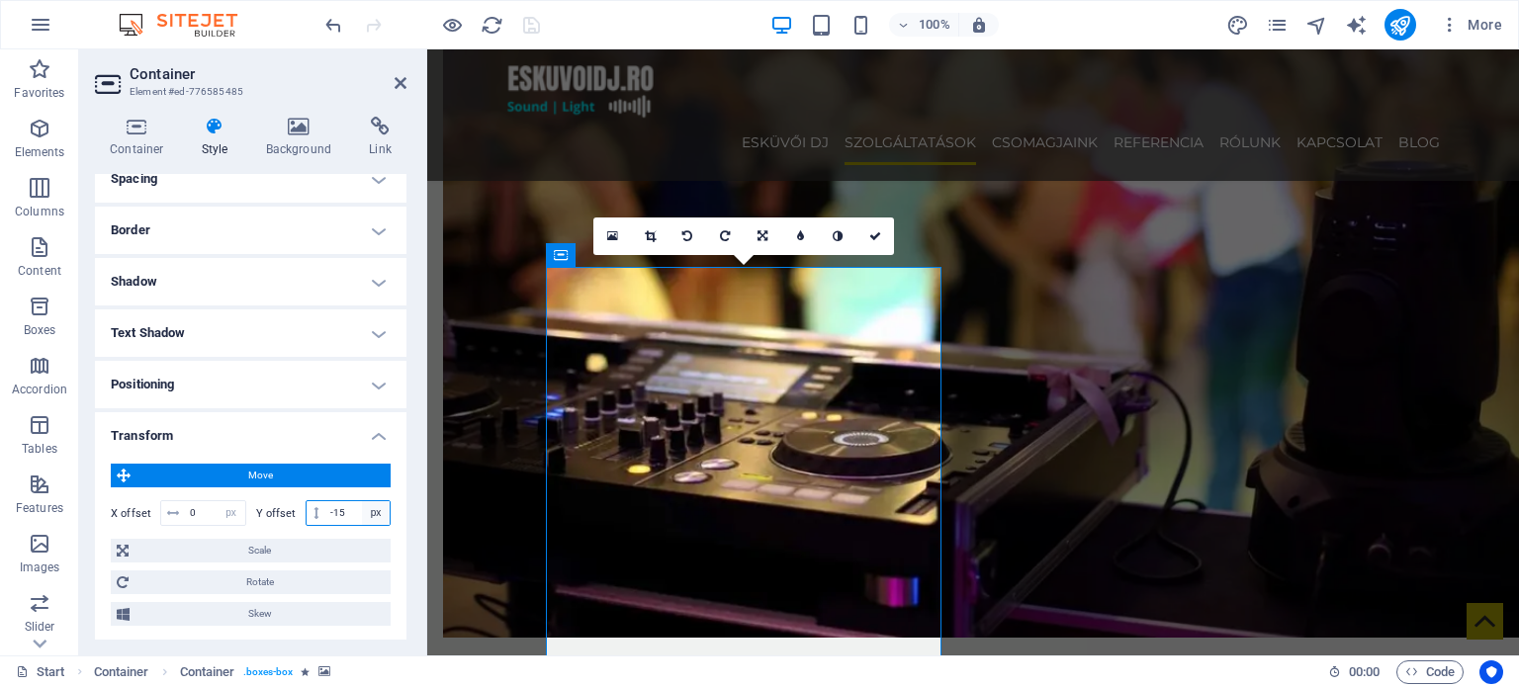
drag, startPoint x: 329, startPoint y: 516, endPoint x: 364, endPoint y: 510, distance: 35.1
click at [364, 510] on div "-15 px rem % em vh vw" at bounding box center [348, 513] width 86 height 26
click at [316, 467] on span "Move" at bounding box center [260, 476] width 248 height 24
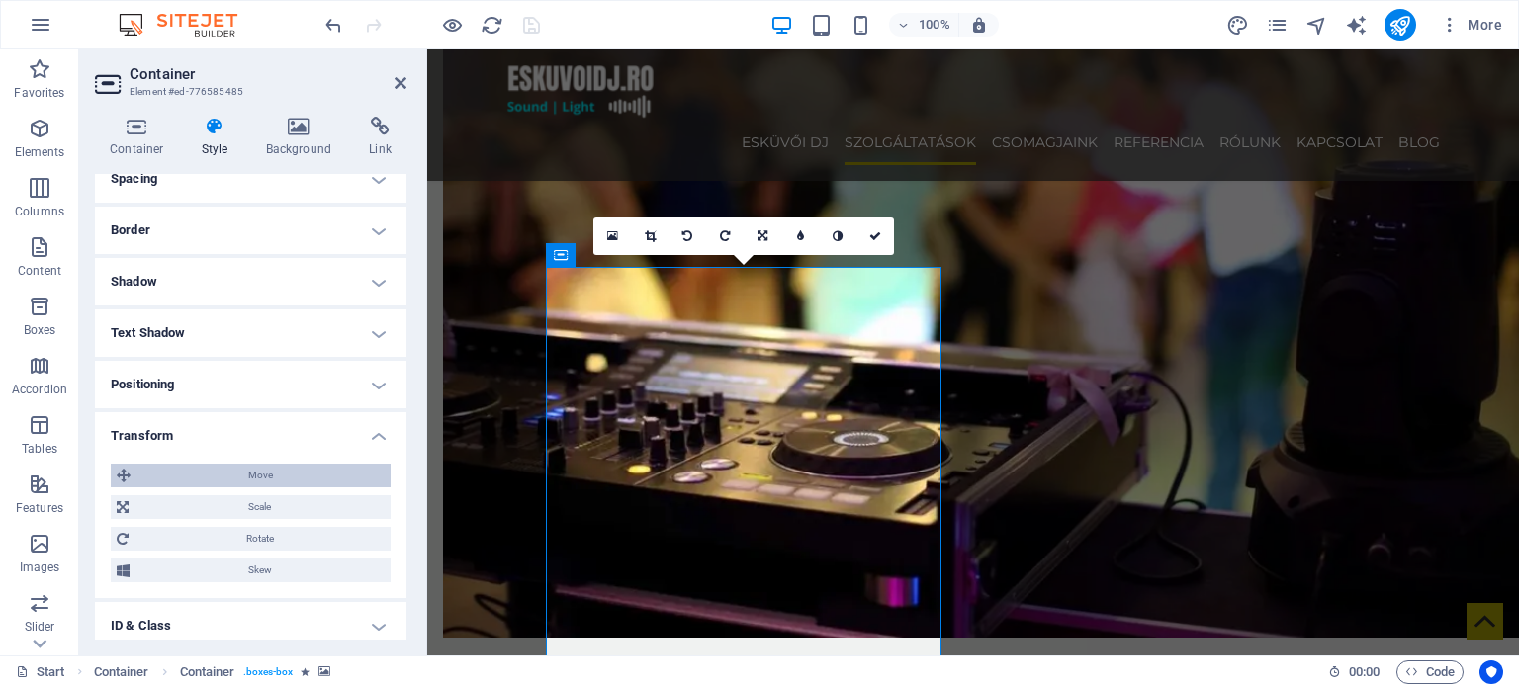
click at [314, 472] on span "Move" at bounding box center [260, 476] width 248 height 24
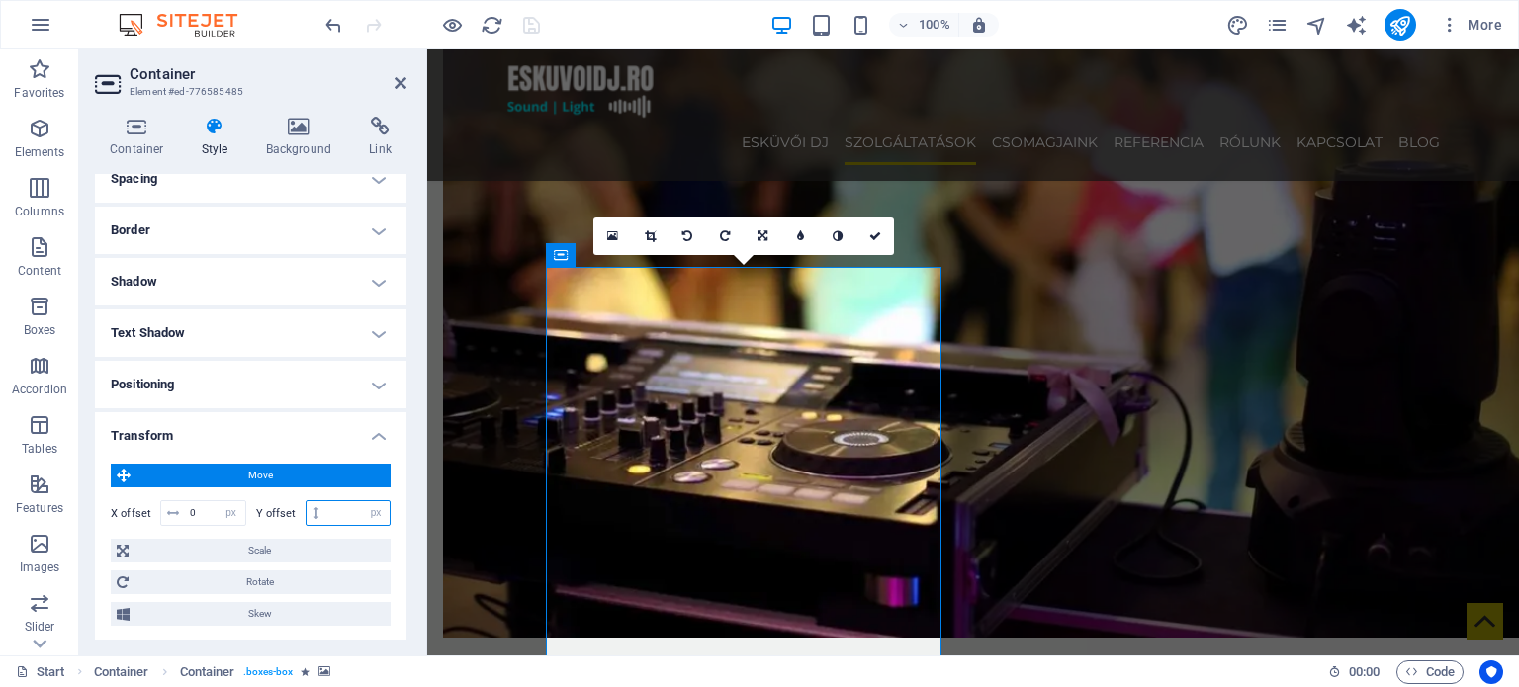
click at [343, 513] on input "number" at bounding box center [357, 513] width 64 height 24
type input "0"
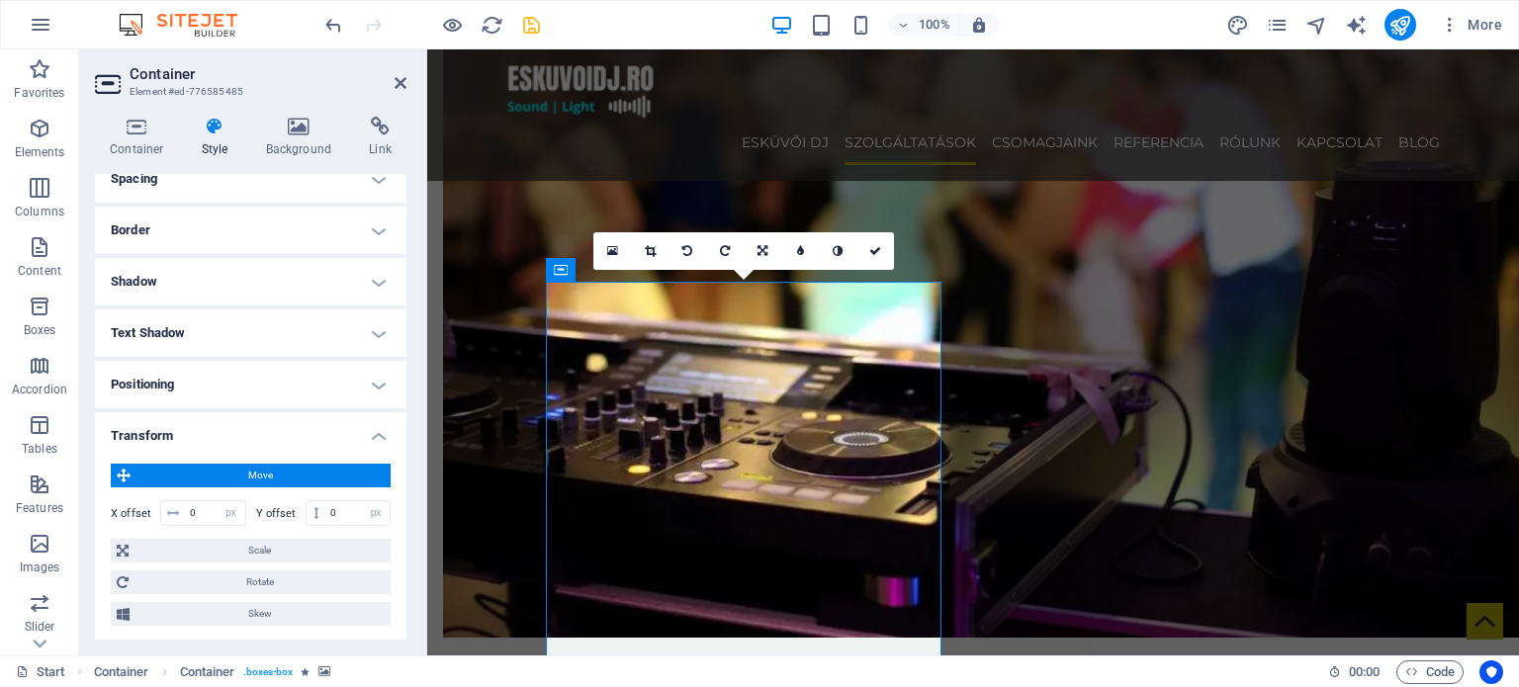
click at [315, 480] on span "Move" at bounding box center [260, 476] width 248 height 24
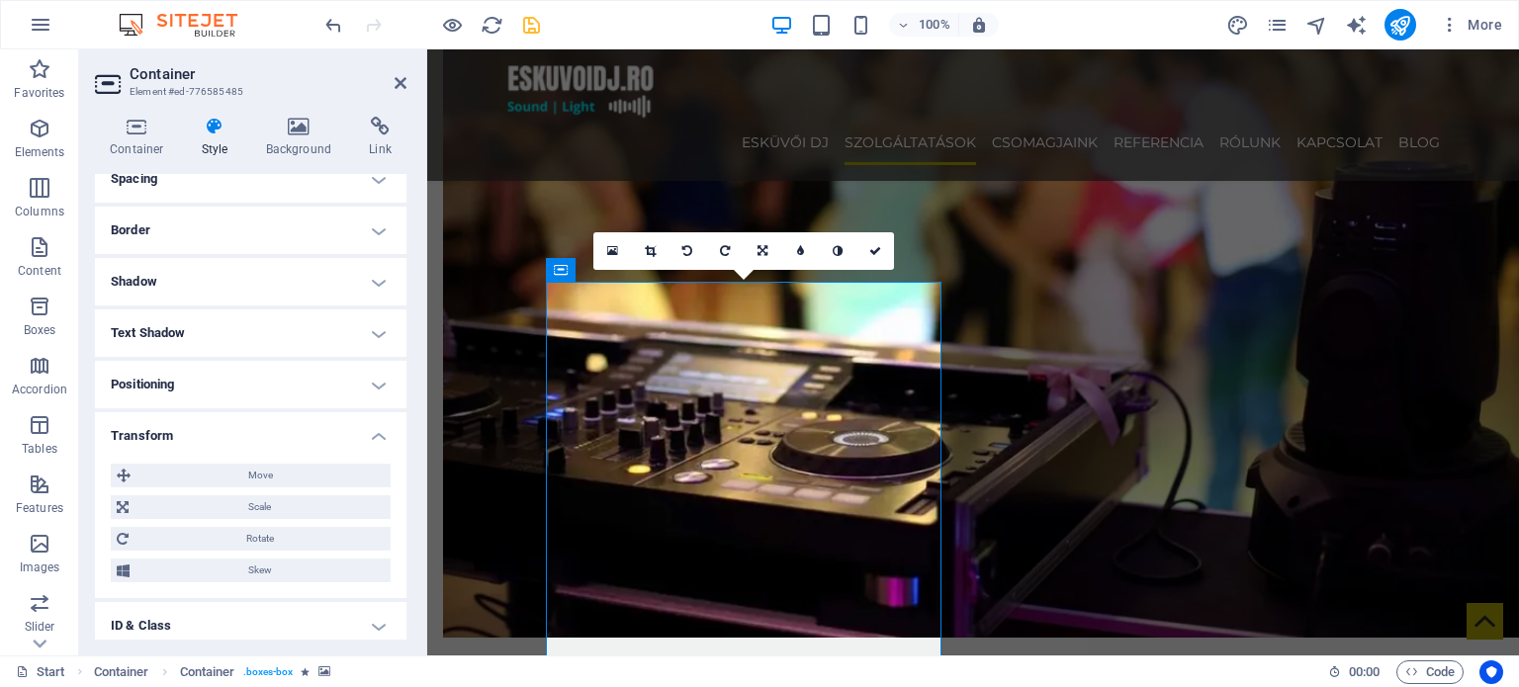
click at [340, 438] on h4 "Transform" at bounding box center [250, 430] width 311 height 36
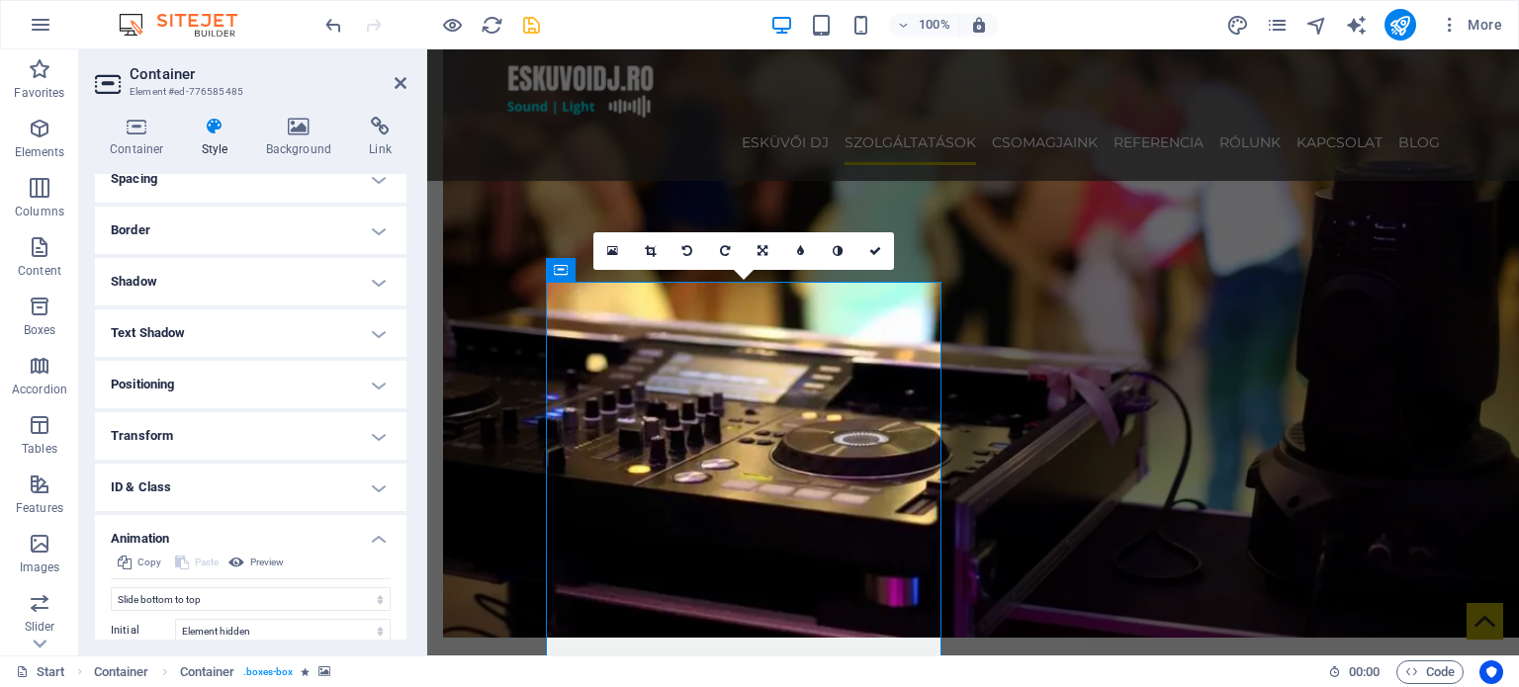
click at [341, 374] on h4 "Positioning" at bounding box center [250, 384] width 311 height 47
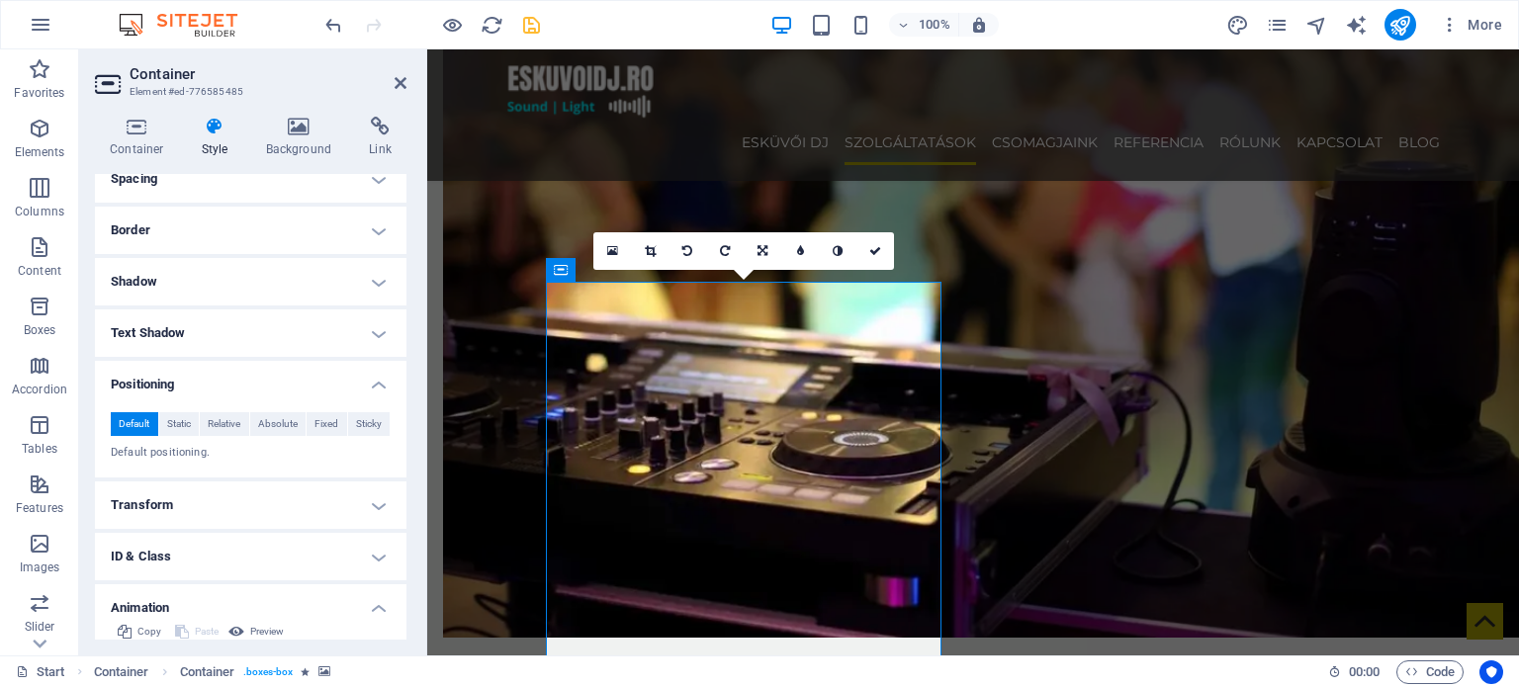
click at [341, 373] on h4 "Positioning" at bounding box center [250, 379] width 311 height 36
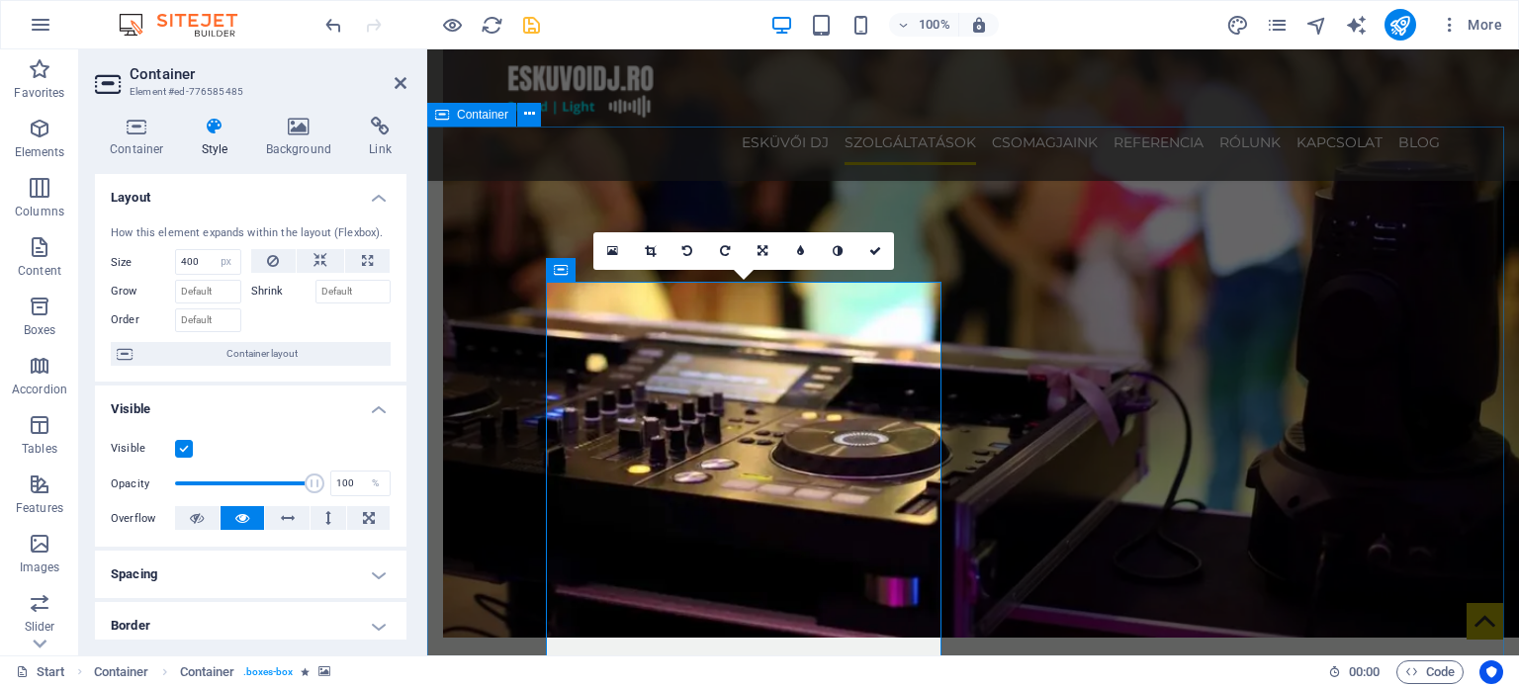
scroll to position [890, 0]
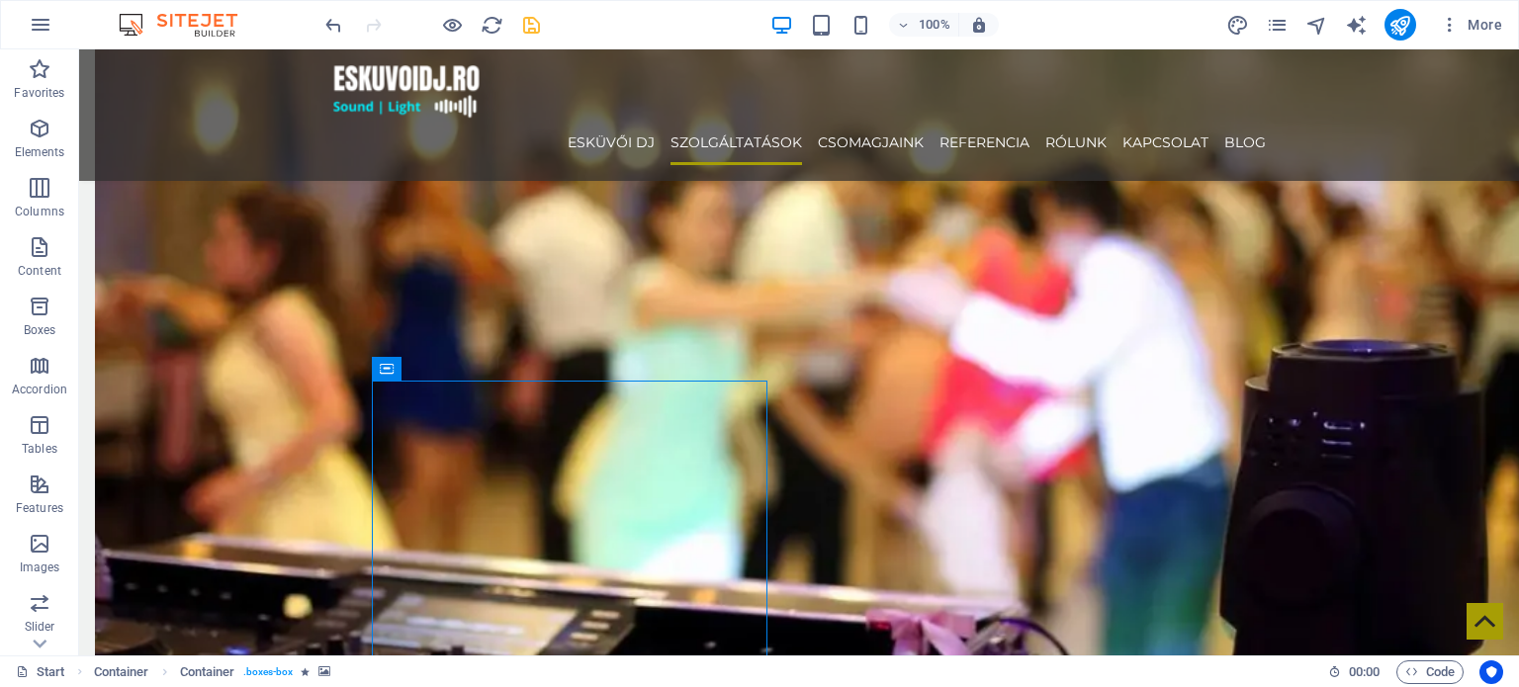
click at [538, 35] on div at bounding box center [431, 25] width 221 height 32
click at [534, 23] on icon "save" at bounding box center [531, 25] width 23 height 23
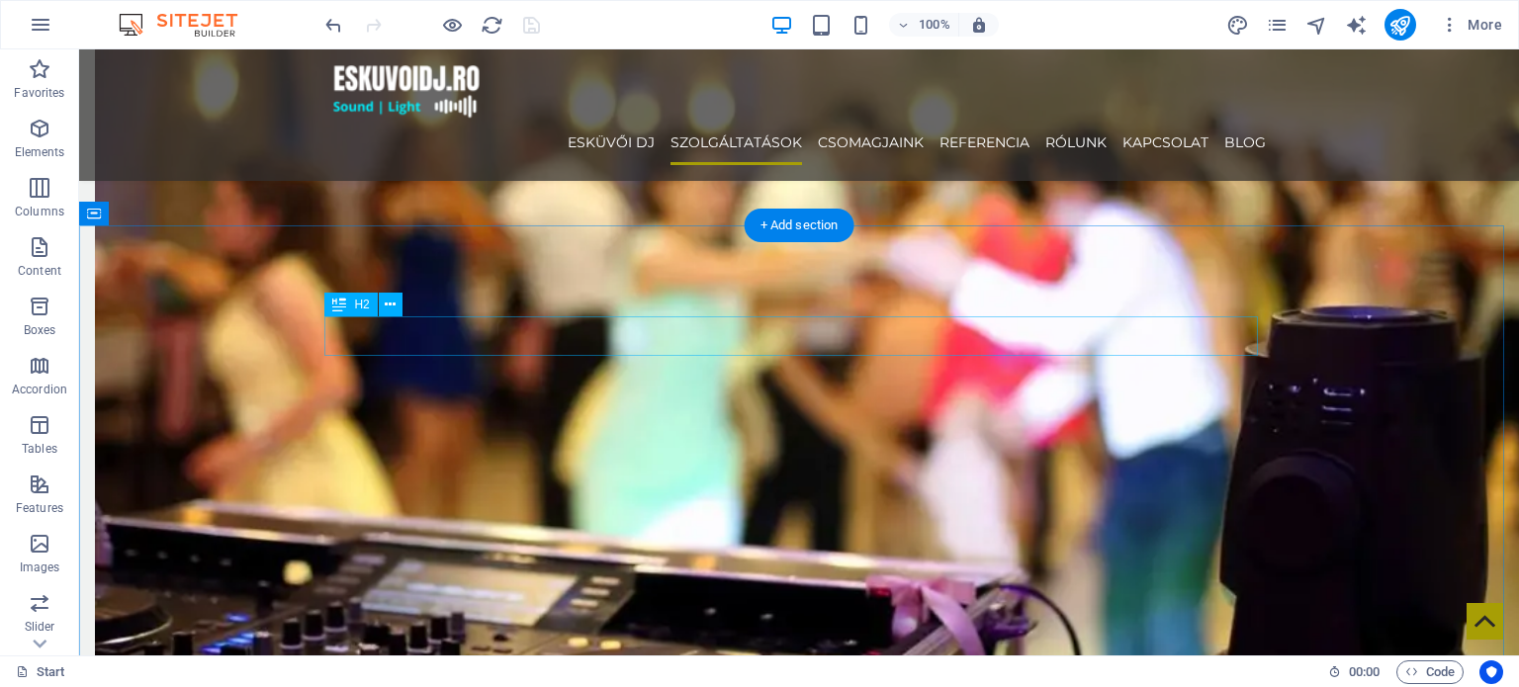
scroll to position [1087, 0]
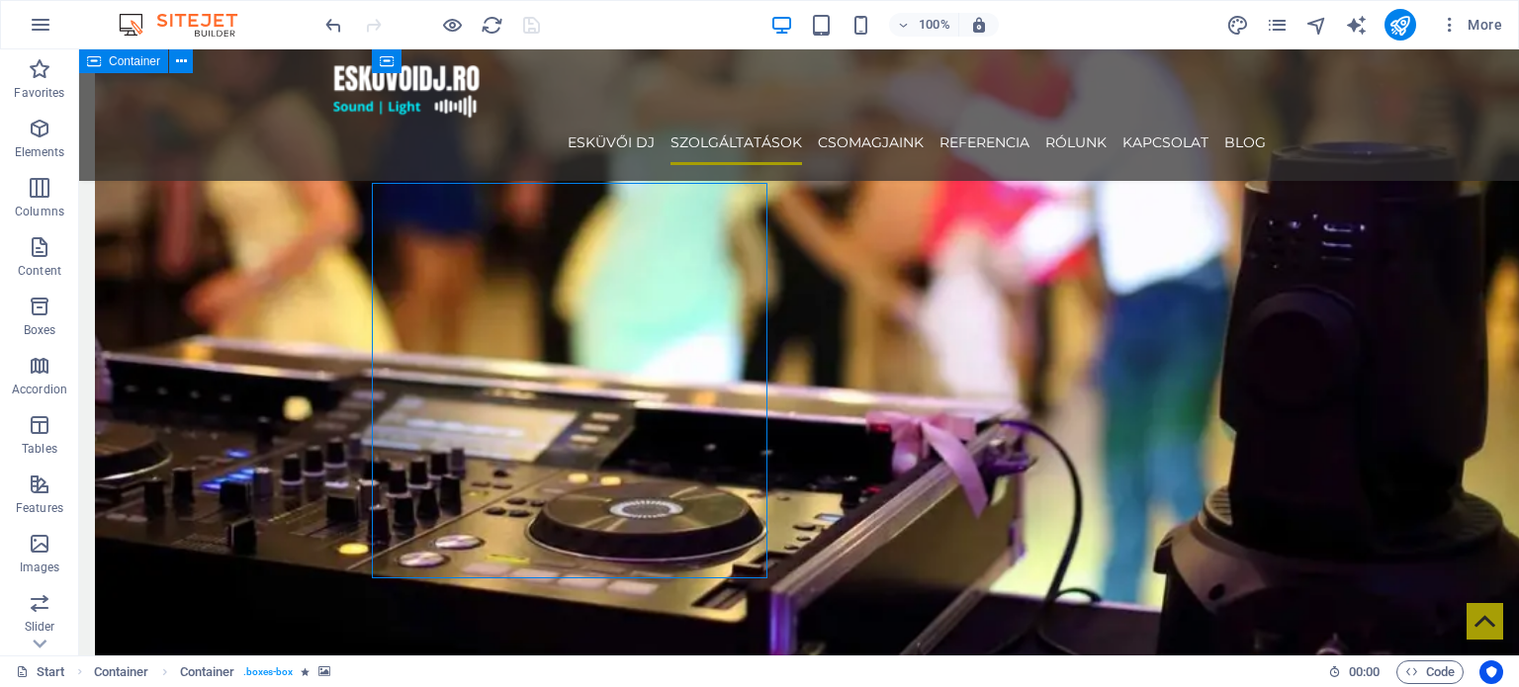
select select "px"
select select "move-bottom-to-top"
select select "s"
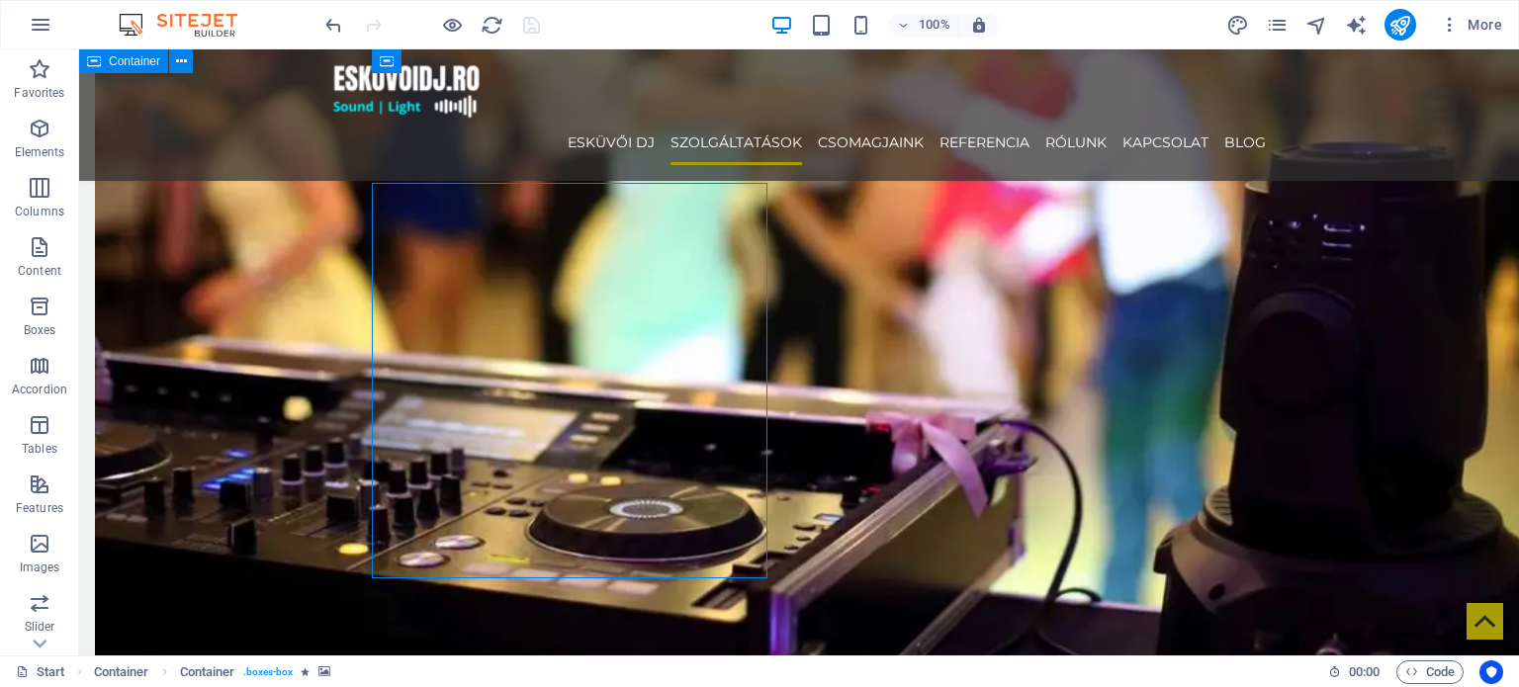
select select "scroll"
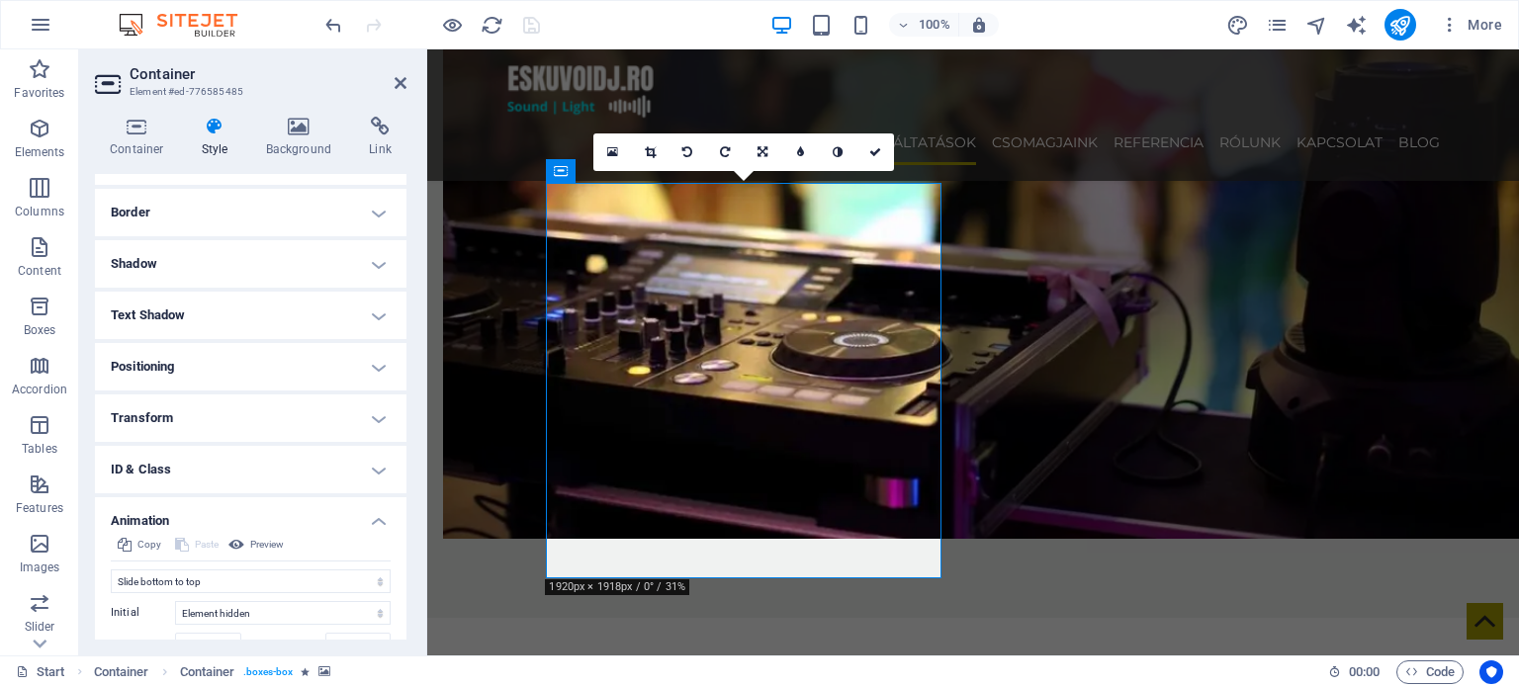
scroll to position [571, 0]
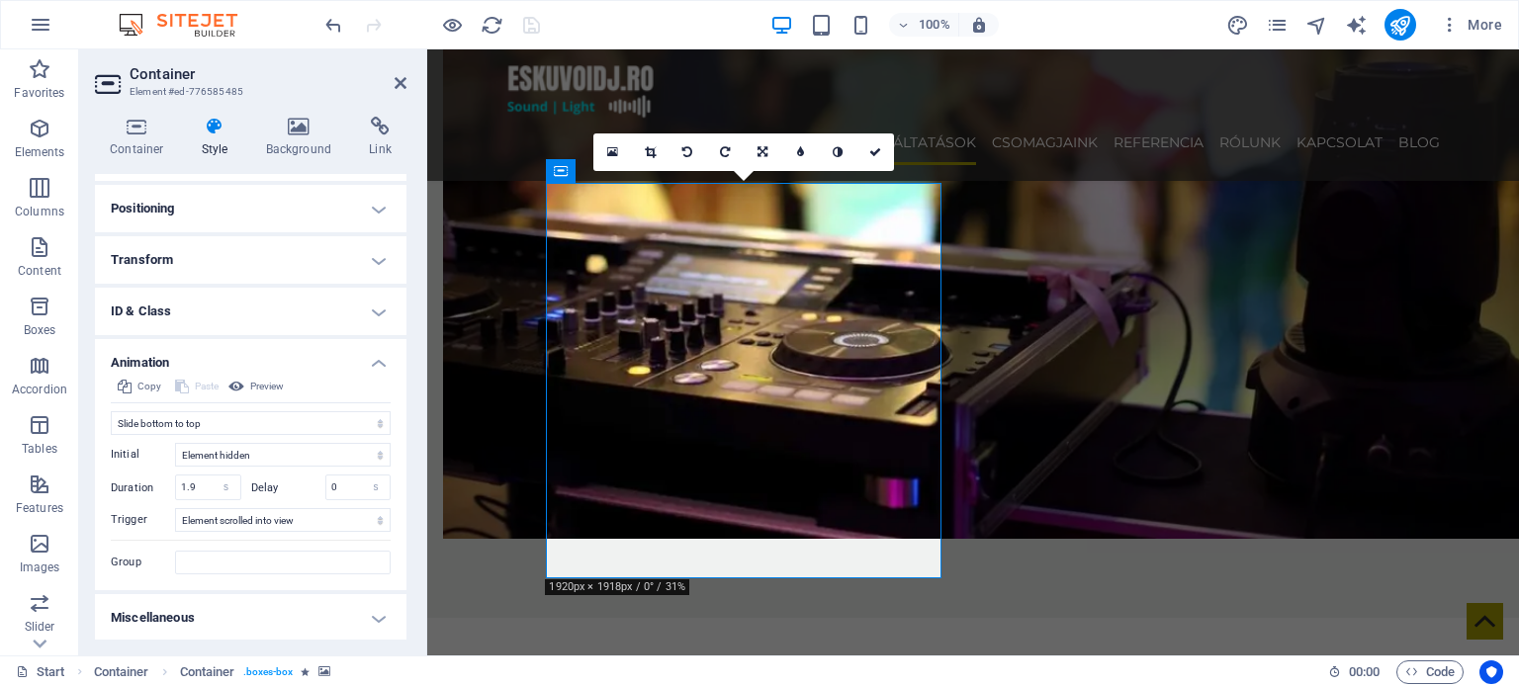
click at [156, 351] on h4 "Animation" at bounding box center [250, 357] width 311 height 36
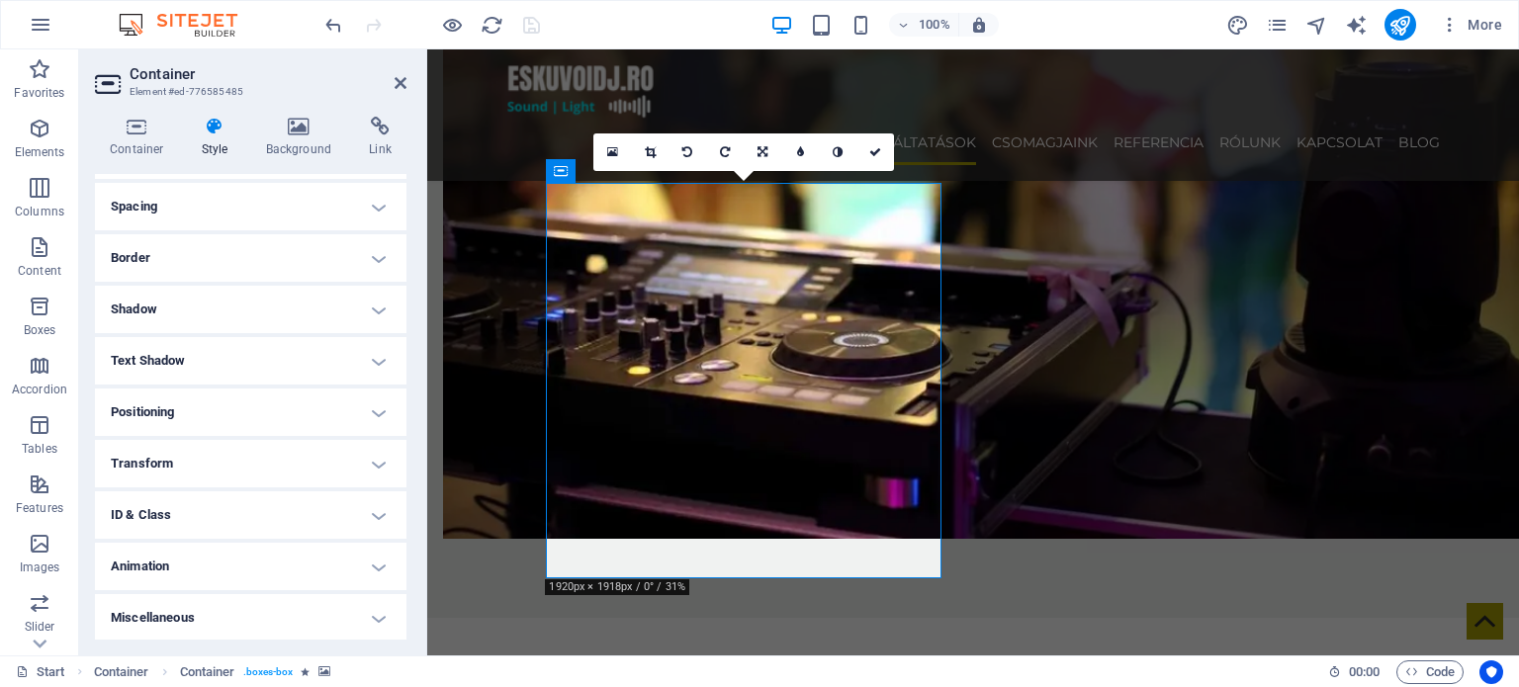
click at [194, 564] on h4 "Animation" at bounding box center [250, 566] width 311 height 47
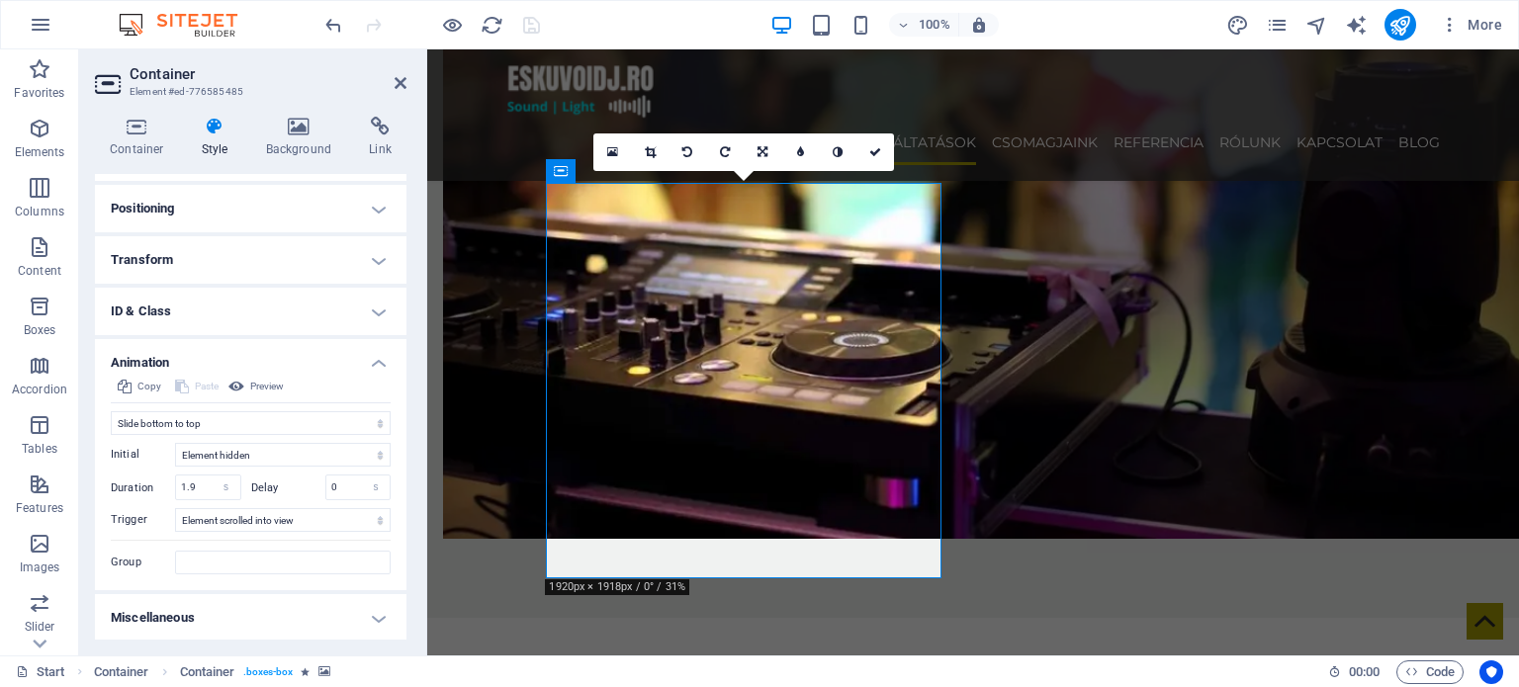
click at [201, 364] on h4 "Animation" at bounding box center [250, 357] width 311 height 36
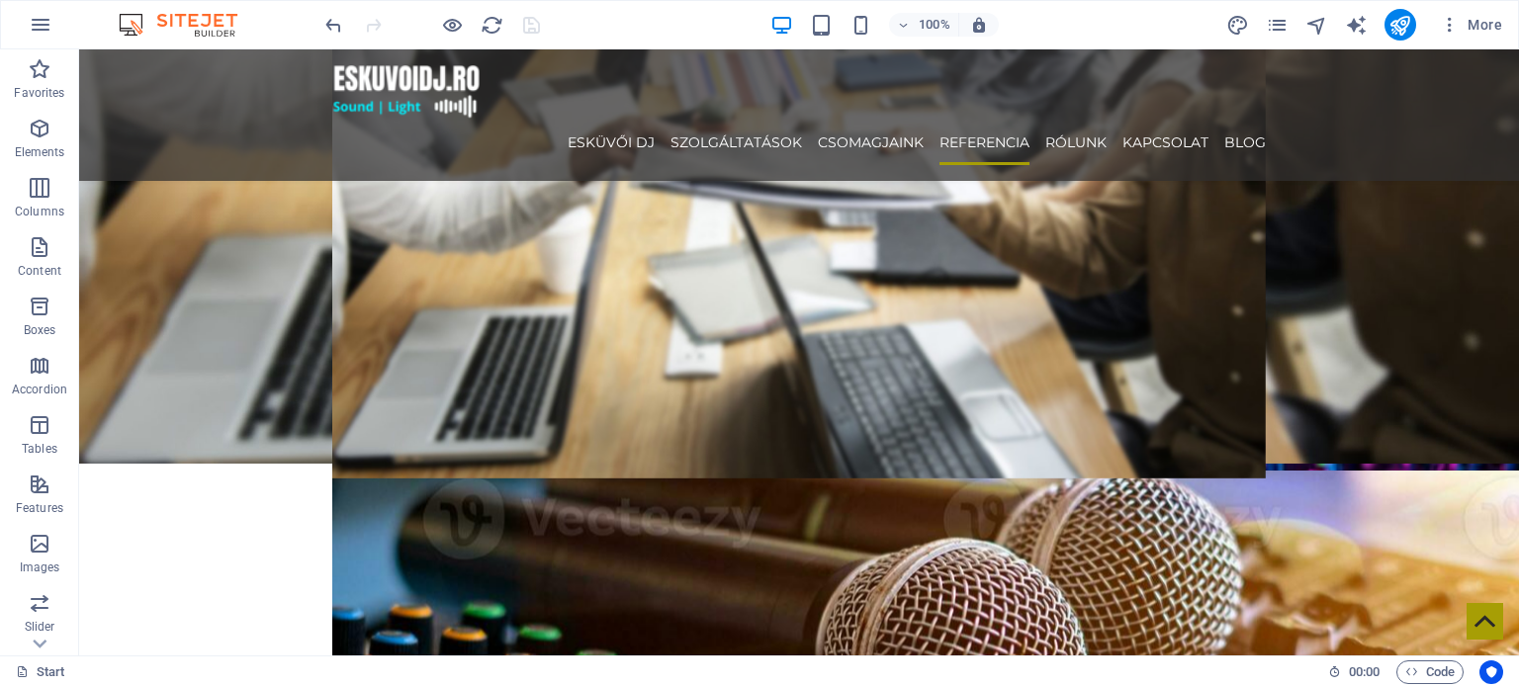
scroll to position [3460, 0]
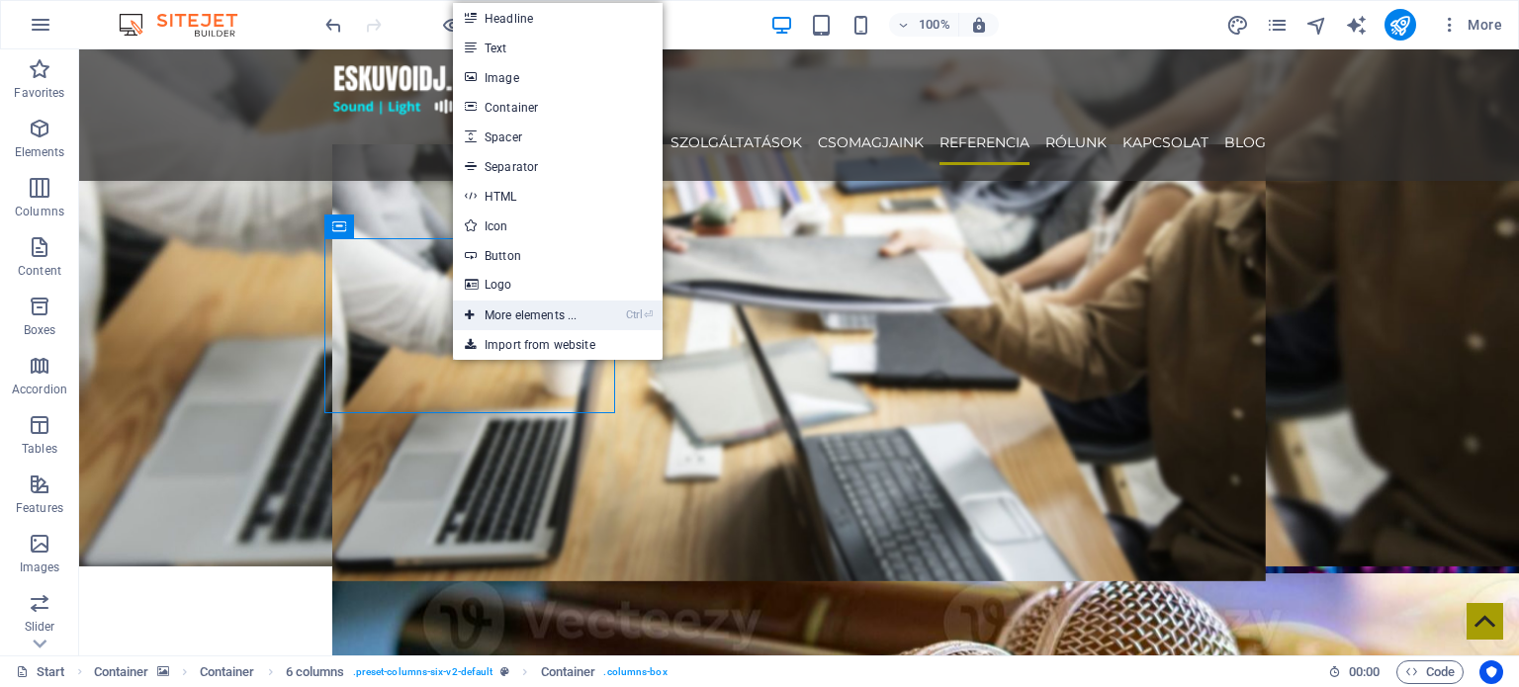
click at [518, 307] on link "Ctrl ⏎ More elements ..." at bounding box center [520, 316] width 135 height 30
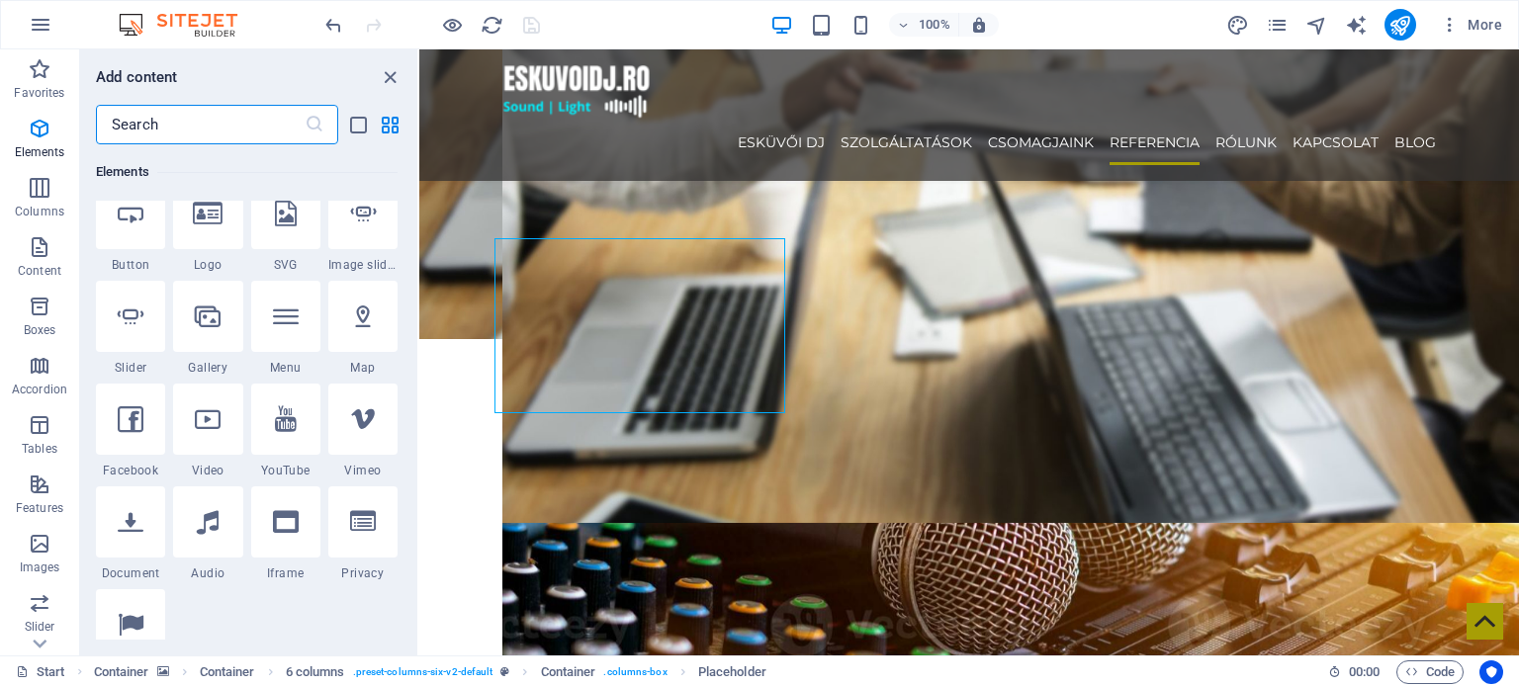
scroll to position [830, 0]
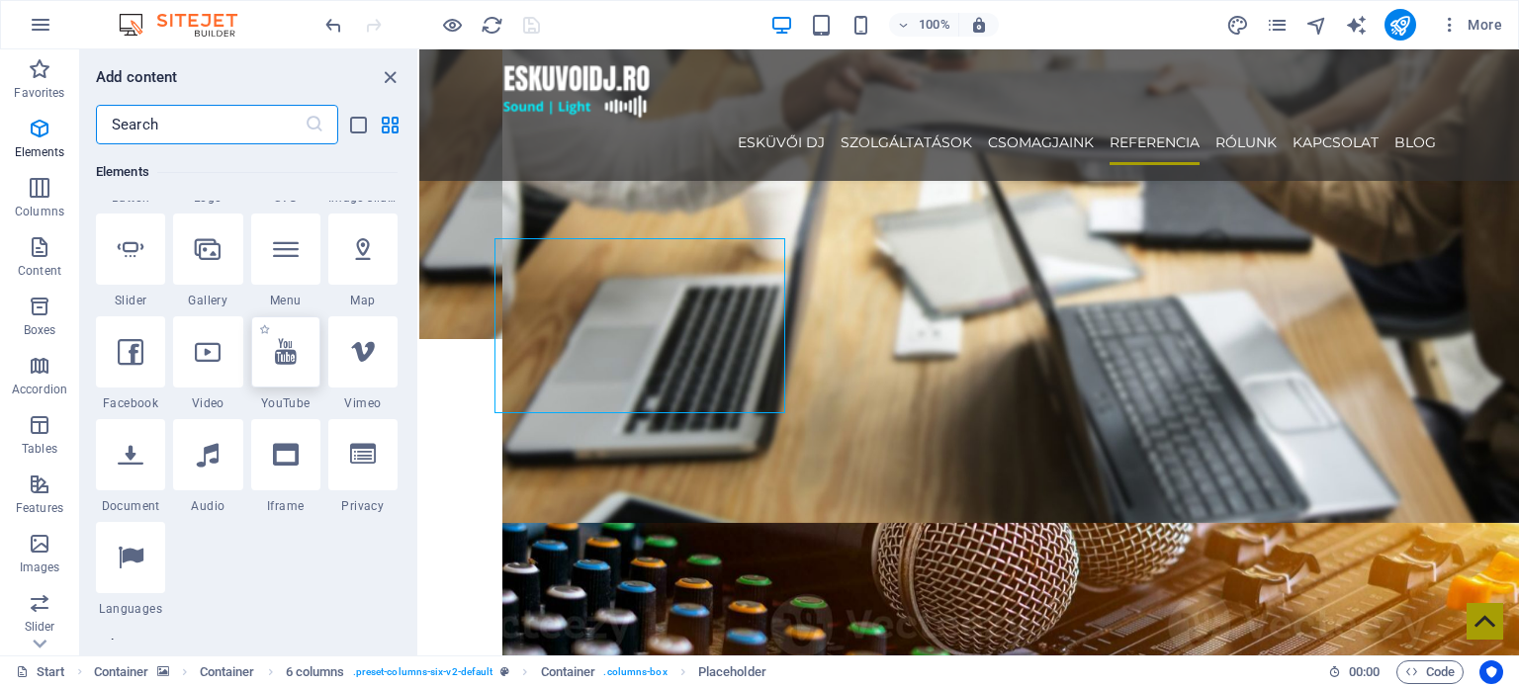
click at [269, 352] on div at bounding box center [285, 351] width 69 height 71
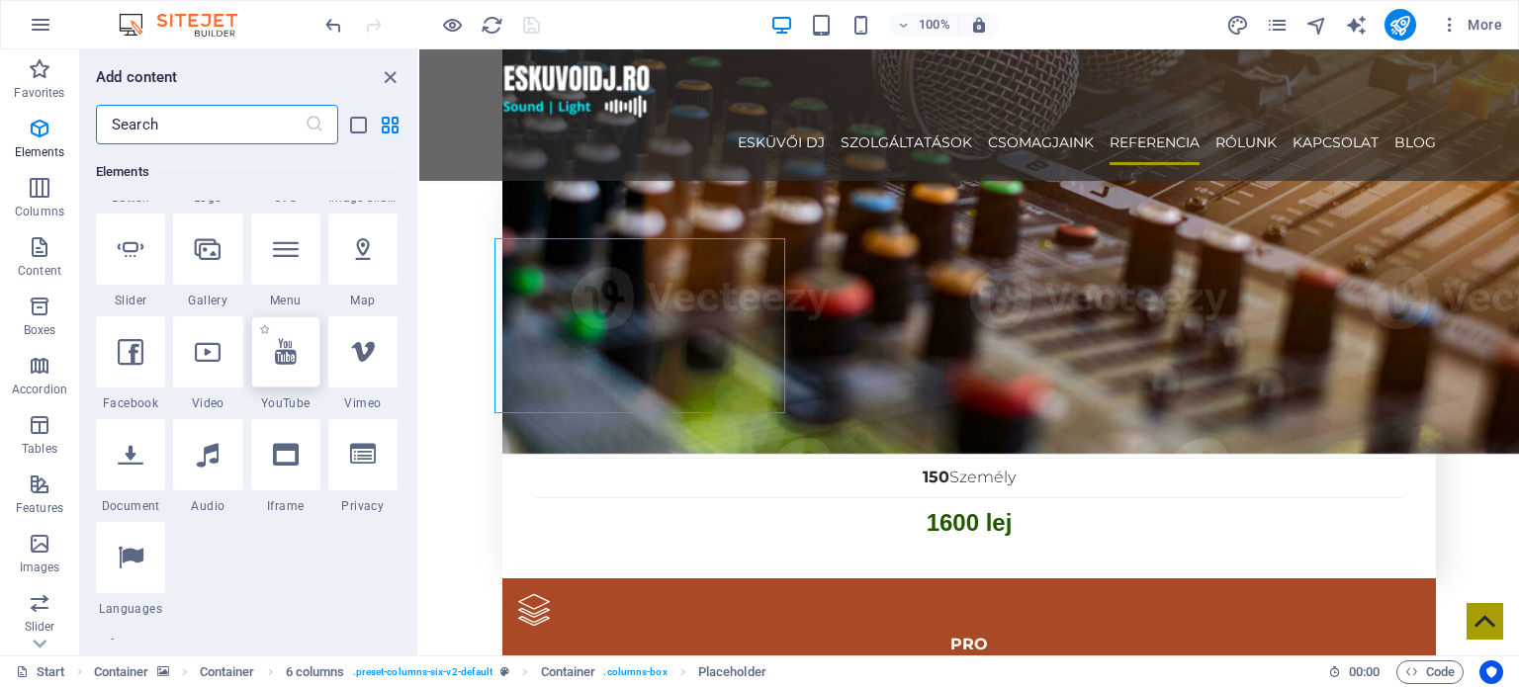
select select "ar16_9"
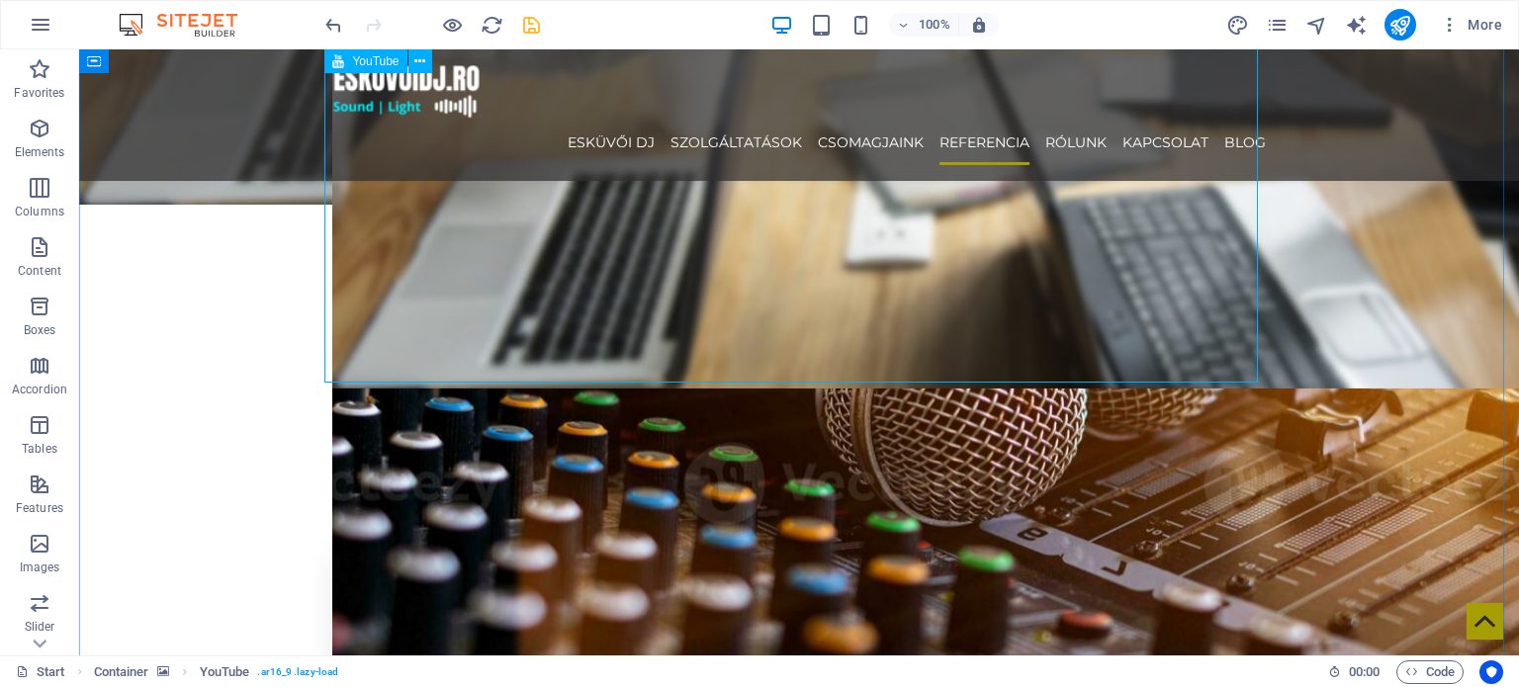
scroll to position [3761, 0]
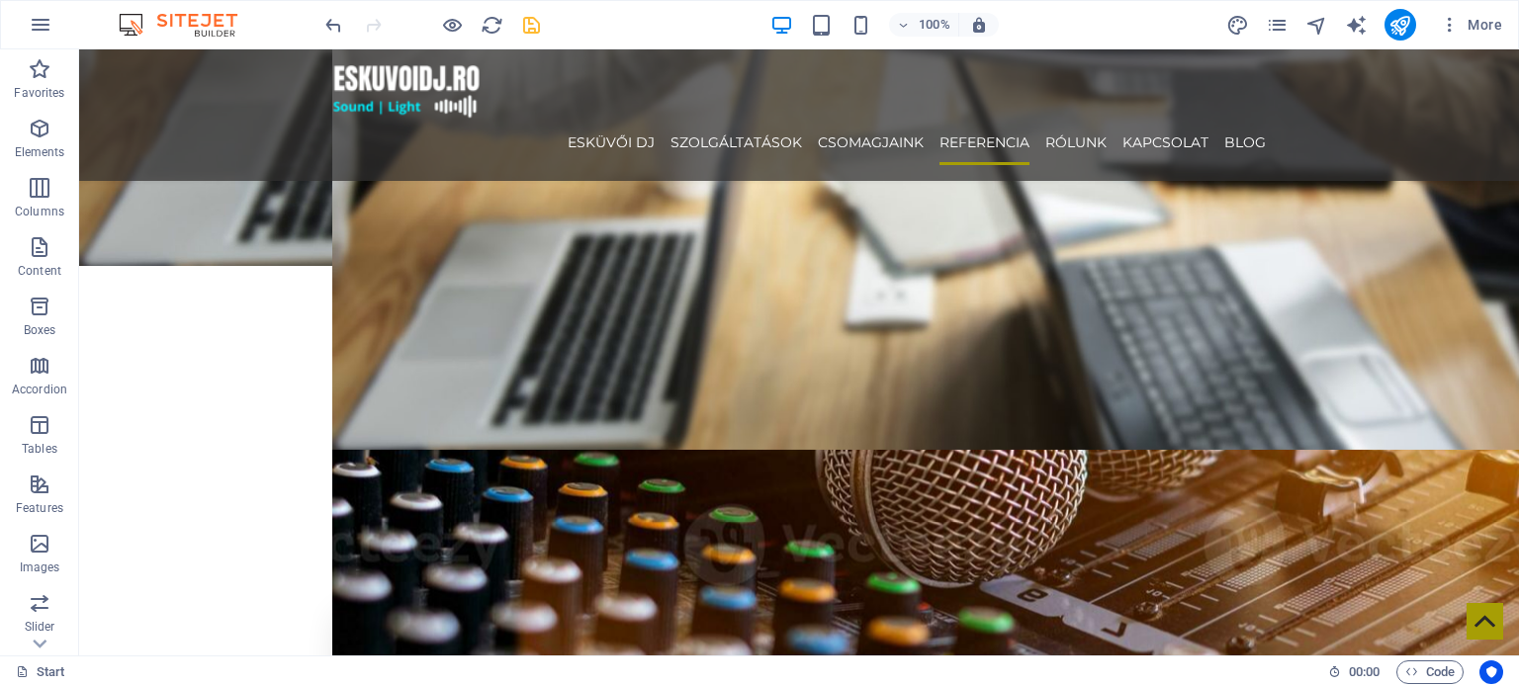
drag, startPoint x: 547, startPoint y: 287, endPoint x: 494, endPoint y: 521, distance: 240.1
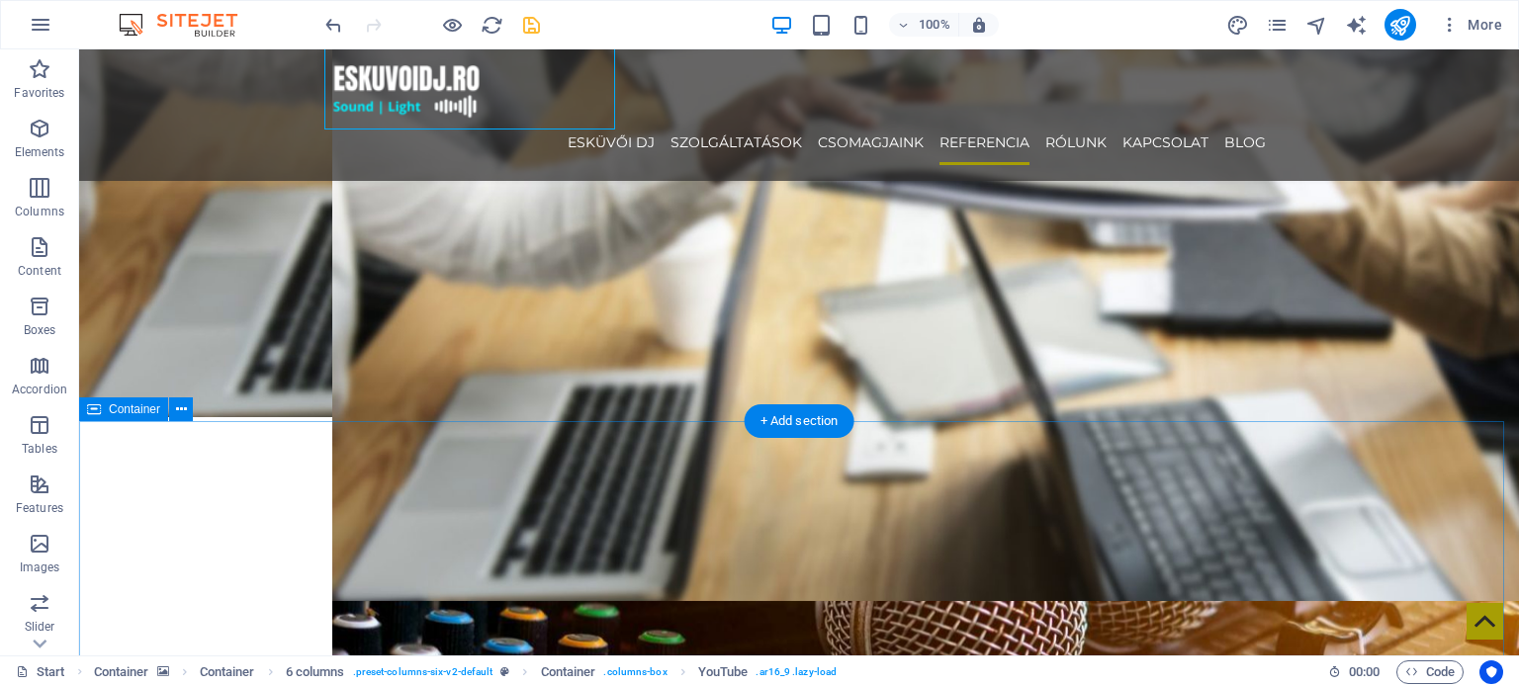
scroll to position [3464, 0]
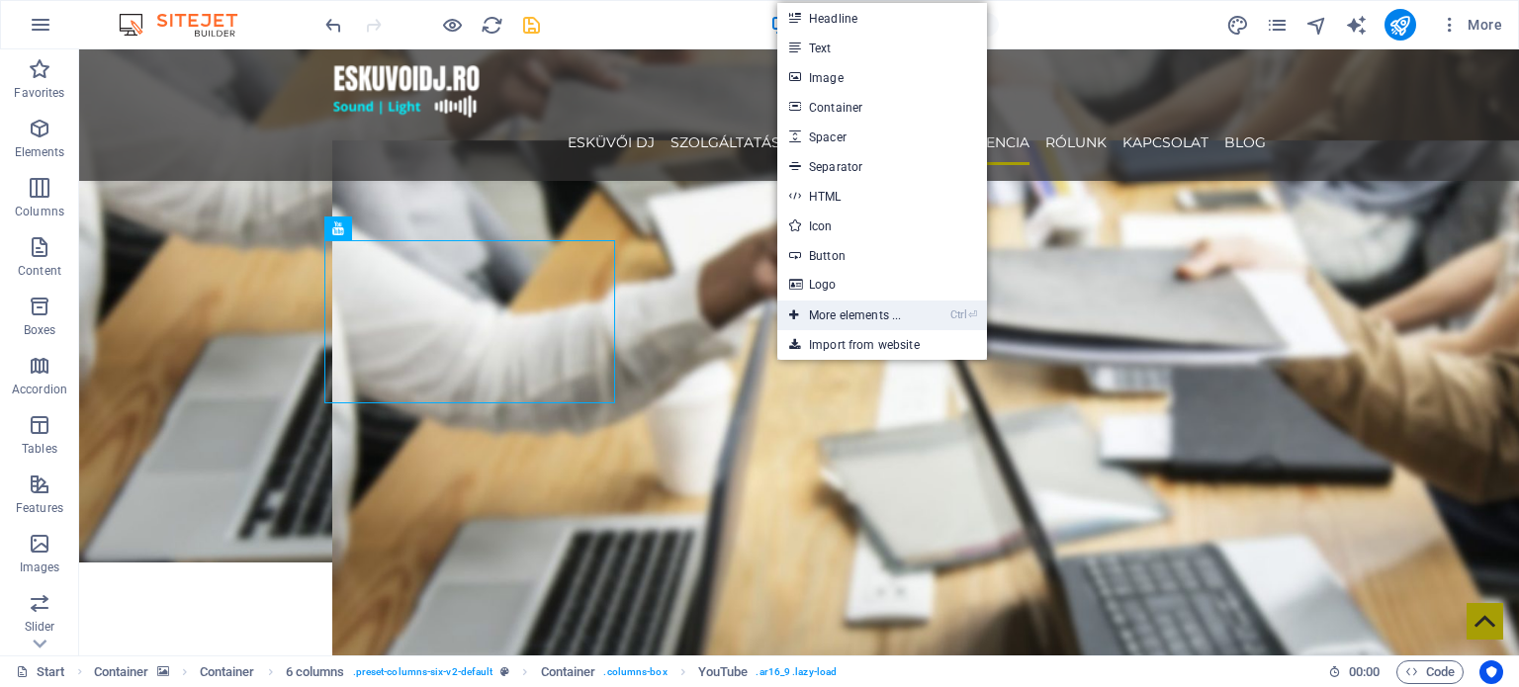
click at [835, 315] on link "Ctrl ⏎ More elements ..." at bounding box center [844, 316] width 135 height 30
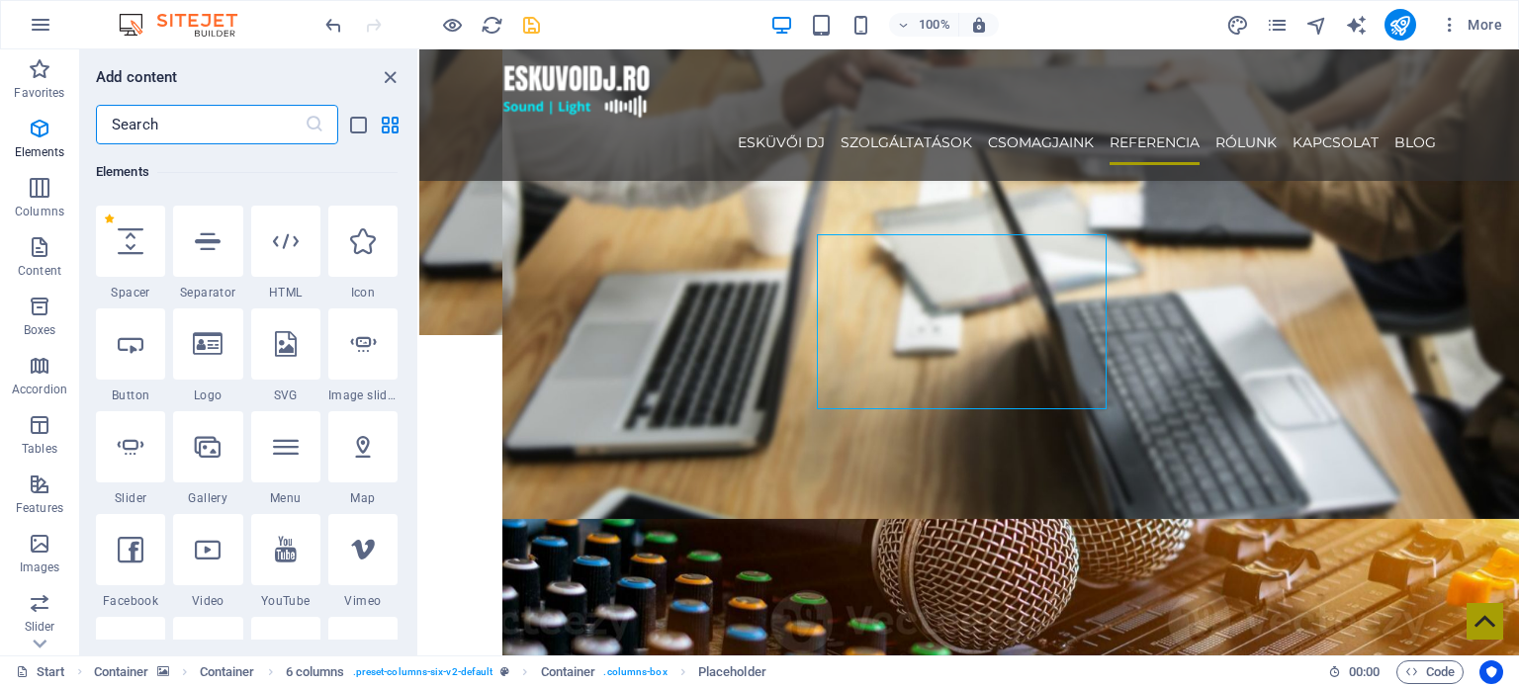
scroll to position [830, 0]
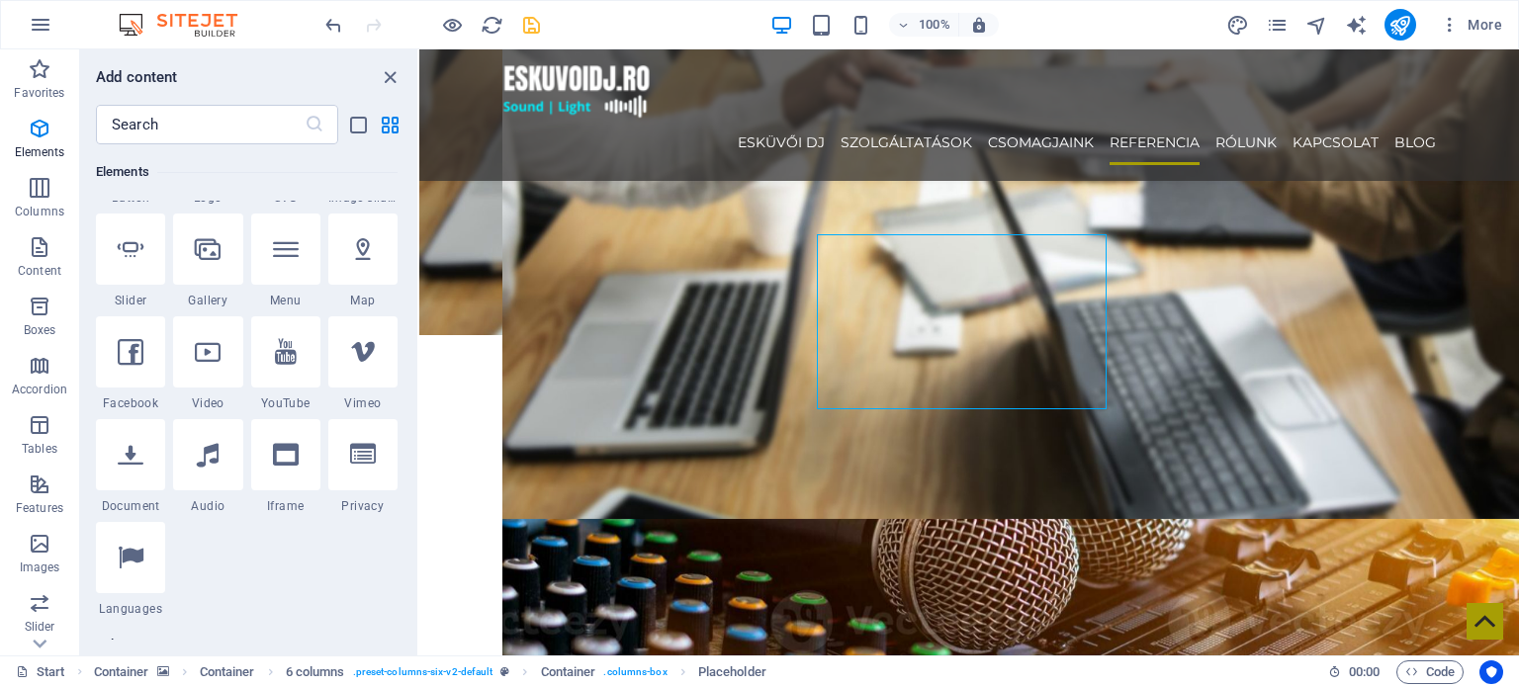
click at [281, 357] on icon at bounding box center [286, 352] width 22 height 26
select select "ar16_9"
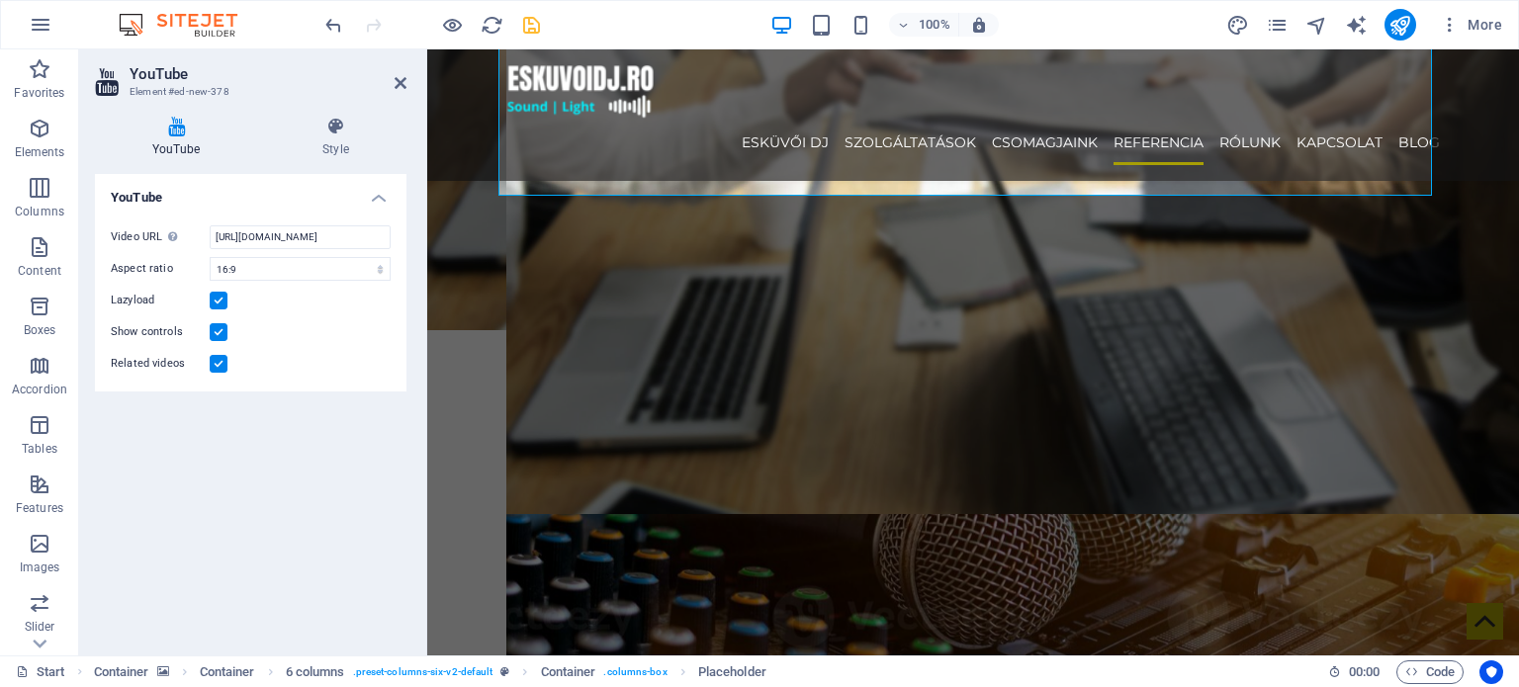
scroll to position [3958, 0]
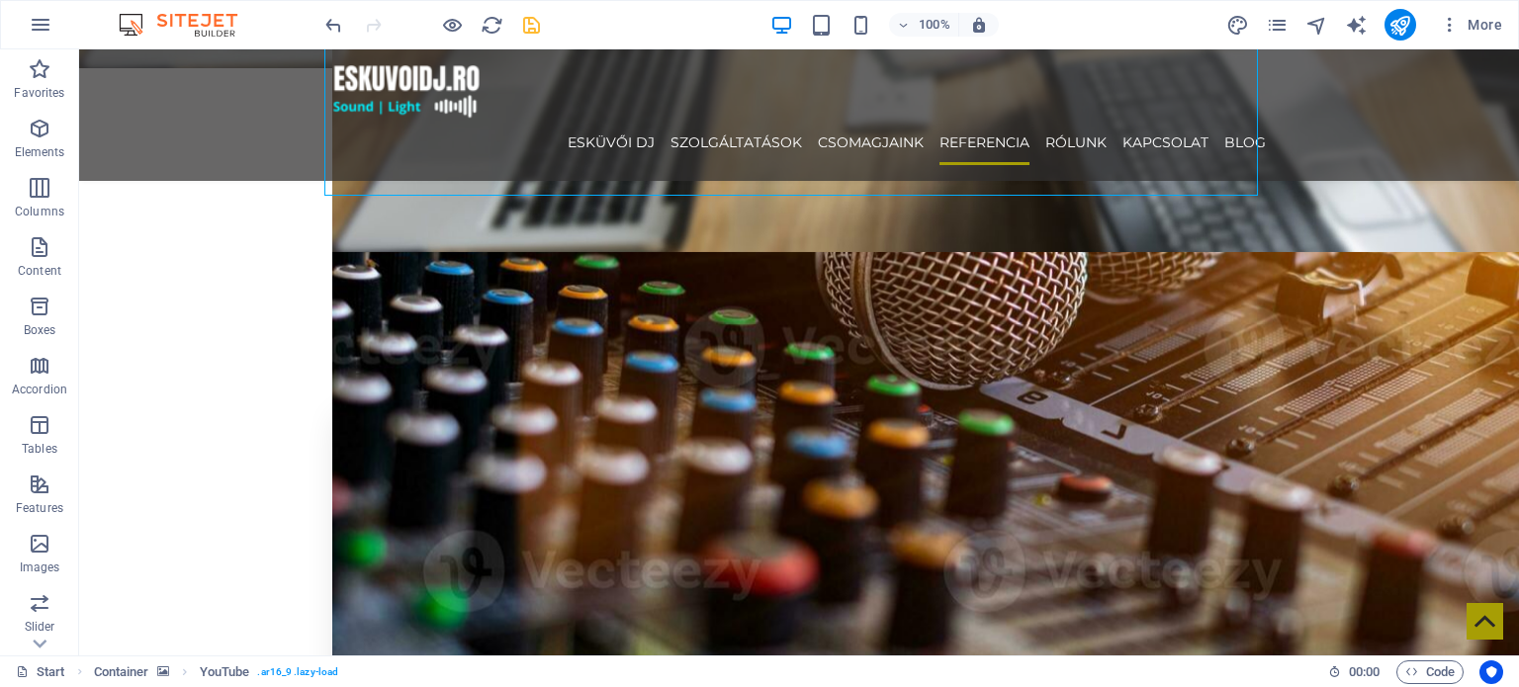
drag, startPoint x: 762, startPoint y: 159, endPoint x: 816, endPoint y: 300, distance: 150.2
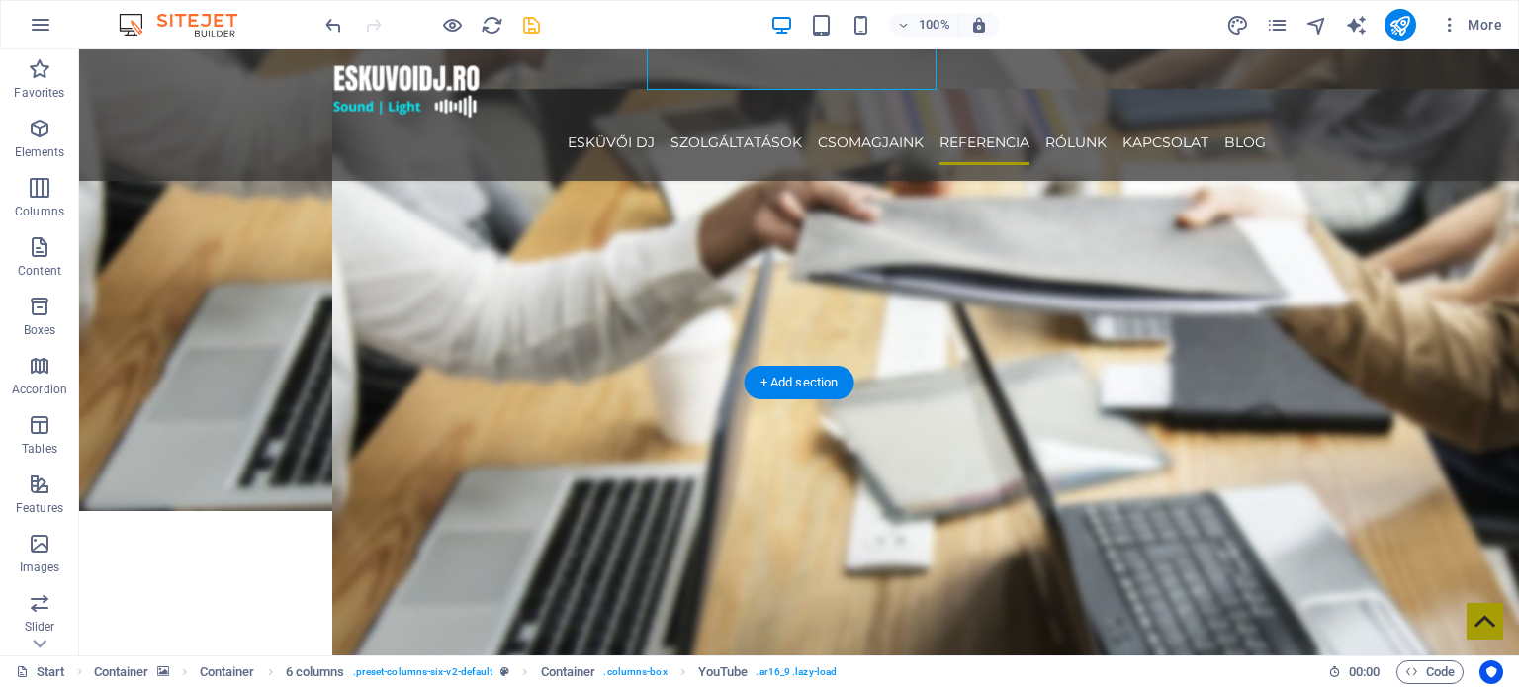
scroll to position [3433, 0]
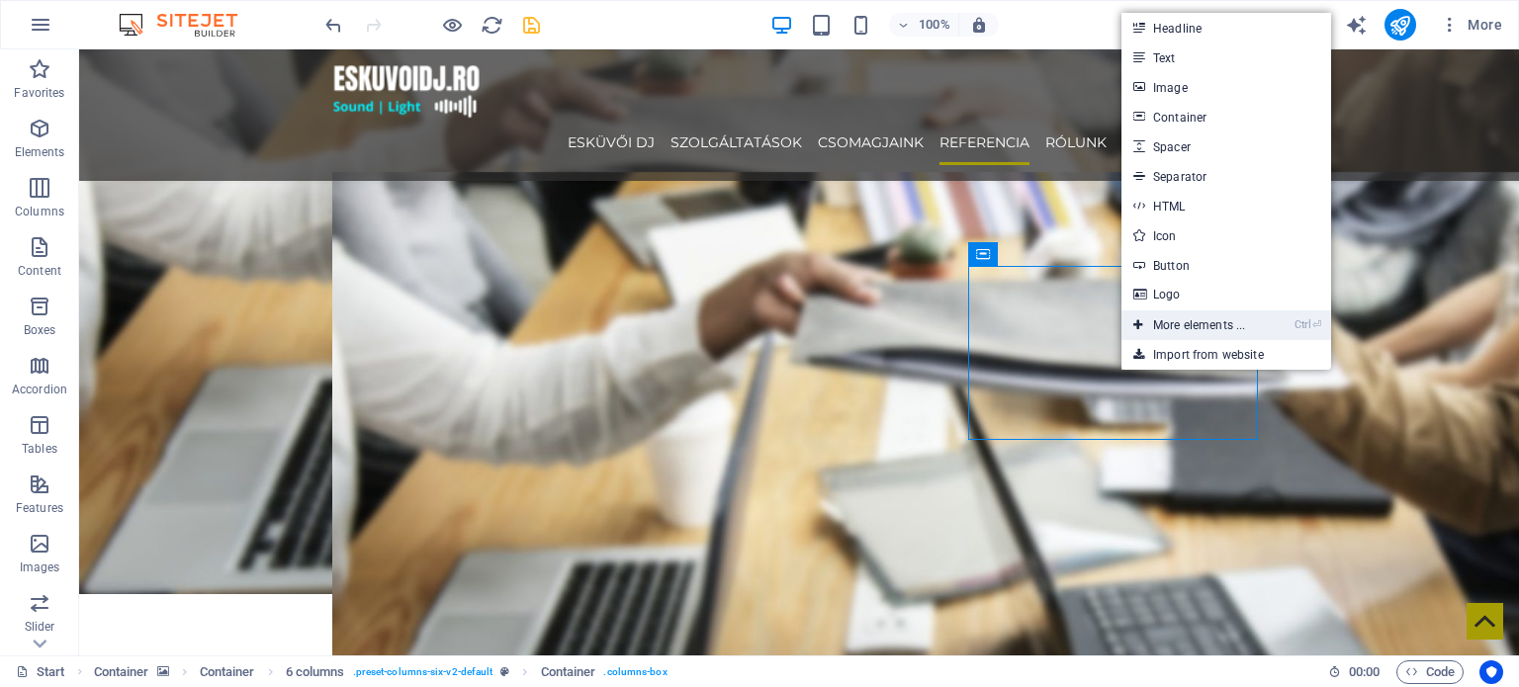
click at [1219, 332] on link "Ctrl ⏎ More elements ..." at bounding box center [1188, 325] width 135 height 30
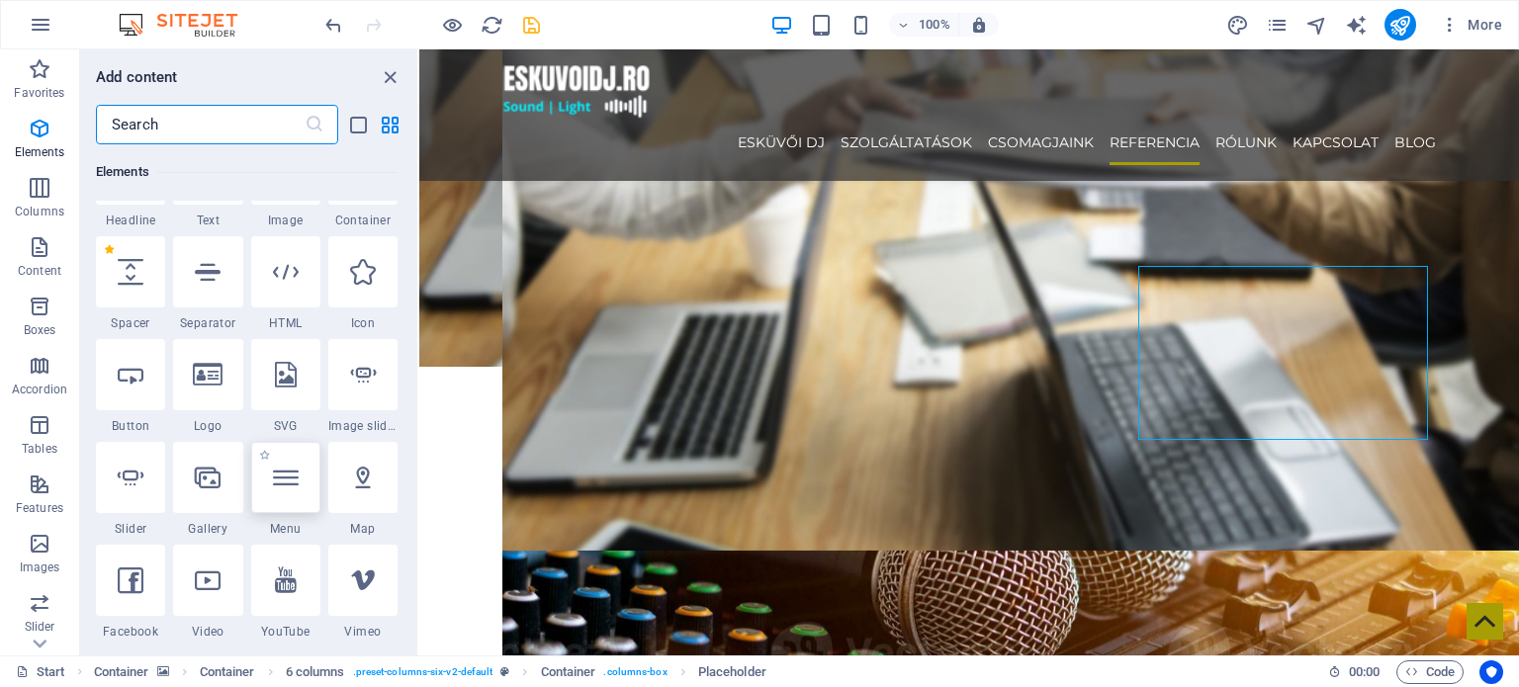
scroll to position [633, 0]
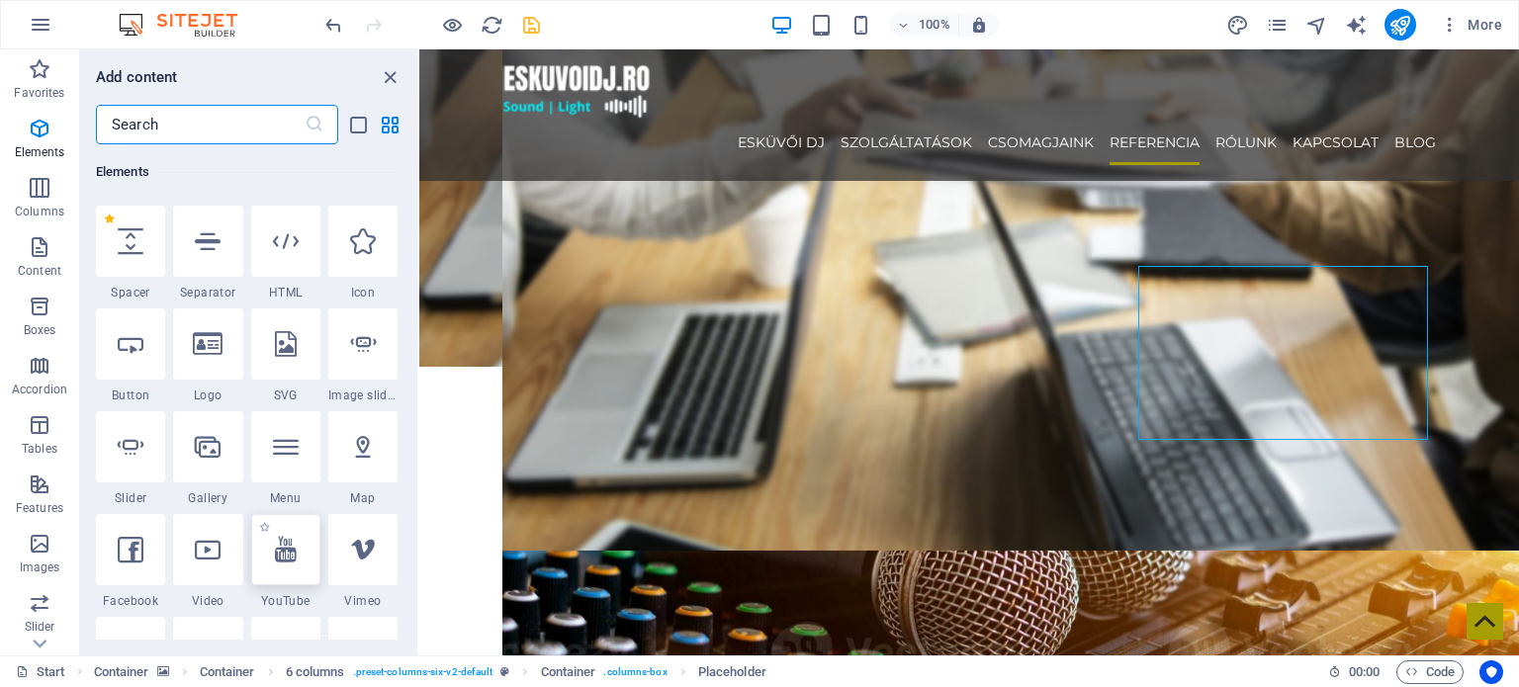
click at [293, 537] on icon at bounding box center [286, 550] width 22 height 26
select select "ar16_9"
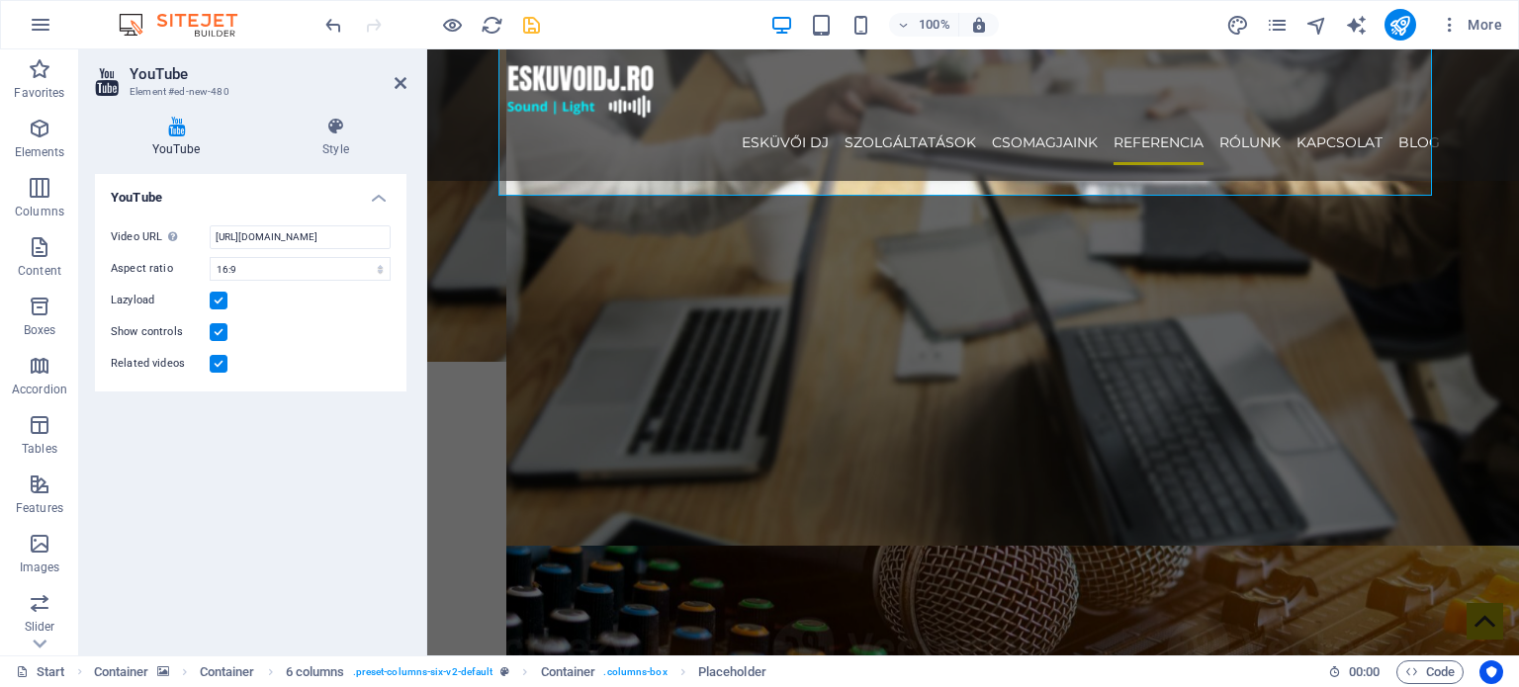
scroll to position [3958, 0]
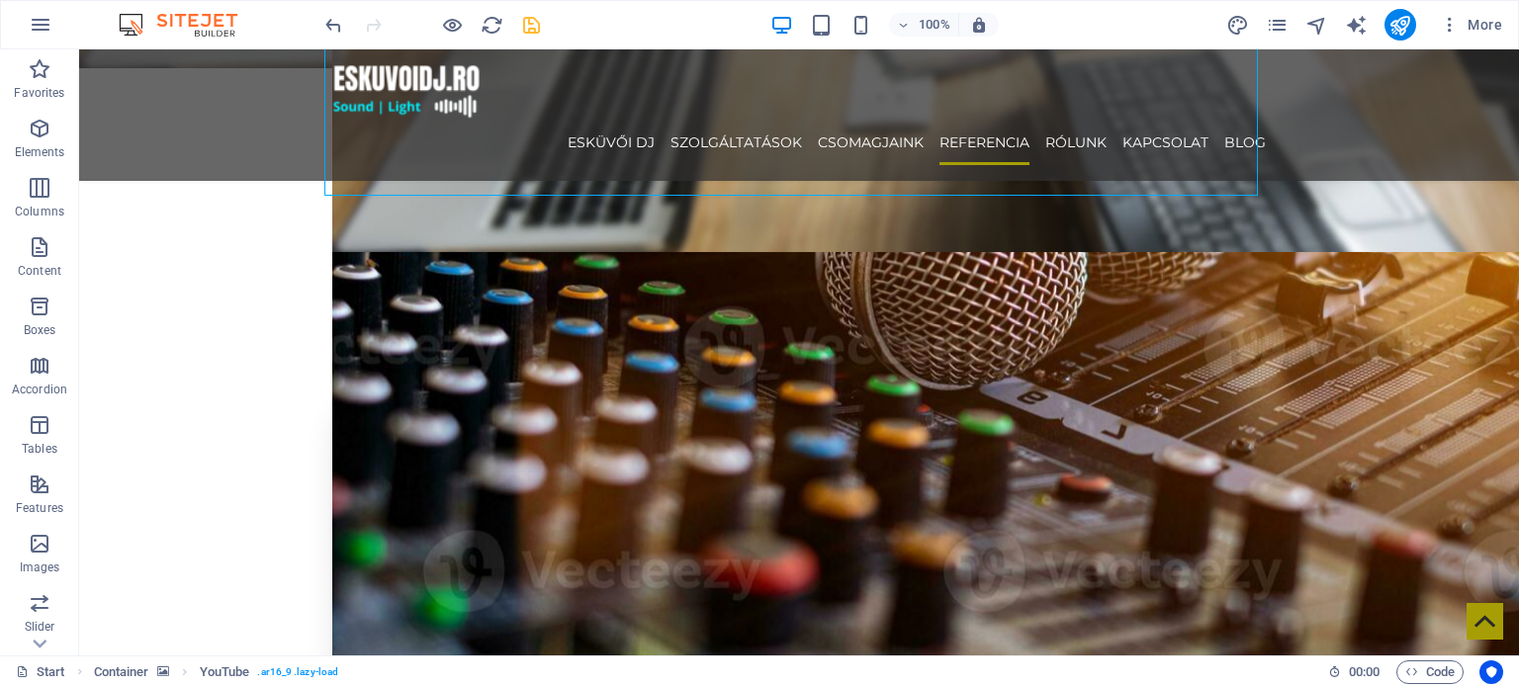
drag, startPoint x: 585, startPoint y: 162, endPoint x: 1090, endPoint y: 374, distance: 547.7
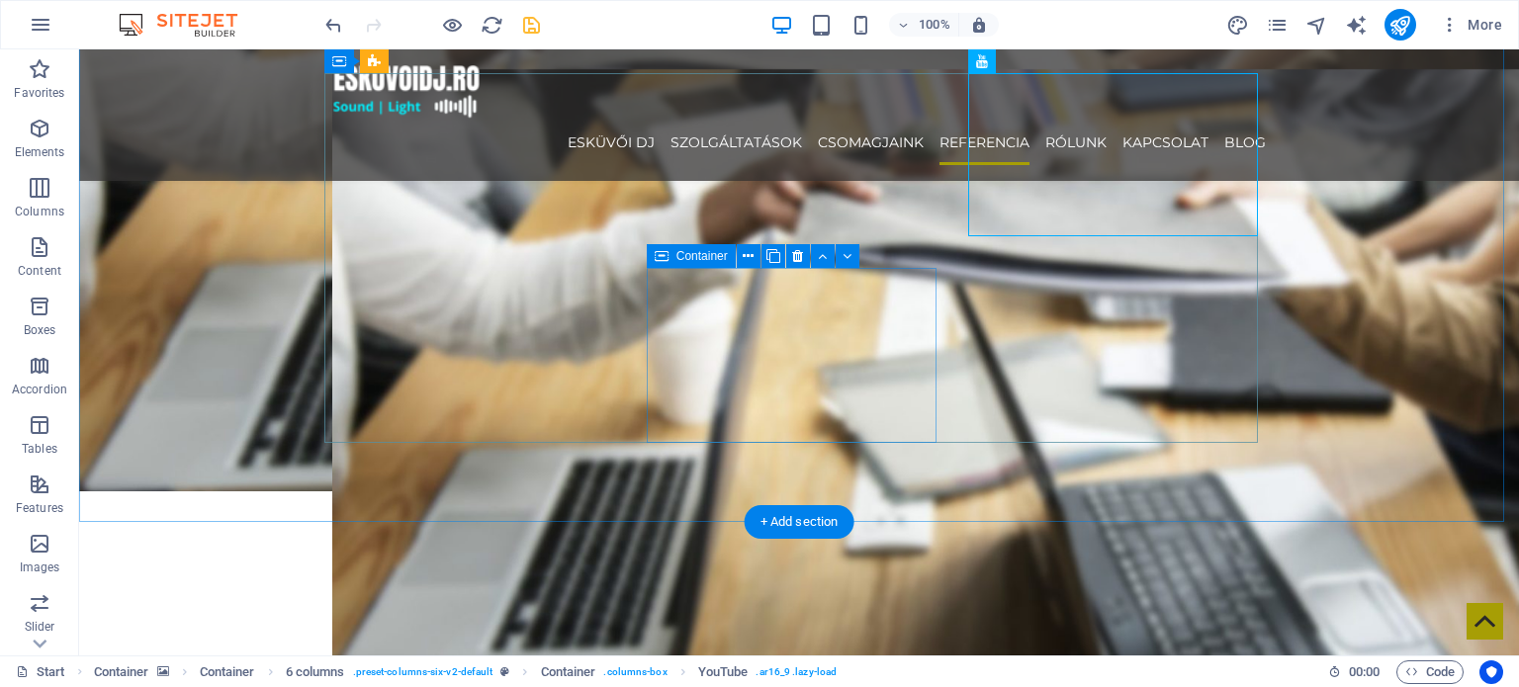
scroll to position [3625, 0]
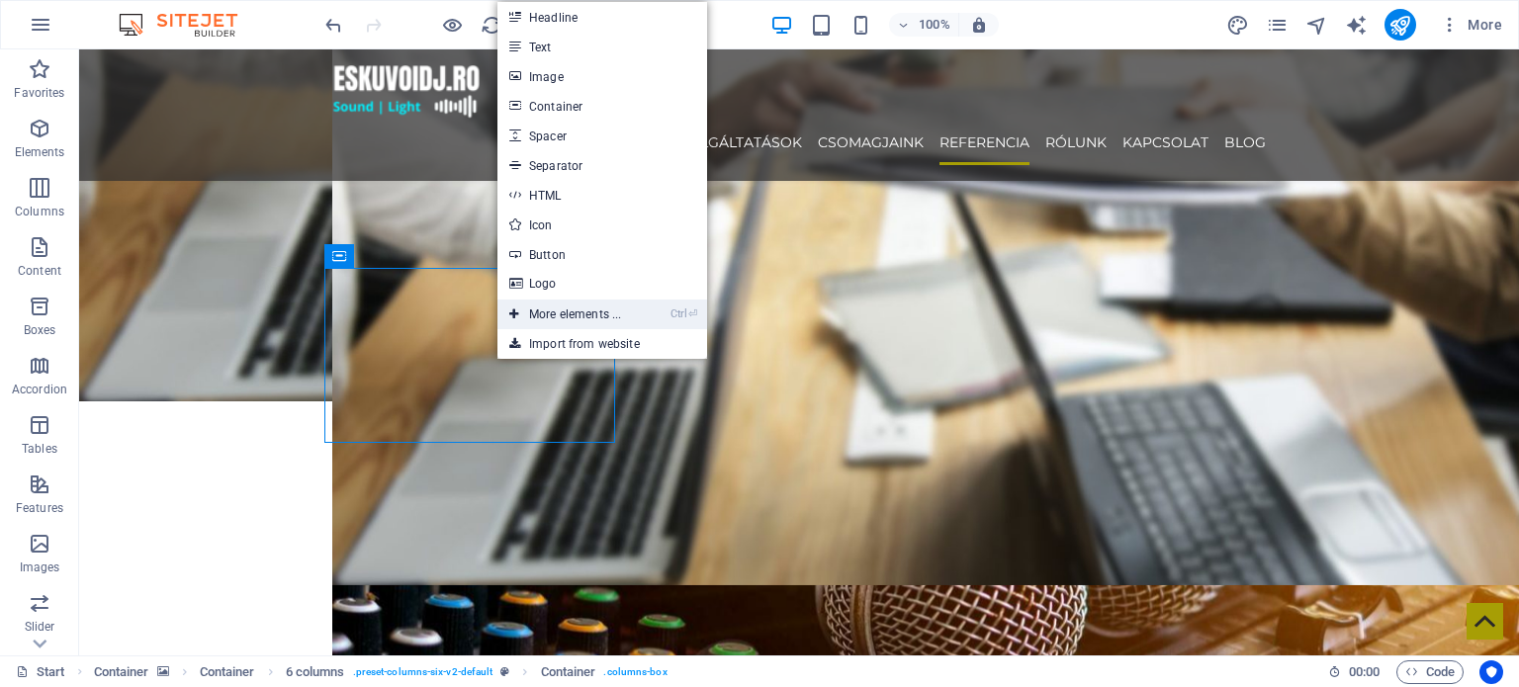
click at [603, 319] on link "Ctrl ⏎ More elements ..." at bounding box center [564, 315] width 135 height 30
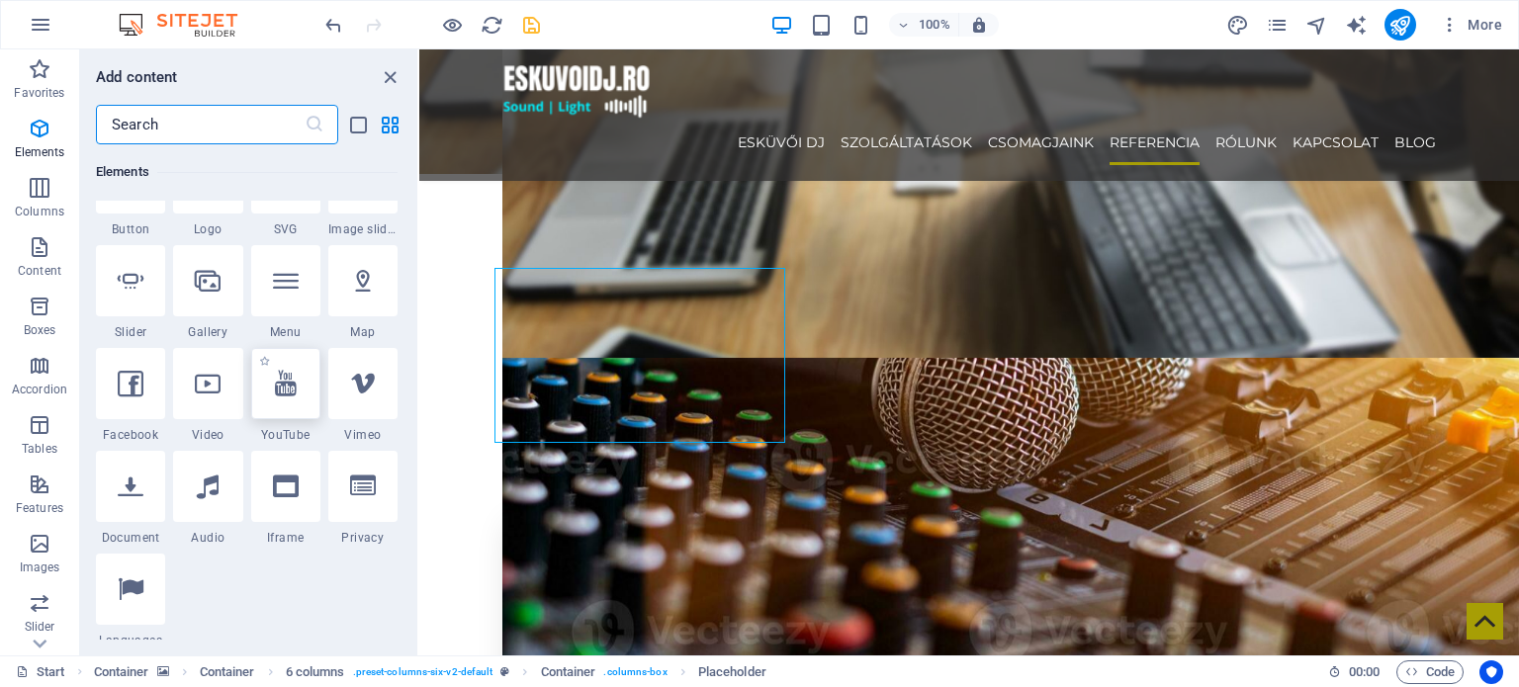
scroll to position [830, 0]
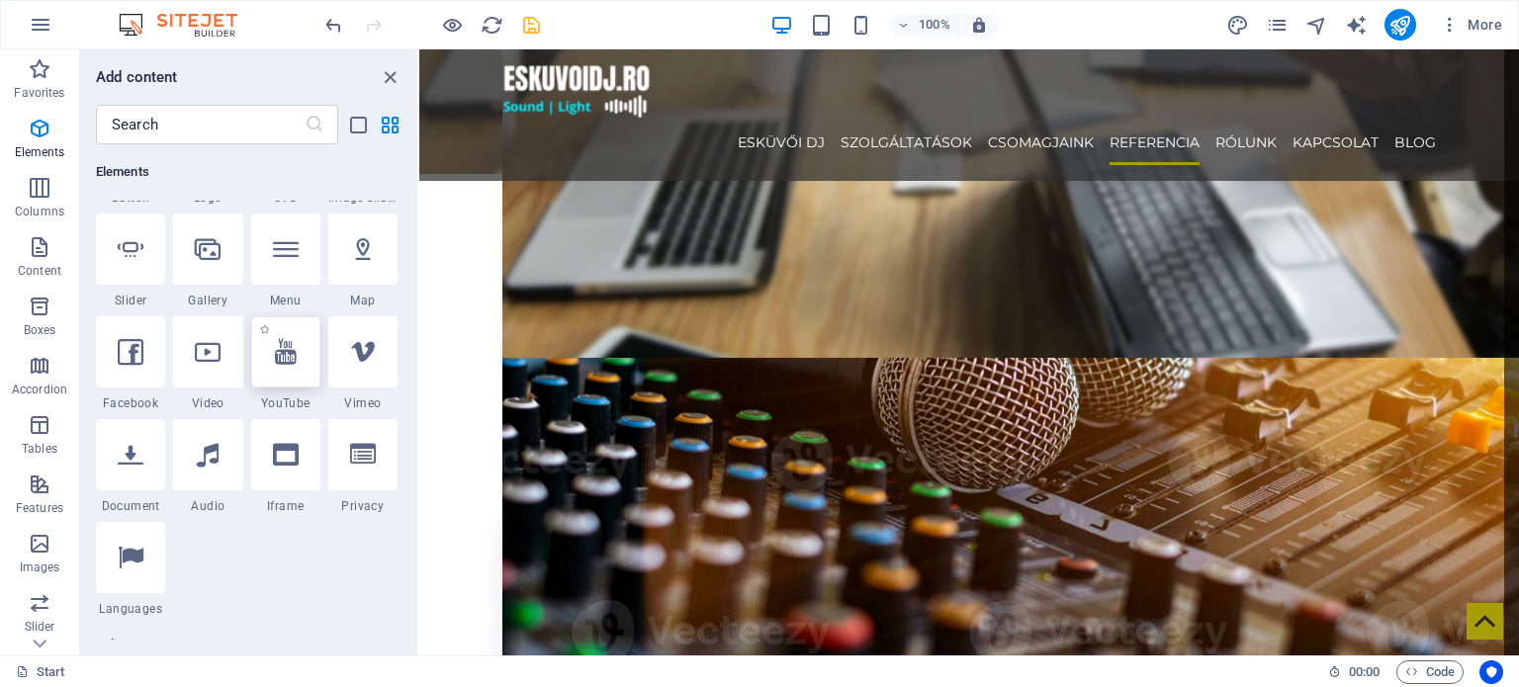
select select "ar16_9"
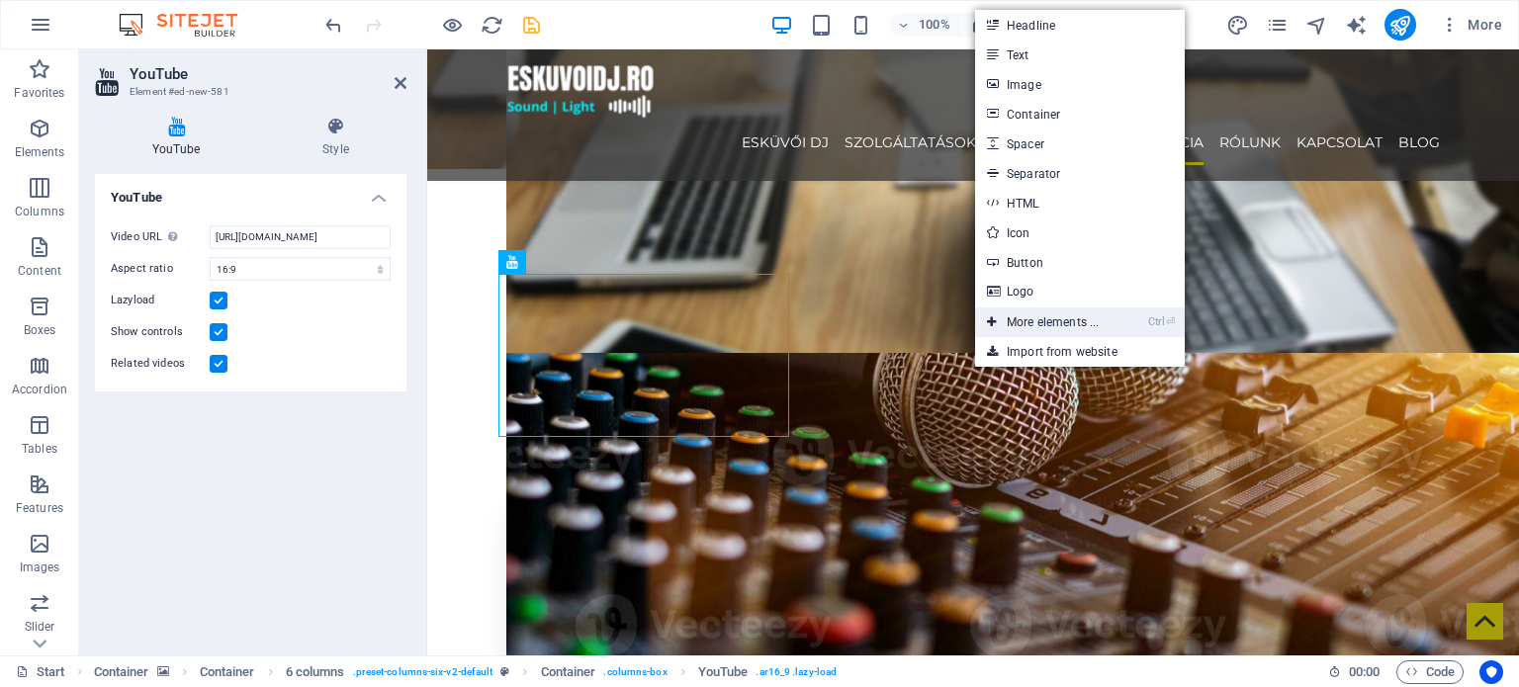
drag, startPoint x: 1034, startPoint y: 323, endPoint x: 43, endPoint y: 263, distance: 992.4
click at [1034, 323] on link "Ctrl ⏎ More elements ..." at bounding box center [1042, 322] width 135 height 30
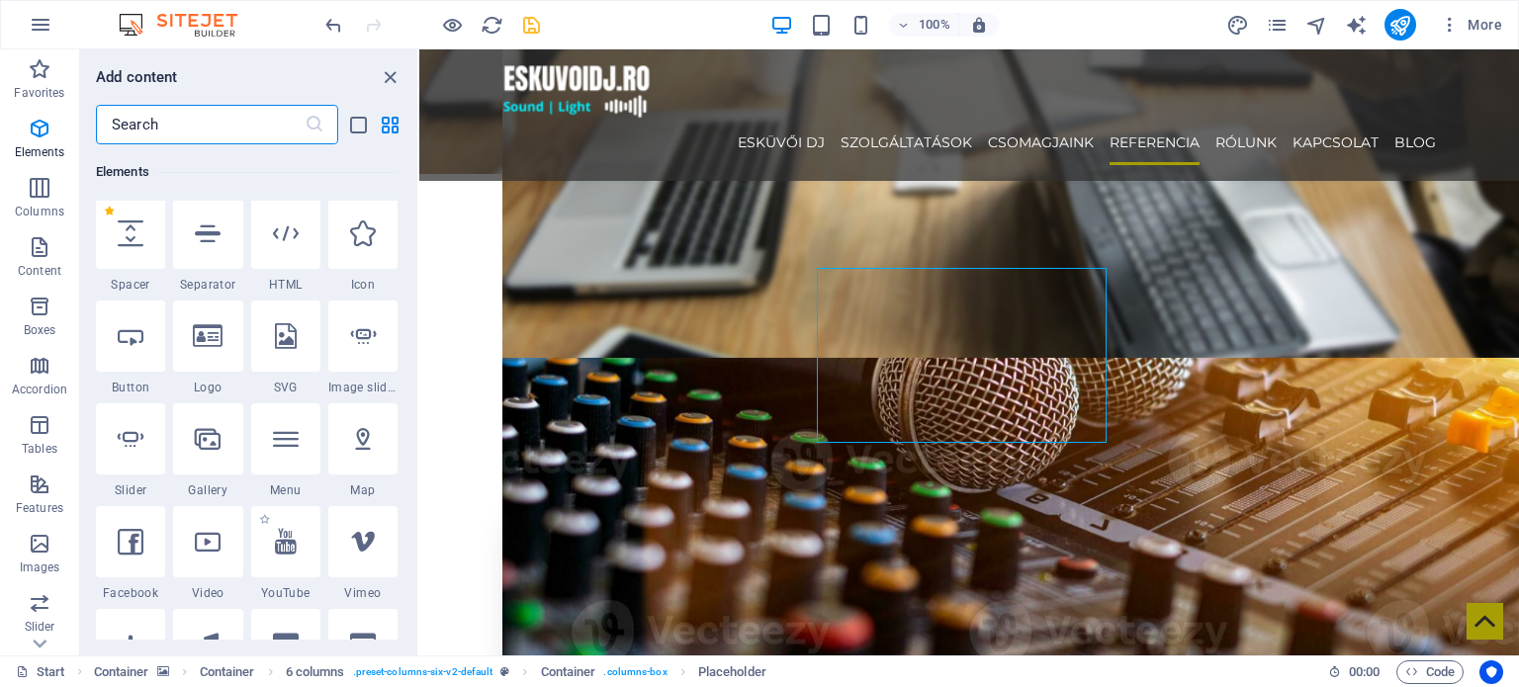
scroll to position [732, 0]
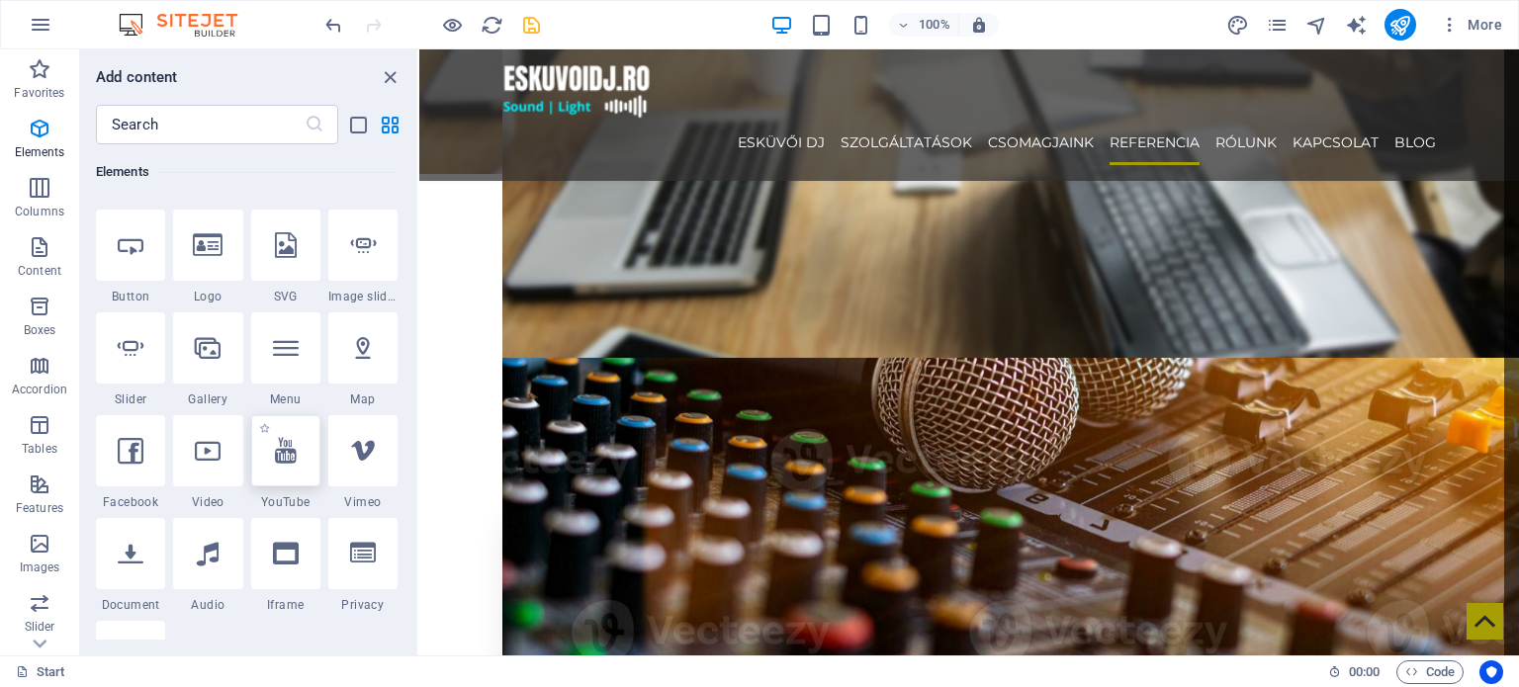
select select "ar16_9"
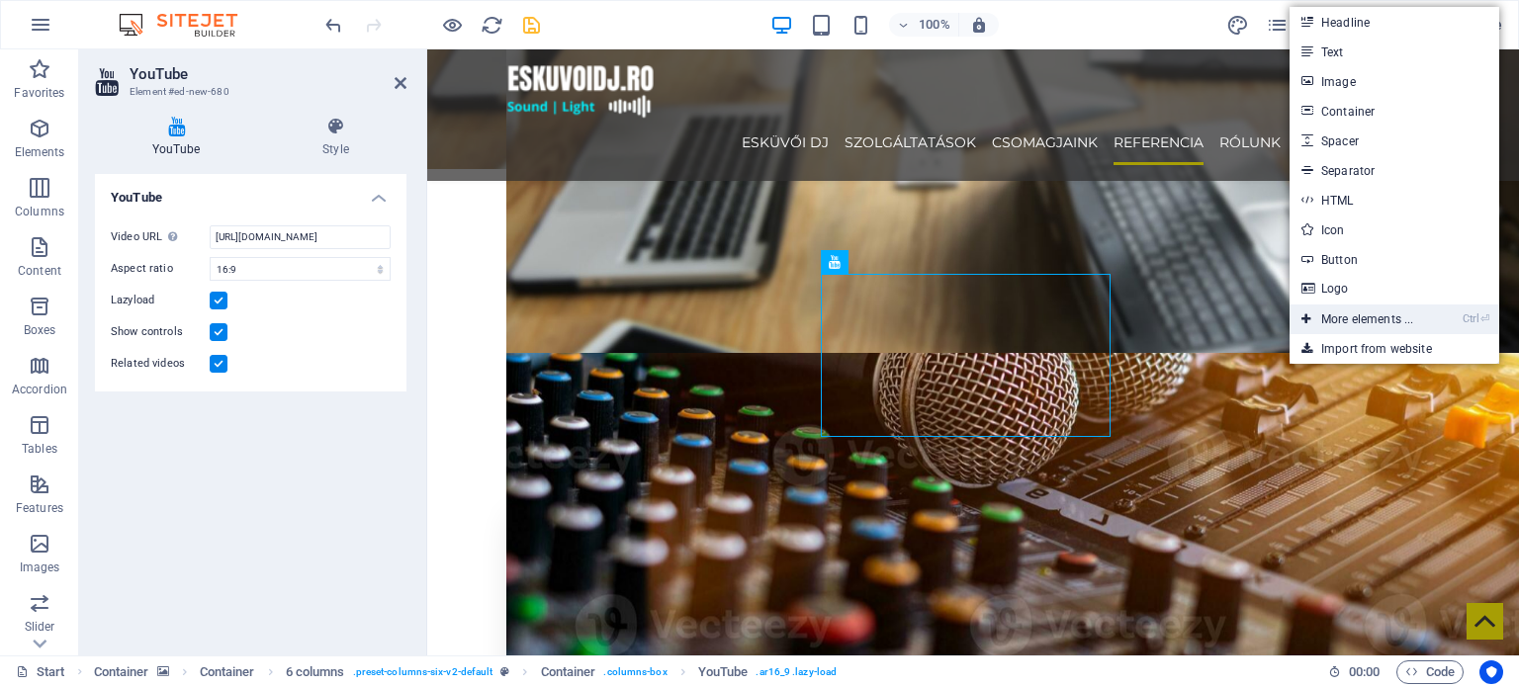
drag, startPoint x: 1389, startPoint y: 312, endPoint x: 336, endPoint y: 204, distance: 1058.5
click at [1389, 312] on link "Ctrl ⏎ More elements ..." at bounding box center [1356, 319] width 135 height 30
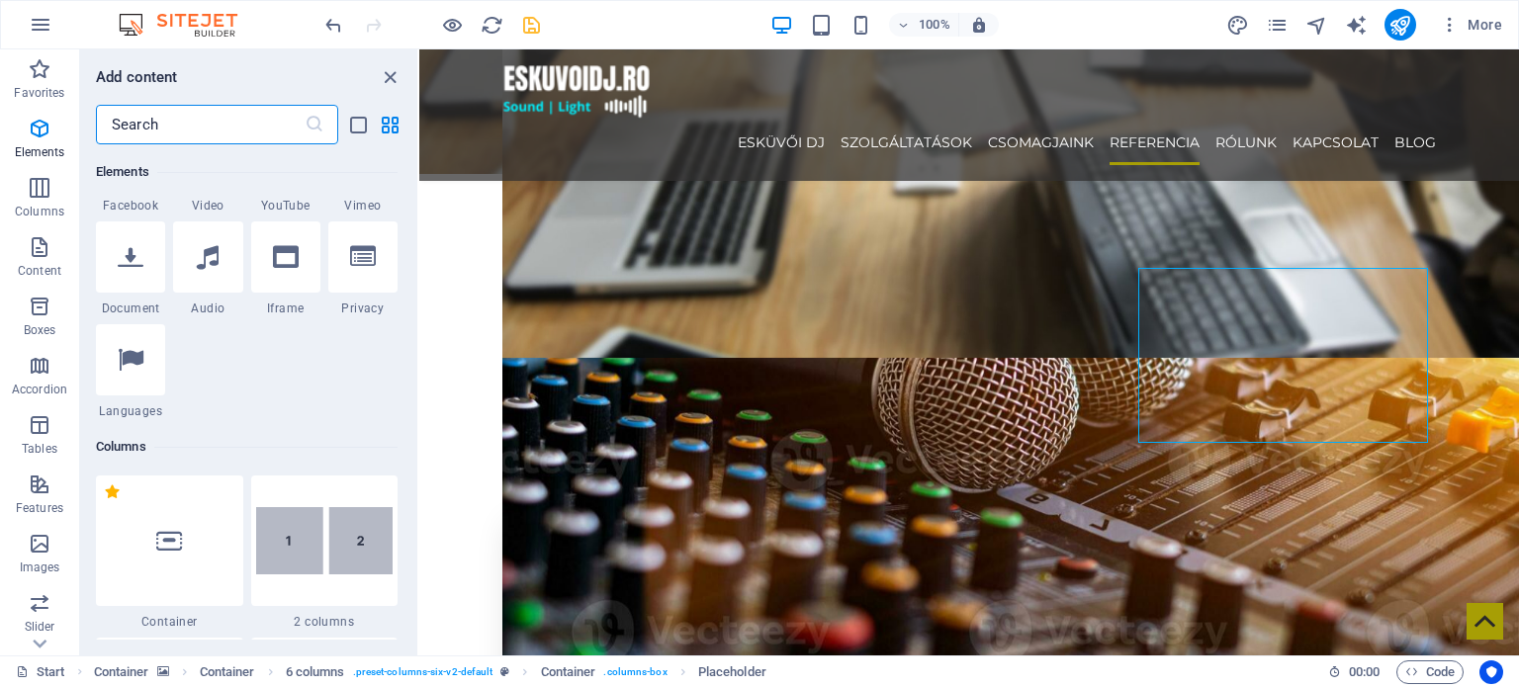
scroll to position [830, 0]
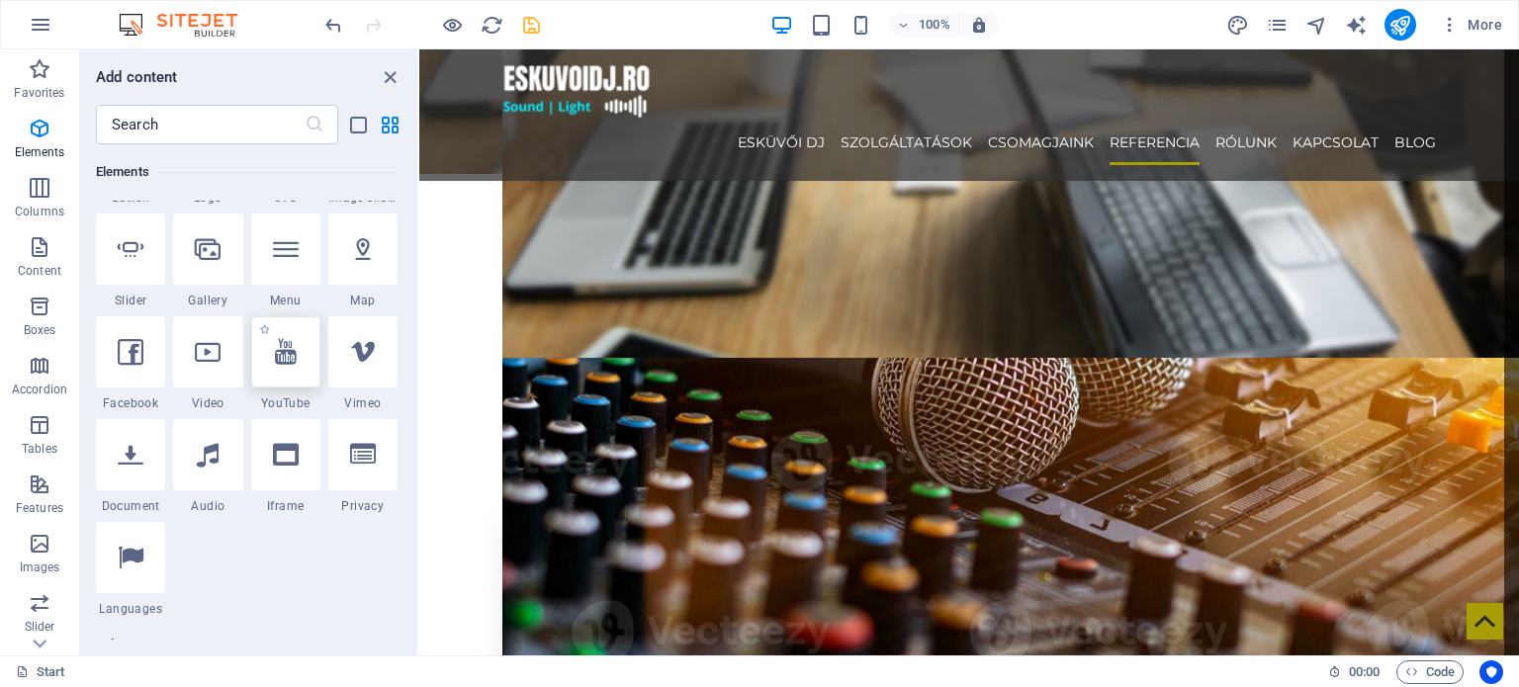
select select "ar16_9"
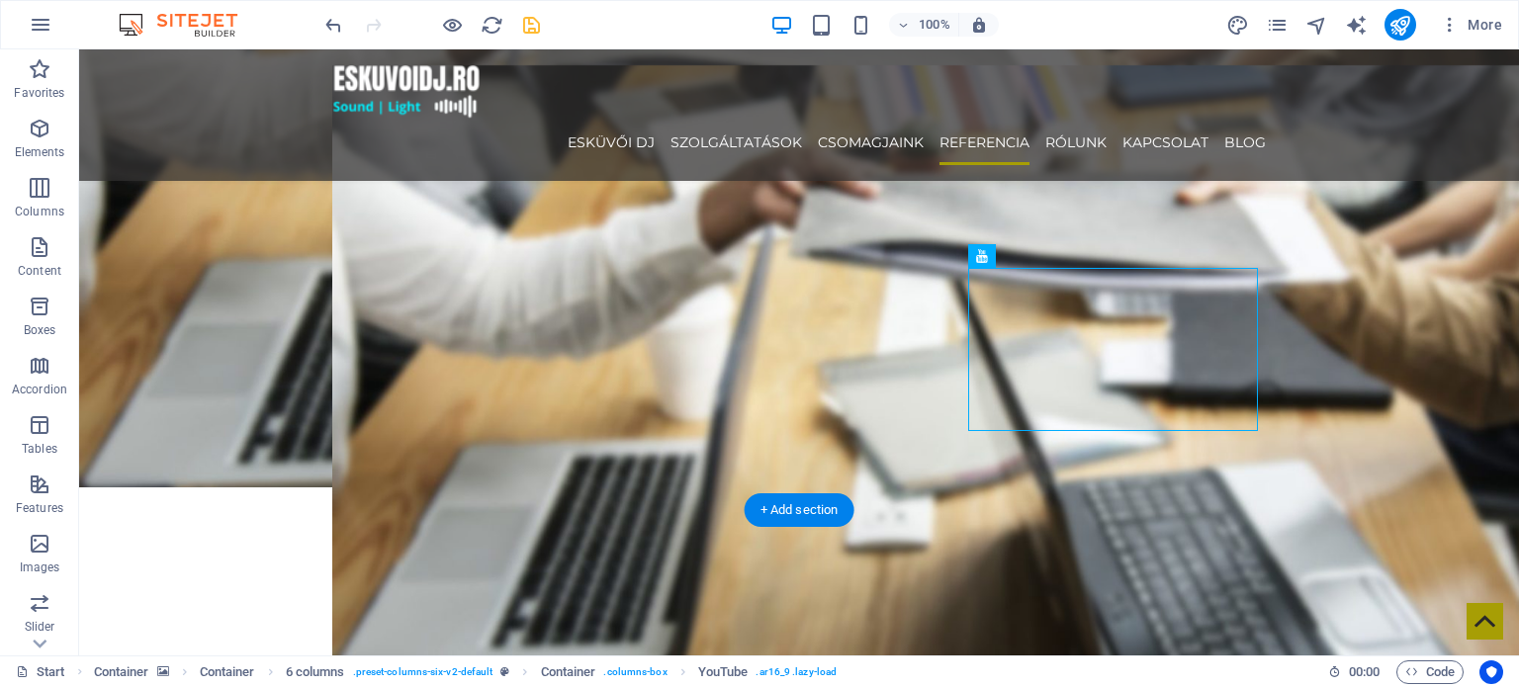
scroll to position [3428, 0]
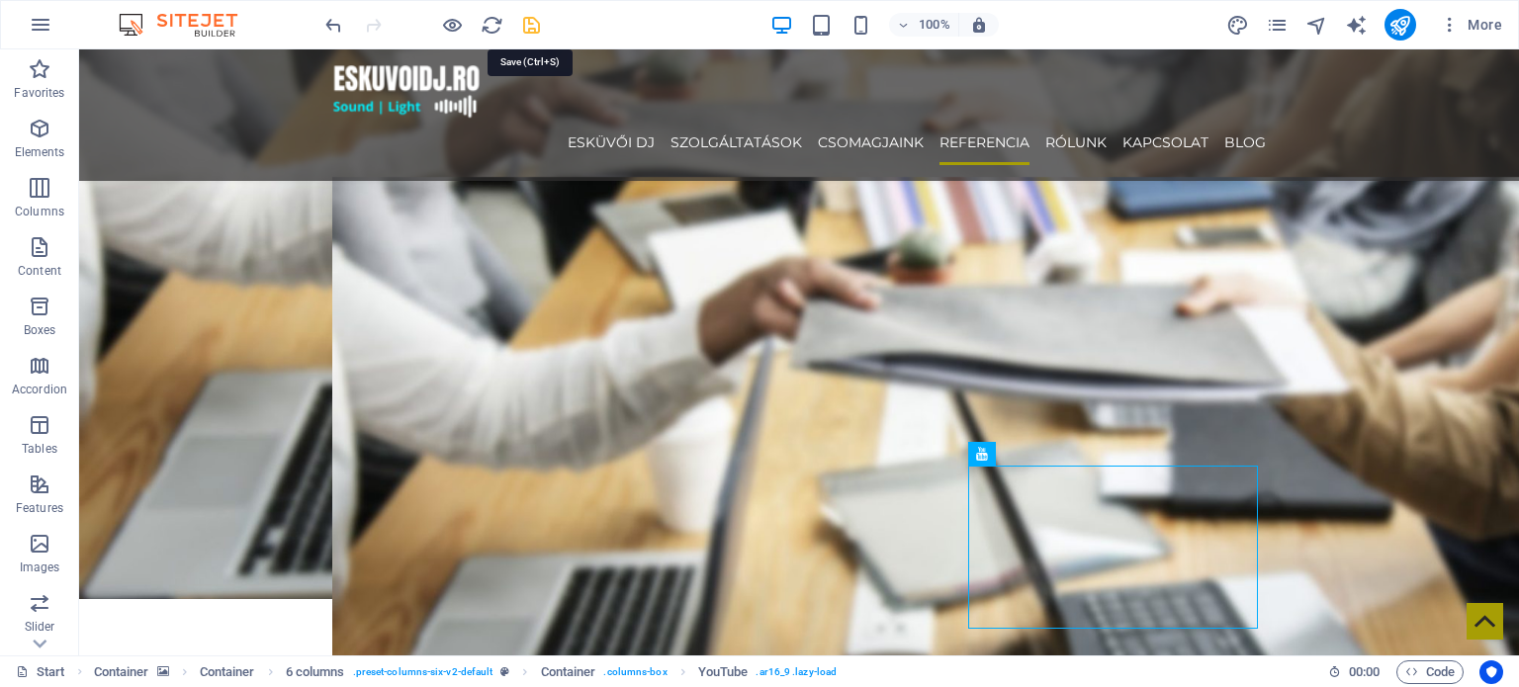
click at [531, 21] on icon "save" at bounding box center [531, 25] width 23 height 23
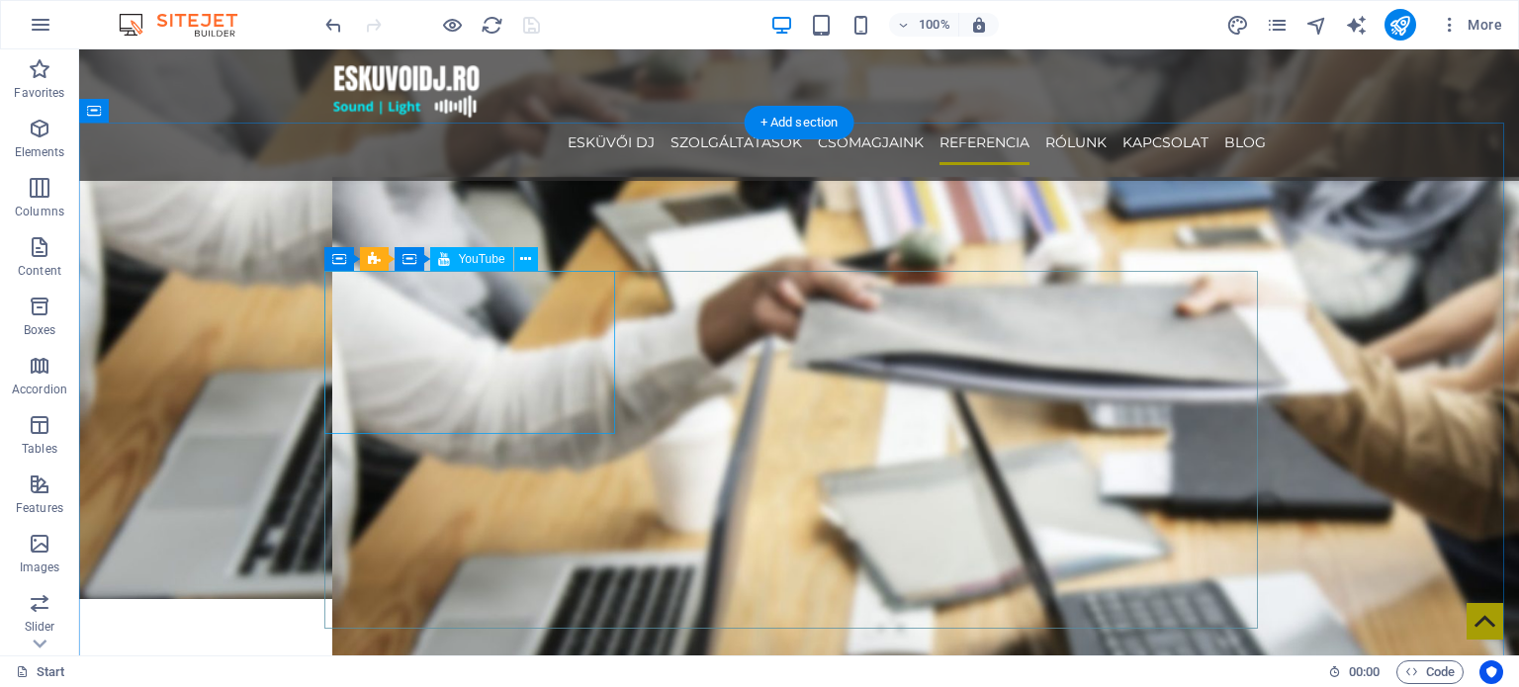
select select "ar16_9"
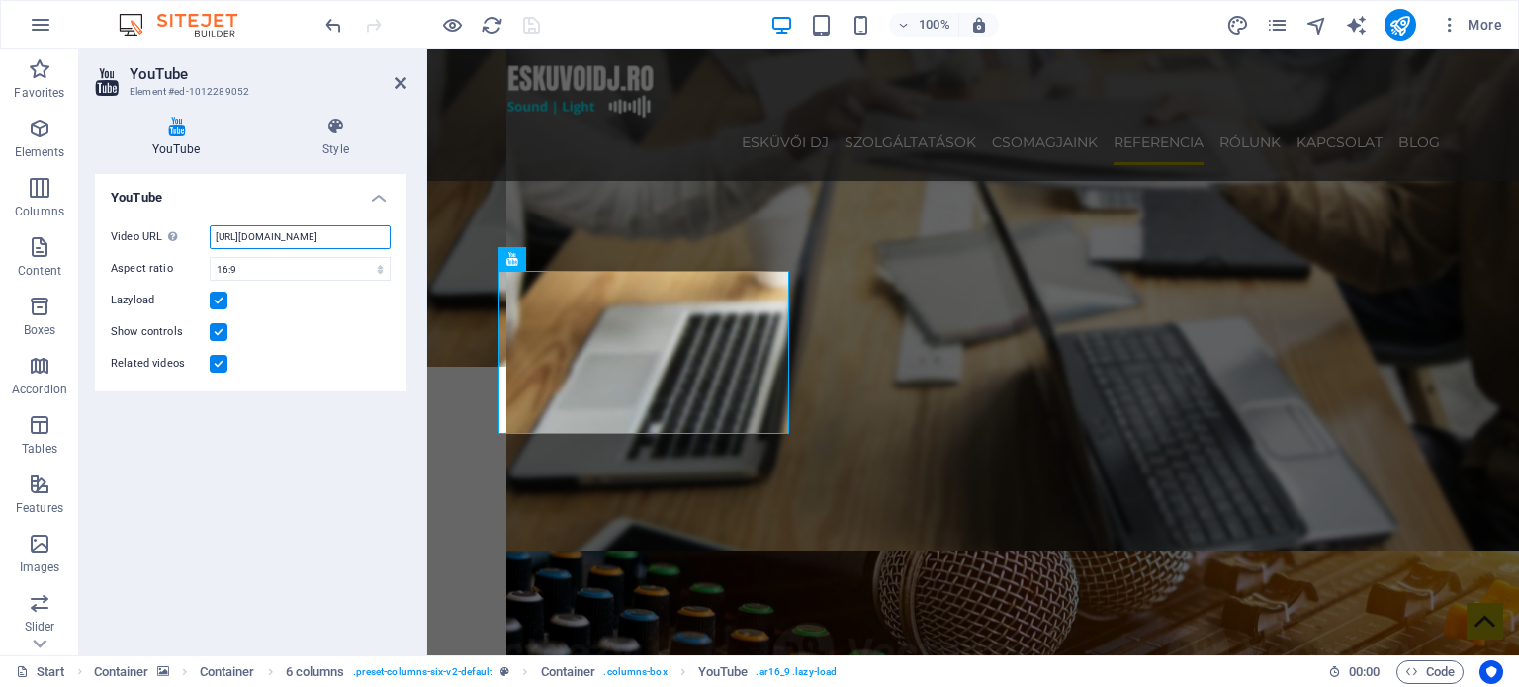
click at [283, 238] on input "[URL][DOMAIN_NAME]" at bounding box center [300, 237] width 181 height 24
paste input "[DOMAIN_NAME][URL]"
type input "[URL][DOMAIN_NAME]"
click at [336, 272] on select "16:10 16:9 4:3 2:1 1:1" at bounding box center [300, 269] width 181 height 24
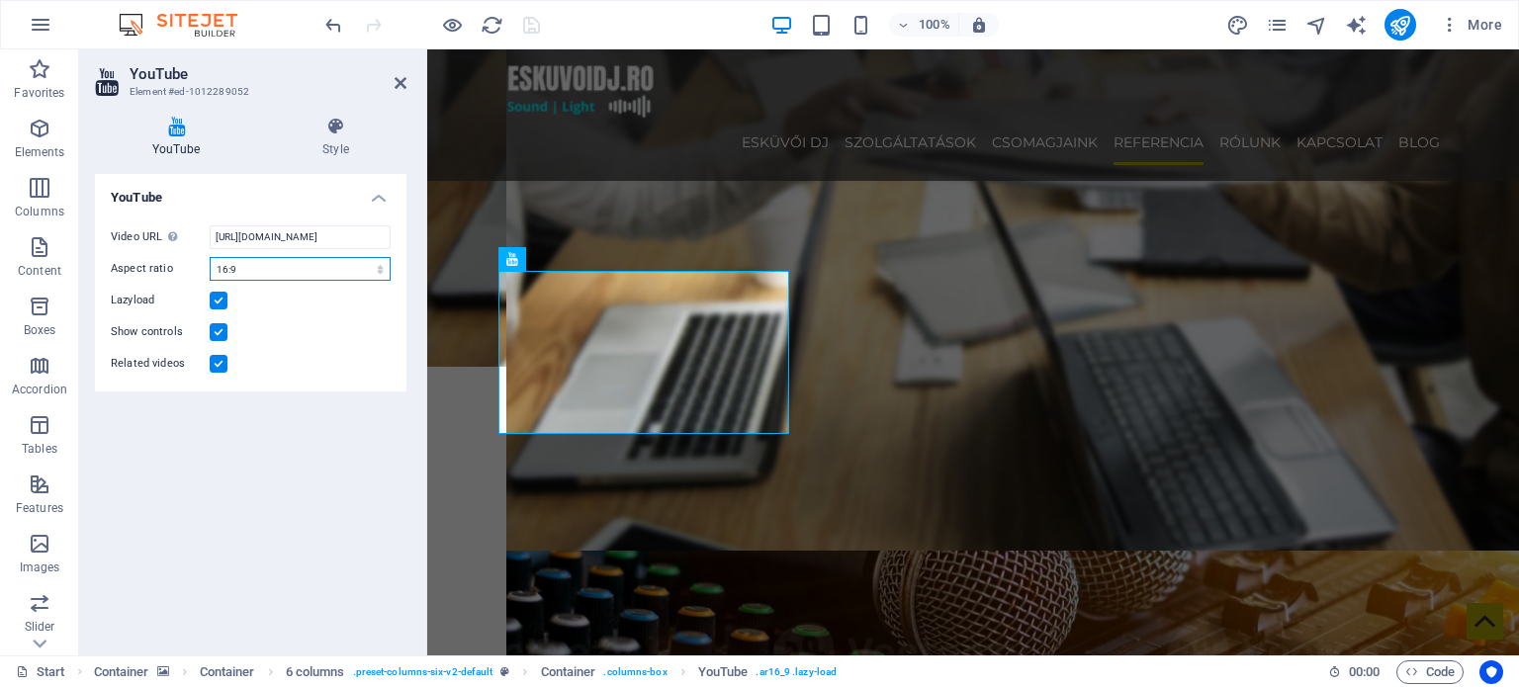
scroll to position [0, 0]
click at [336, 267] on select "16:10 16:9 4:3 2:1 1:1" at bounding box center [300, 269] width 181 height 24
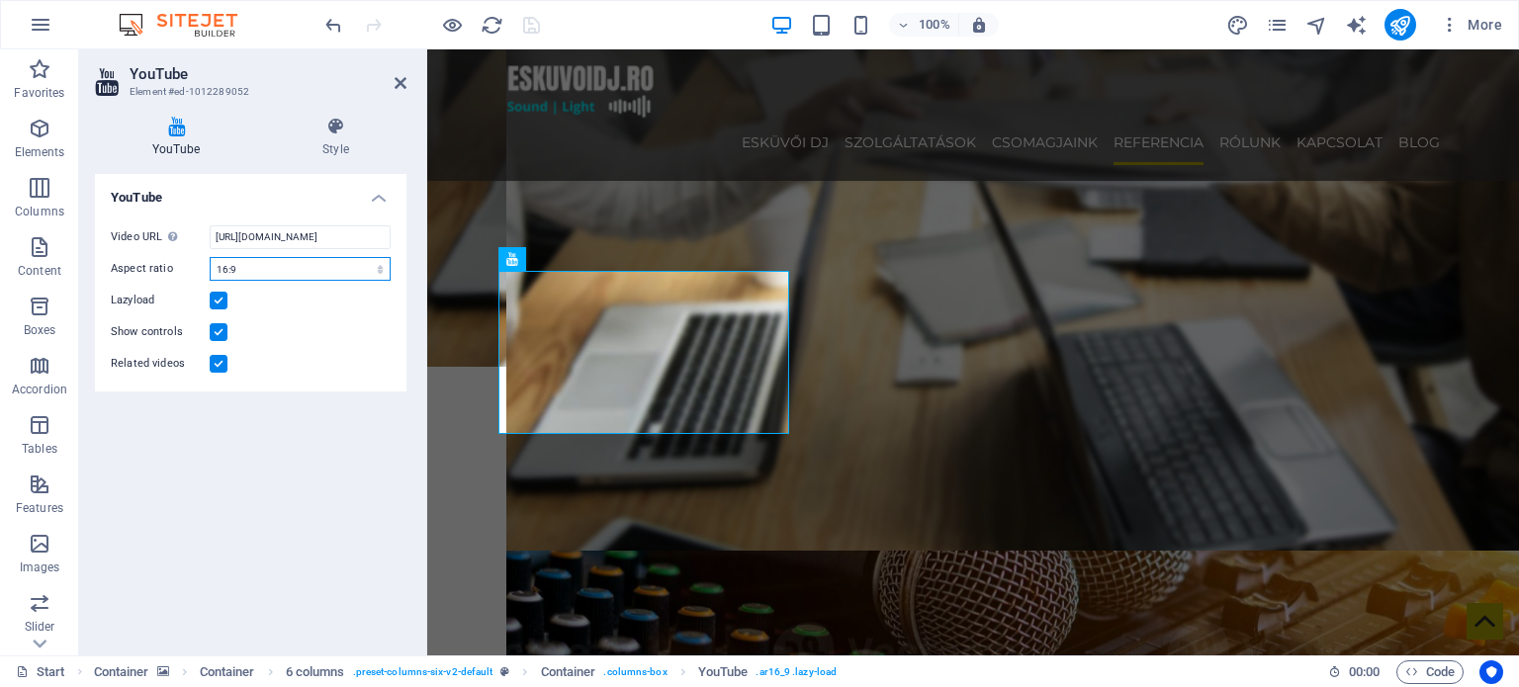
click at [345, 264] on select "16:10 16:9 4:3 2:1 1:1" at bounding box center [300, 269] width 181 height 24
click at [342, 273] on select "16:10 16:9 4:3 2:1 1:1" at bounding box center [300, 269] width 181 height 24
click at [353, 264] on select "16:10 16:9 4:3 2:1 1:1" at bounding box center [300, 269] width 181 height 24
click at [210, 257] on select "16:10 16:9 4:3 2:1 1:1" at bounding box center [300, 269] width 181 height 24
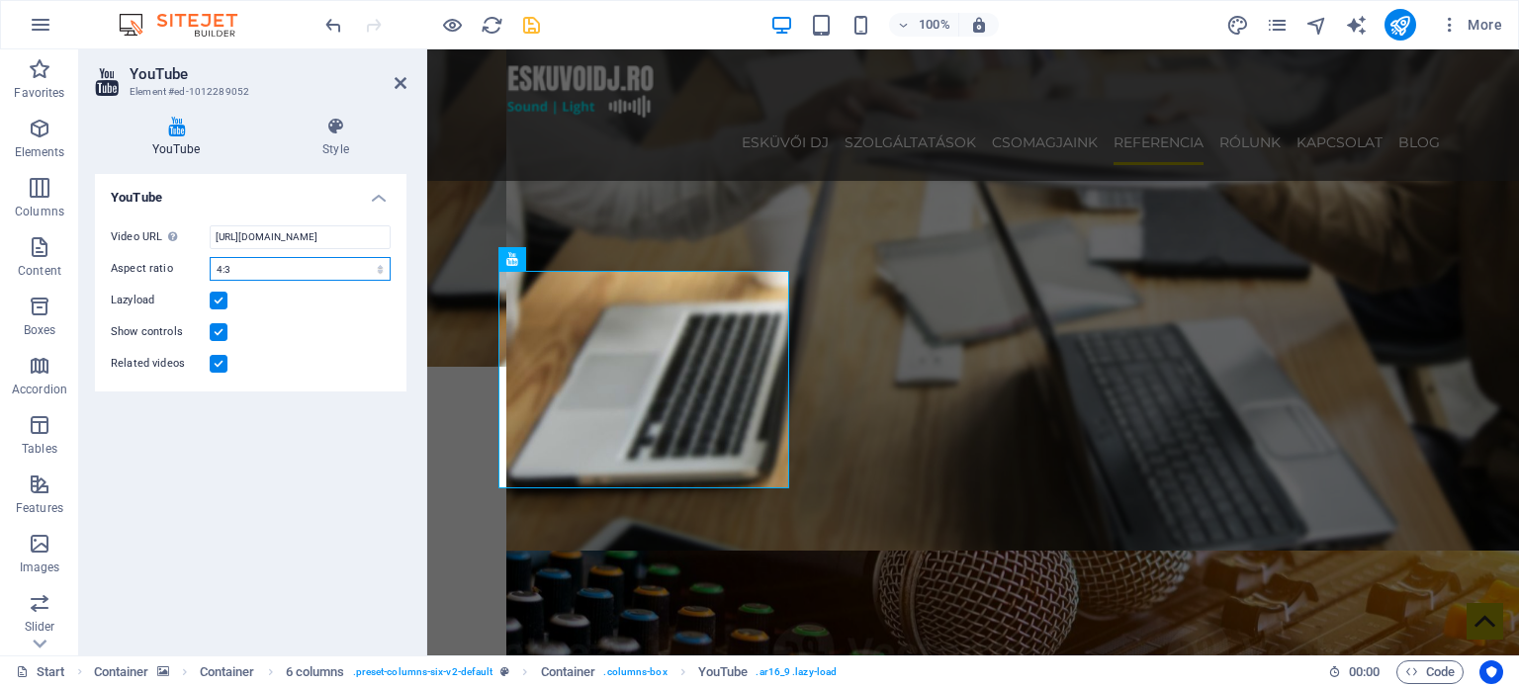
click at [339, 259] on select "16:10 16:9 4:3 2:1 1:1" at bounding box center [300, 269] width 181 height 24
click at [210, 257] on select "16:10 16:9 4:3 2:1 1:1" at bounding box center [300, 269] width 181 height 24
drag, startPoint x: 340, startPoint y: 267, endPoint x: 331, endPoint y: 277, distance: 13.3
click at [340, 268] on select "16:10 16:9 4:3 2:1 1:1" at bounding box center [300, 269] width 181 height 24
click at [210, 257] on select "16:10 16:9 4:3 2:1 1:1" at bounding box center [300, 269] width 181 height 24
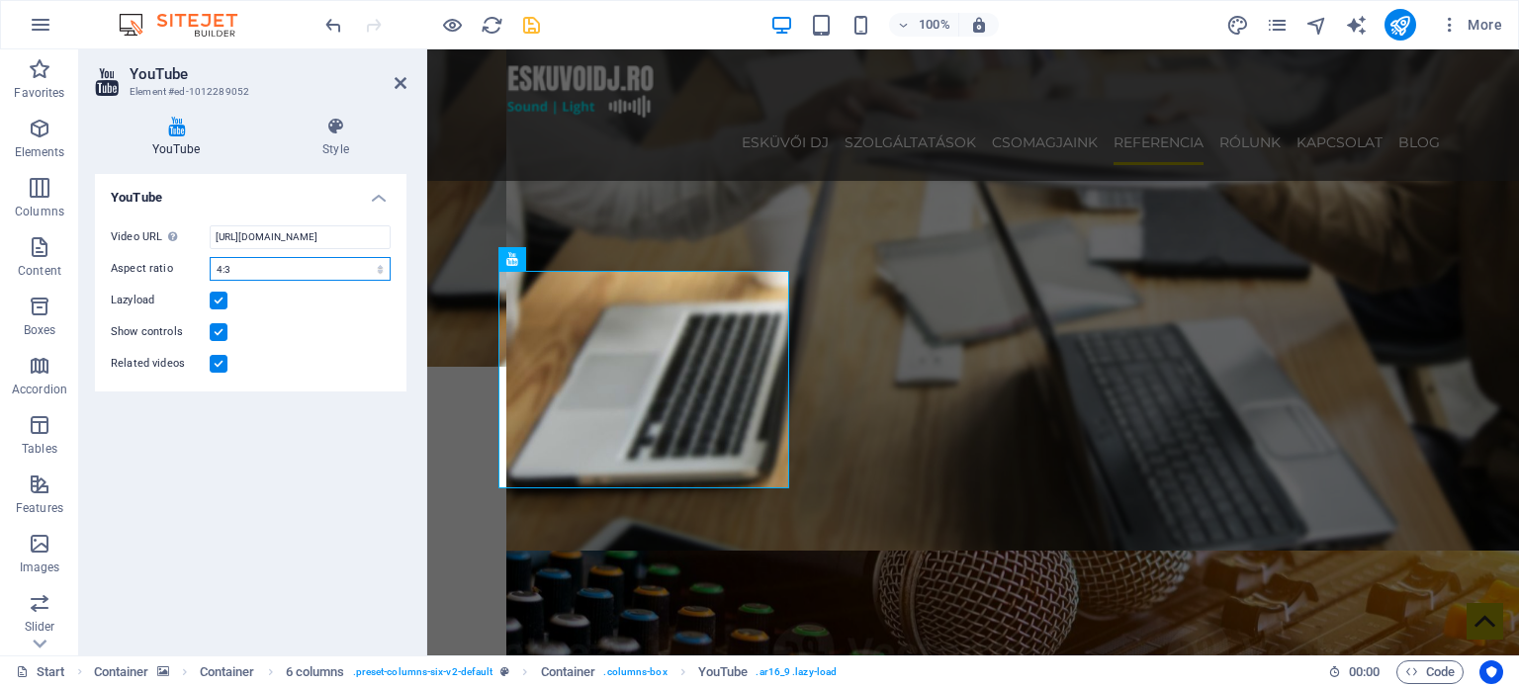
click at [324, 260] on select "16:10 16:9 4:3 2:1 1:1" at bounding box center [300, 269] width 181 height 24
select select "ar16_9"
click at [210, 257] on select "16:10 16:9 4:3 2:1 1:1" at bounding box center [300, 269] width 181 height 24
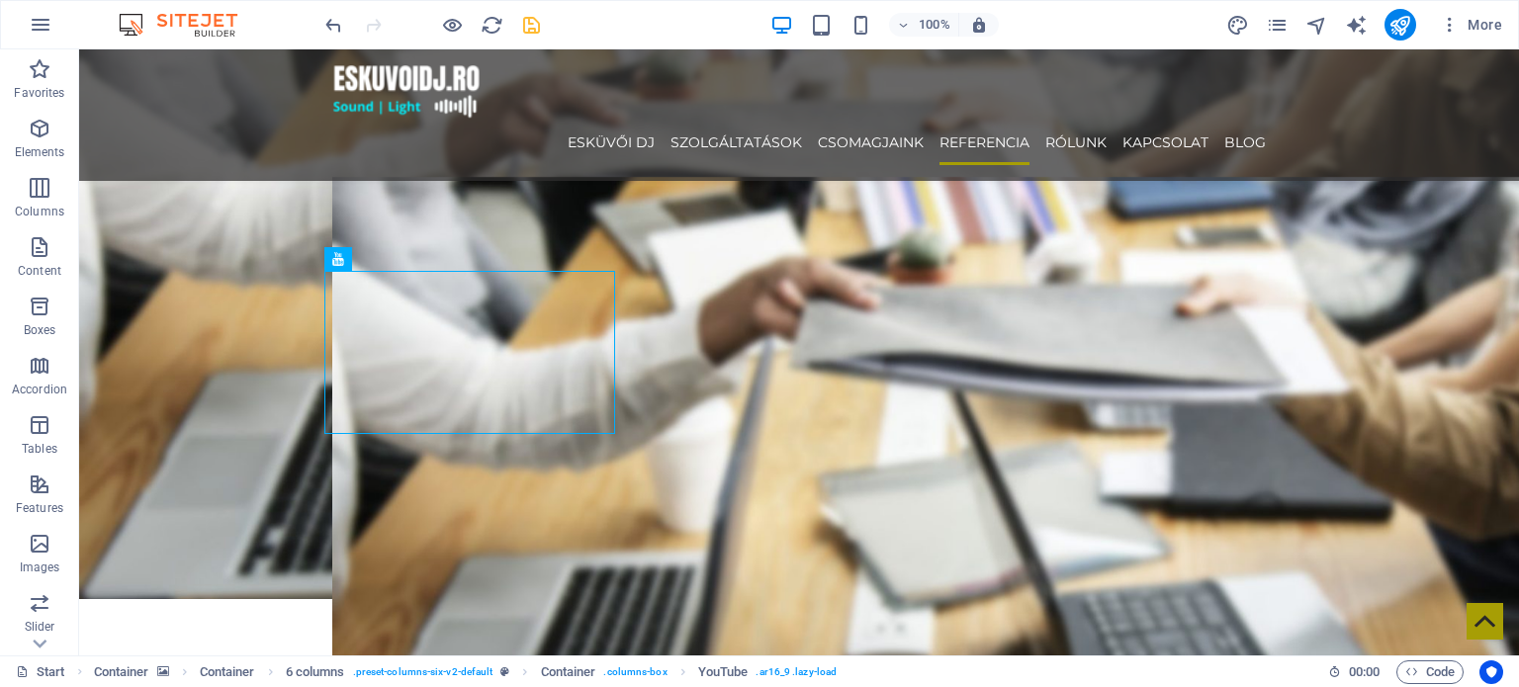
click at [542, 23] on div "100% More" at bounding box center [915, 25] width 1188 height 32
click at [538, 17] on icon "save" at bounding box center [531, 25] width 23 height 23
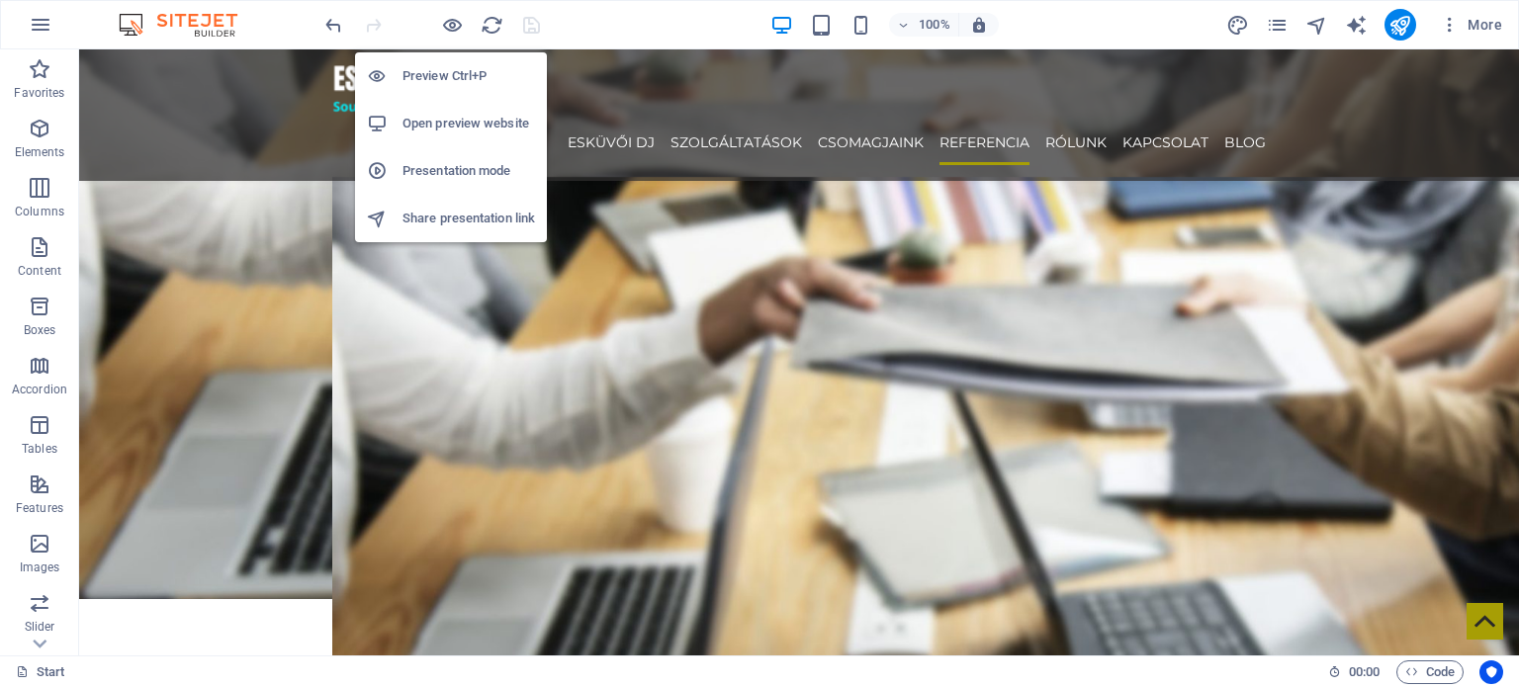
click at [466, 83] on h6 "Preview Ctrl+P" at bounding box center [468, 76] width 132 height 24
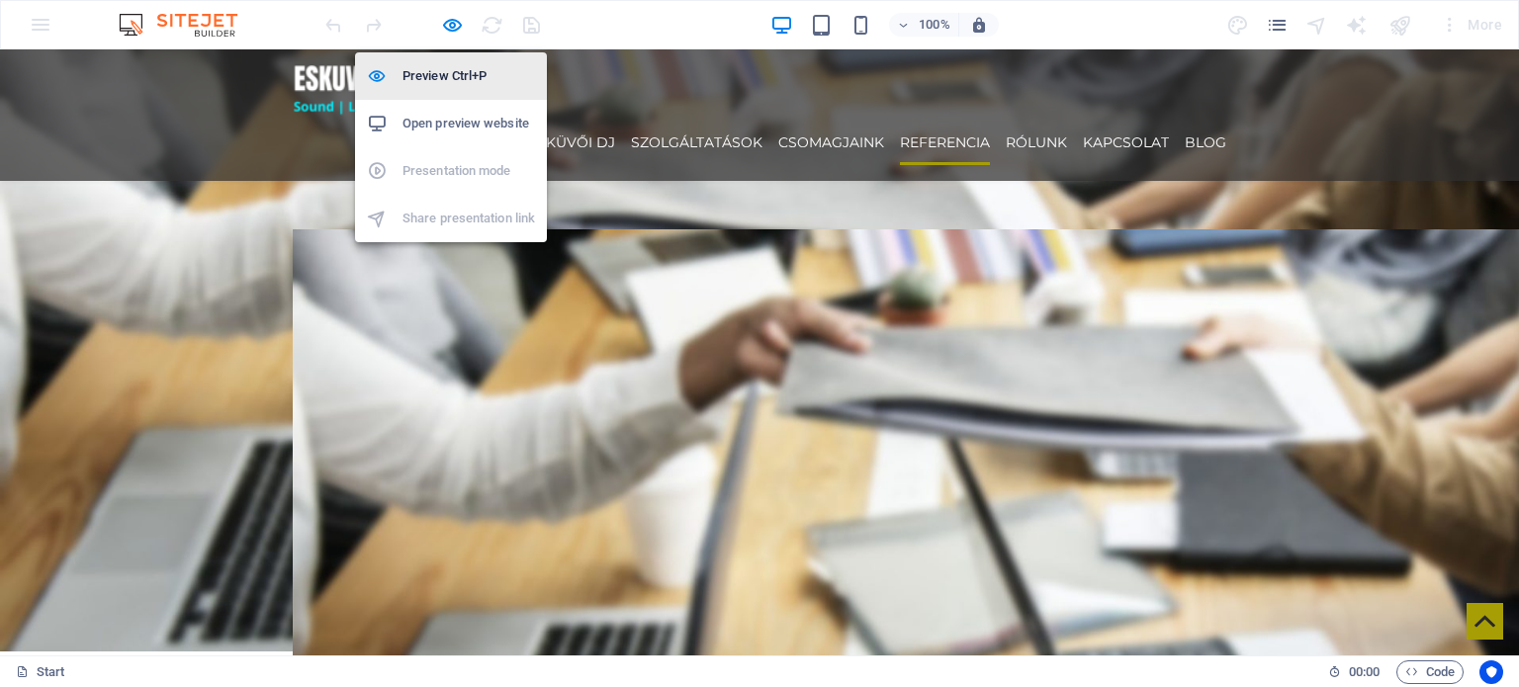
click at [439, 67] on h6 "Preview Ctrl+P" at bounding box center [468, 76] width 132 height 24
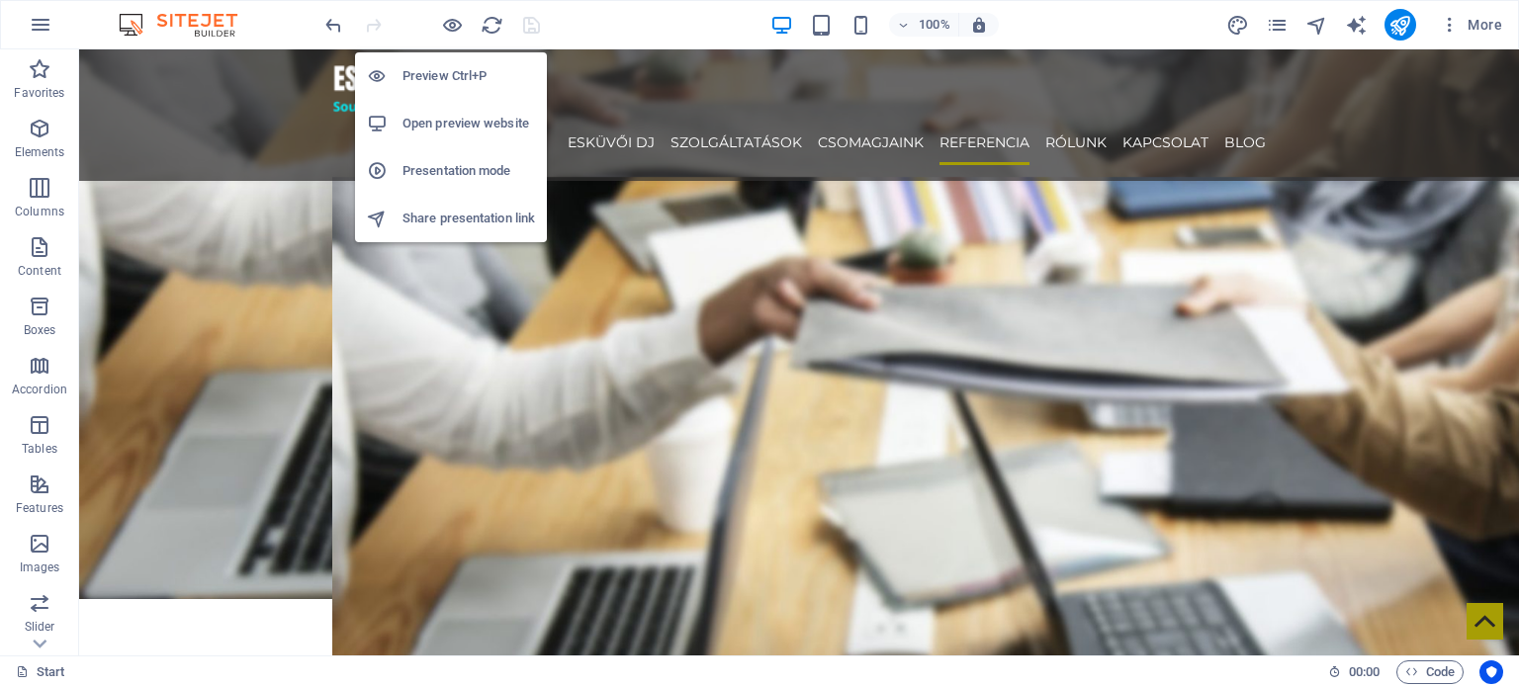
click at [454, 37] on div "Preview Ctrl+P Open preview website Presentation mode Share presentation link" at bounding box center [451, 140] width 192 height 206
click at [454, 29] on icon "button" at bounding box center [452, 25] width 23 height 23
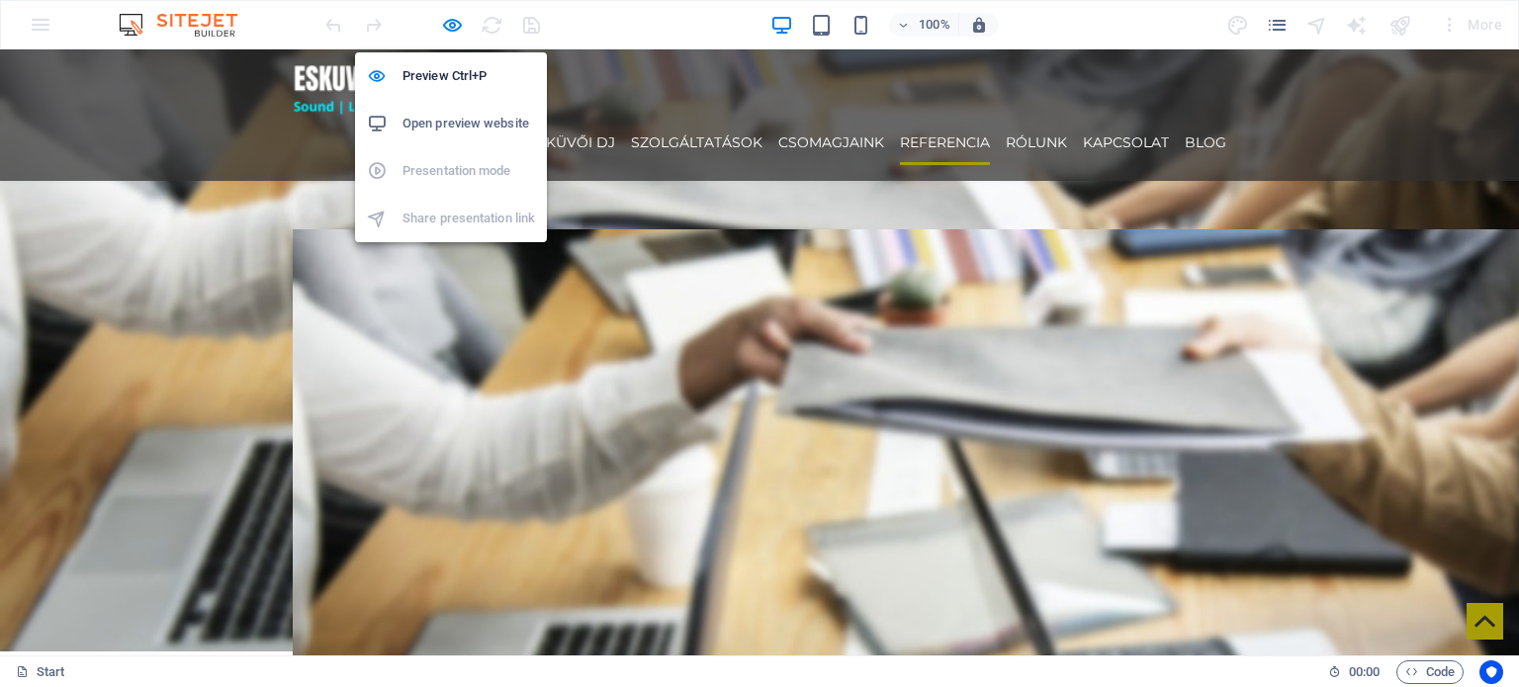
click at [460, 126] on h6 "Open preview website" at bounding box center [468, 124] width 132 height 24
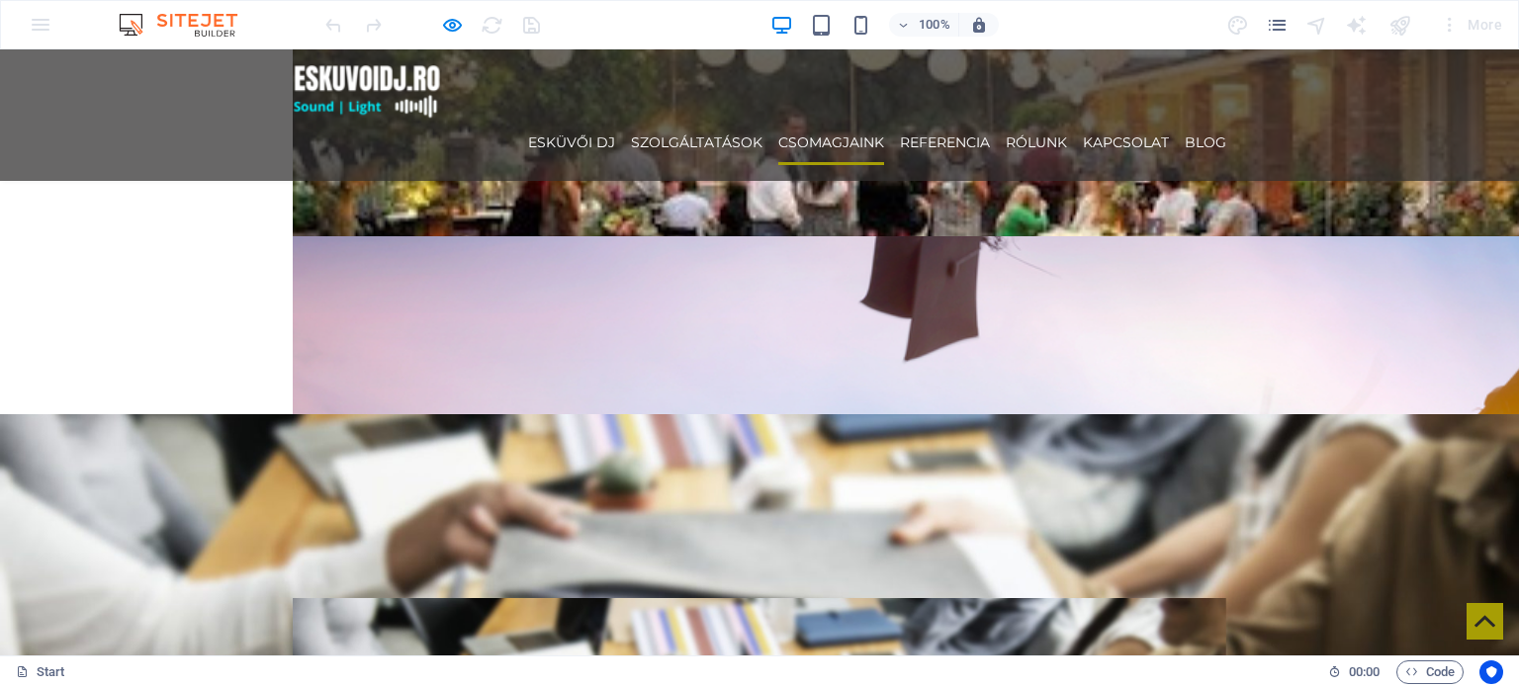
scroll to position [3032, 0]
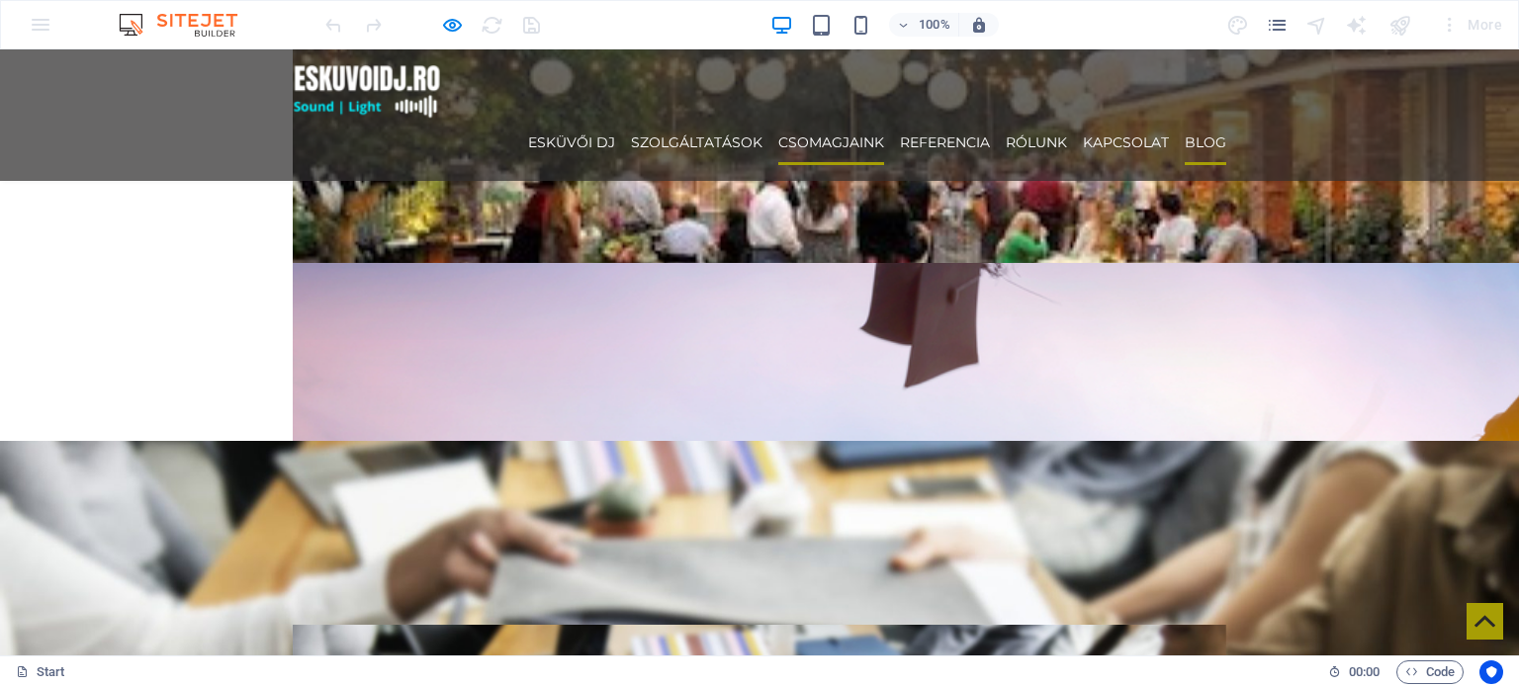
click at [1202, 120] on link "Blog" at bounding box center [1205, 142] width 42 height 45
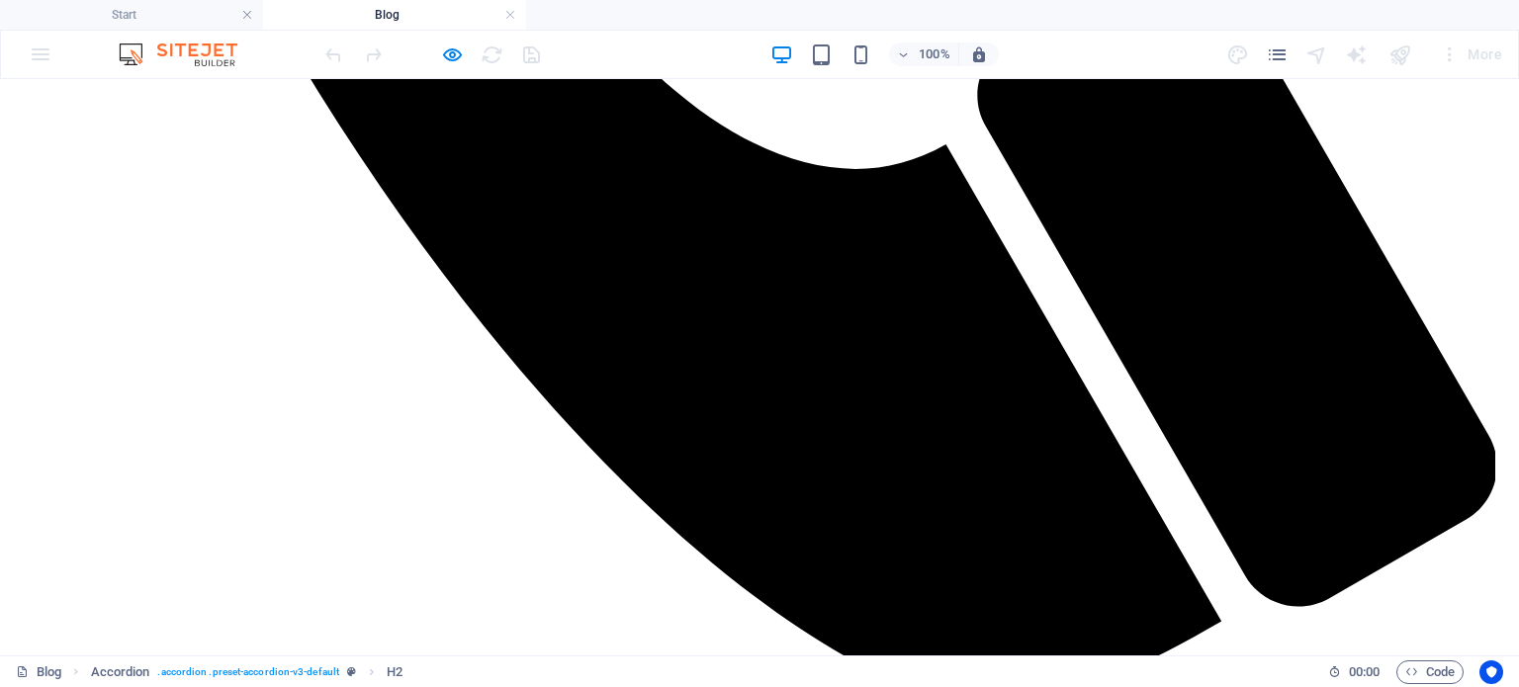
scroll to position [1681, 0]
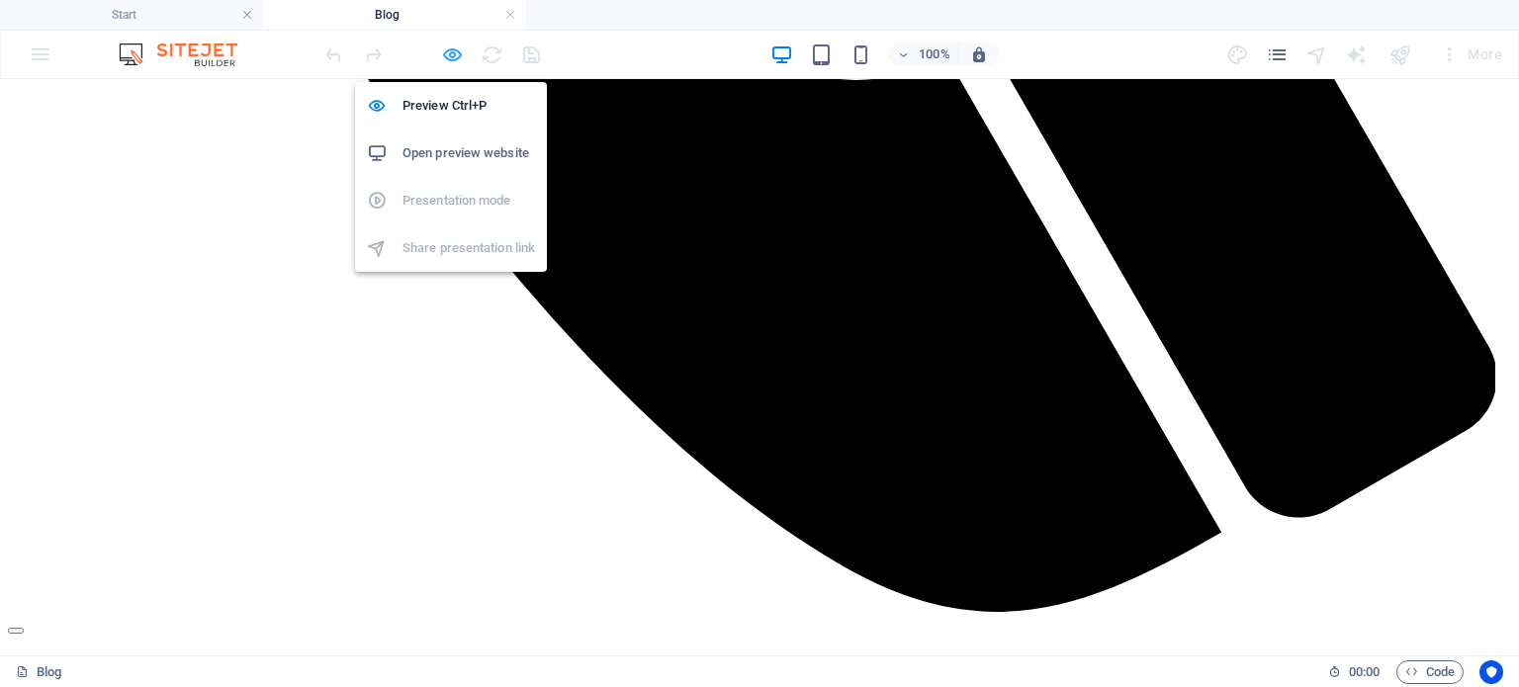
click at [452, 54] on icon "button" at bounding box center [452, 54] width 23 height 23
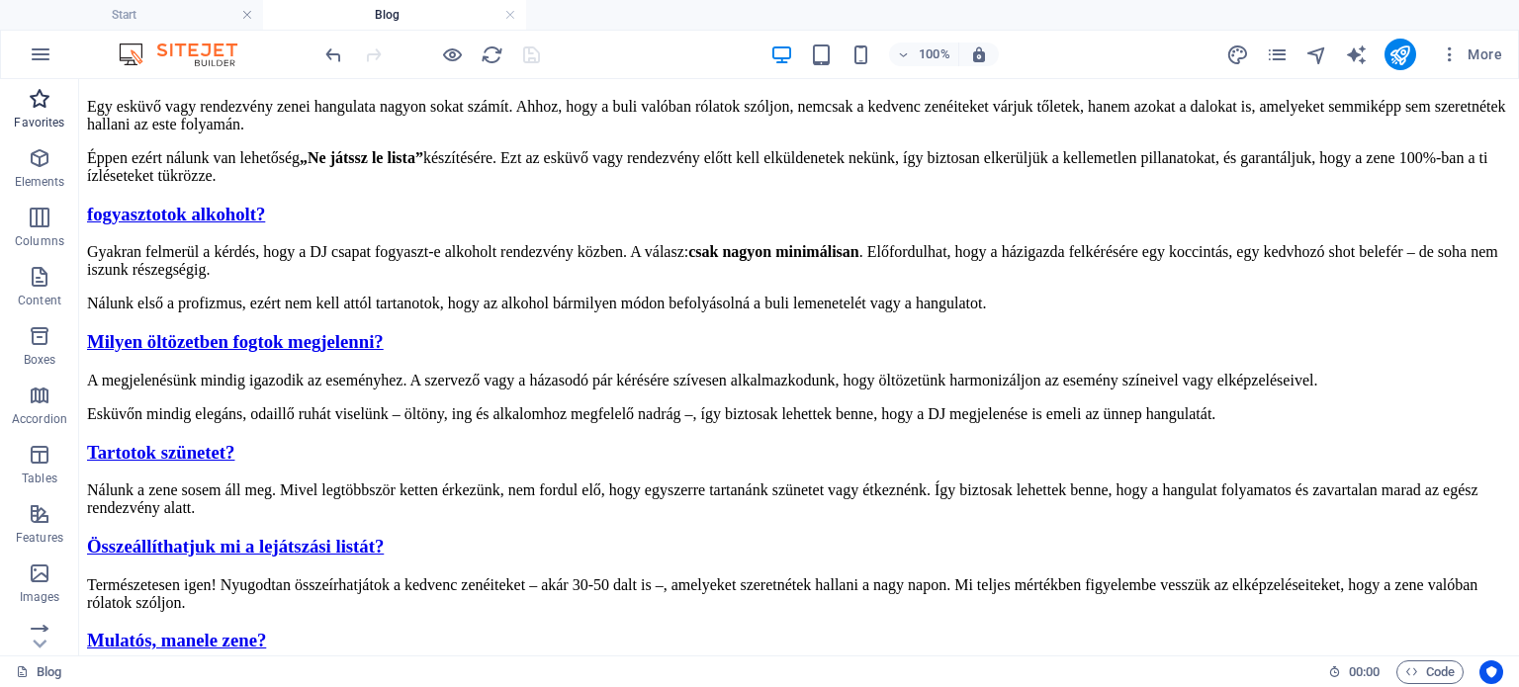
click at [28, 89] on icon "button" at bounding box center [40, 99] width 24 height 24
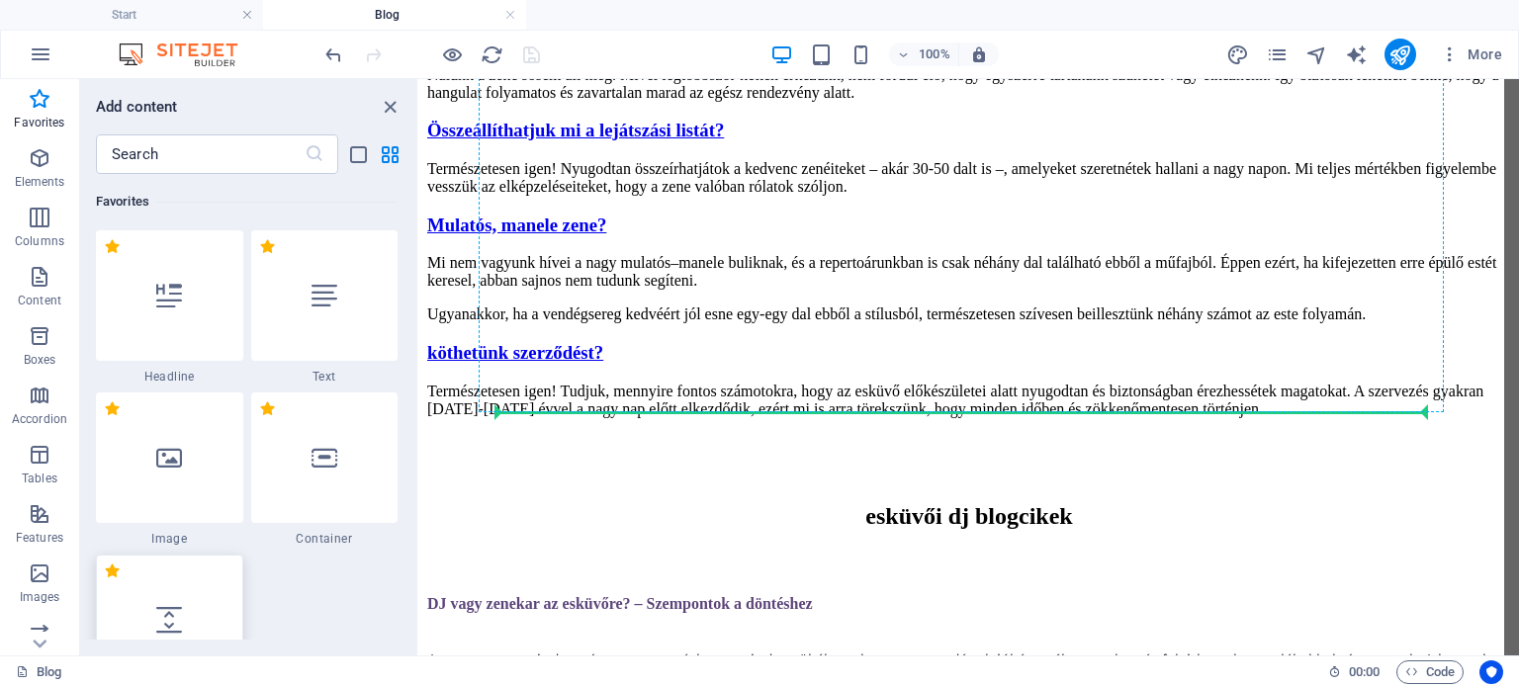
select select "px"
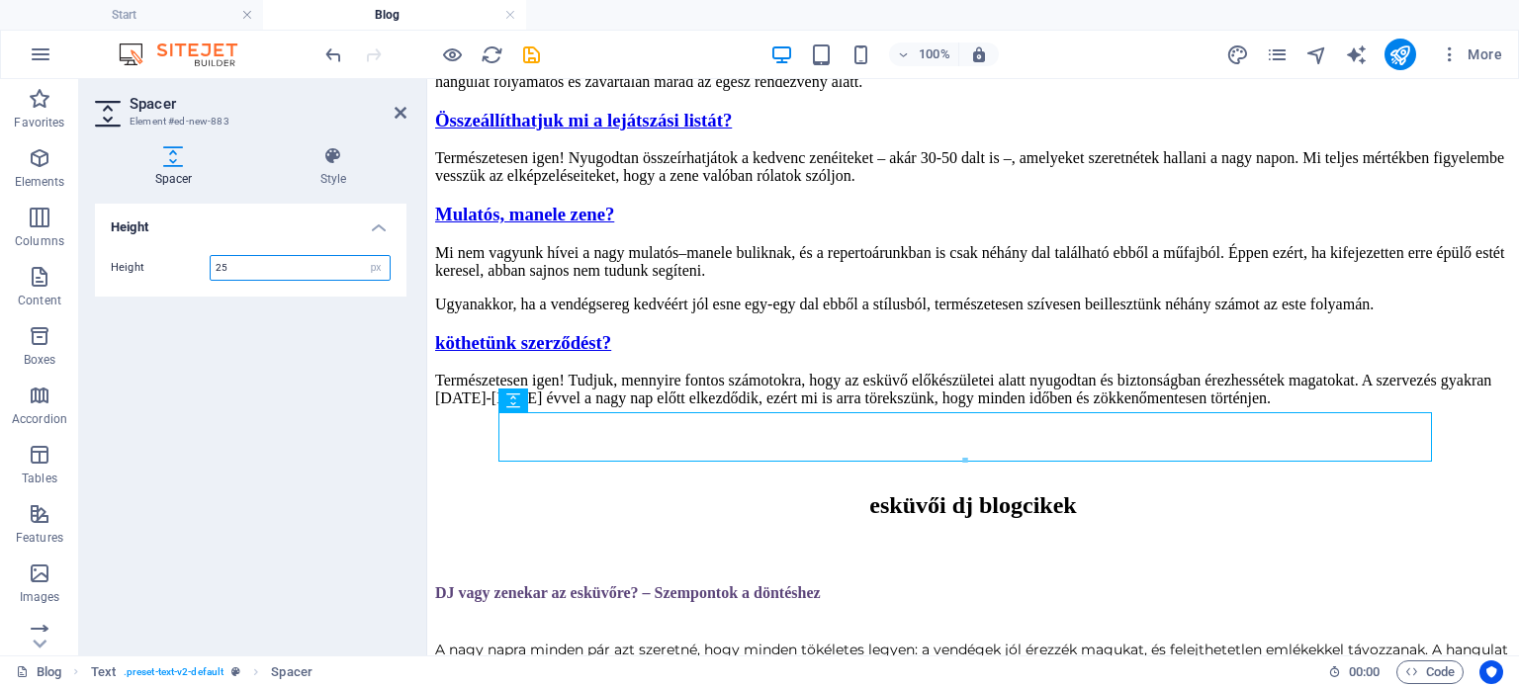
type input "25"
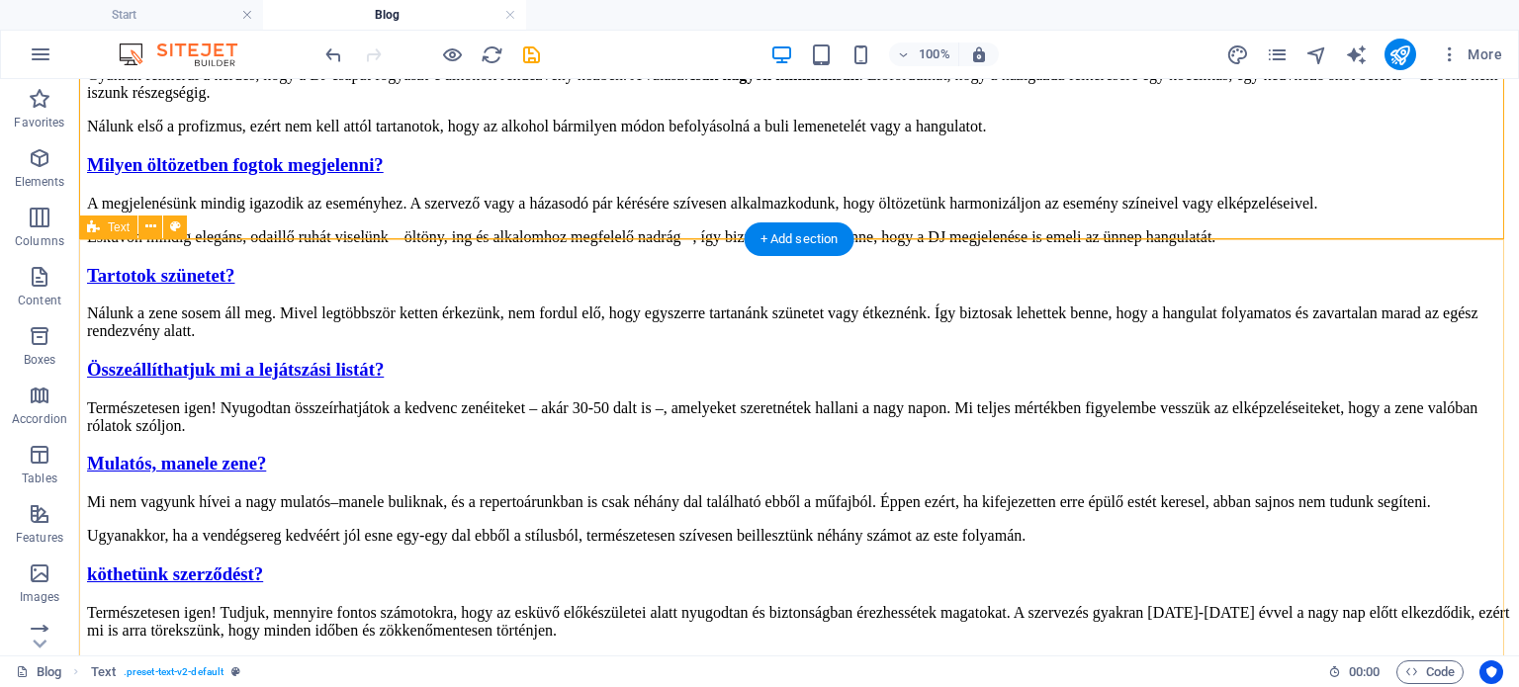
scroll to position [2460, 0]
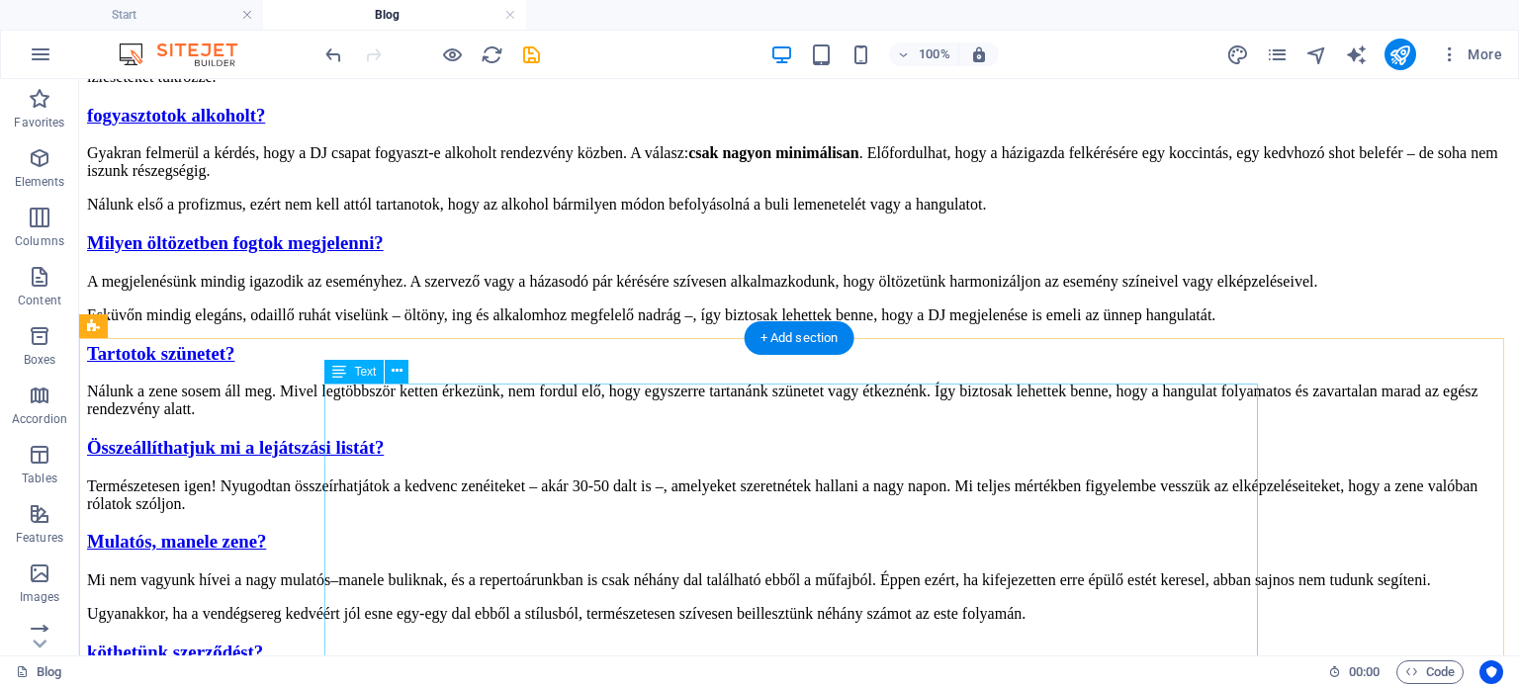
scroll to position [1669, 0]
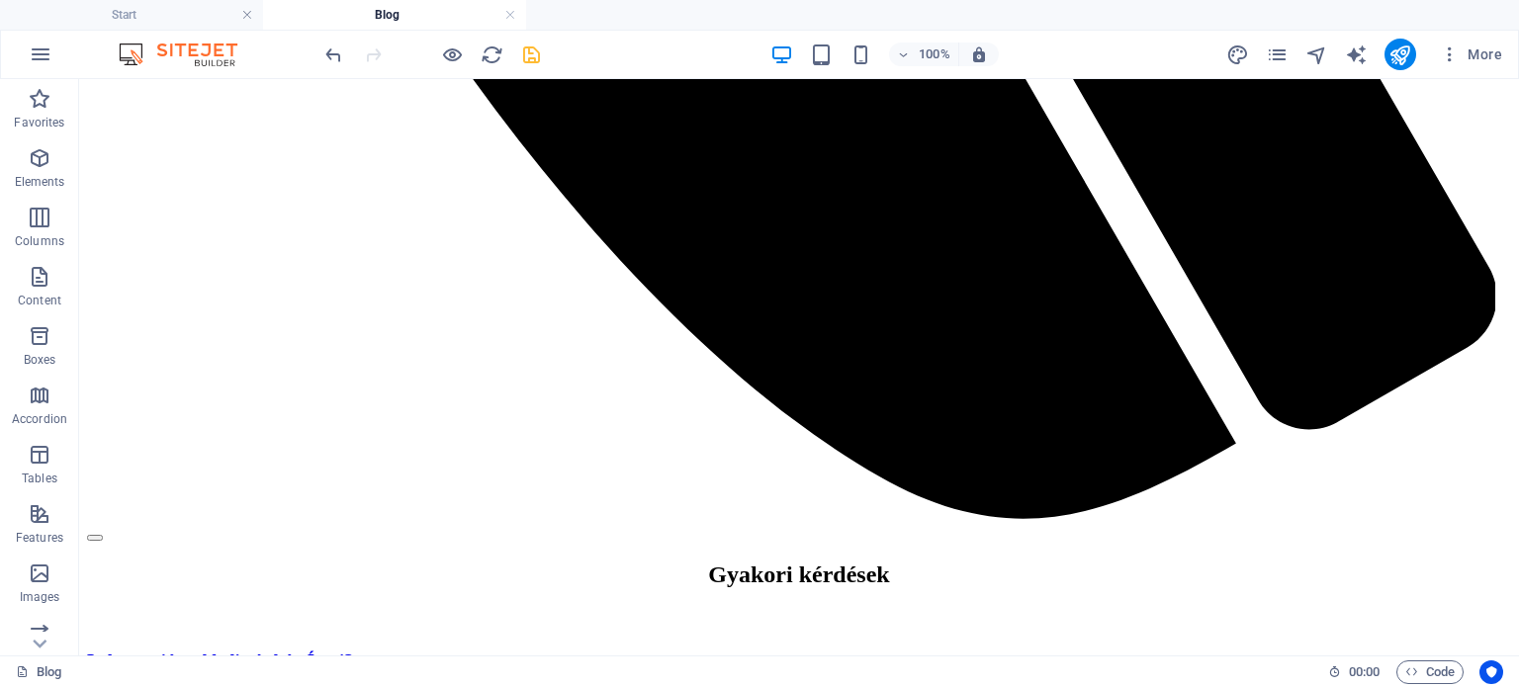
click at [534, 45] on icon "save" at bounding box center [531, 54] width 23 height 23
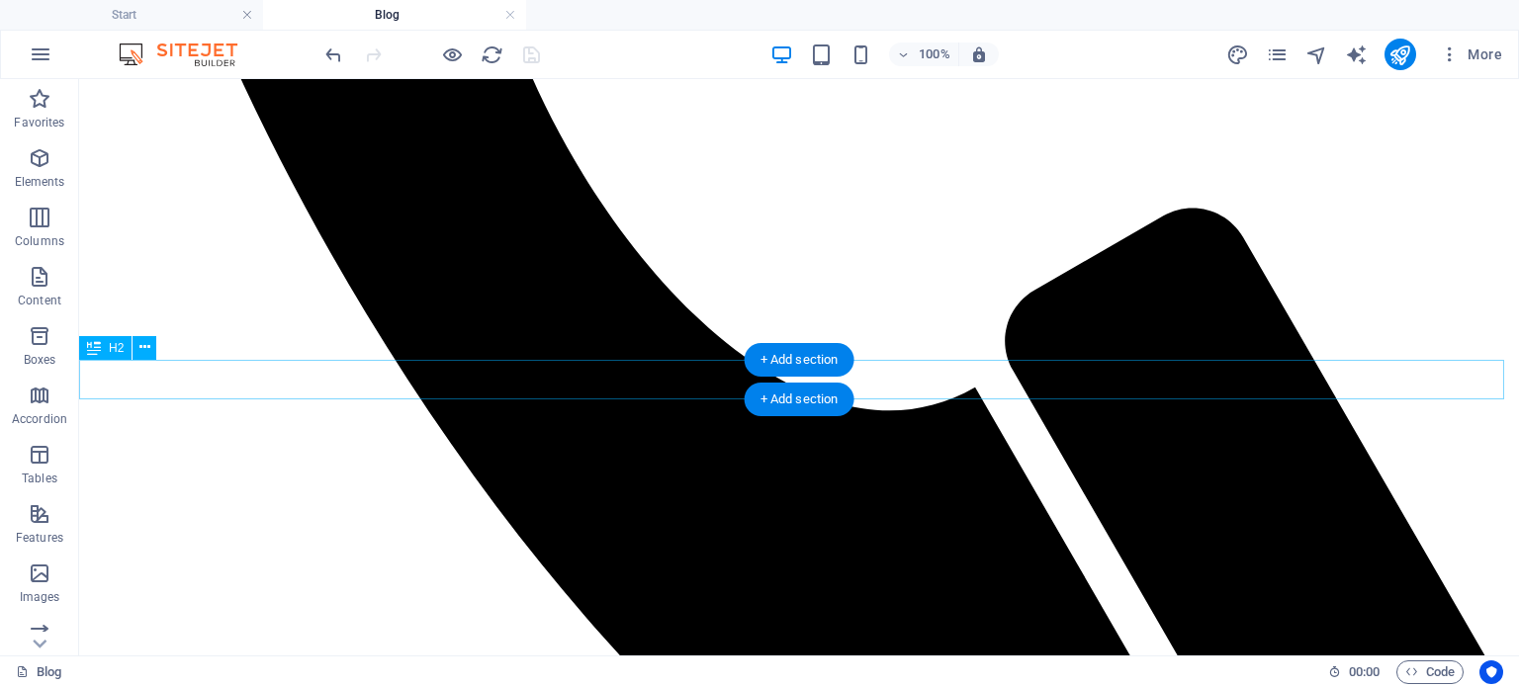
scroll to position [878, 0]
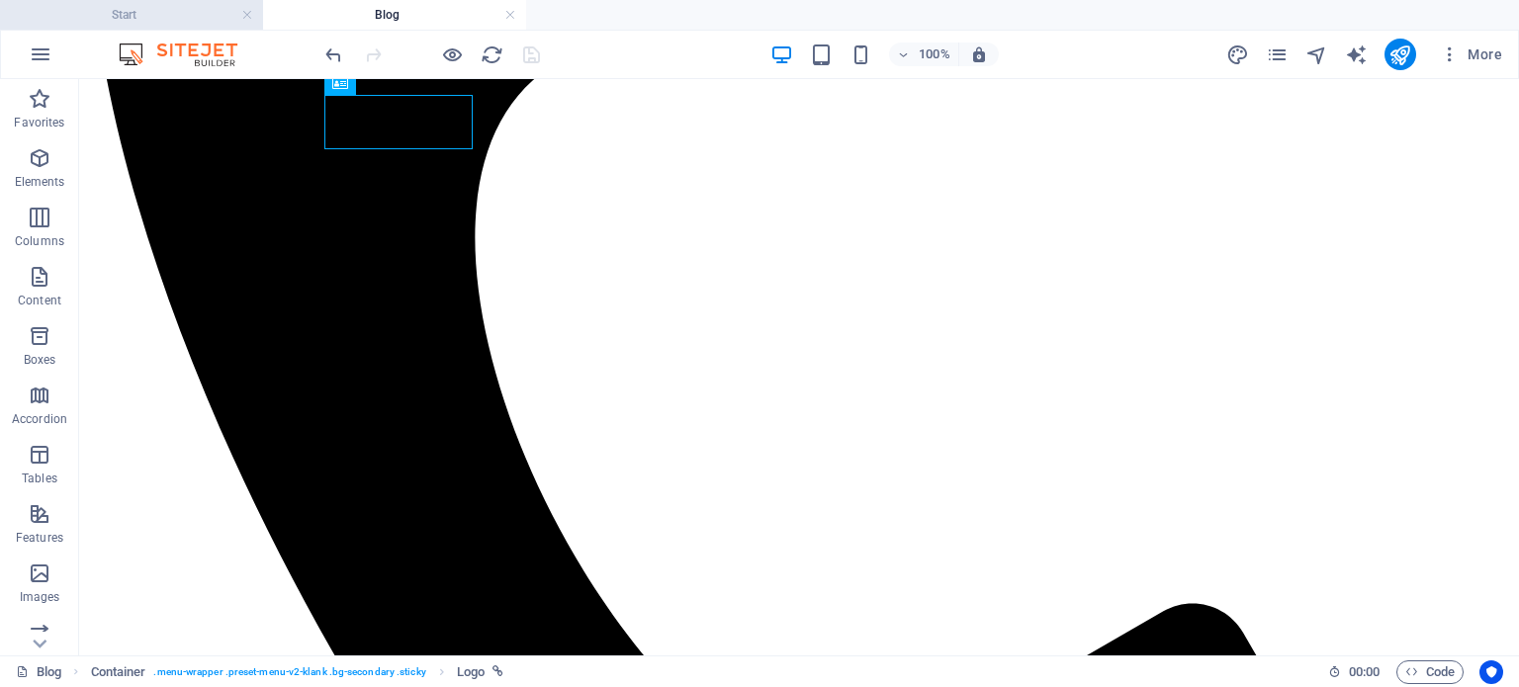
click at [202, 20] on h4 "Start" at bounding box center [131, 15] width 263 height 22
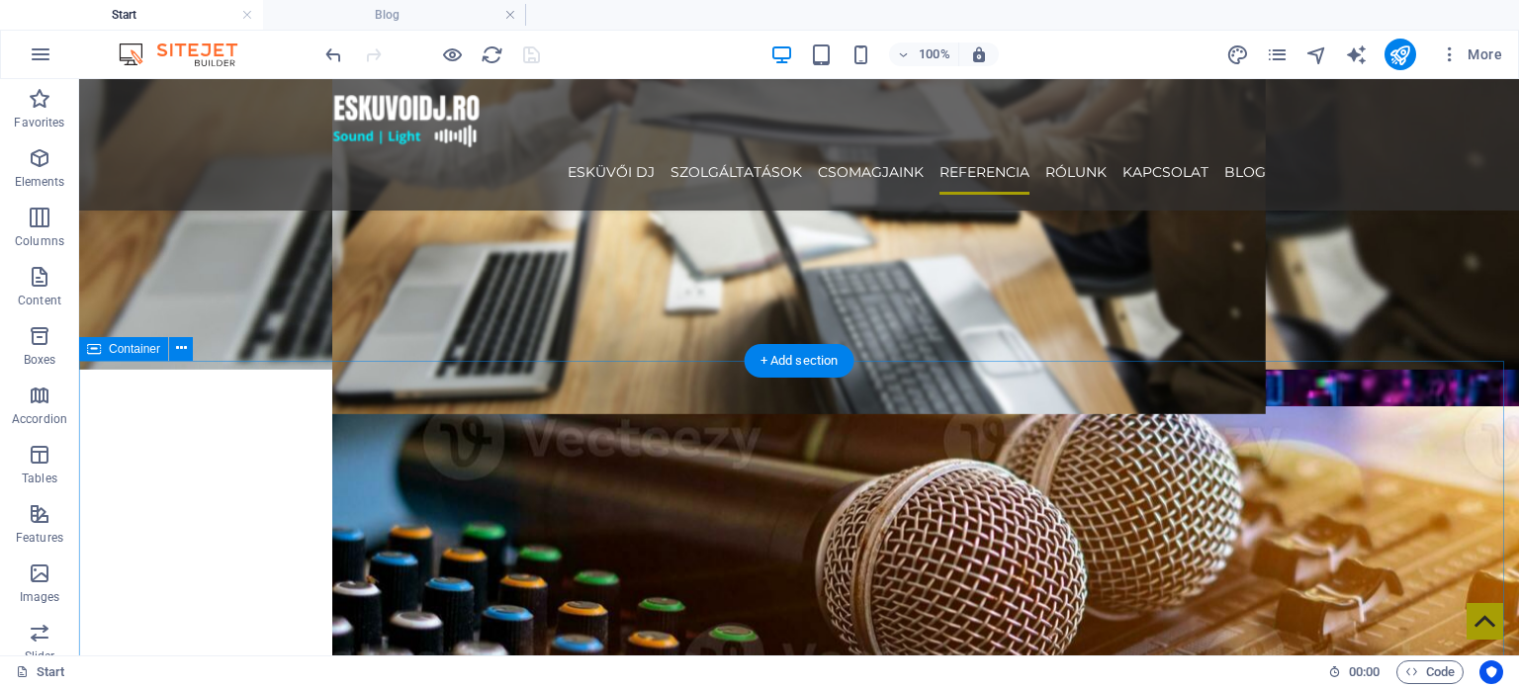
scroll to position [3478, 0]
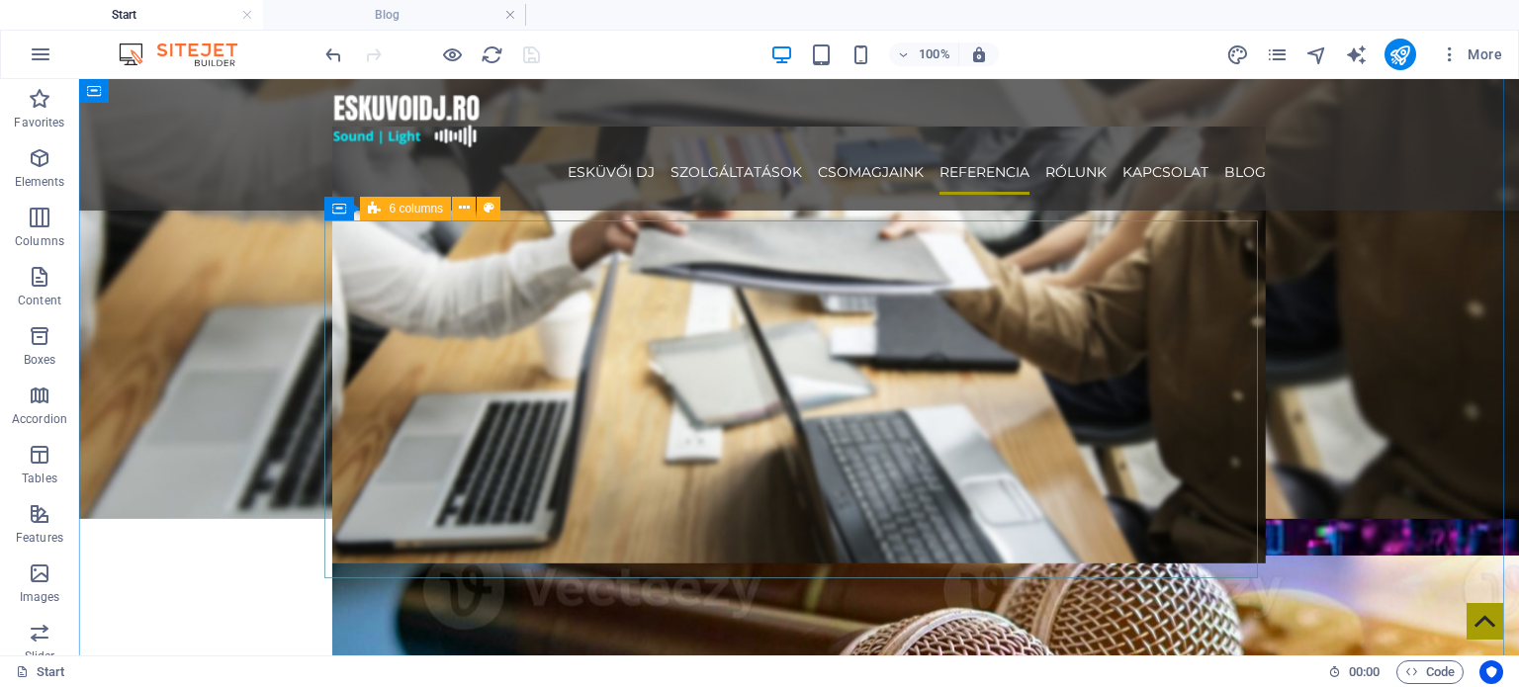
click at [380, 208] on icon at bounding box center [374, 209] width 13 height 24
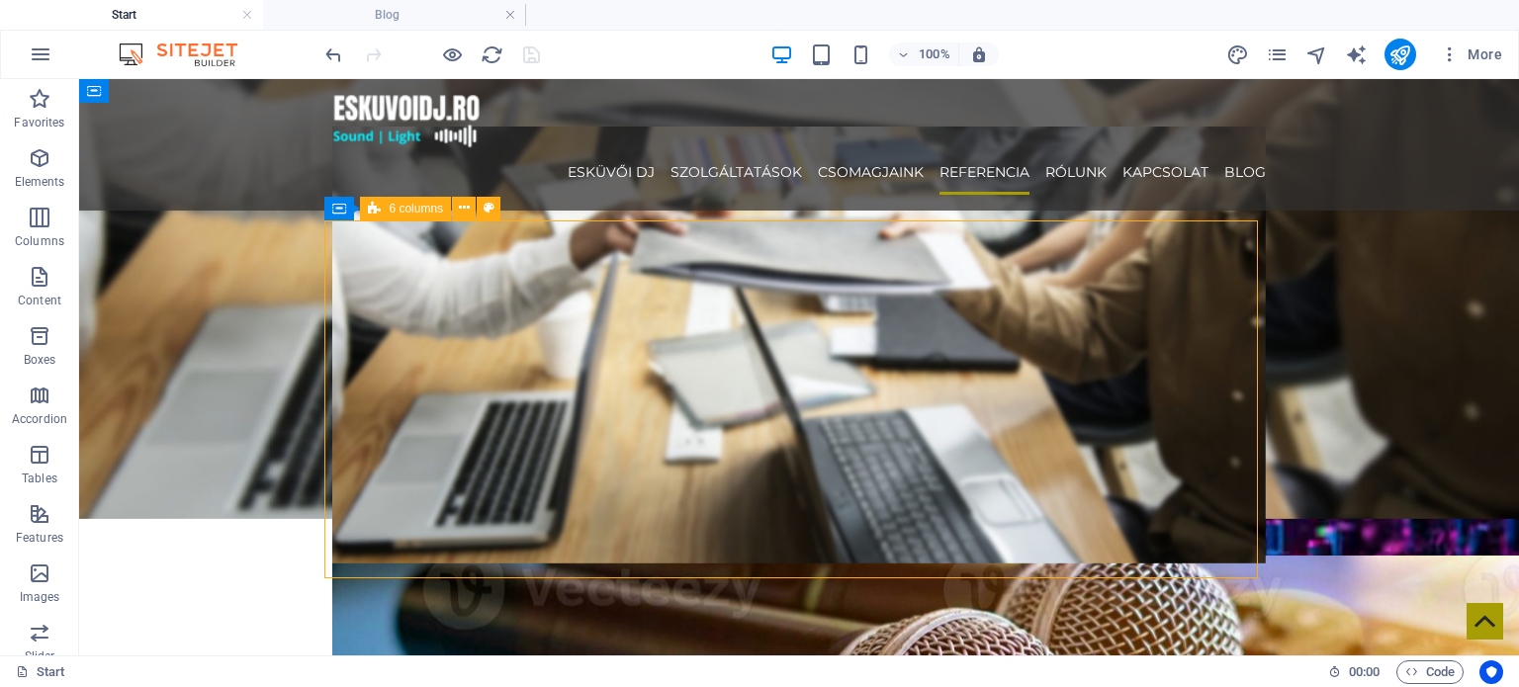
click at [380, 208] on icon at bounding box center [374, 209] width 13 height 24
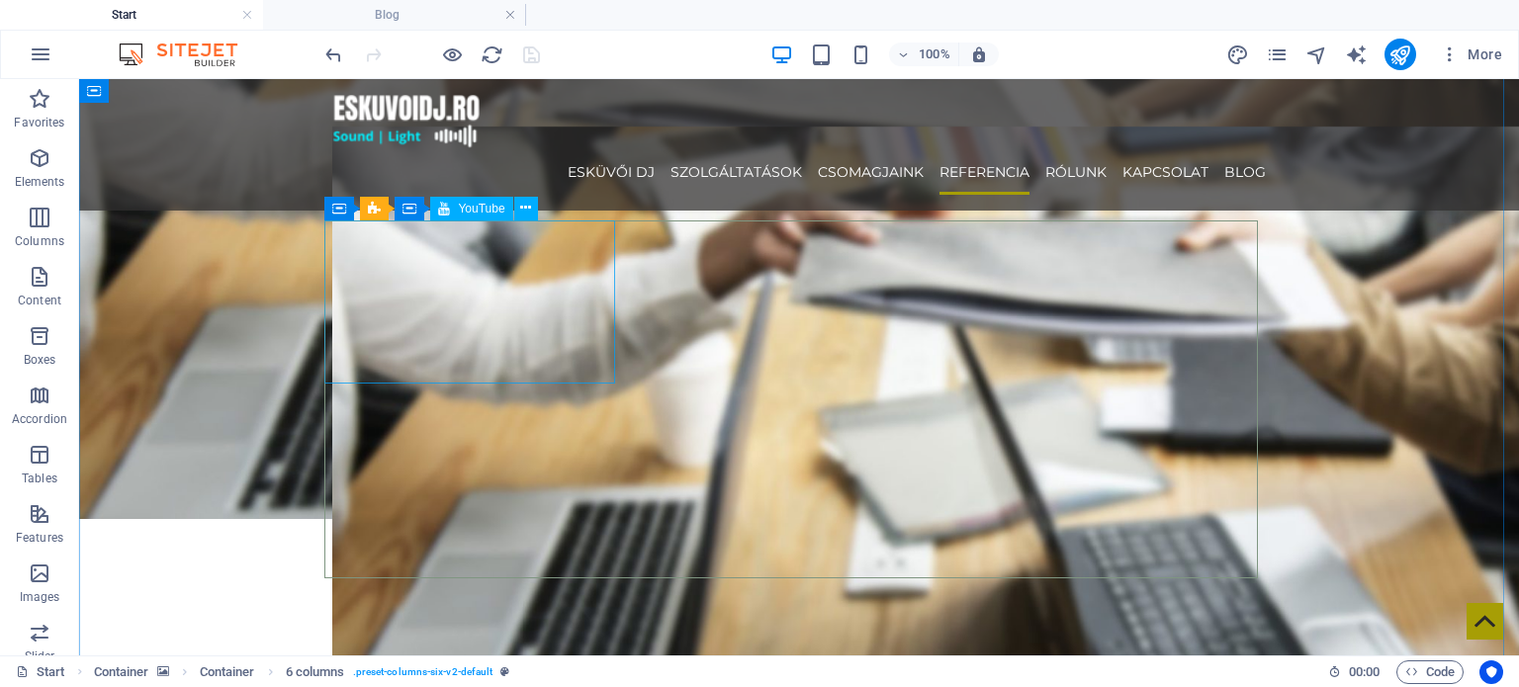
select select "ar16_9"
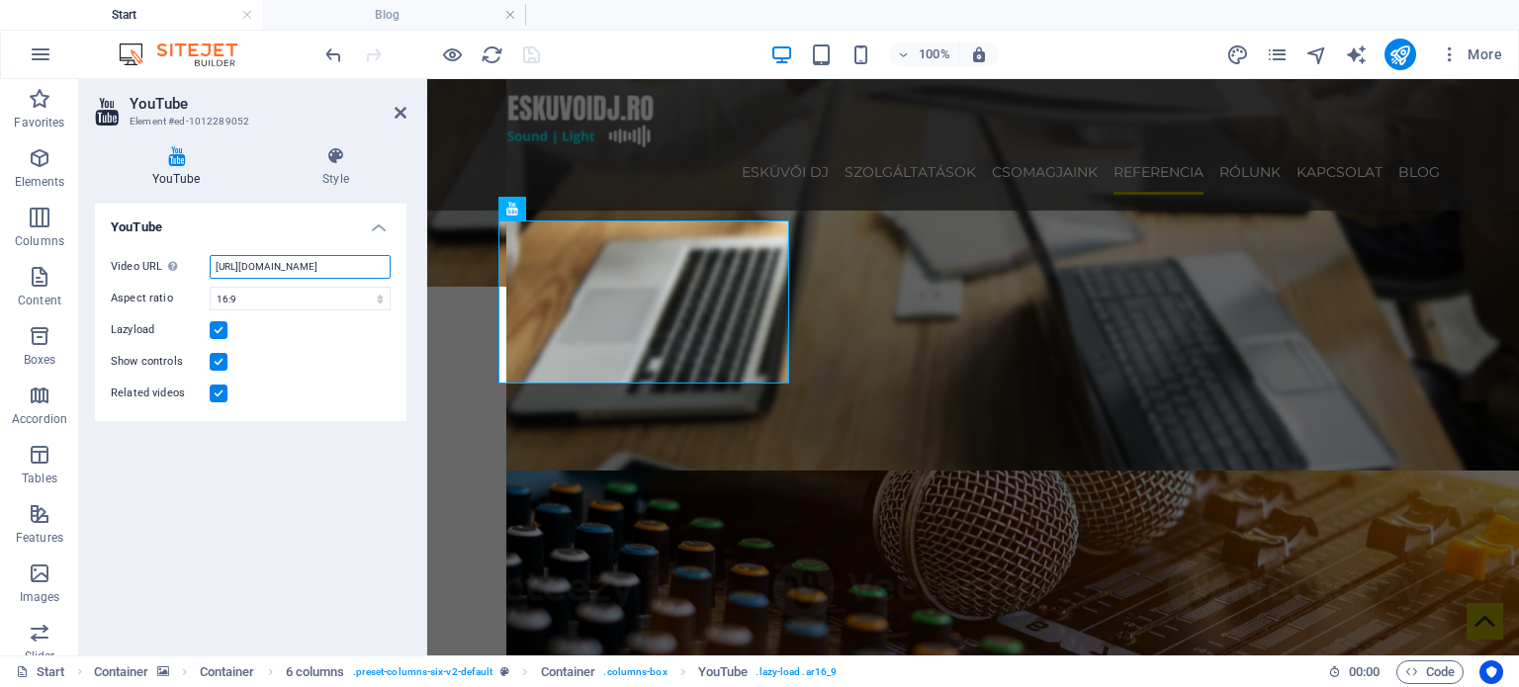
click at [325, 262] on input "[URL][DOMAIN_NAME]" at bounding box center [300, 267] width 181 height 24
drag, startPoint x: 345, startPoint y: 259, endPoint x: 418, endPoint y: 266, distance: 73.5
click at [421, 266] on div "YouTube Style YouTube Video URL Insert (or paste) a video URL. [URL][DOMAIN_NAM…" at bounding box center [250, 392] width 343 height 525
click at [368, 282] on div "Video URL Insert (or paste) a video URL. [URL][DOMAIN_NAME] Aspect ratio 16:10 …" at bounding box center [250, 330] width 311 height 182
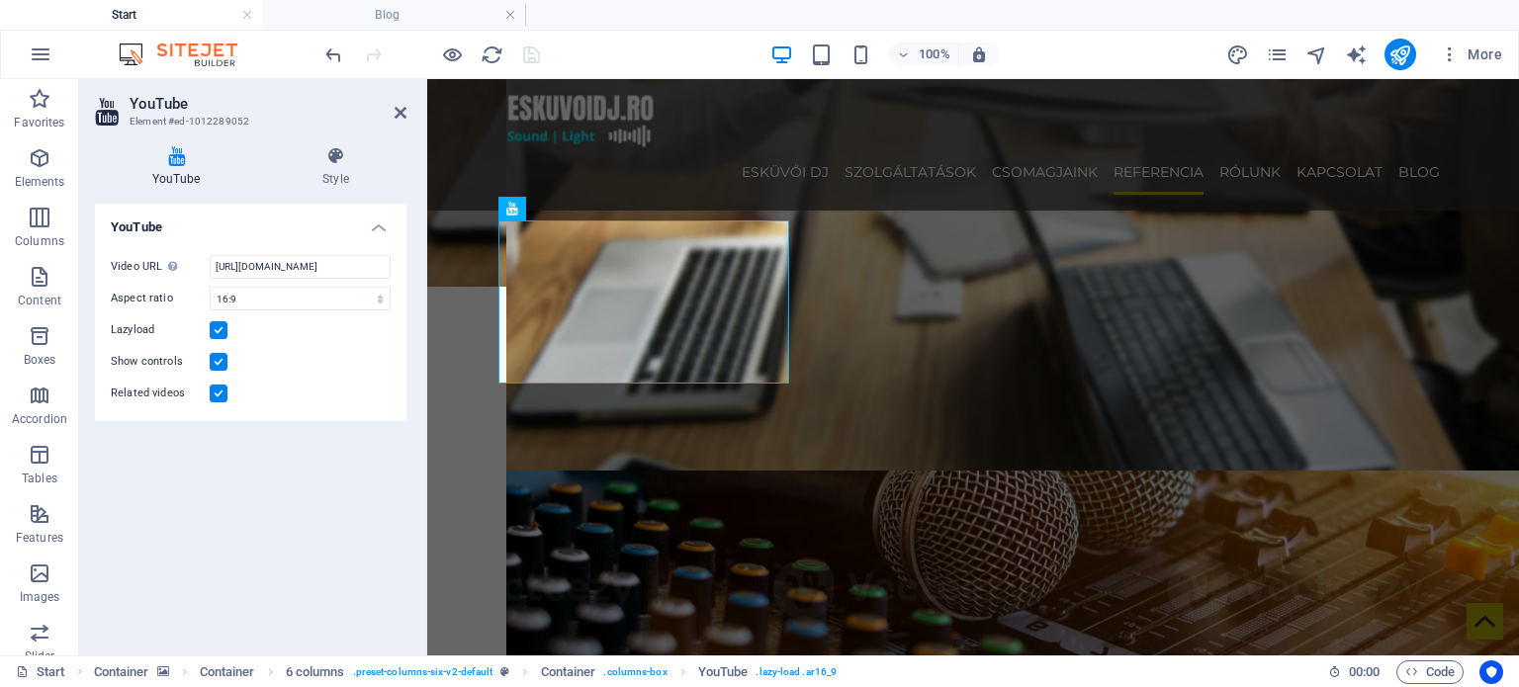
scroll to position [0, 0]
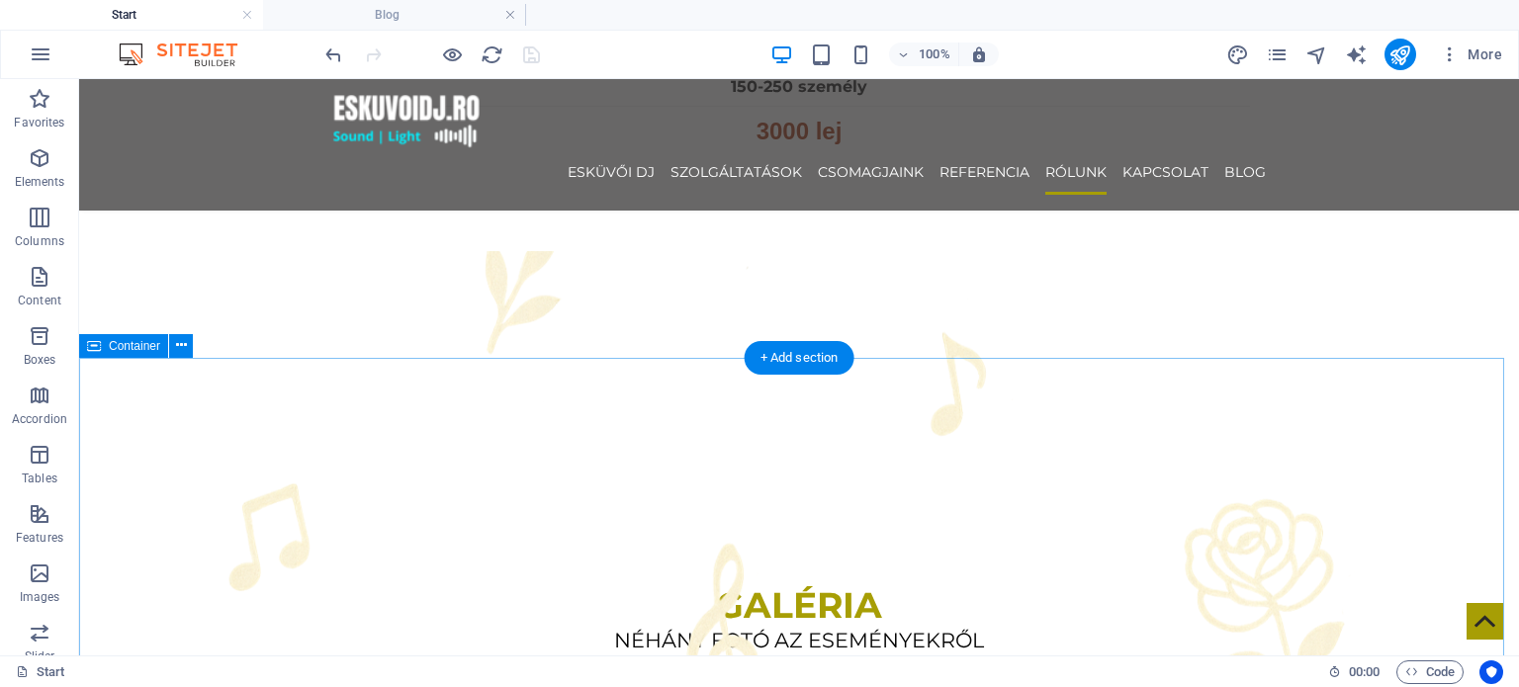
scroll to position [5455, 0]
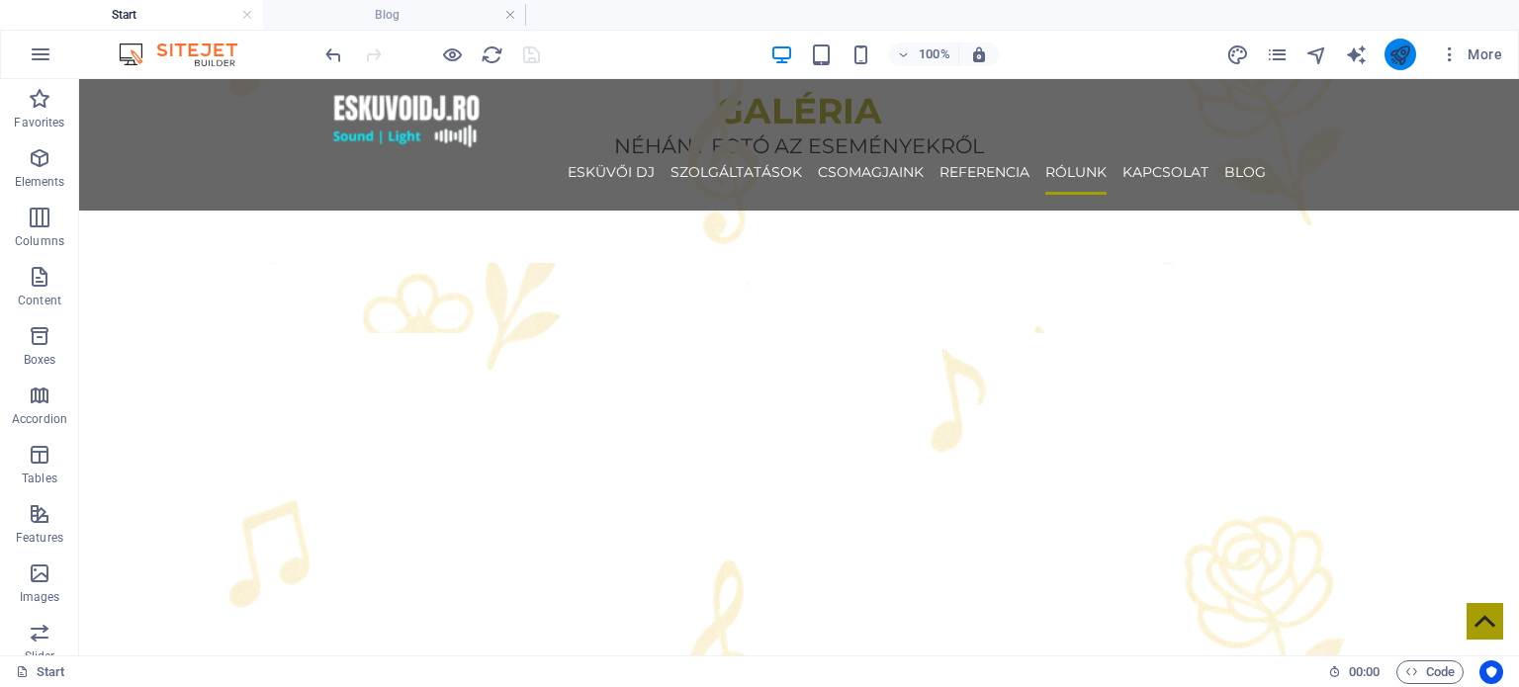
click at [1411, 46] on icon "publish" at bounding box center [1399, 54] width 23 height 23
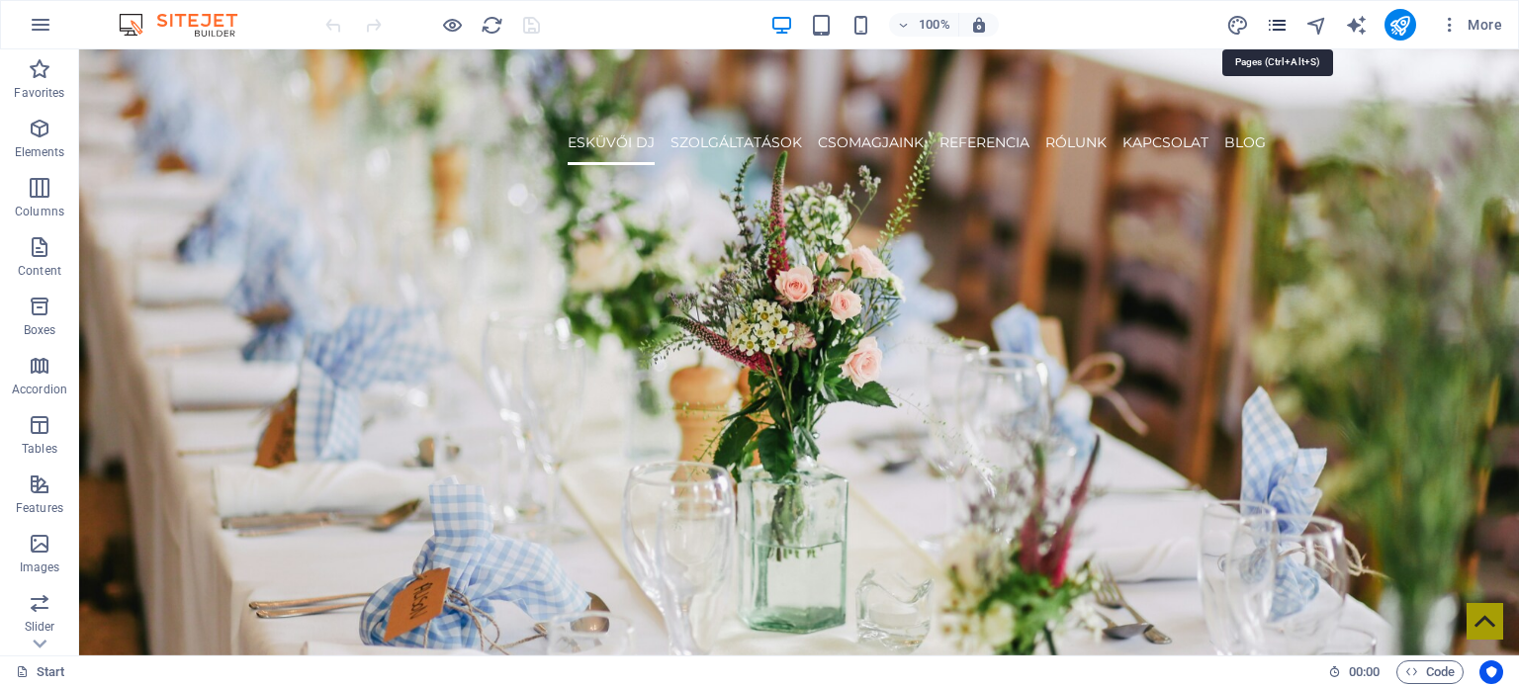
click at [1284, 29] on icon "pages" at bounding box center [1276, 25] width 23 height 23
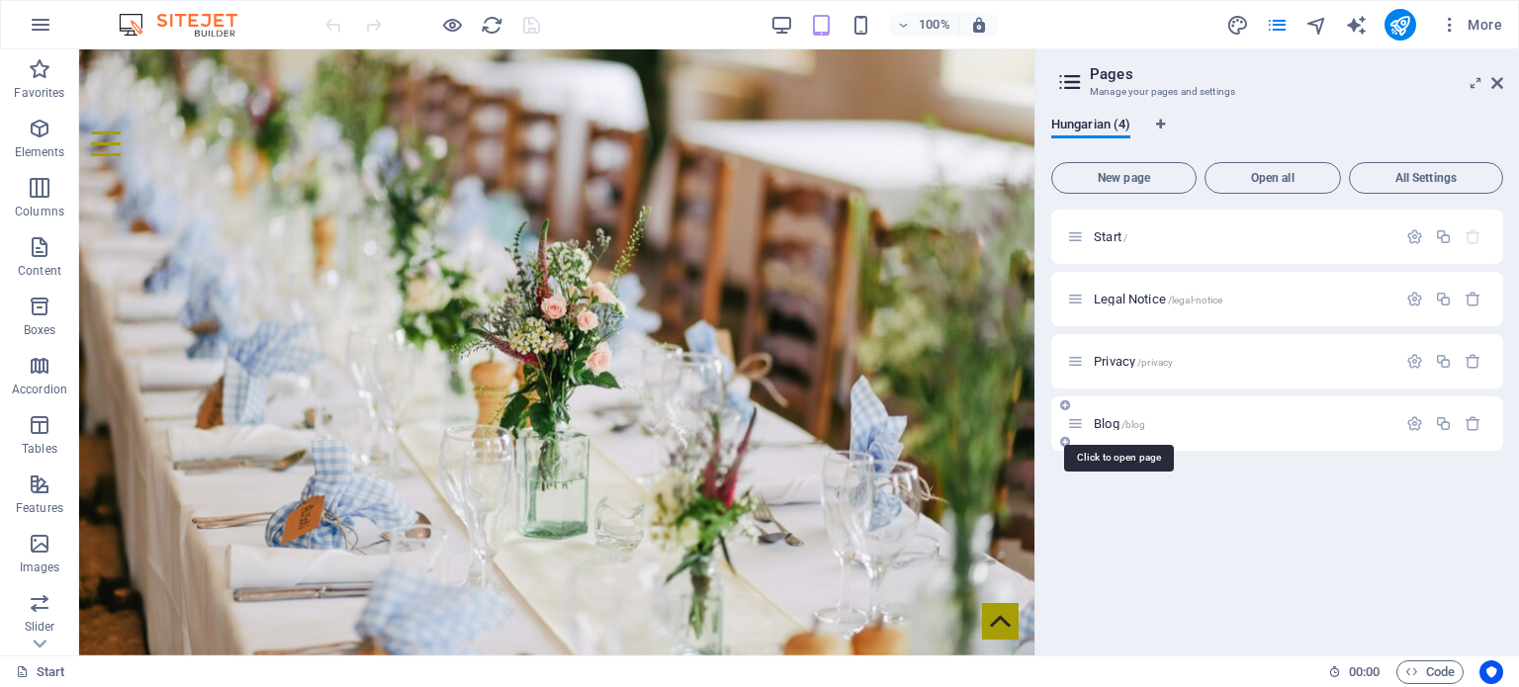
click at [1095, 418] on span "Blog /blog" at bounding box center [1118, 423] width 51 height 15
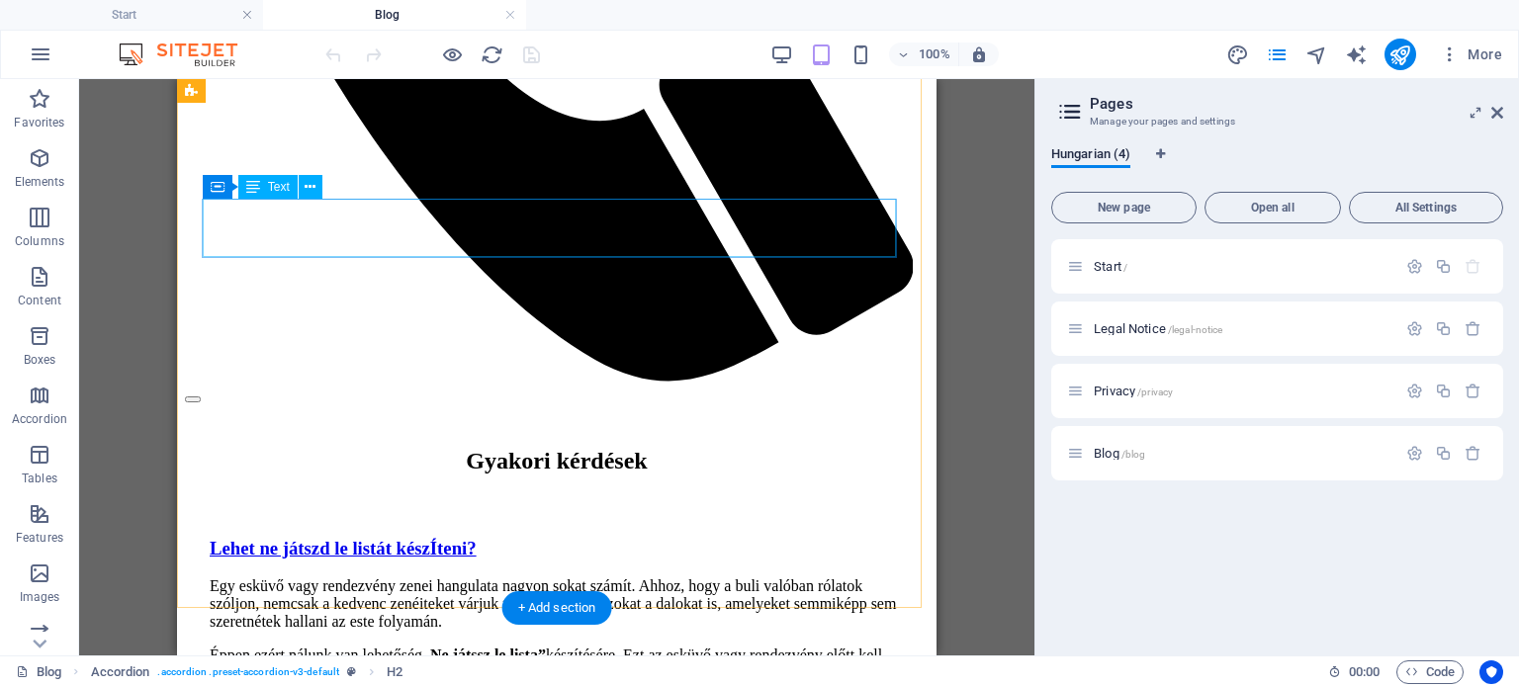
scroll to position [989, 0]
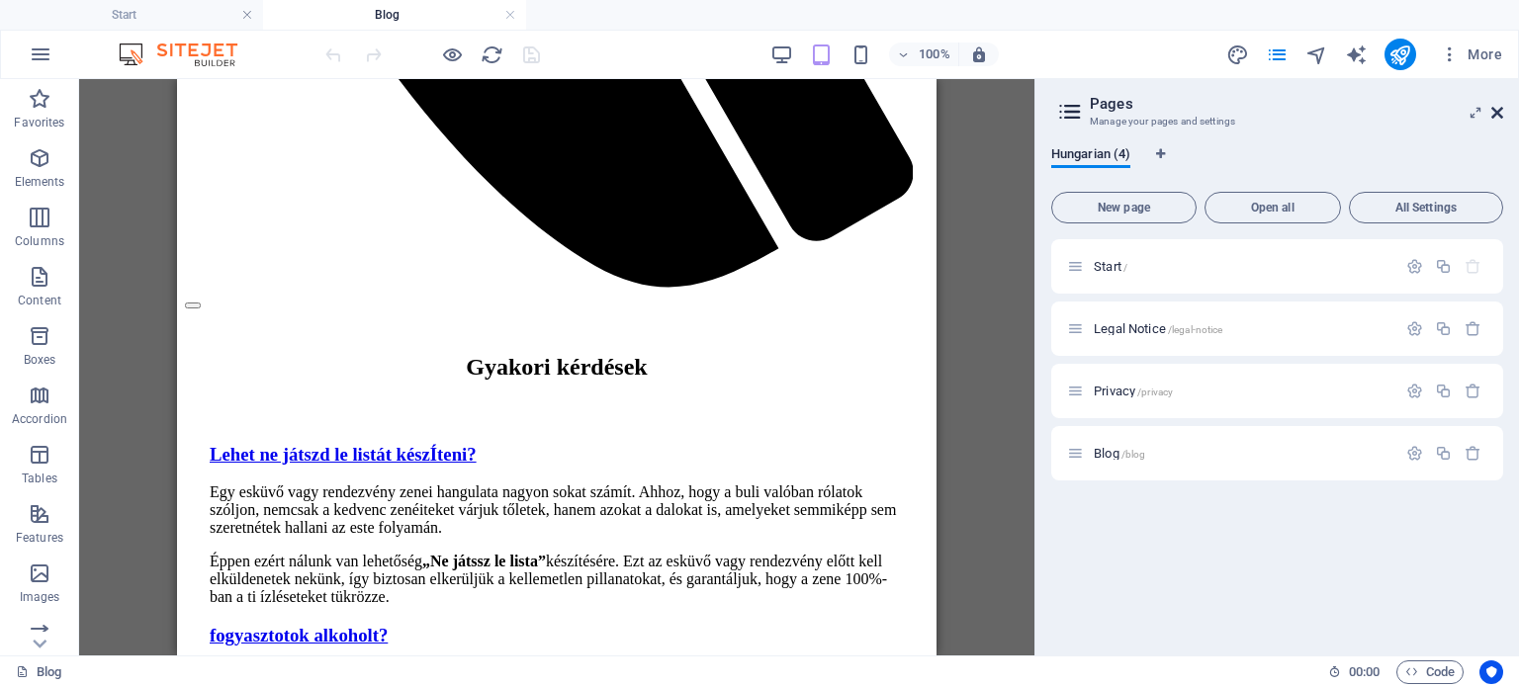
click at [1494, 111] on icon at bounding box center [1497, 113] width 12 height 16
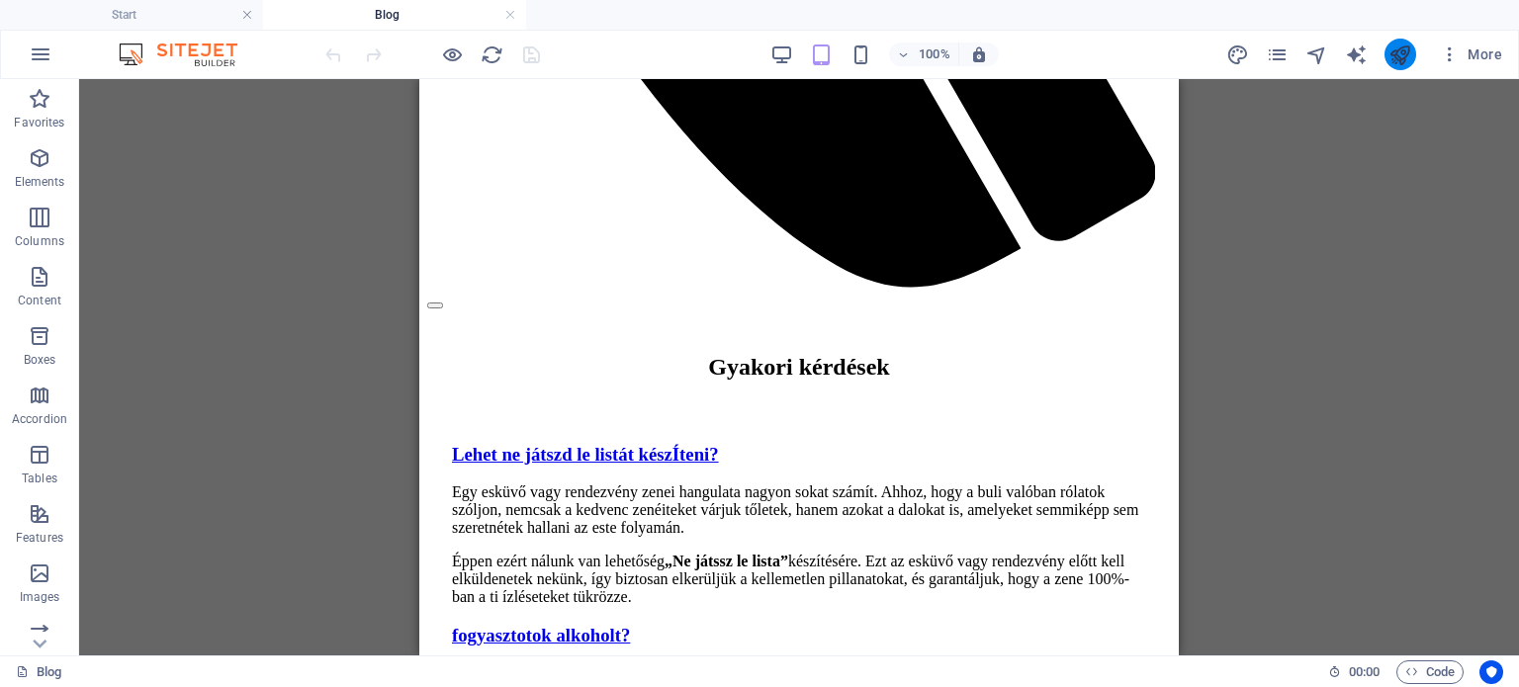
click at [1387, 57] on button "publish" at bounding box center [1400, 55] width 32 height 32
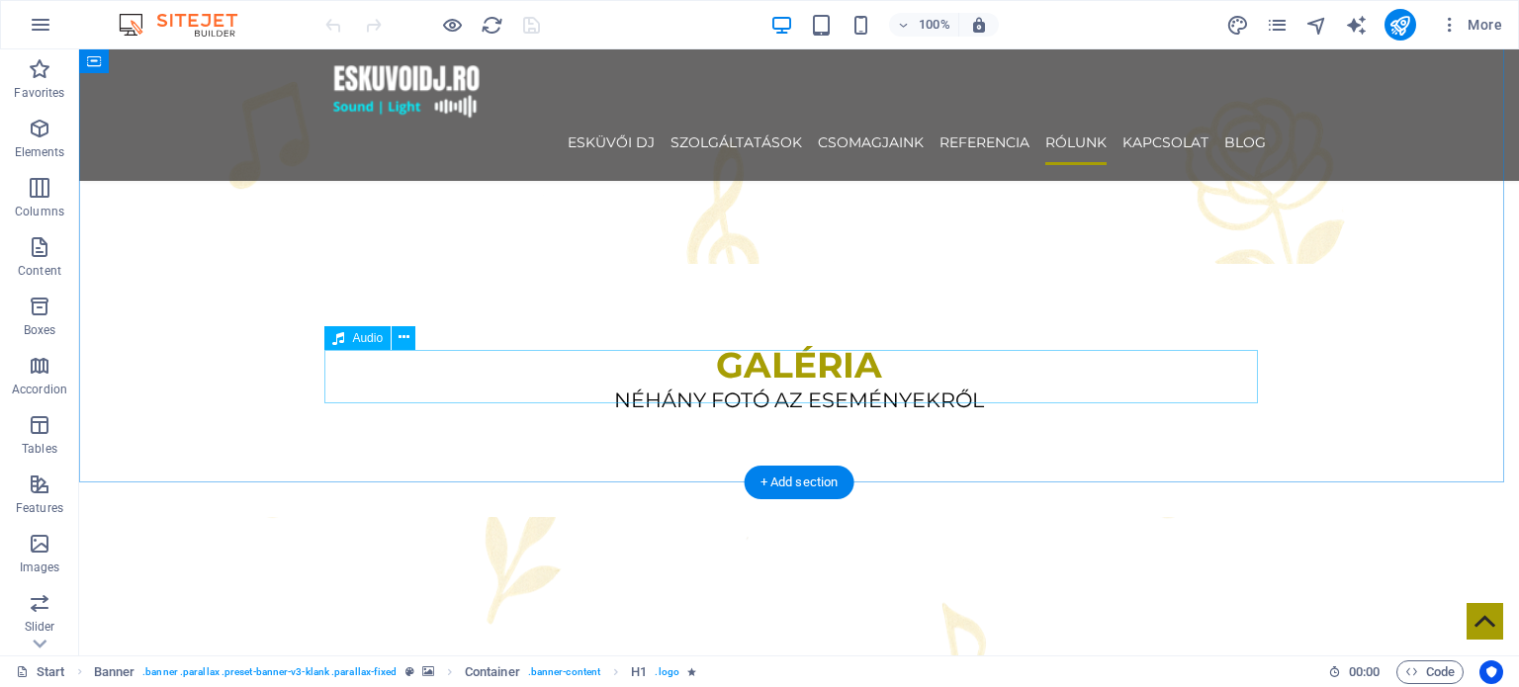
scroll to position [5339, 0]
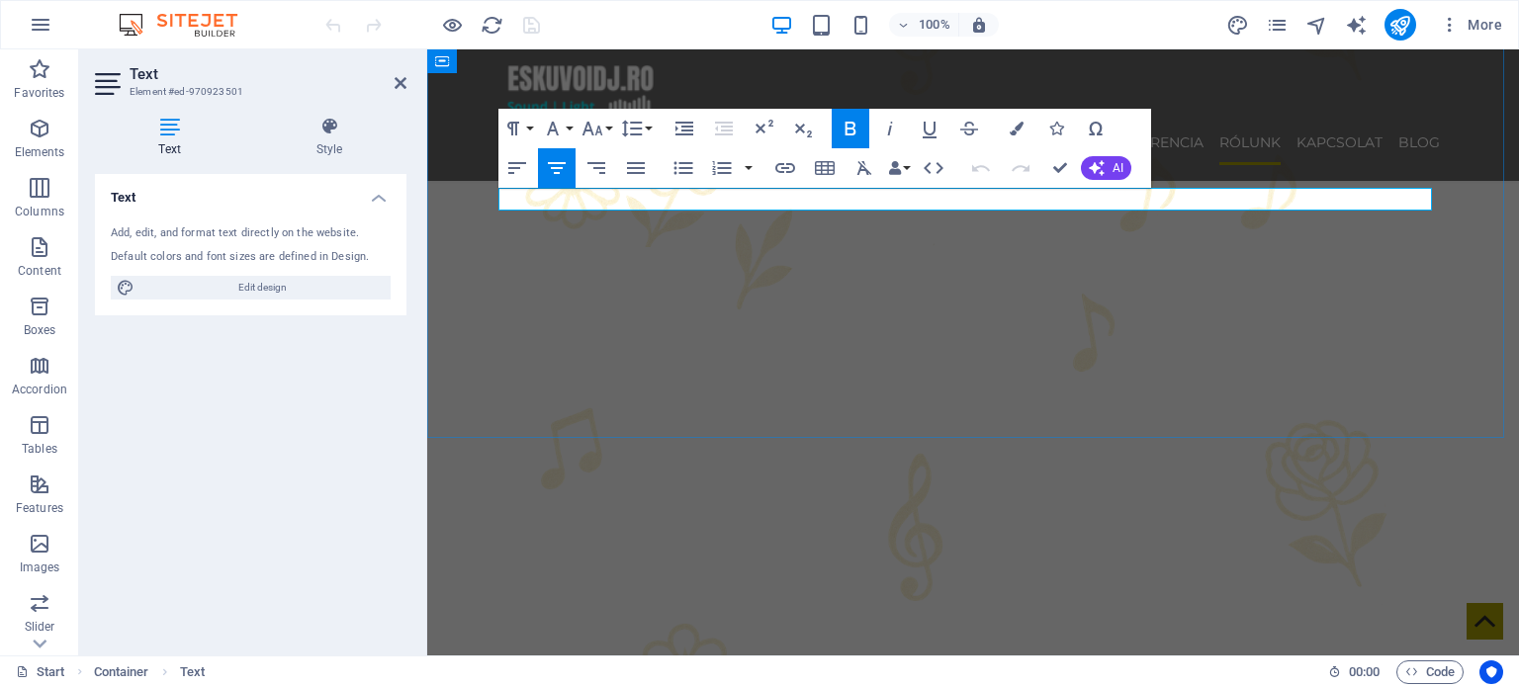
drag, startPoint x: 1068, startPoint y: 201, endPoint x: 767, endPoint y: 193, distance: 300.6
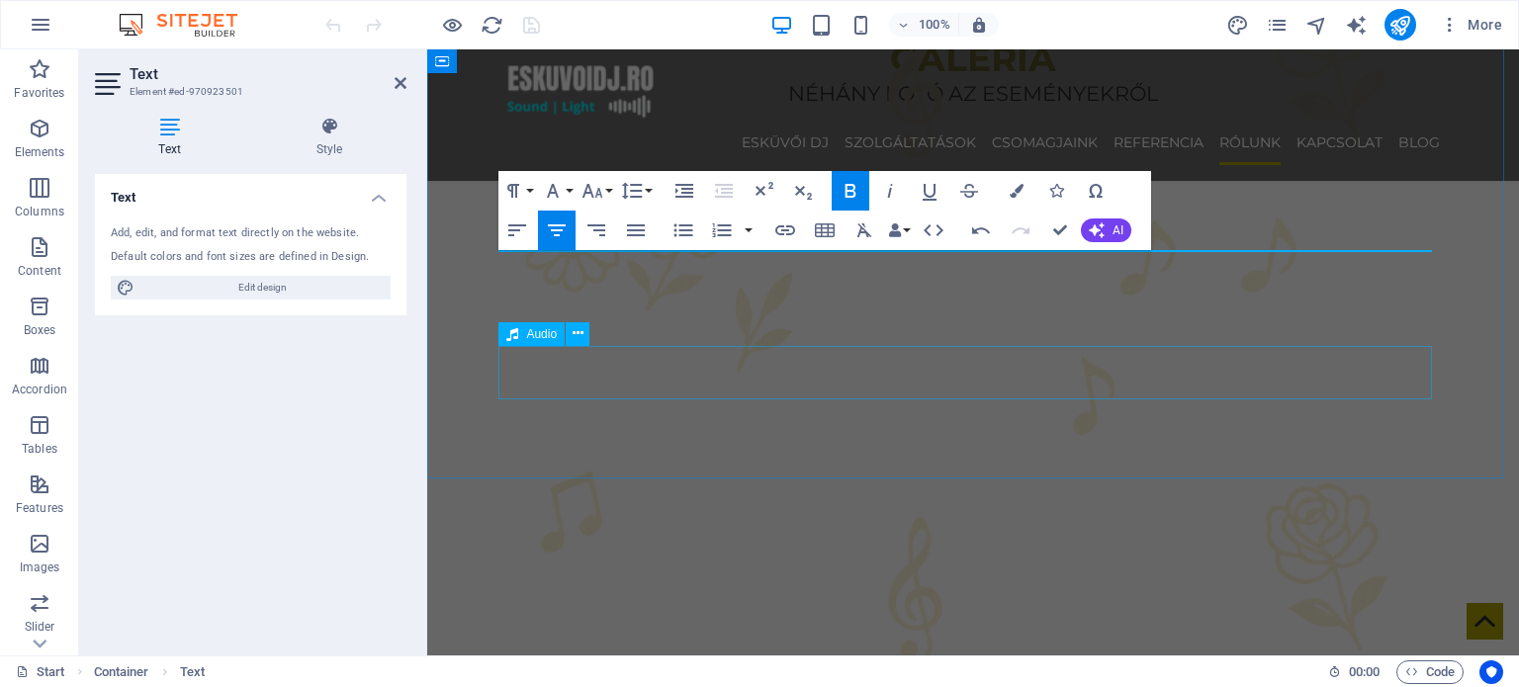
scroll to position [5078, 0]
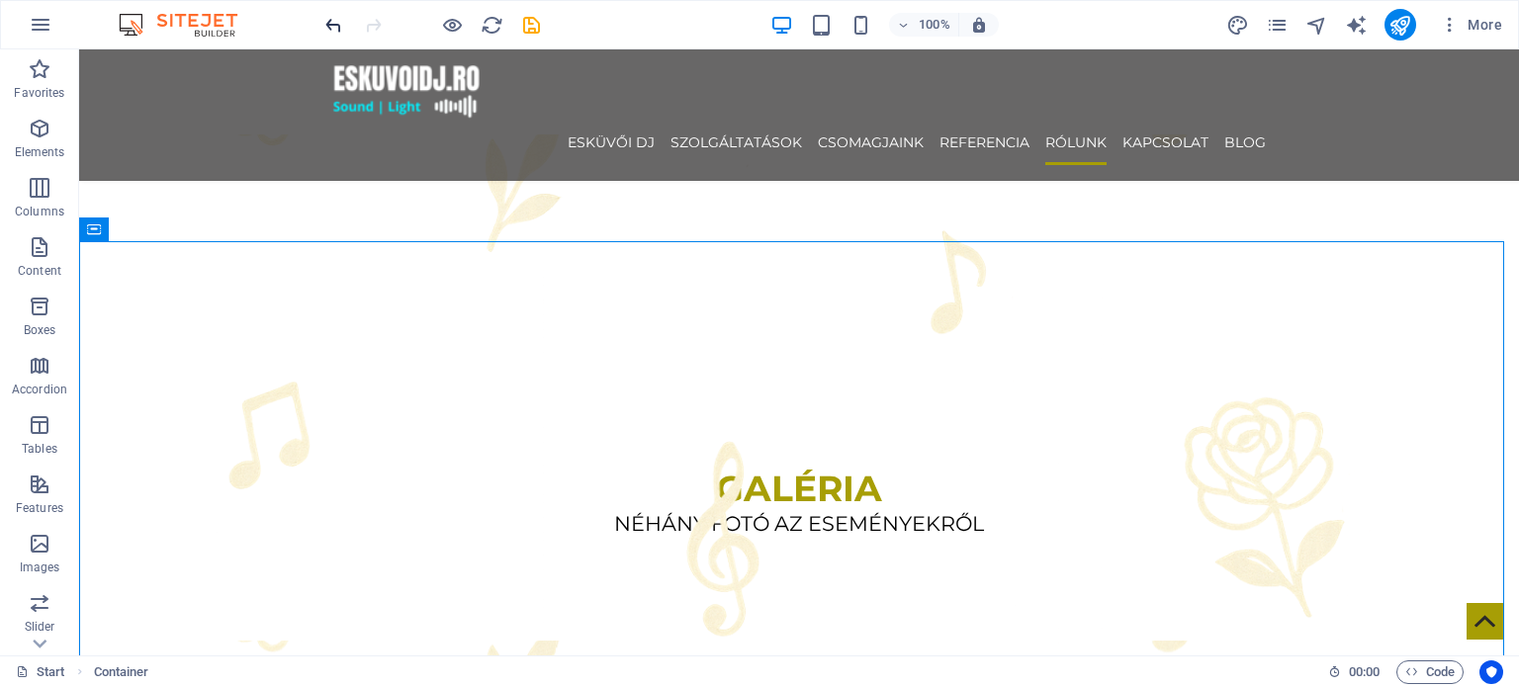
click at [328, 29] on icon "undo" at bounding box center [333, 25] width 23 height 23
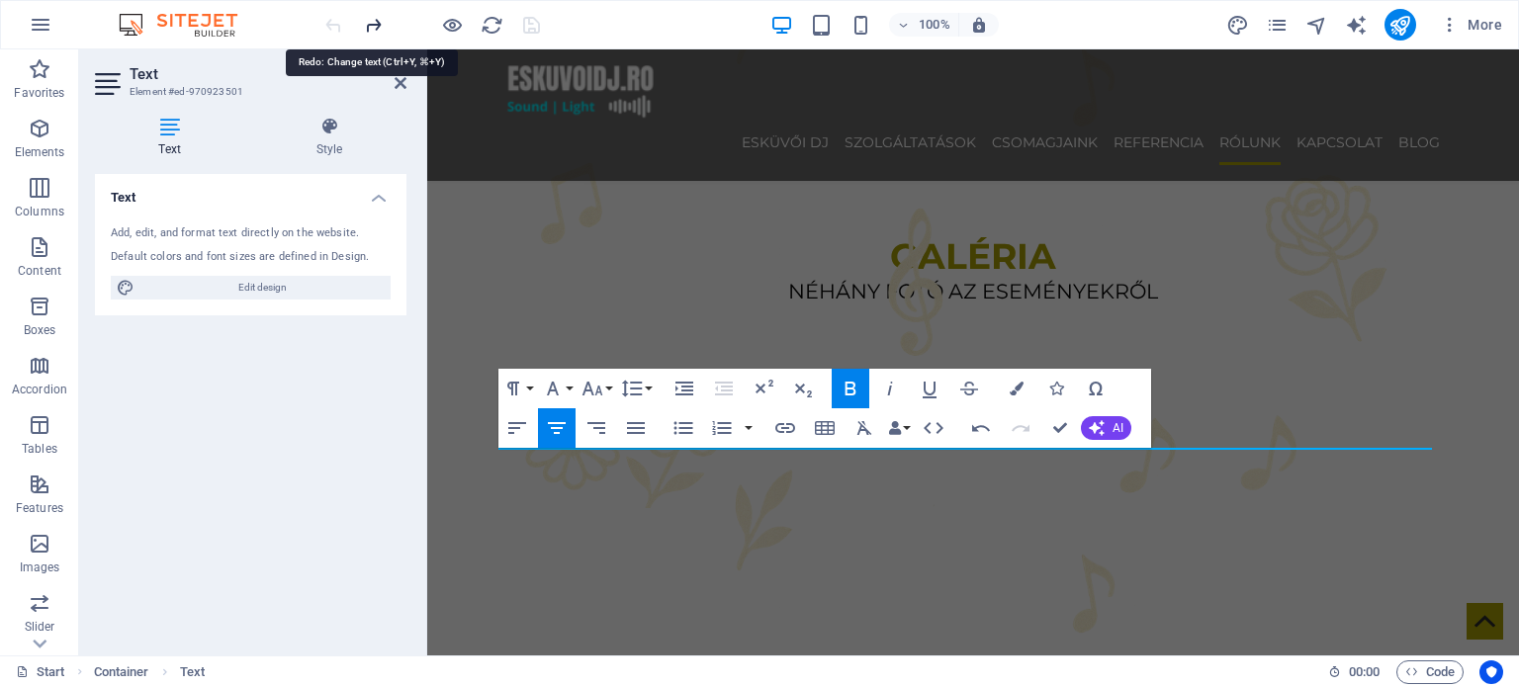
click at [368, 19] on icon "redo" at bounding box center [373, 25] width 23 height 23
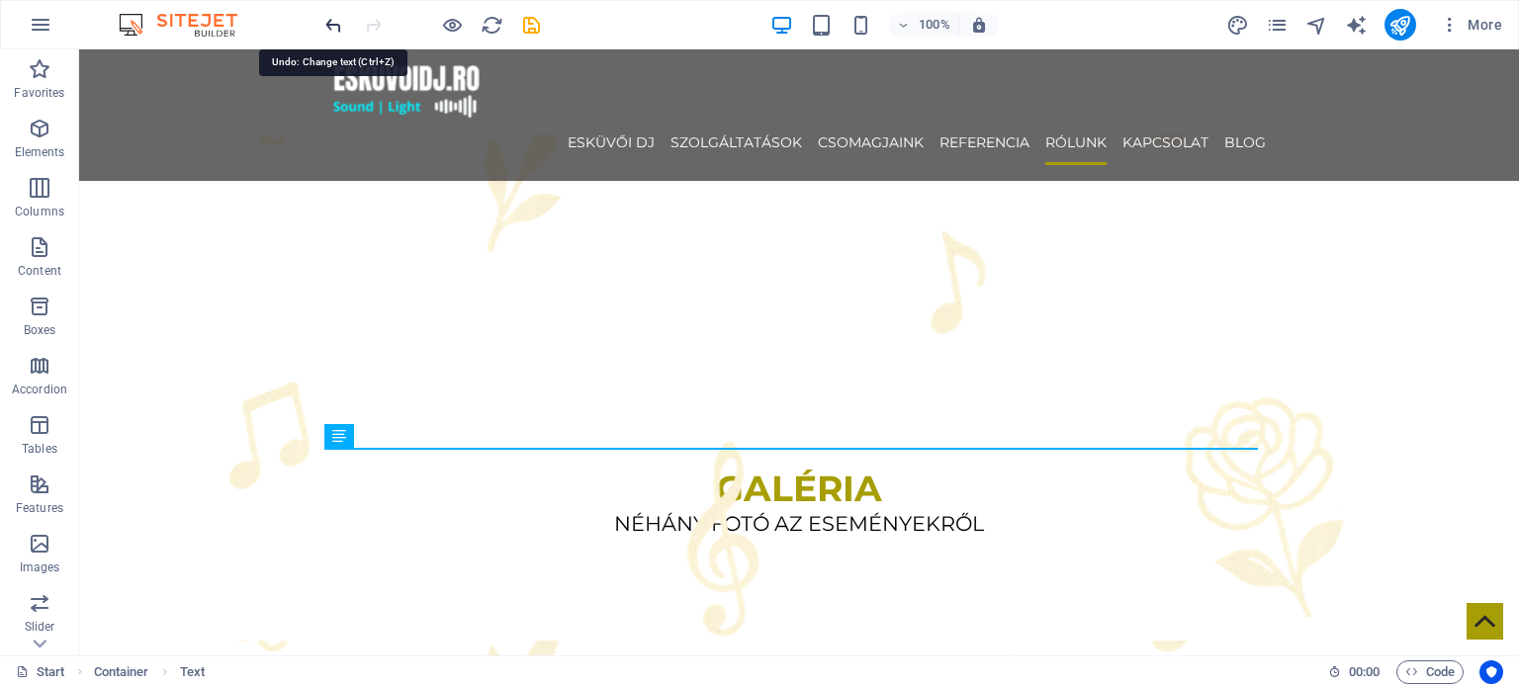
click at [322, 30] on icon "undo" at bounding box center [333, 25] width 23 height 23
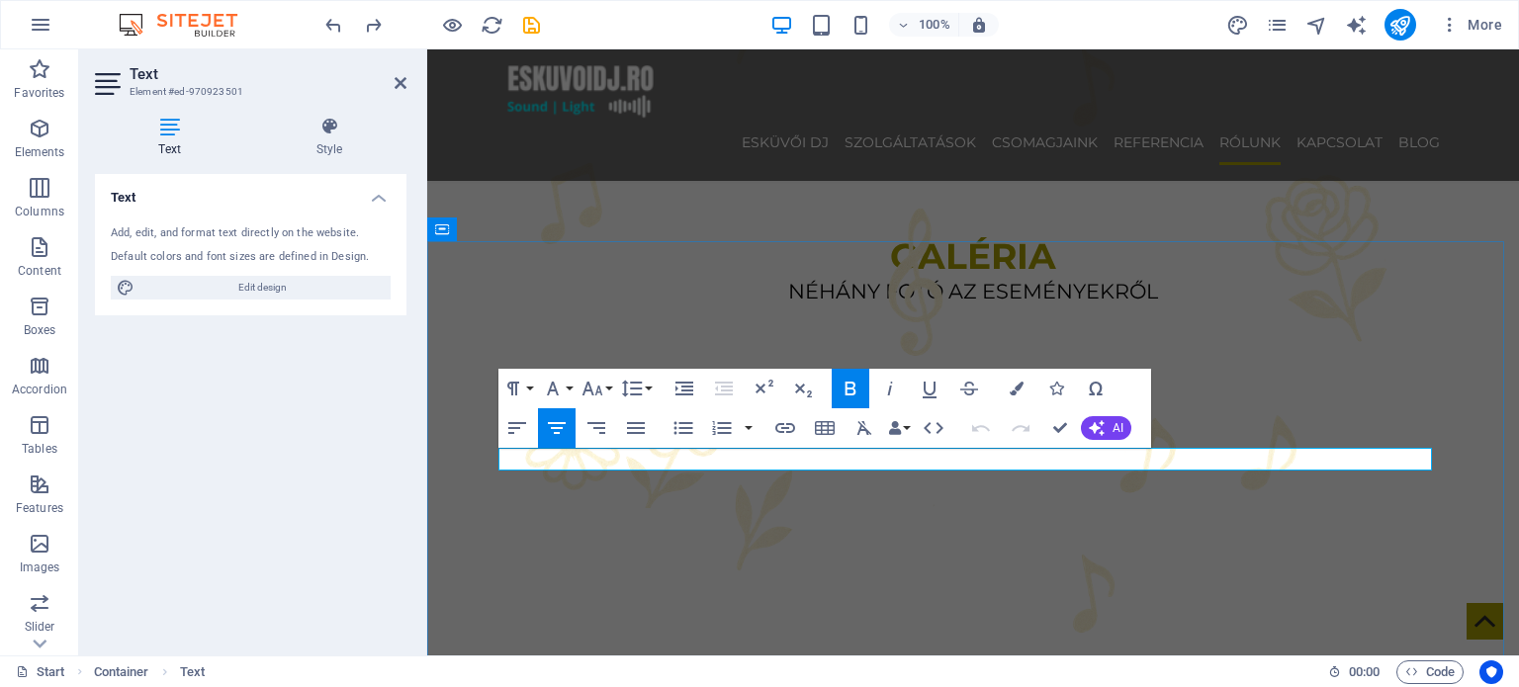
drag, startPoint x: 937, startPoint y: 460, endPoint x: 736, endPoint y: 453, distance: 201.8
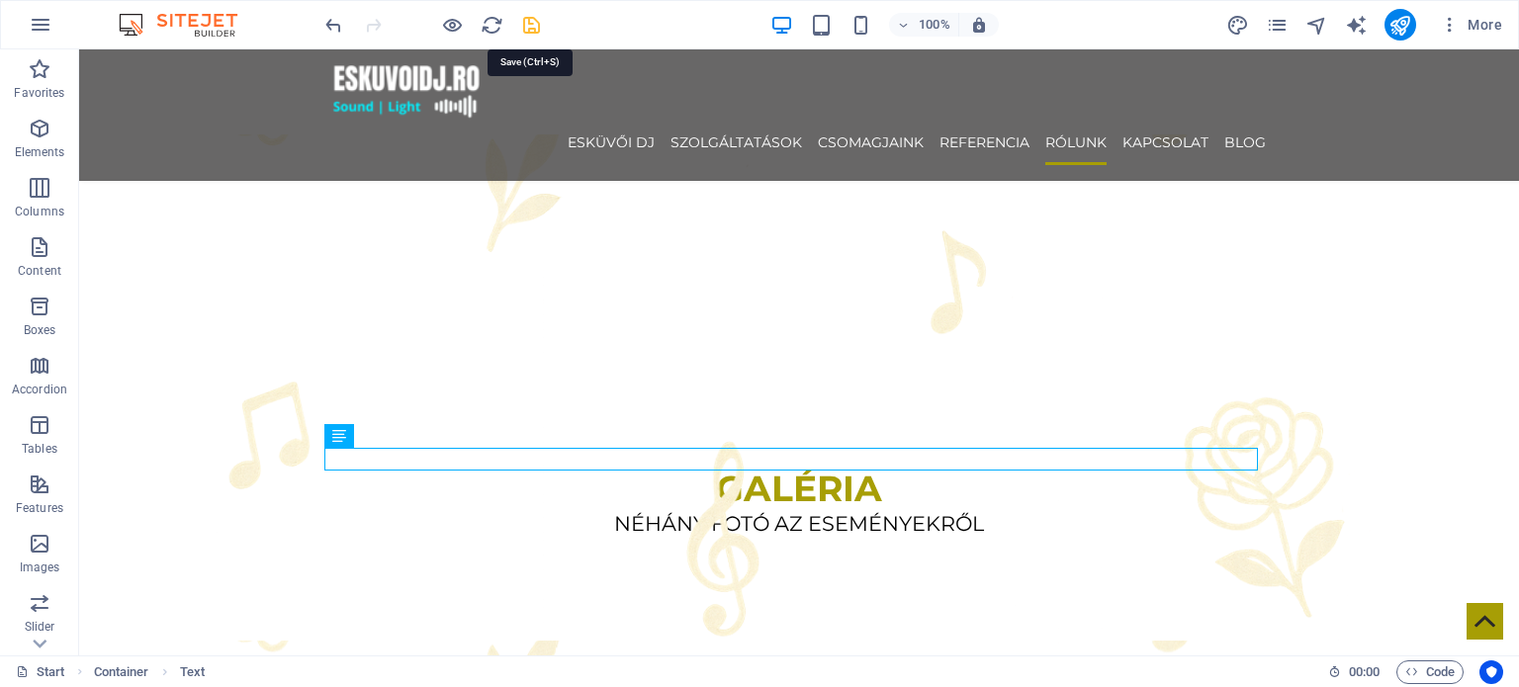
click at [532, 27] on icon "save" at bounding box center [531, 25] width 23 height 23
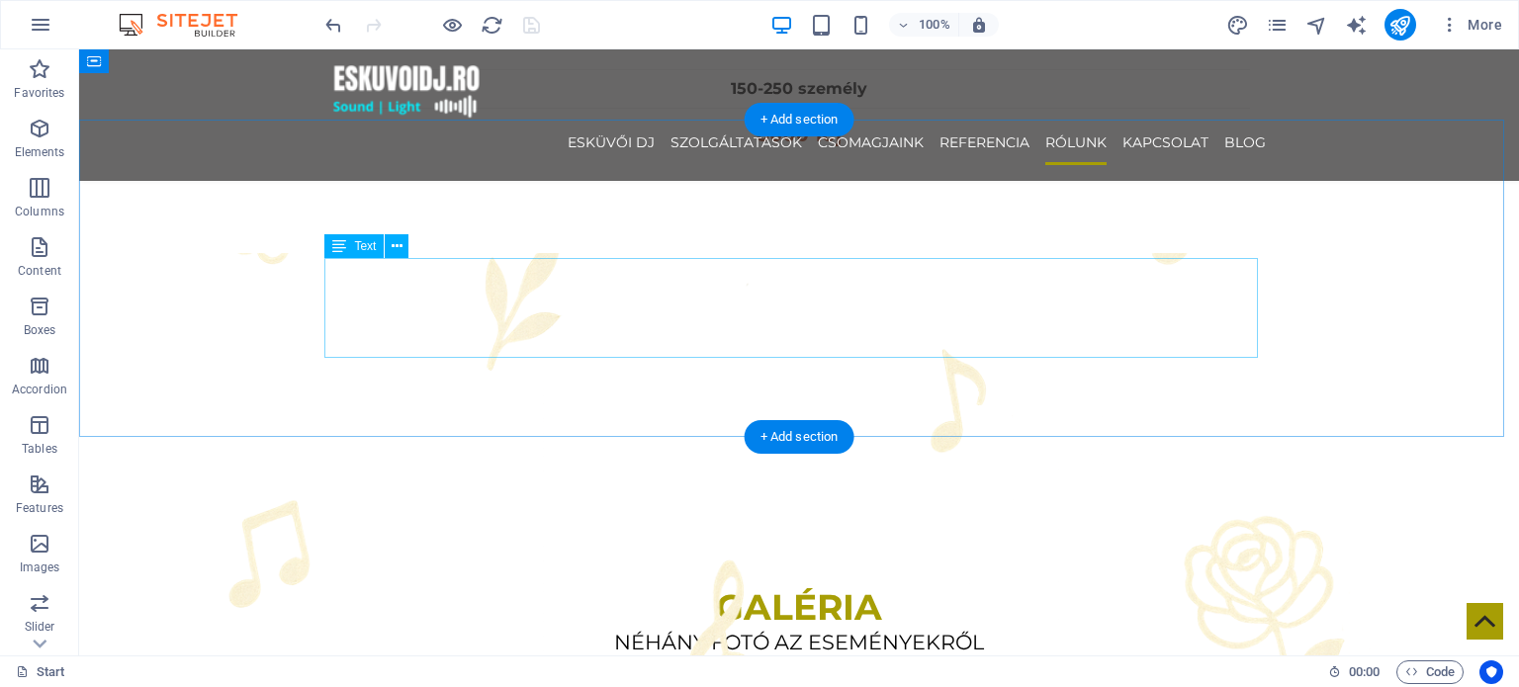
scroll to position [4880, 0]
